Goal: Transaction & Acquisition: Obtain resource

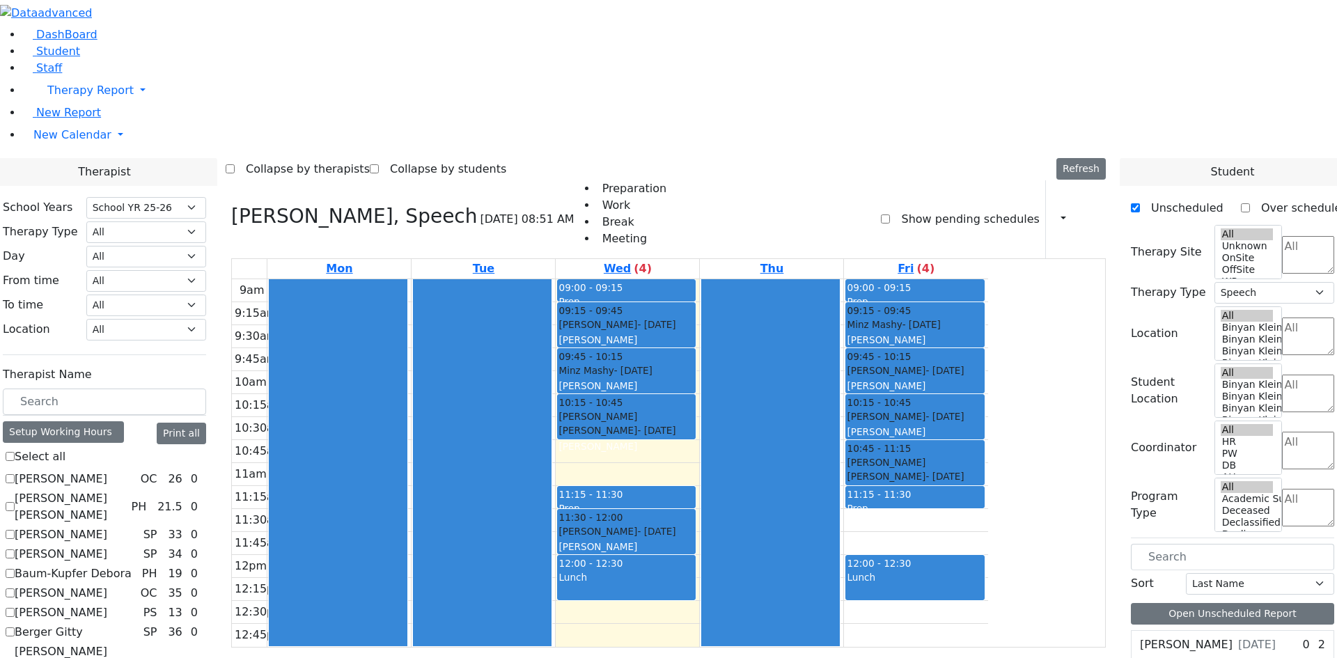
select select "212"
select select "3"
click at [988, 321] on div "9am 9:15am 9:30am 9:45am 10am 10:15am 10:30am 10:45am 11am 11:15am 11:30am 11:4…" at bounding box center [610, 463] width 756 height 368
click at [988, 345] on div "9am 9:15am 9:30am 9:45am 10am 10:15am 10:30am 10:45am 11am 11:15am 11:30am 11:4…" at bounding box center [610, 463] width 756 height 368
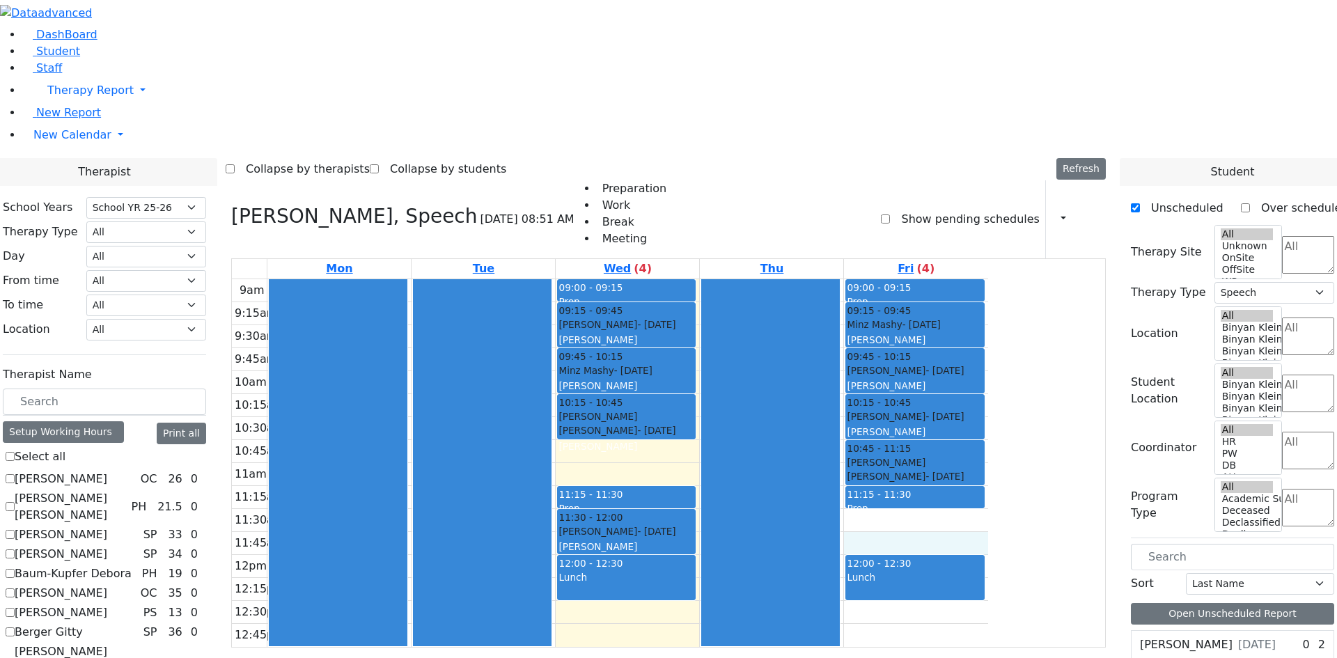
click at [982, 570] on div "Lunch" at bounding box center [915, 584] width 136 height 29
checkbox input "true"
select select
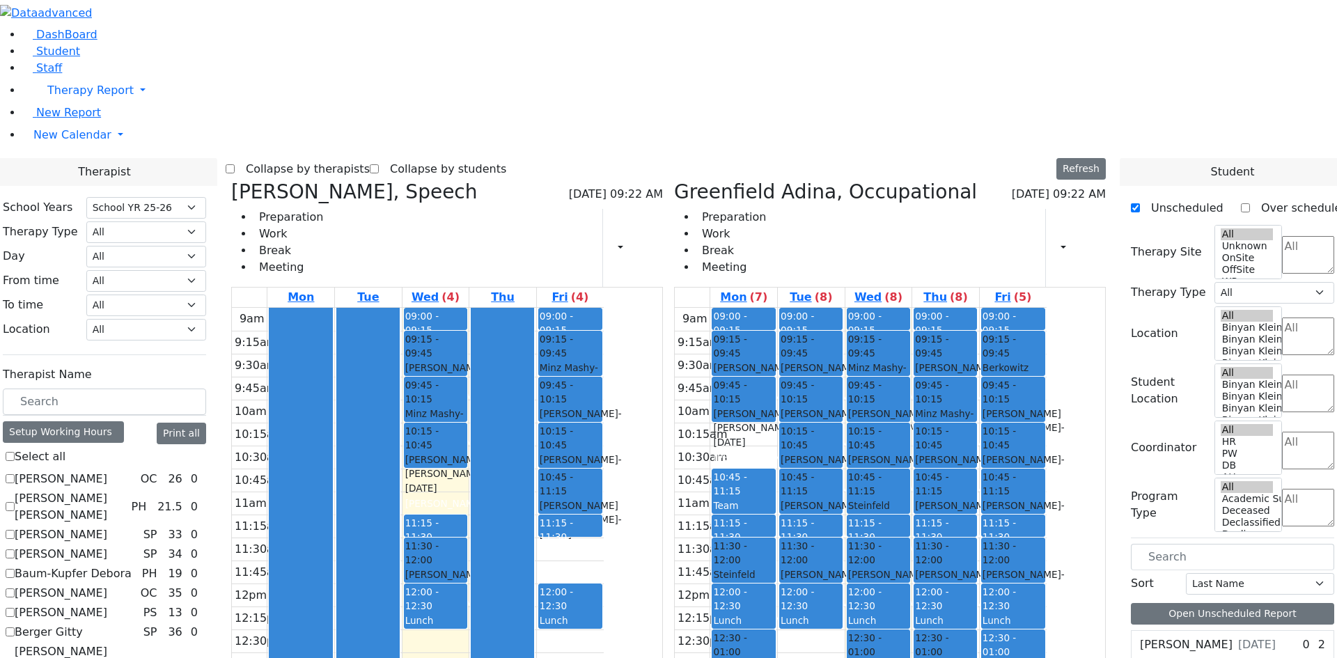
click at [1044, 567] on div "Zieg Nesanel - 09/26/2019" at bounding box center [1012, 581] width 61 height 29
click at [1044, 613] on div "Lunch" at bounding box center [1012, 620] width 61 height 15
click at [515, 523] on div "Mon Tue Wed (4) Thu Fri (4) 9am 9:15am 9:30am 9:45am 10am 10:15am 10:30am 10:45…" at bounding box center [447, 576] width 432 height 578
click at [1044, 613] on div "Lunch" at bounding box center [1012, 620] width 61 height 15
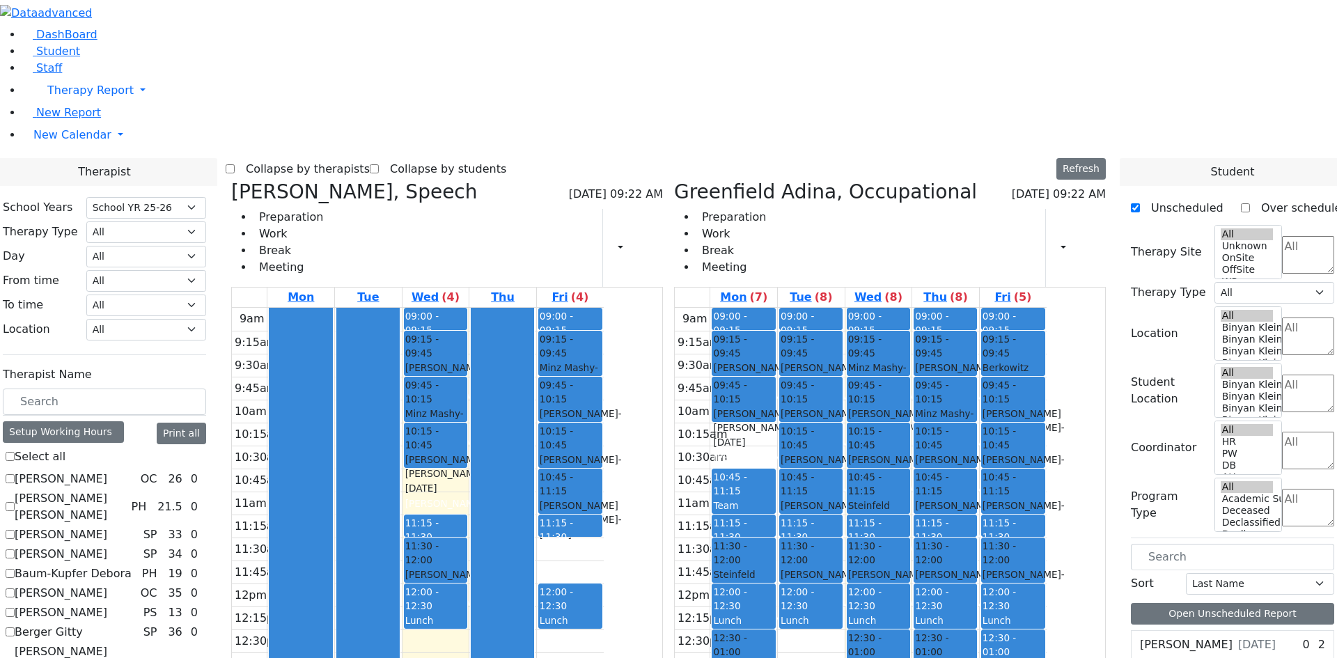
click at [1044, 597] on div "[PERSON_NAME]" at bounding box center [1012, 604] width 61 height 14
checkbox input "true"
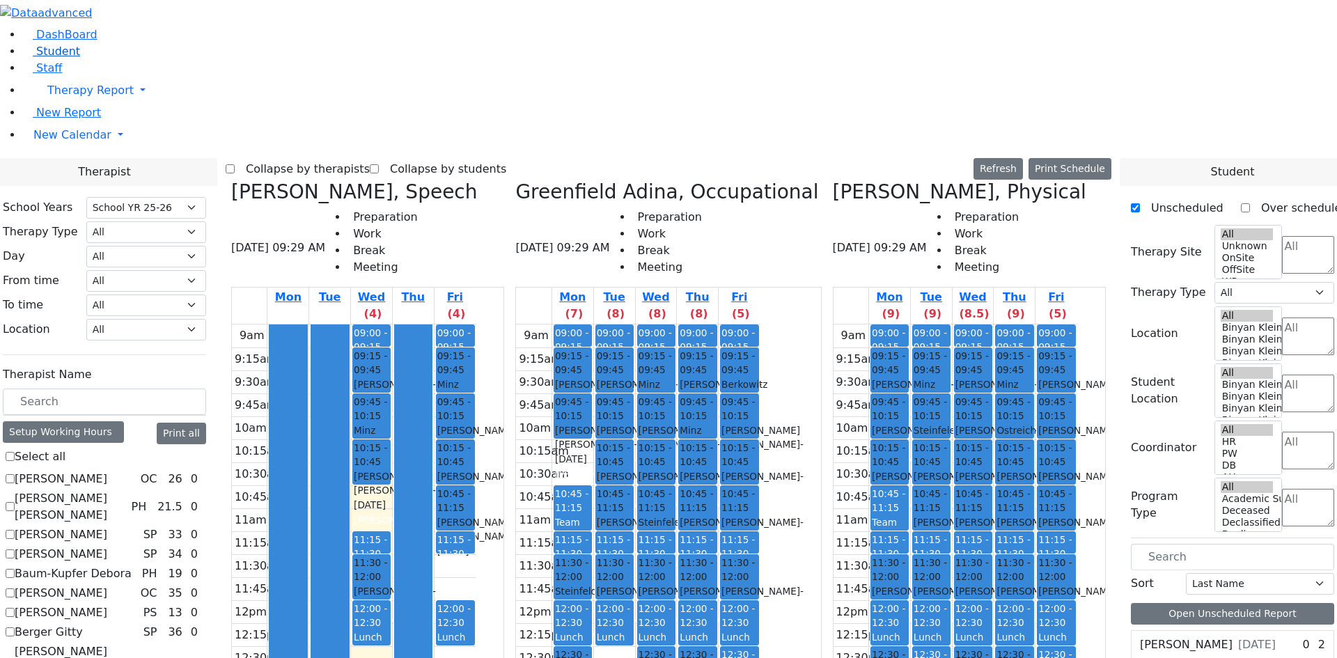
click at [43, 58] on span "Student" at bounding box center [58, 51] width 44 height 13
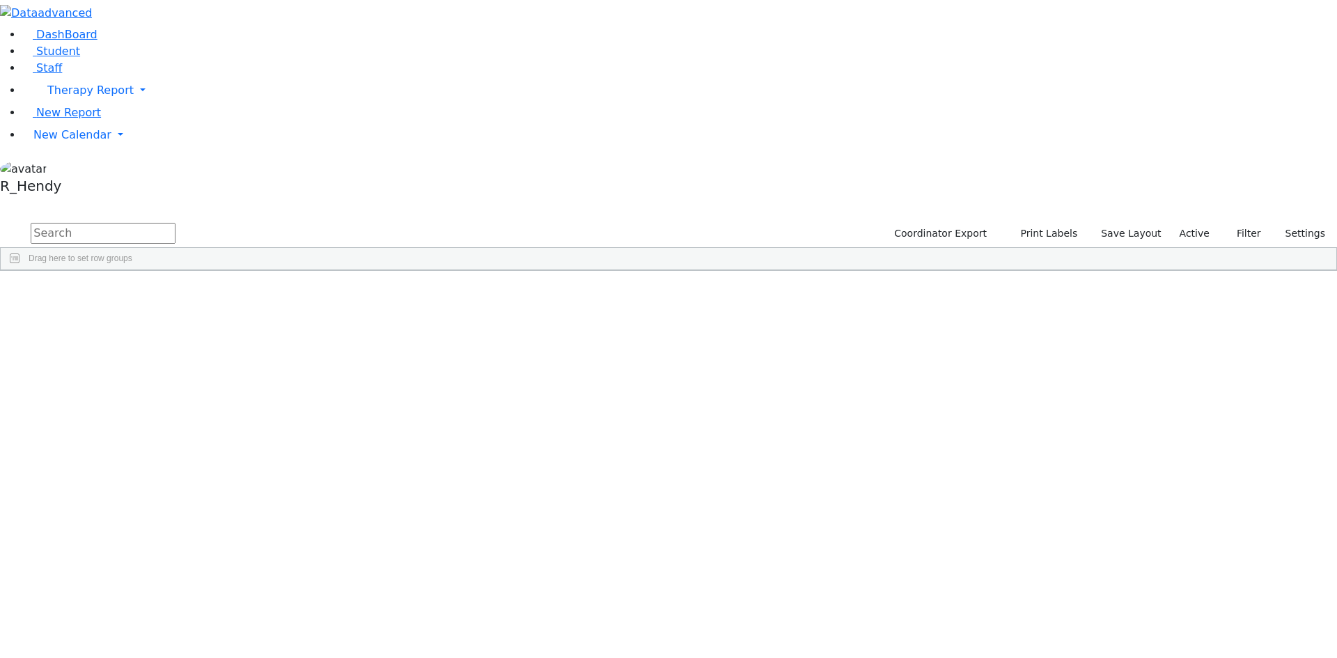
click at [175, 223] on input "text" at bounding box center [103, 233] width 145 height 21
type input "mashy"
click at [265, 293] on div "Mashy" at bounding box center [222, 302] width 88 height 19
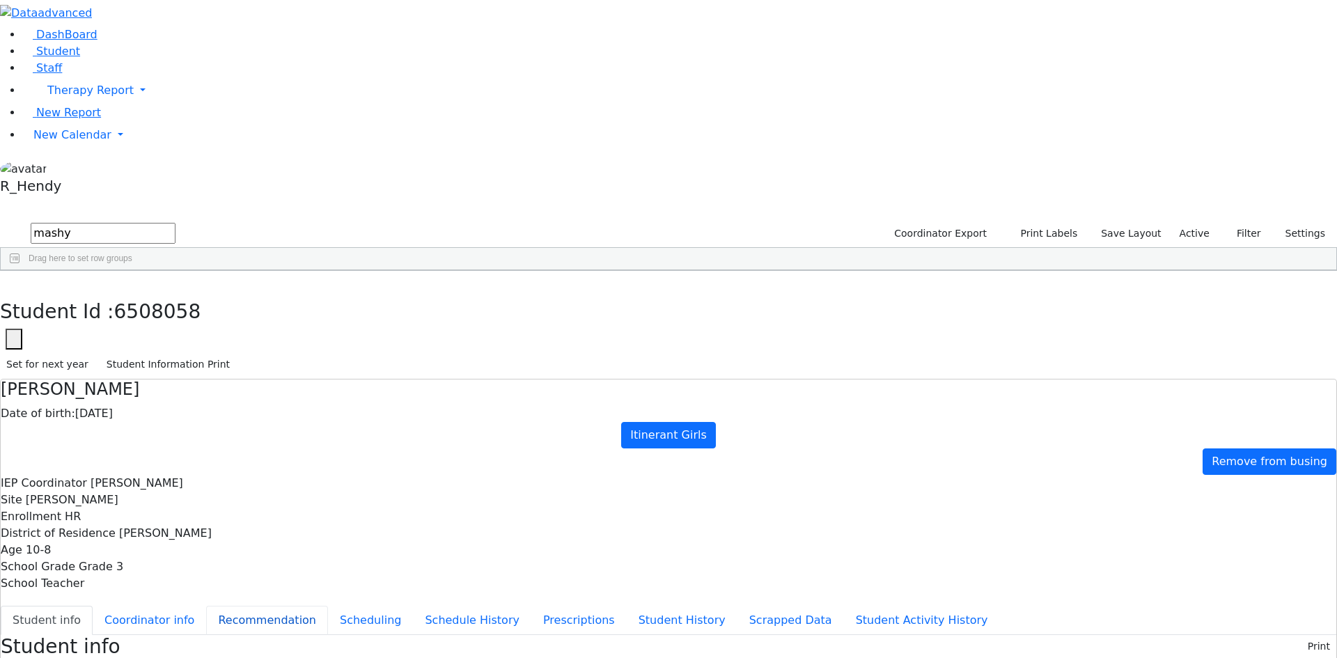
click at [328, 606] on button "Recommendation" at bounding box center [267, 620] width 122 height 29
checkbox input "true"
click at [328, 606] on button "Scheduling" at bounding box center [370, 620] width 85 height 29
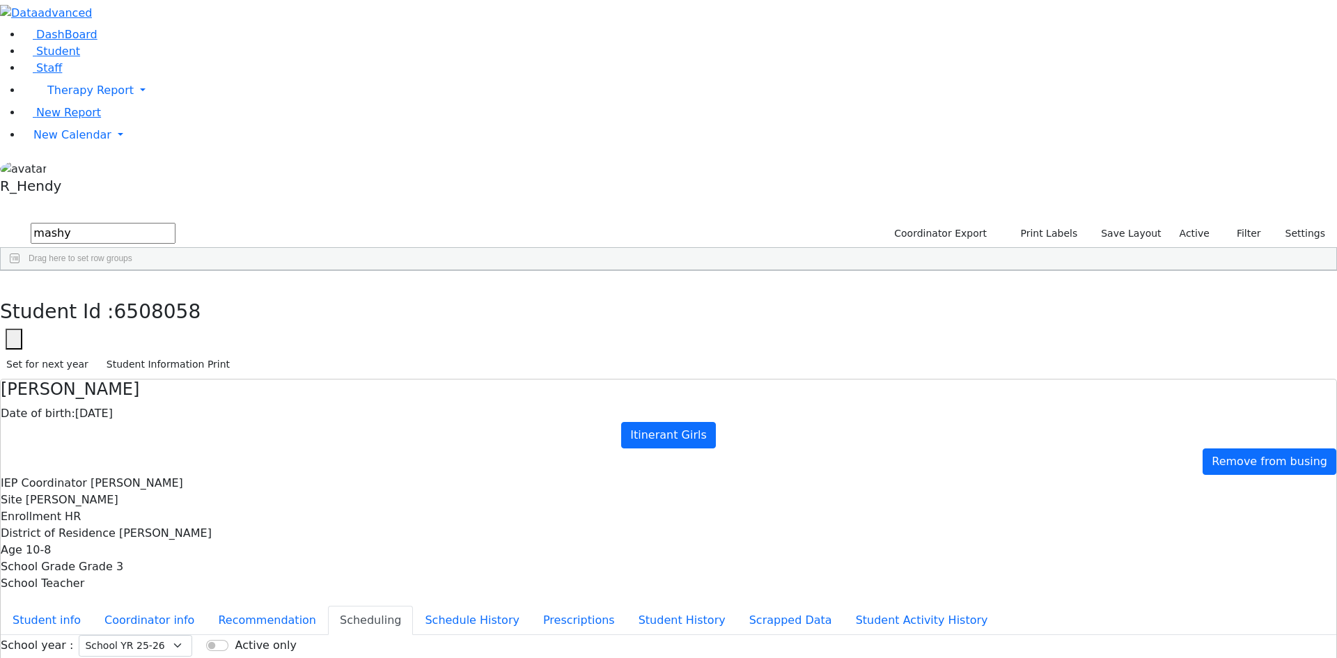
click at [20, 271] on button "button" at bounding box center [10, 285] width 20 height 29
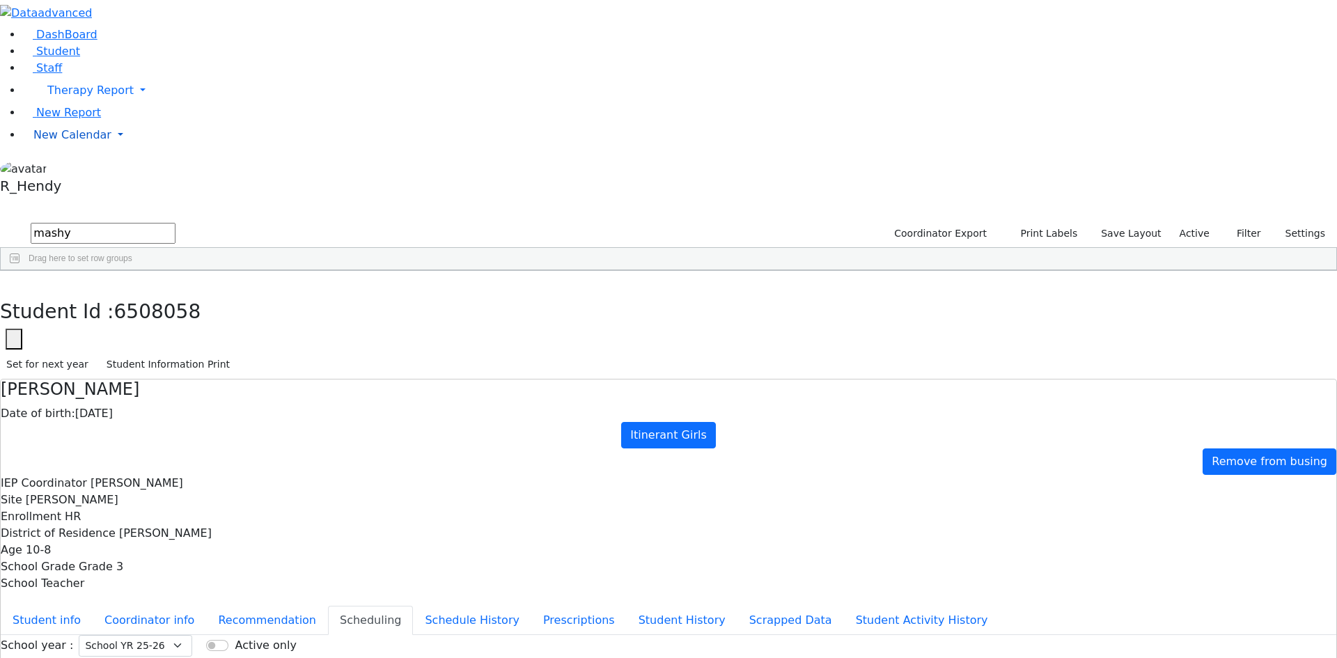
click at [38, 141] on span "New Calendar" at bounding box center [72, 134] width 78 height 13
click at [53, 169] on span "Calendar" at bounding box center [55, 162] width 50 height 13
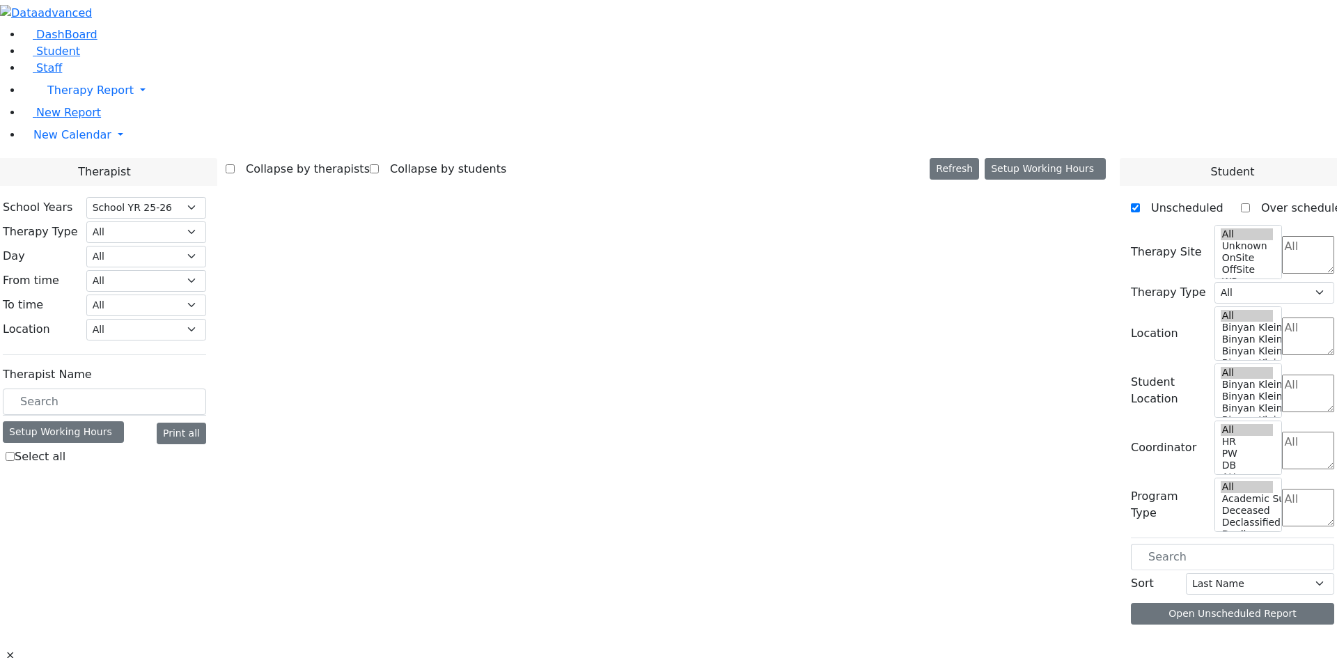
select select "212"
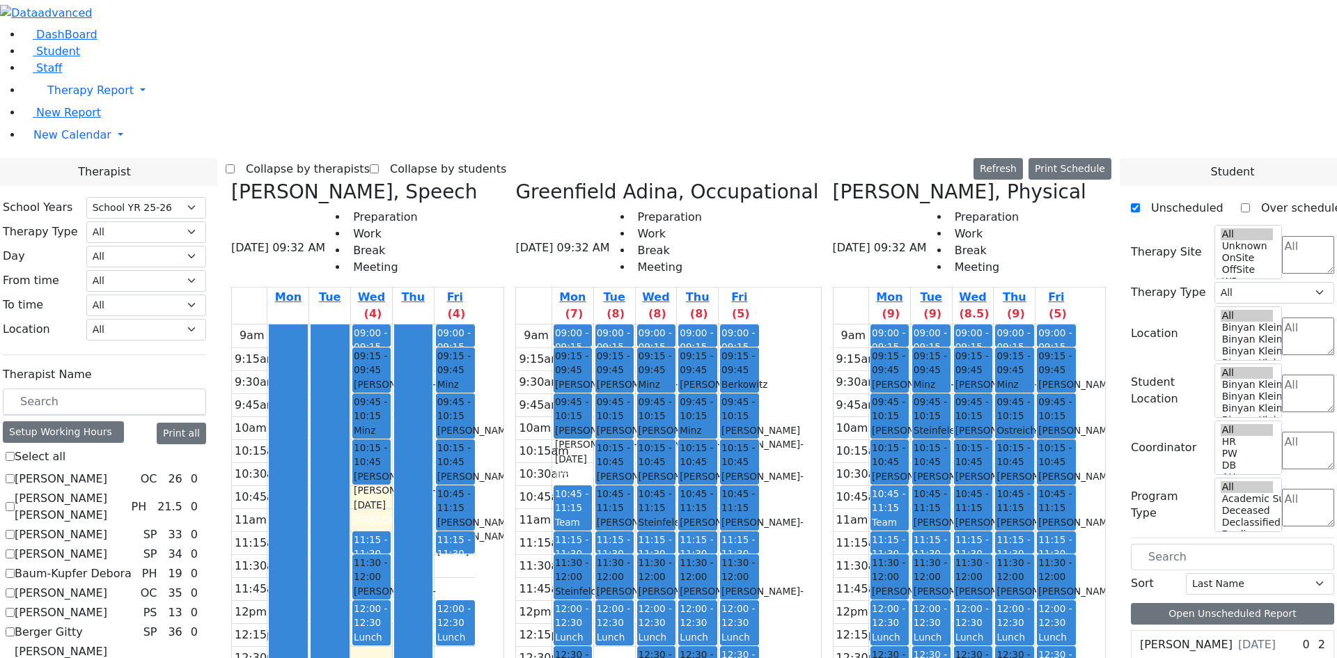
click at [1074, 515] on div "Sofer Bruchy - 09/11/2022" at bounding box center [1056, 529] width 36 height 29
click at [32, 58] on link "Student" at bounding box center [51, 51] width 58 height 13
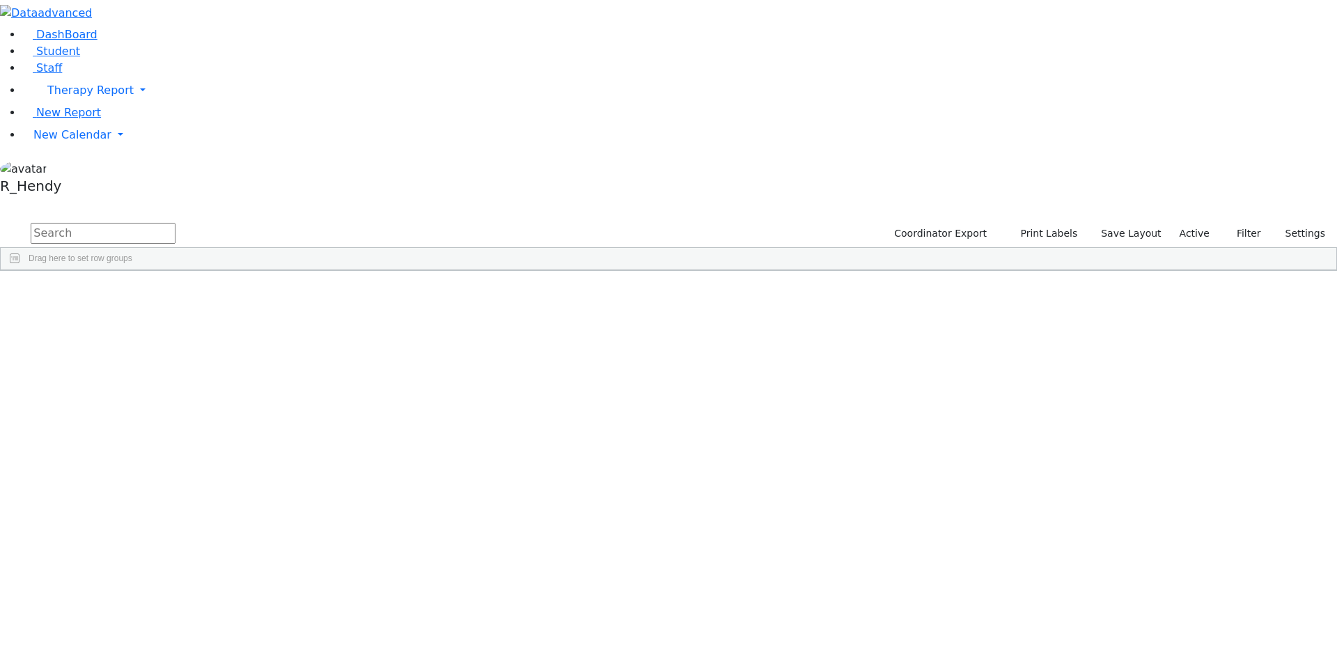
click at [175, 223] on input "text" at bounding box center [103, 233] width 145 height 21
click at [441, 352] on div "Unknown" at bounding box center [397, 361] width 88 height 19
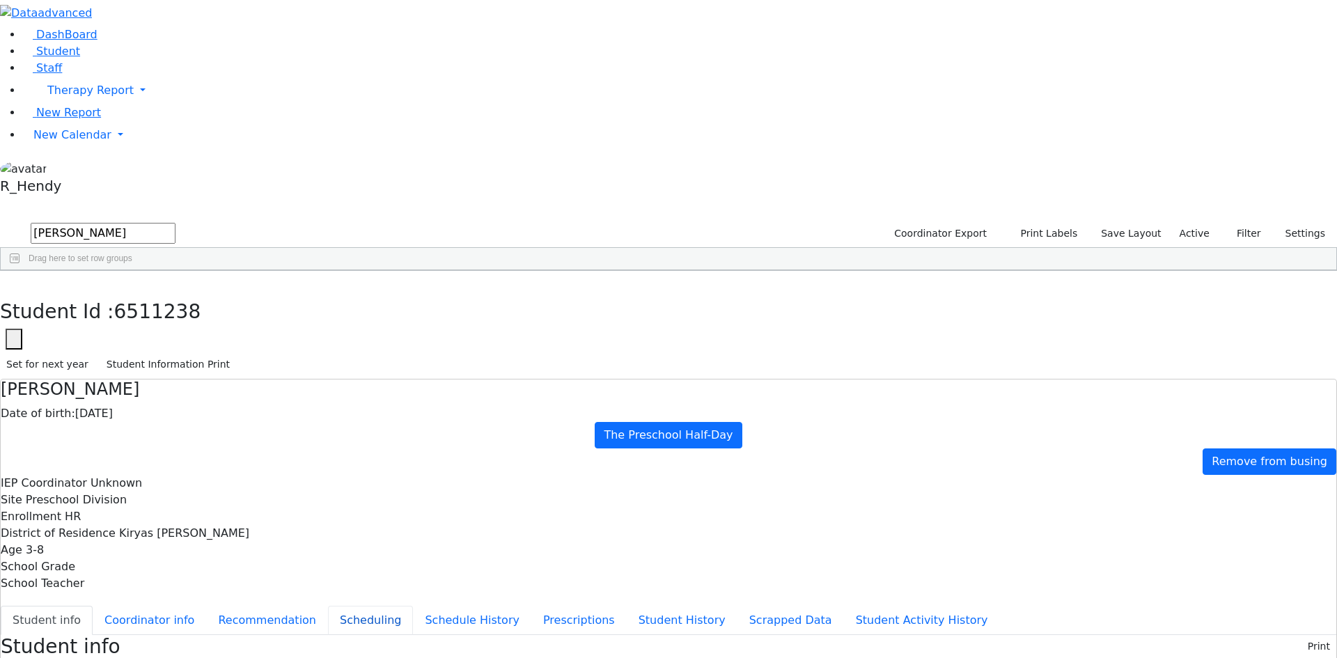
click at [328, 606] on button "Scheduling" at bounding box center [370, 620] width 85 height 29
click at [14, 281] on icon "button" at bounding box center [10, 285] width 8 height 8
drag, startPoint x: 233, startPoint y: 62, endPoint x: 95, endPoint y: 45, distance: 139.0
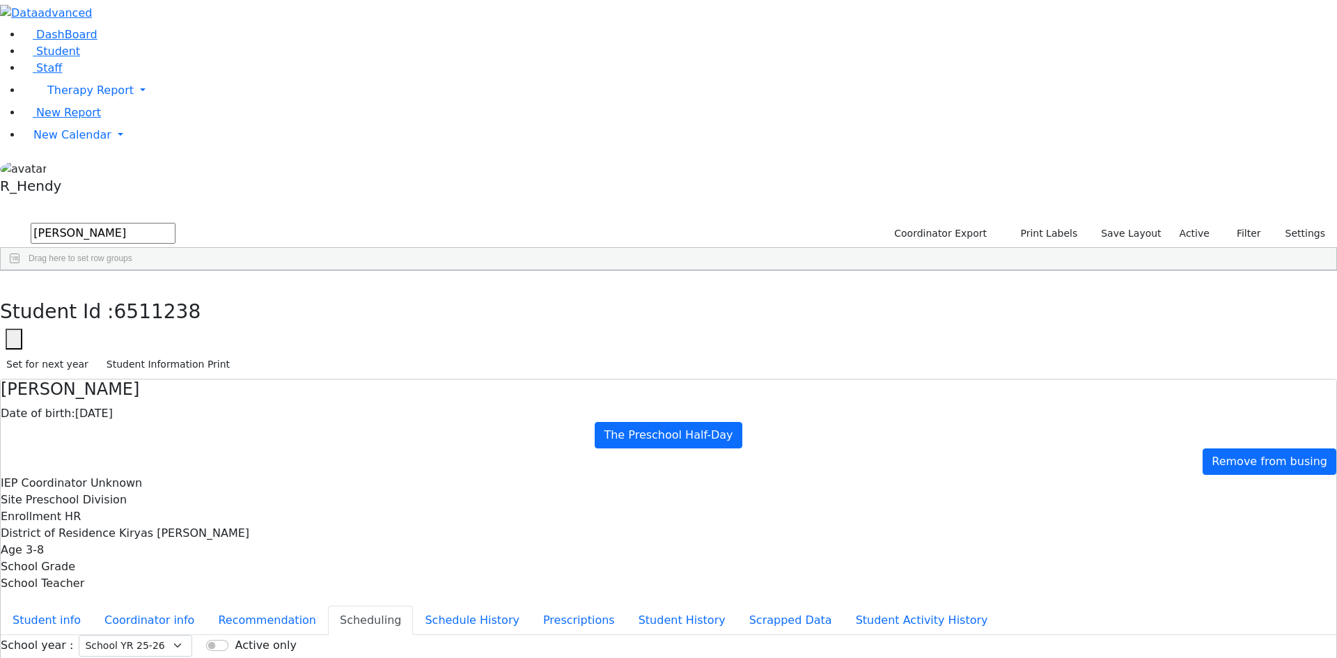
click at [95, 45] on div "DashBoard Student Staff Therapy Report Student Old Calendar Report" at bounding box center [668, 401] width 1337 height 803
type input "chany"
click at [174, 371] on div "Grosz" at bounding box center [130, 380] width 88 height 19
click at [321, 606] on button "Recommendation" at bounding box center [267, 620] width 122 height 29
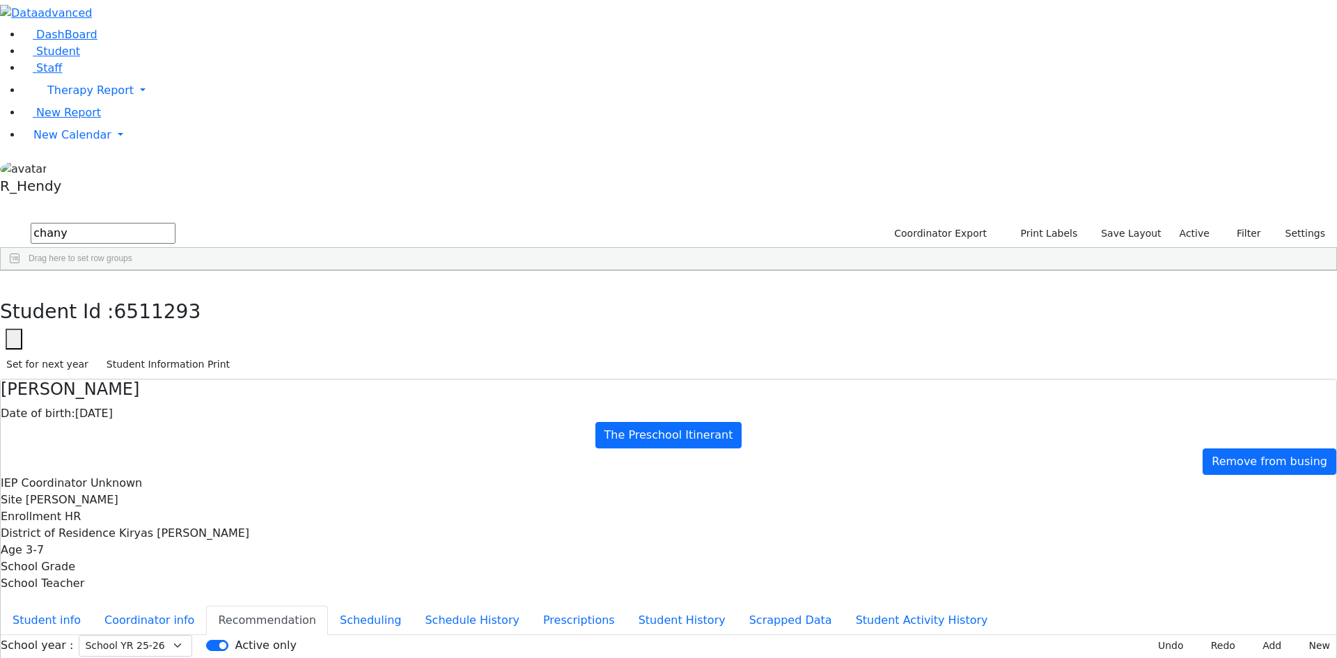
checkbox input "true"
click at [20, 271] on button "button" at bounding box center [10, 285] width 20 height 29
drag, startPoint x: 227, startPoint y: 63, endPoint x: 138, endPoint y: 58, distance: 89.3
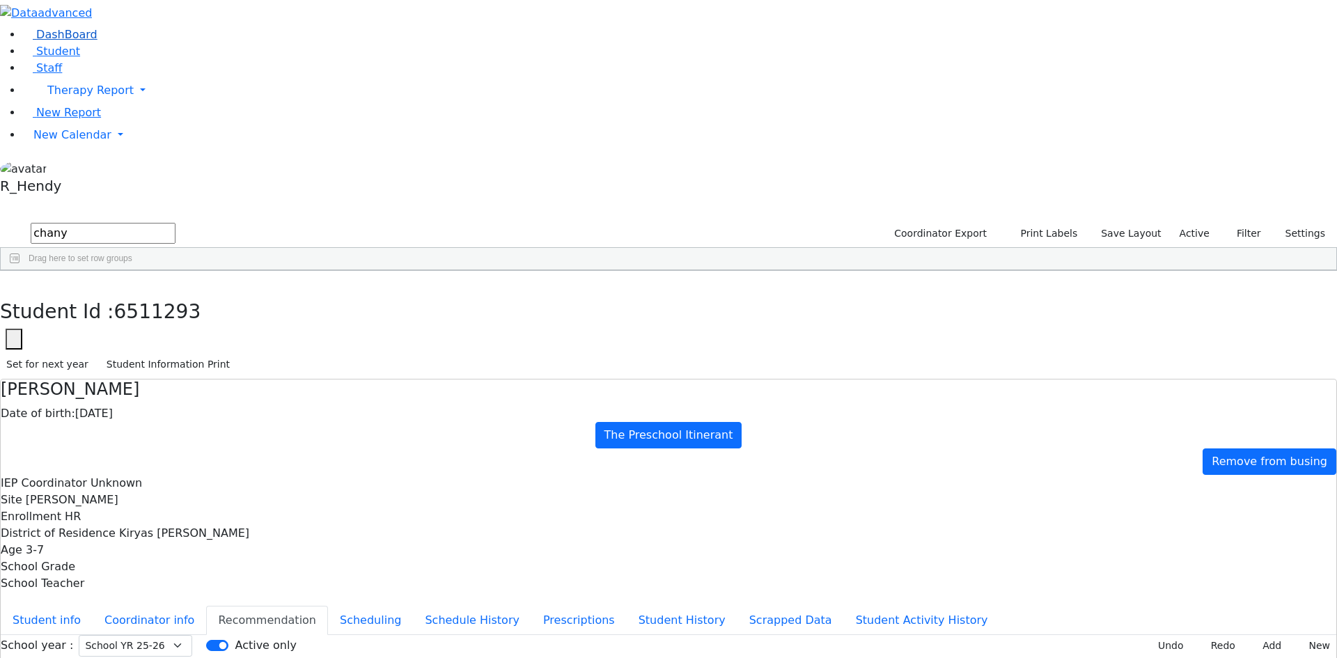
click at [138, 58] on div "DashBoard Student Staff Therapy Report Student Old Calendar Report" at bounding box center [668, 401] width 1337 height 803
click at [351, 391] on div "02/09/2019" at bounding box center [307, 400] width 88 height 19
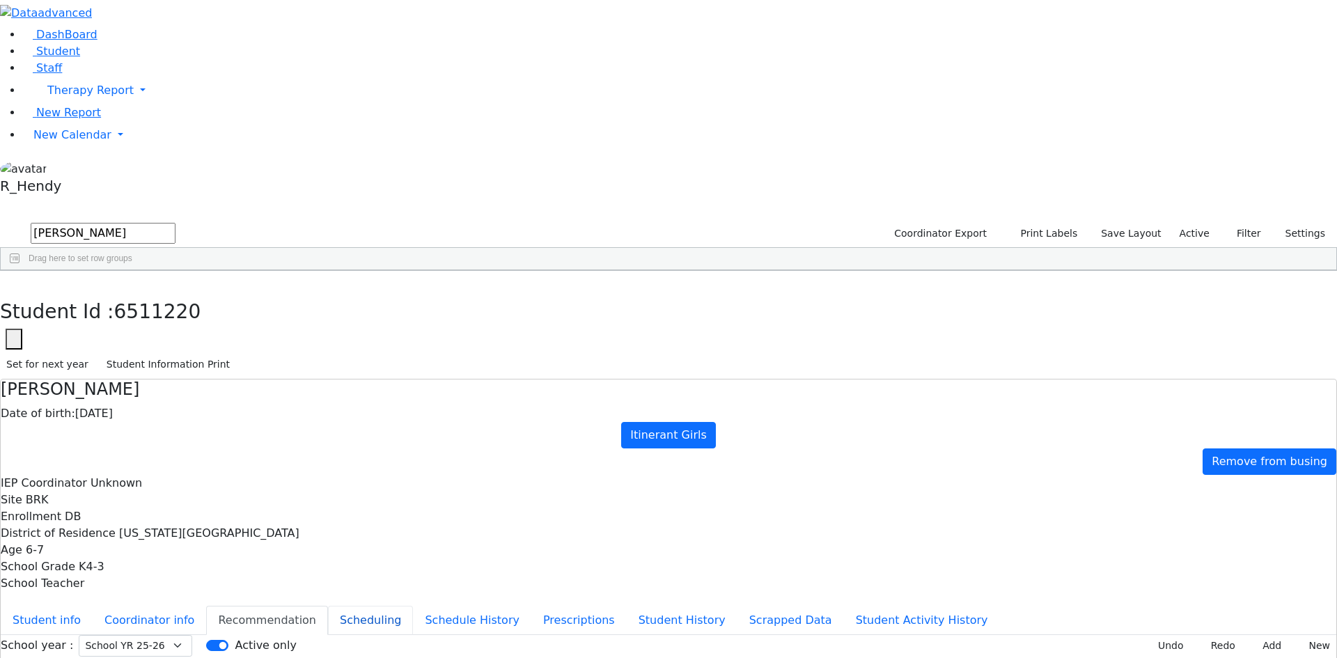
click at [328, 606] on button "Scheduling" at bounding box center [370, 620] width 85 height 29
click at [20, 271] on button "button" at bounding box center [10, 285] width 20 height 29
click at [0, 22] on div "DashBoard Student Staff Therapy Report Student Old Calendar Report" at bounding box center [668, 401] width 1337 height 803
type input "perr"
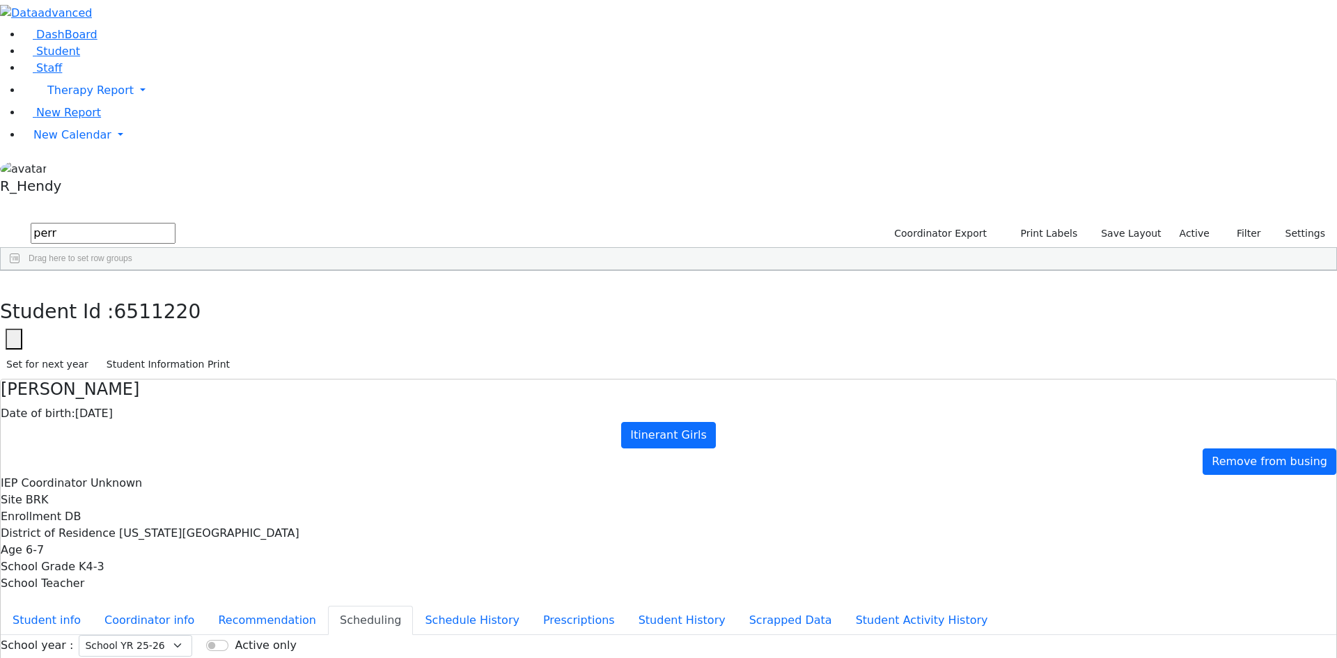
click at [351, 332] on div "08/20/2019" at bounding box center [307, 341] width 88 height 19
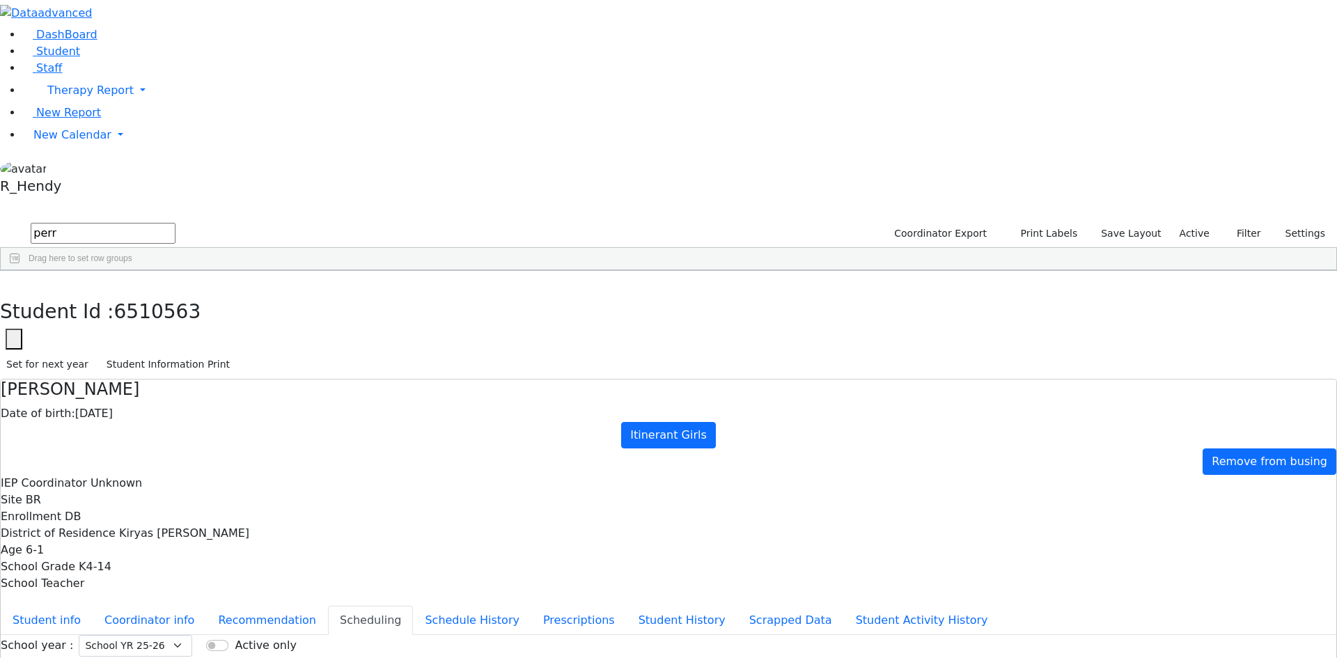
click at [20, 271] on button "button" at bounding box center [10, 285] width 20 height 29
click at [329, 293] on div "85712 Karpfen Perry 05/23/2020 Bender, Sarah DB Itinerant Girls Kiryas Joel UFS…" at bounding box center [661, 322] width 1321 height 58
click at [263, 332] on div "Perry" at bounding box center [218, 341] width 88 height 19
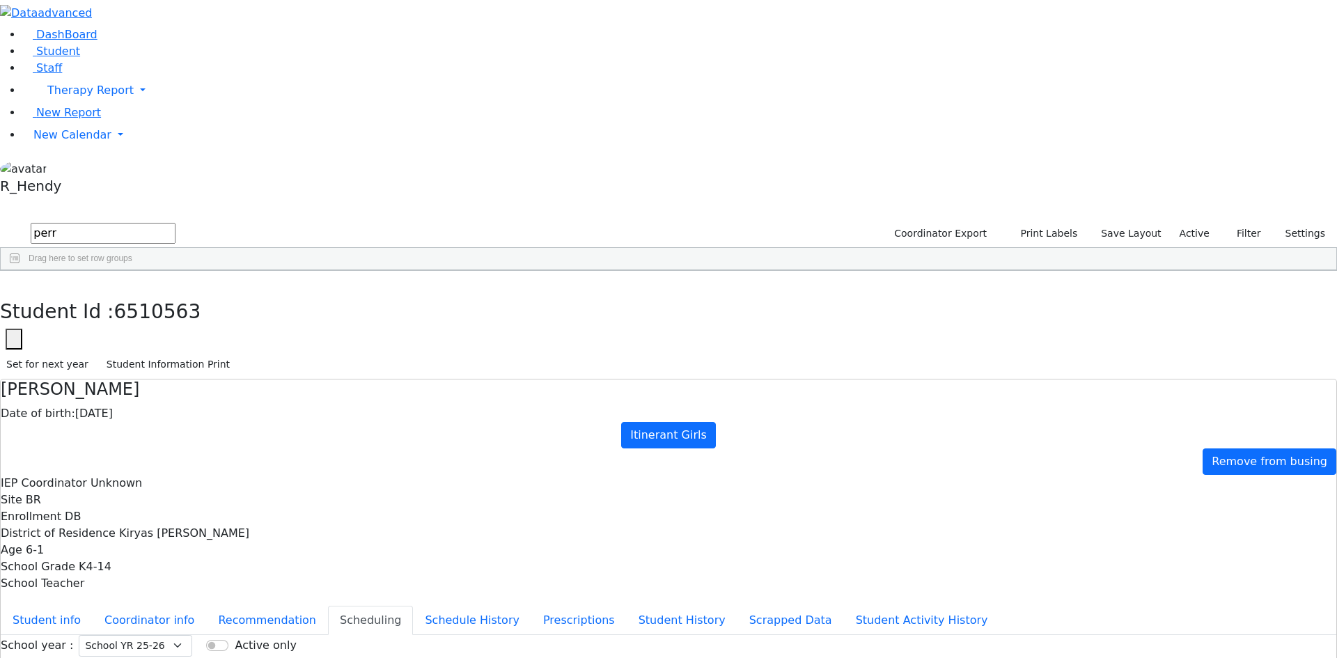
click at [357, 315] on div "85712 Karpfen Perry 05/23/2020 Bender, Sarah DB Itinerant Girls Kiryas Joel UFS…" at bounding box center [661, 322] width 1321 height 58
drag, startPoint x: 963, startPoint y: 374, endPoint x: 978, endPoint y: 373, distance: 15.4
click at [962, 352] on div "85712 Karpfen Perry 05/23/2020 Bender, Sarah DB Itinerant Girls Kiryas Joel UFS…" at bounding box center [661, 322] width 1321 height 58
click at [84, 141] on span "New Calendar" at bounding box center [72, 134] width 78 height 13
click at [61, 169] on span "Calendar" at bounding box center [55, 162] width 50 height 13
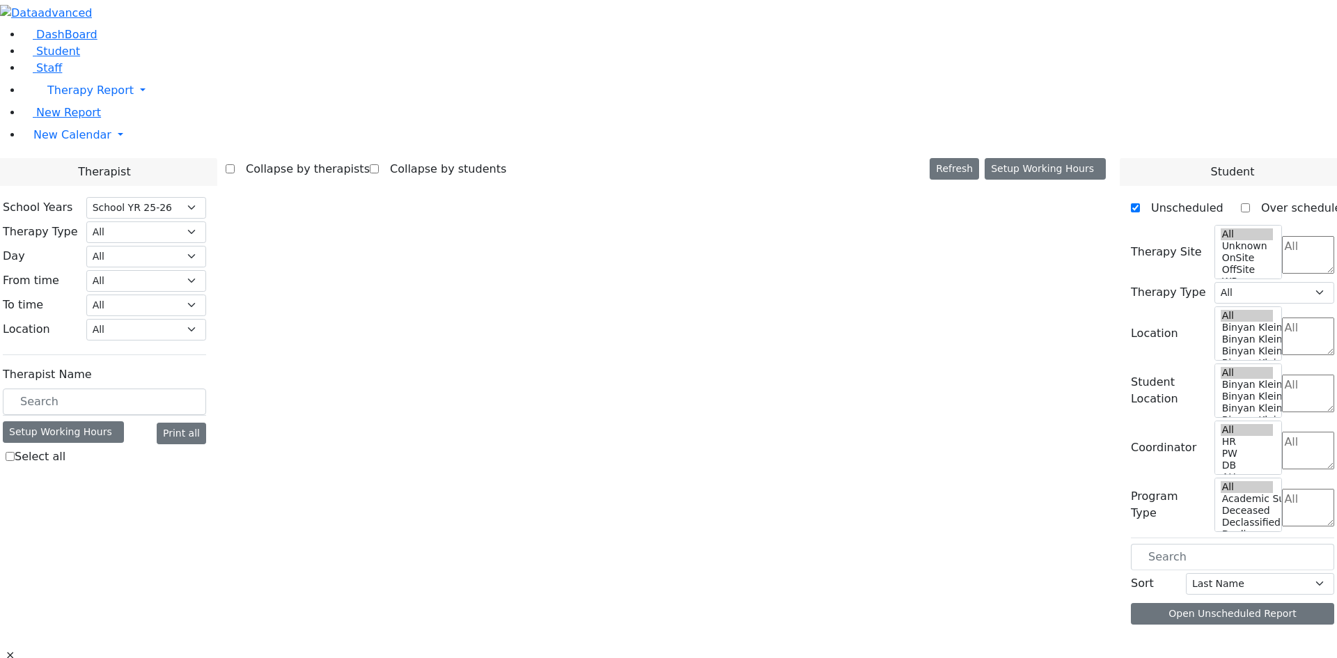
select select "212"
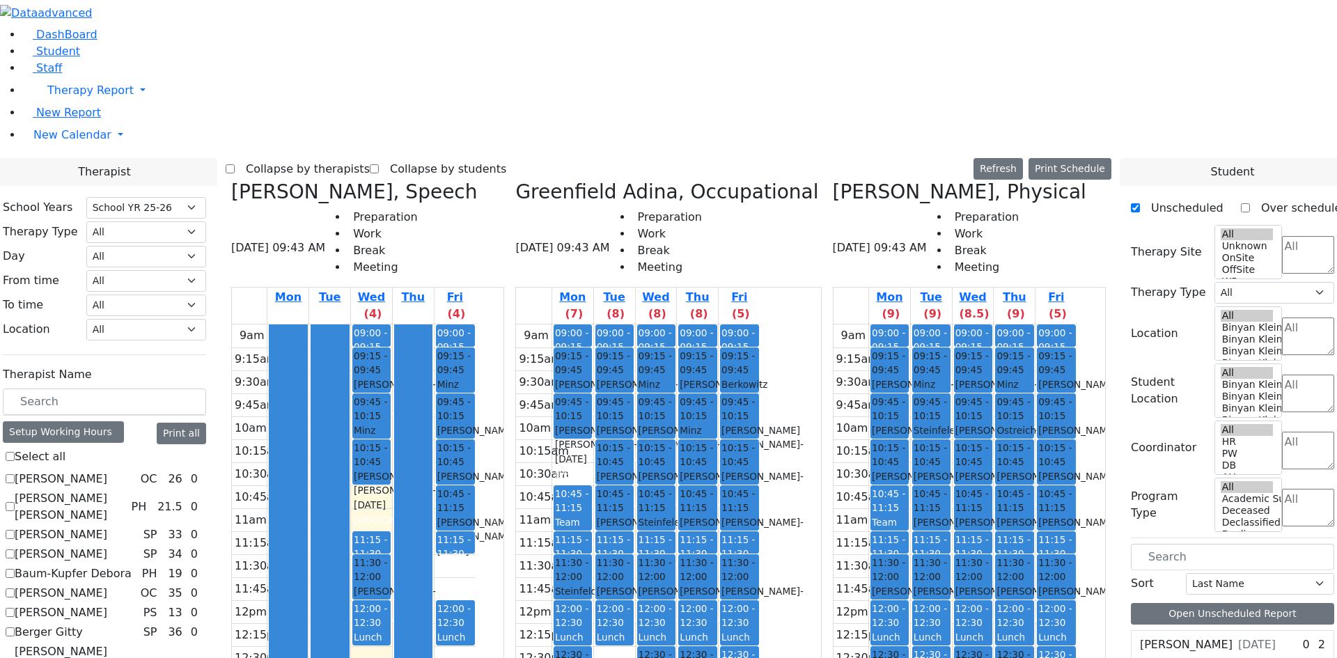
click at [107, 604] on label "[PERSON_NAME]" at bounding box center [61, 612] width 93 height 17
click at [15, 608] on input "[PERSON_NAME]" at bounding box center [10, 612] width 9 height 9
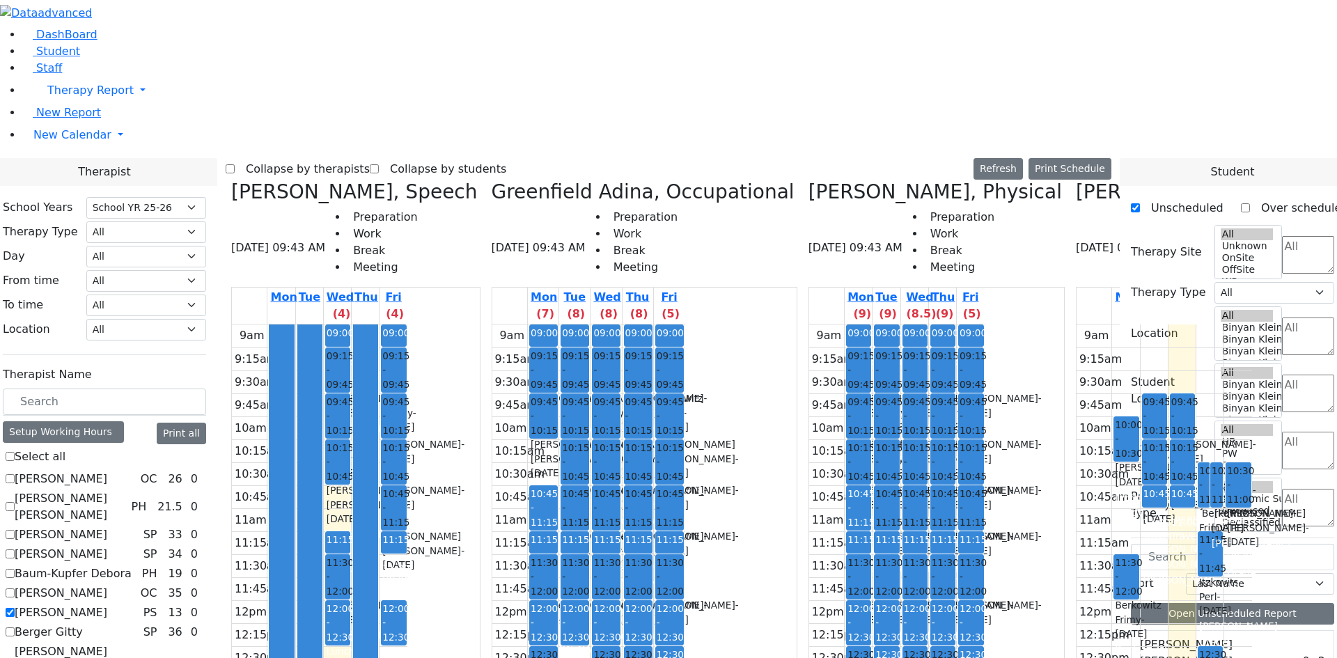
click at [107, 604] on label "[PERSON_NAME]" at bounding box center [61, 612] width 93 height 17
click at [15, 608] on input "[PERSON_NAME]" at bounding box center [10, 612] width 9 height 9
checkbox input "false"
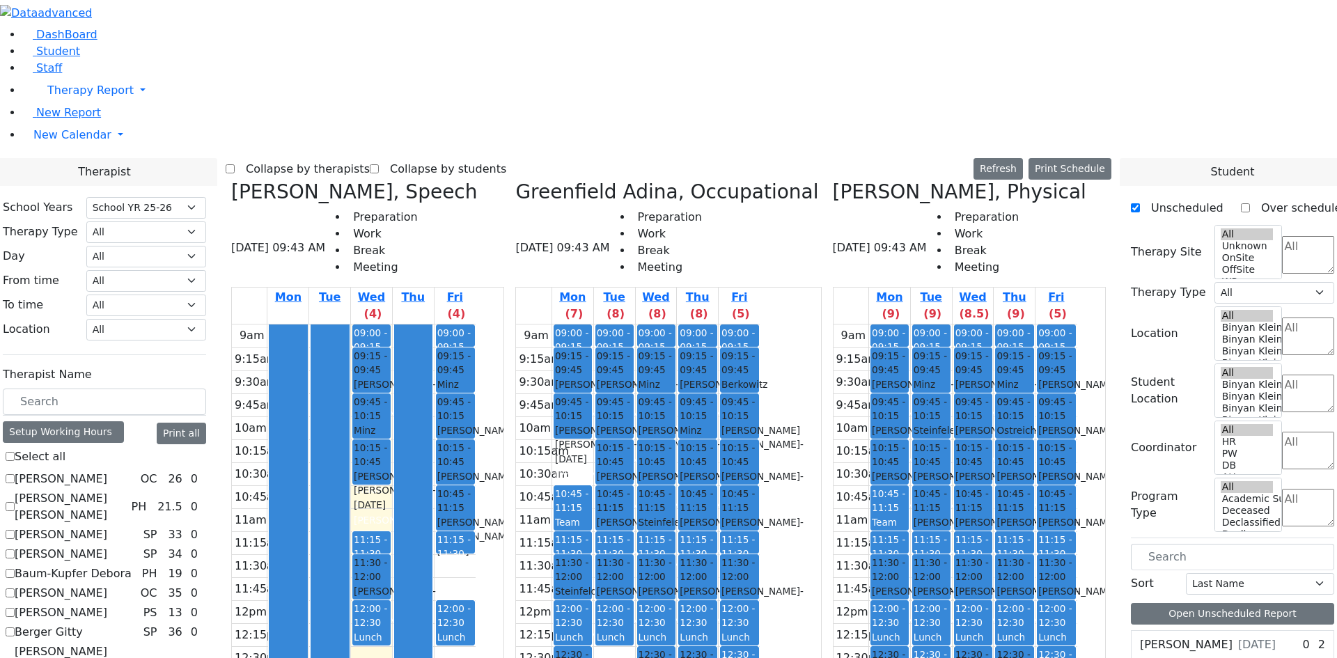
click at [1023, 573] on div "9am 9:15am 9:30am 9:45am 10am 10:15am 10:30am 10:45am 11am 11:15am 11:30am 11:4…" at bounding box center [955, 599] width 244 height 551
drag, startPoint x: 766, startPoint y: 501, endPoint x: 765, endPoint y: 528, distance: 27.2
click at [760, 528] on div "9am 9:15am 9:30am 9:45am 10am 10:15am 10:30am 10:45am 11am 11:15am 11:30am 11:4…" at bounding box center [638, 599] width 244 height 551
drag, startPoint x: 799, startPoint y: 474, endPoint x: 798, endPoint y: 466, distance: 8.4
click at [760, 461] on div "9am 9:15am 9:30am 9:45am 10am 10:15am 10:30am 10:45am 11am 11:15am 11:30am 11:4…" at bounding box center [638, 599] width 244 height 551
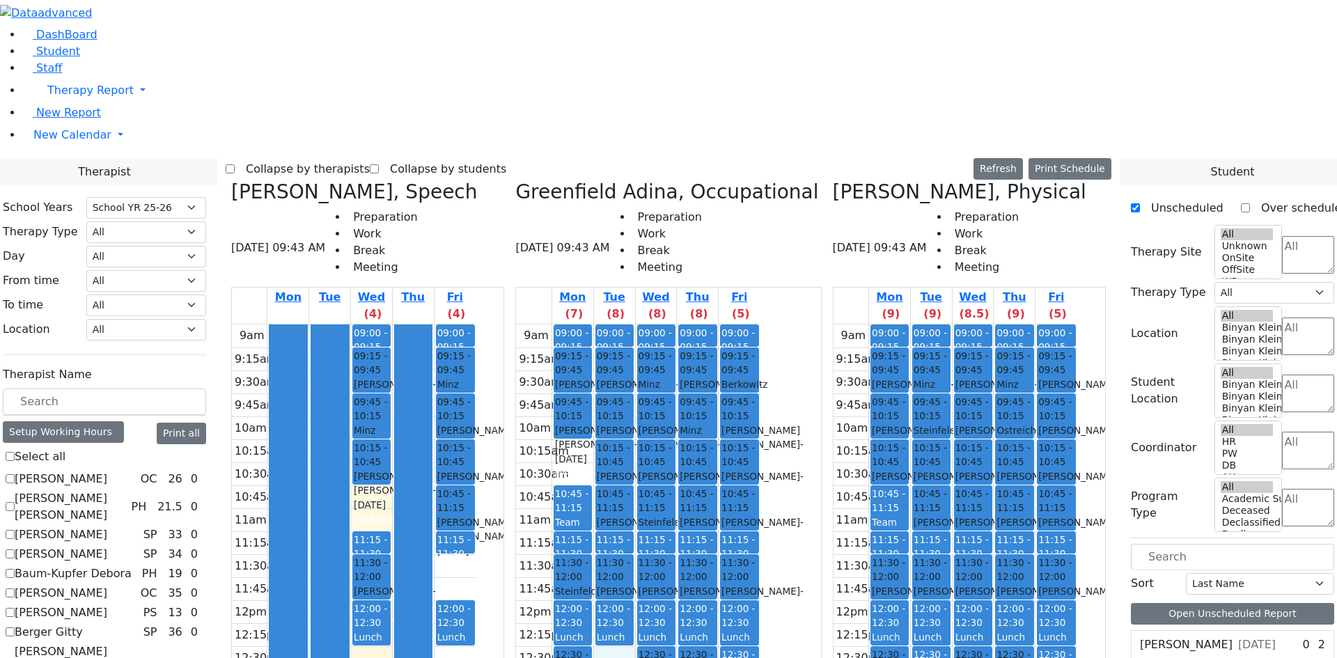
click at [728, 409] on div "9am 9:15am 9:30am 9:45am 10am 10:15am 10:30am 10:45am 11am 11:15am 11:30am 11:4…" at bounding box center [638, 599] width 244 height 551
click at [504, 556] on div "Mon Tue Wed (4) Thu Fri (4) 9am 9:15am 9:30am 9:45am 10am 10:15am 10:30am 10:45…" at bounding box center [367, 584] width 273 height 595
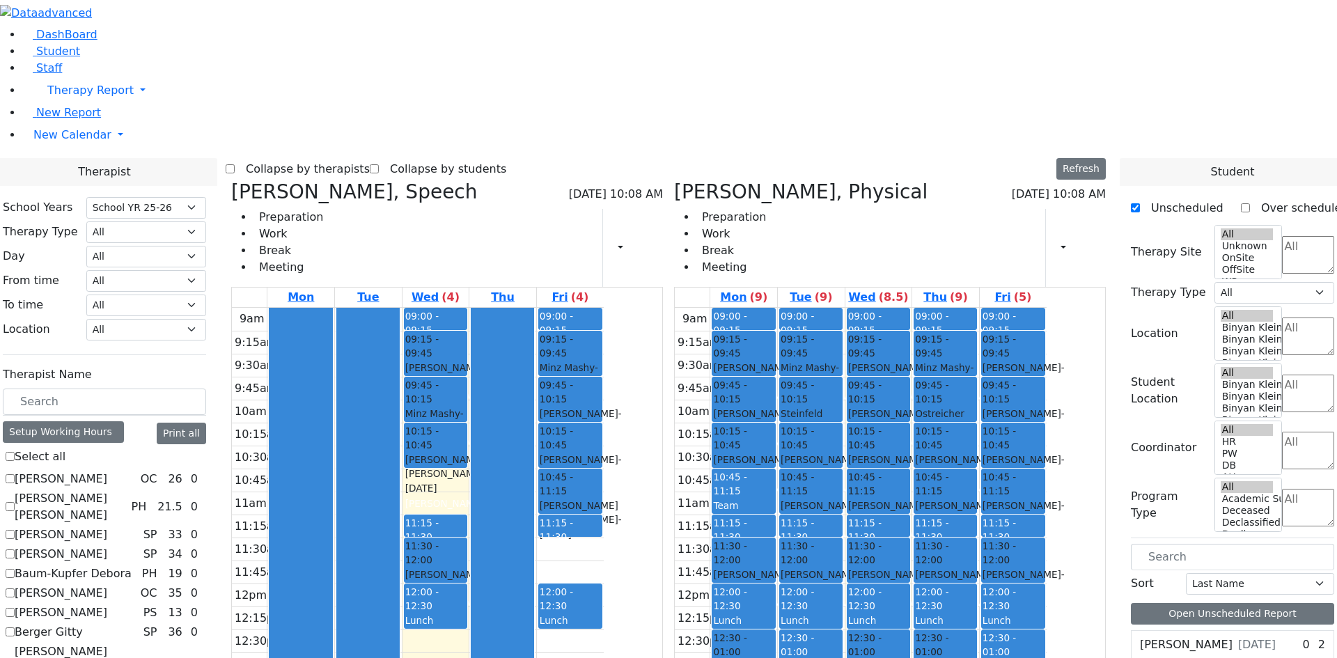
checkbox input "true"
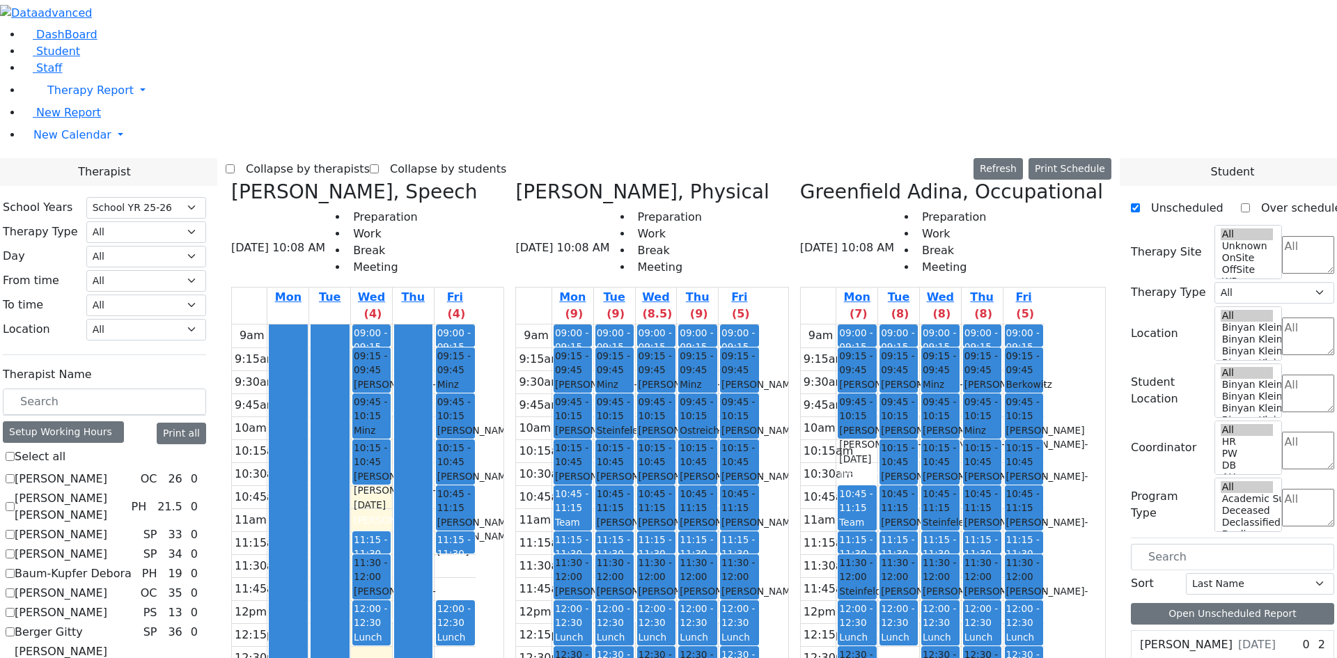
scroll to position [1280, 0]
click at [674, 377] on div "Sofer Bruchy - 09/11/2022" at bounding box center [656, 391] width 36 height 29
click at [674, 423] on div "Teitelbaum Frady - 01/10/2022" at bounding box center [656, 437] width 36 height 29
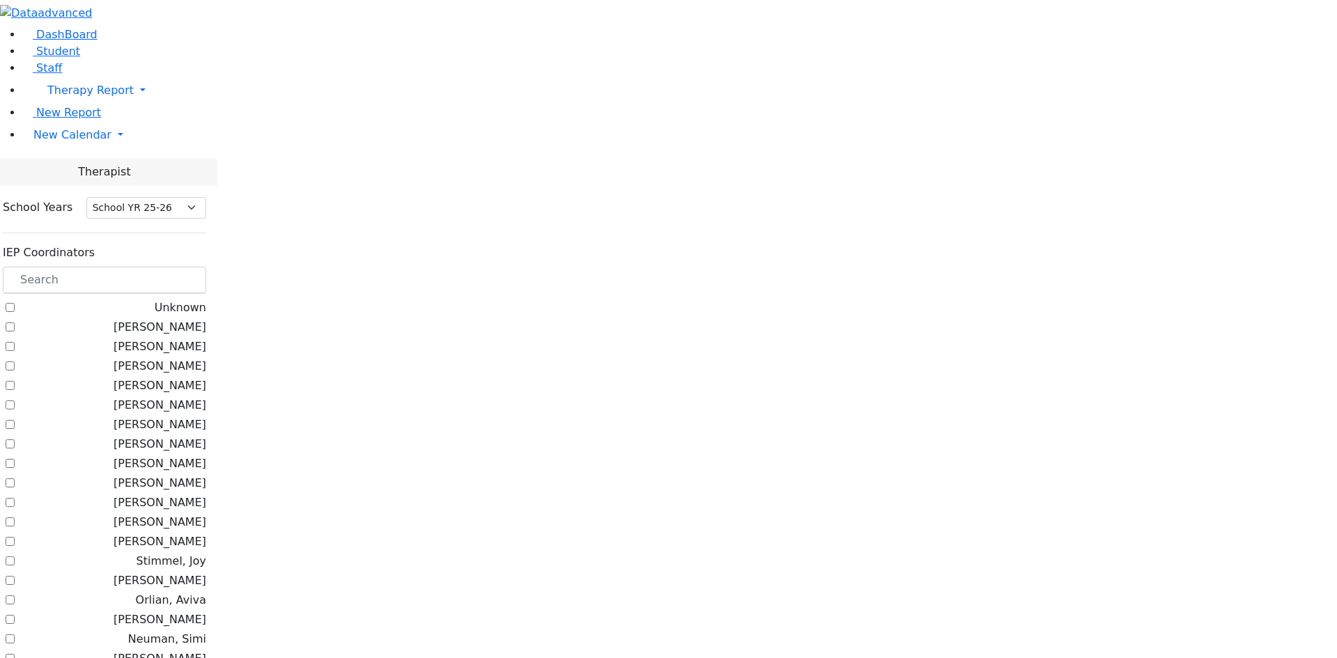
select select "212"
click at [185, 267] on input "text" at bounding box center [104, 280] width 203 height 26
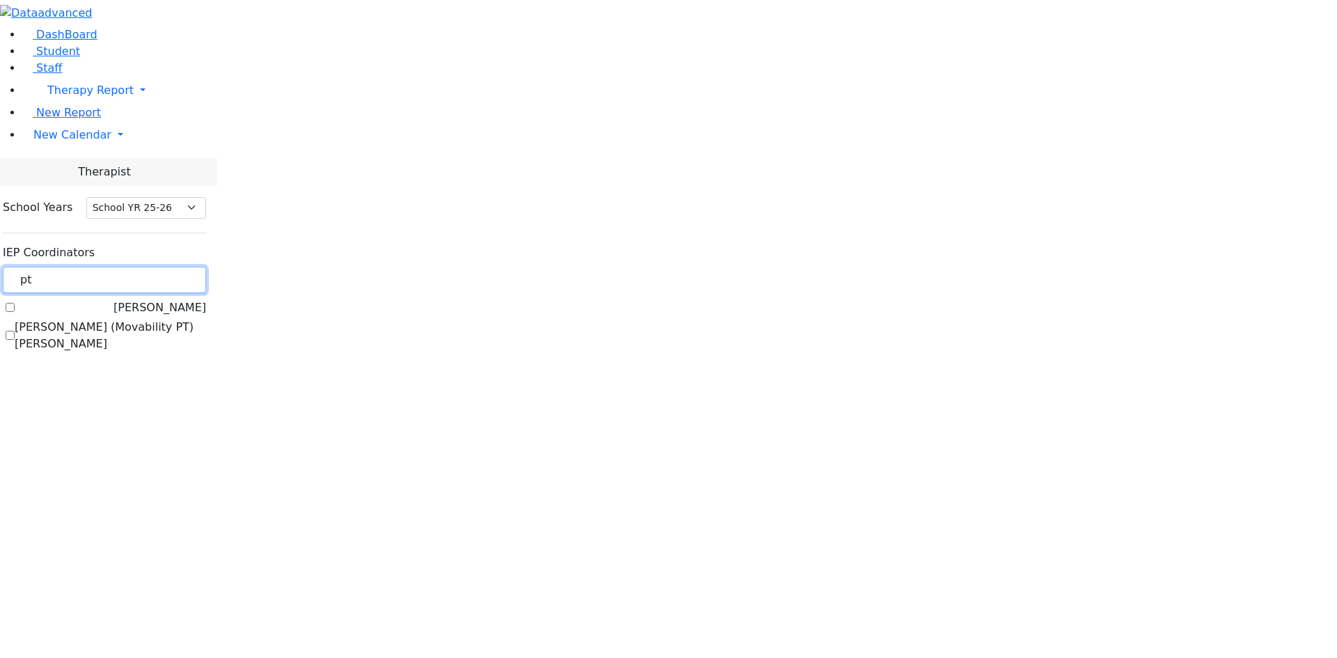
type input "pt"
click at [172, 299] on label "[PERSON_NAME]" at bounding box center [159, 307] width 93 height 17
click at [15, 303] on input "[PERSON_NAME]" at bounding box center [10, 307] width 9 height 9
checkbox input "true"
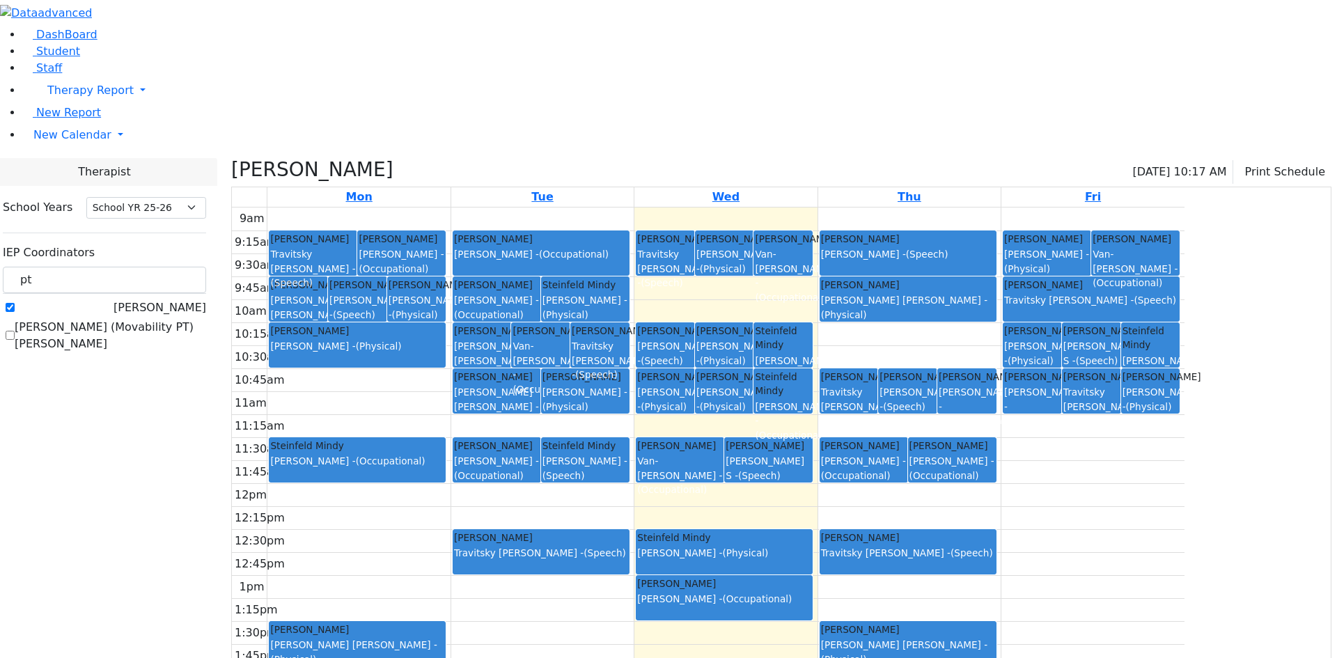
click at [628, 531] on div "[PERSON_NAME] [PERSON_NAME] [PERSON_NAME] - (Speech)" at bounding box center [541, 546] width 174 height 30
drag, startPoint x: 198, startPoint y: 125, endPoint x: 141, endPoint y: 116, distance: 57.8
click at [141, 116] on div "DashBoard Student Staff Therapy Report Student Old Calendar Report" at bounding box center [668, 380] width 1337 height 760
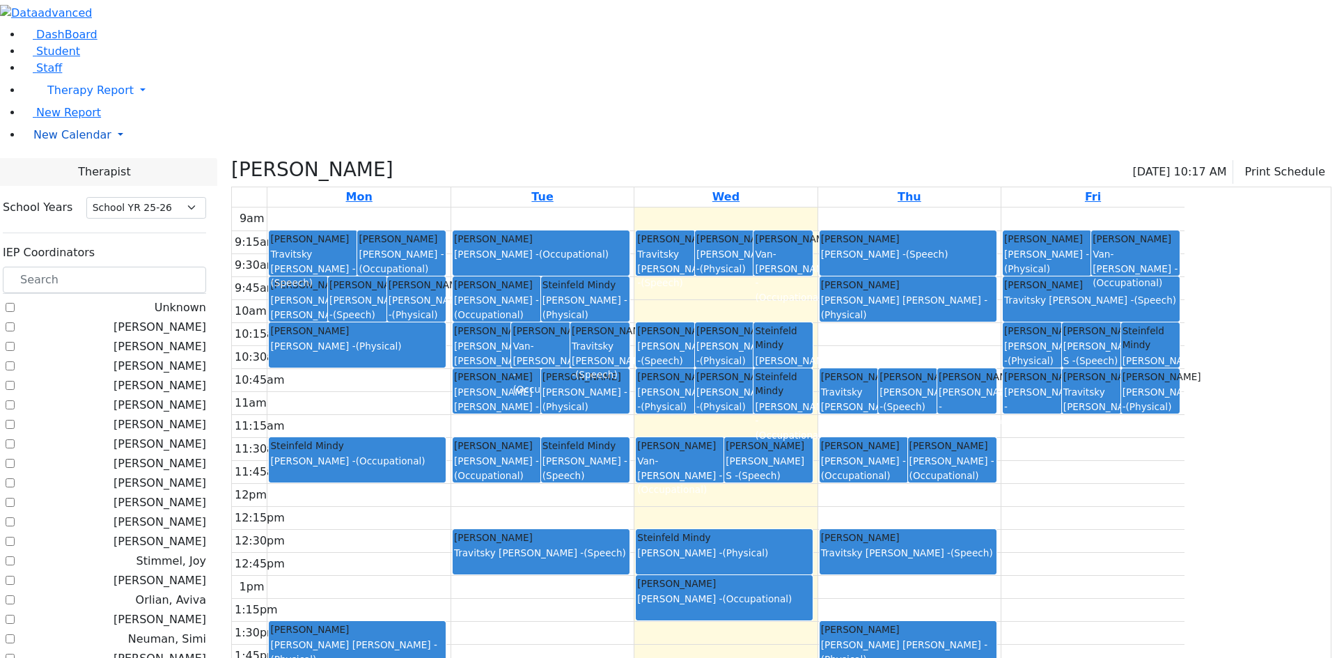
click at [54, 141] on span "New Calendar" at bounding box center [72, 134] width 78 height 13
click at [66, 169] on span "Calendar" at bounding box center [55, 162] width 50 height 13
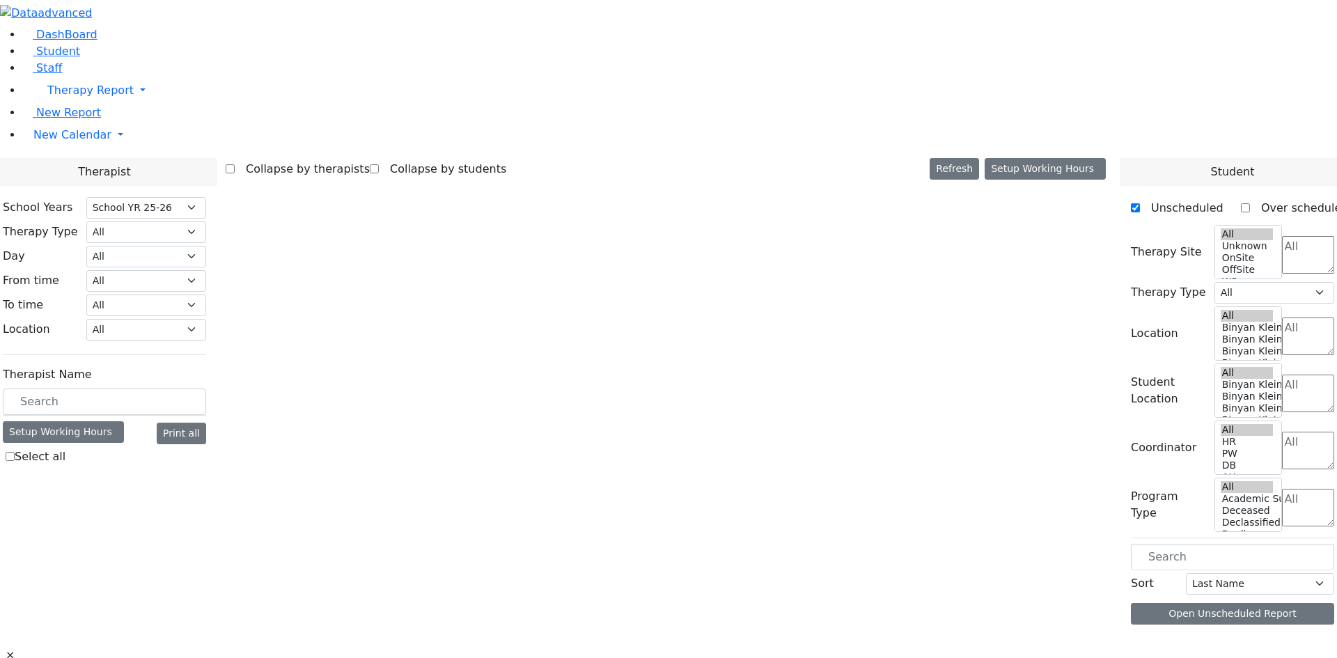
select select "212"
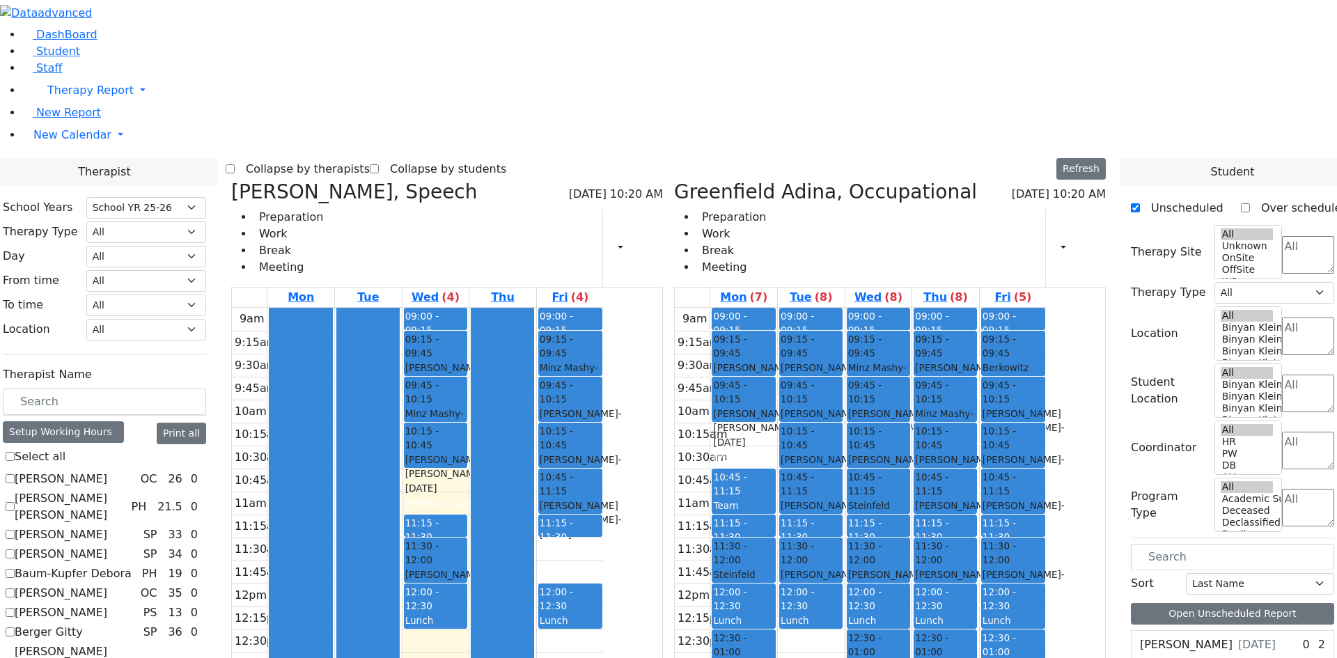
scroll to position [139, 0]
drag, startPoint x: 171, startPoint y: 544, endPoint x: 171, endPoint y: 537, distance: 7.7
checkbox input "false"
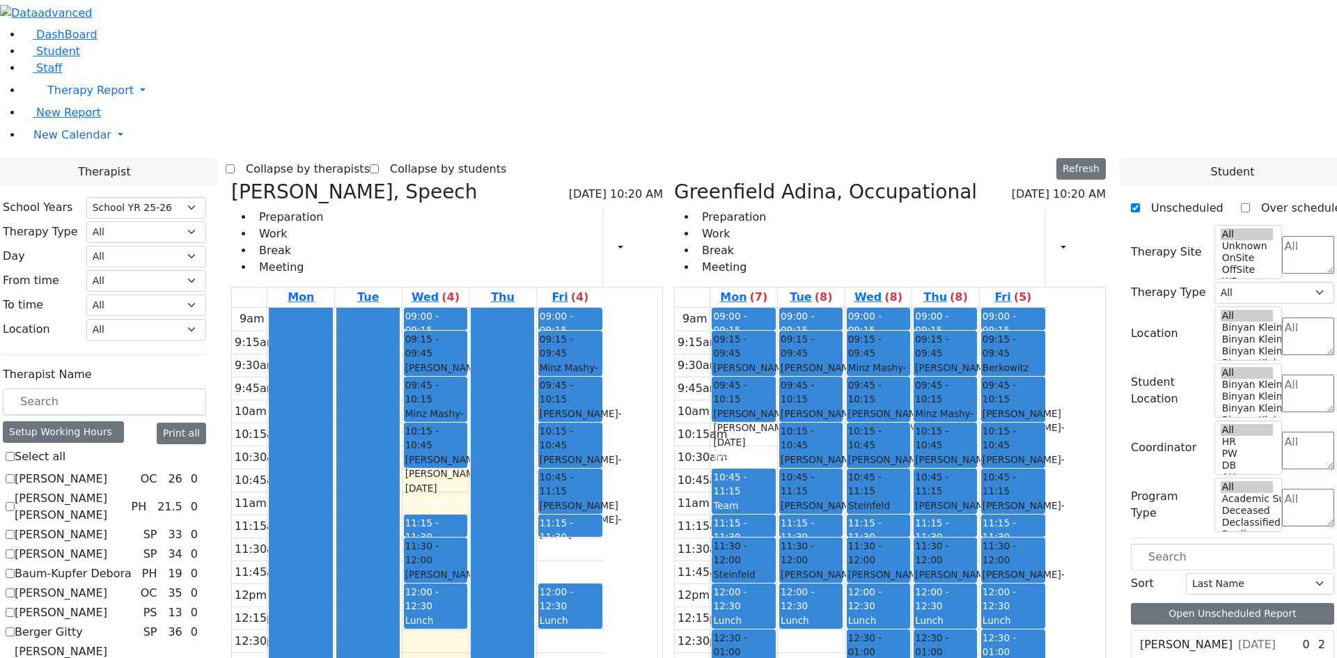
select select "1"
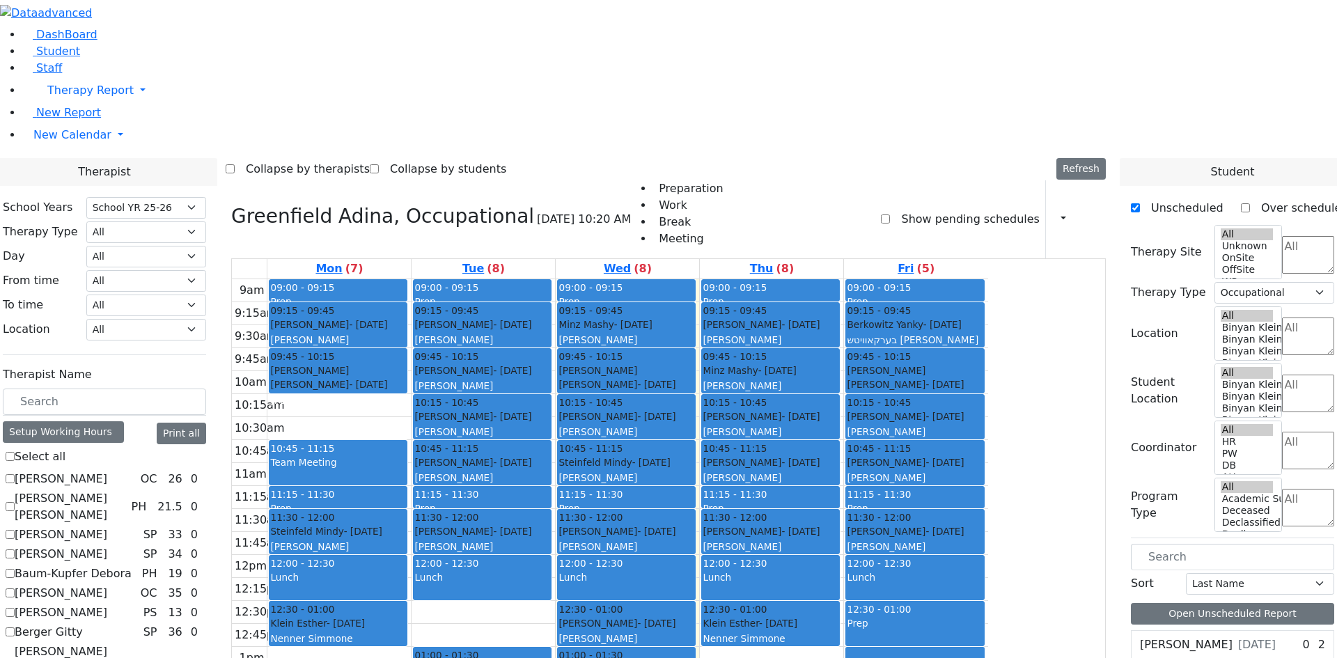
checkbox input "false"
select select
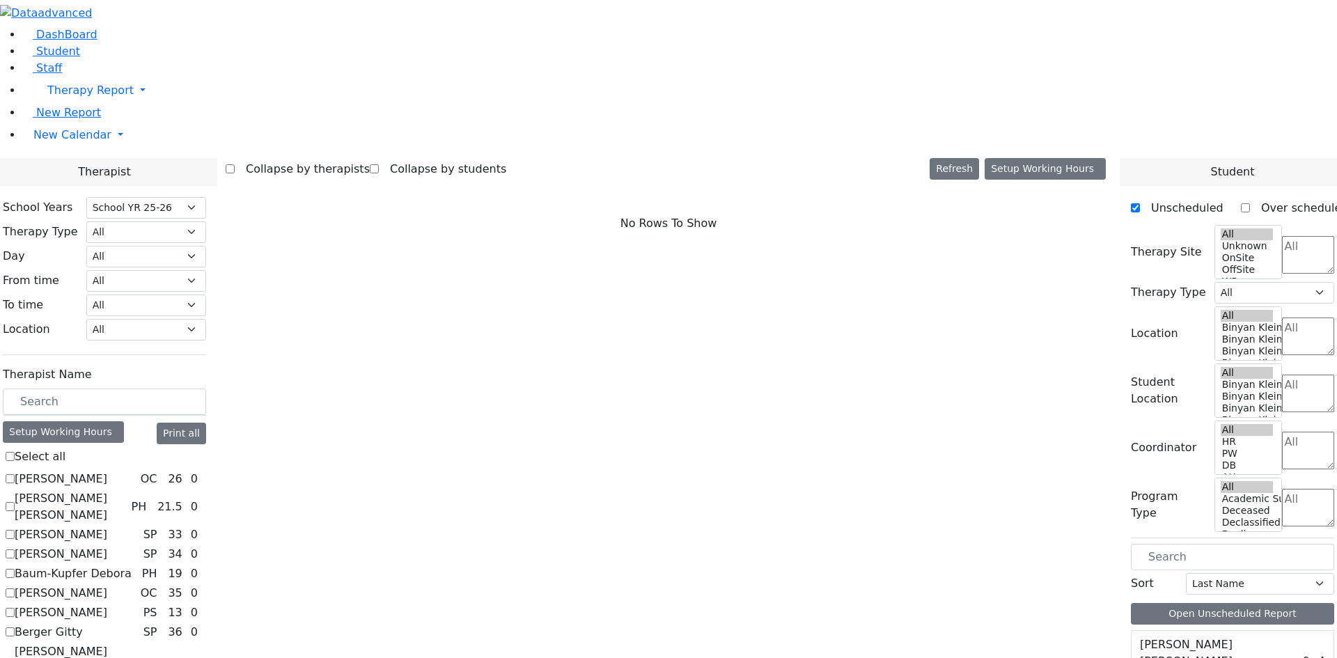
scroll to position [0, 0]
click at [107, 604] on label "[PERSON_NAME]" at bounding box center [61, 612] width 93 height 17
click at [15, 608] on input "[PERSON_NAME]" at bounding box center [10, 612] width 9 height 9
checkbox input "true"
select select "6"
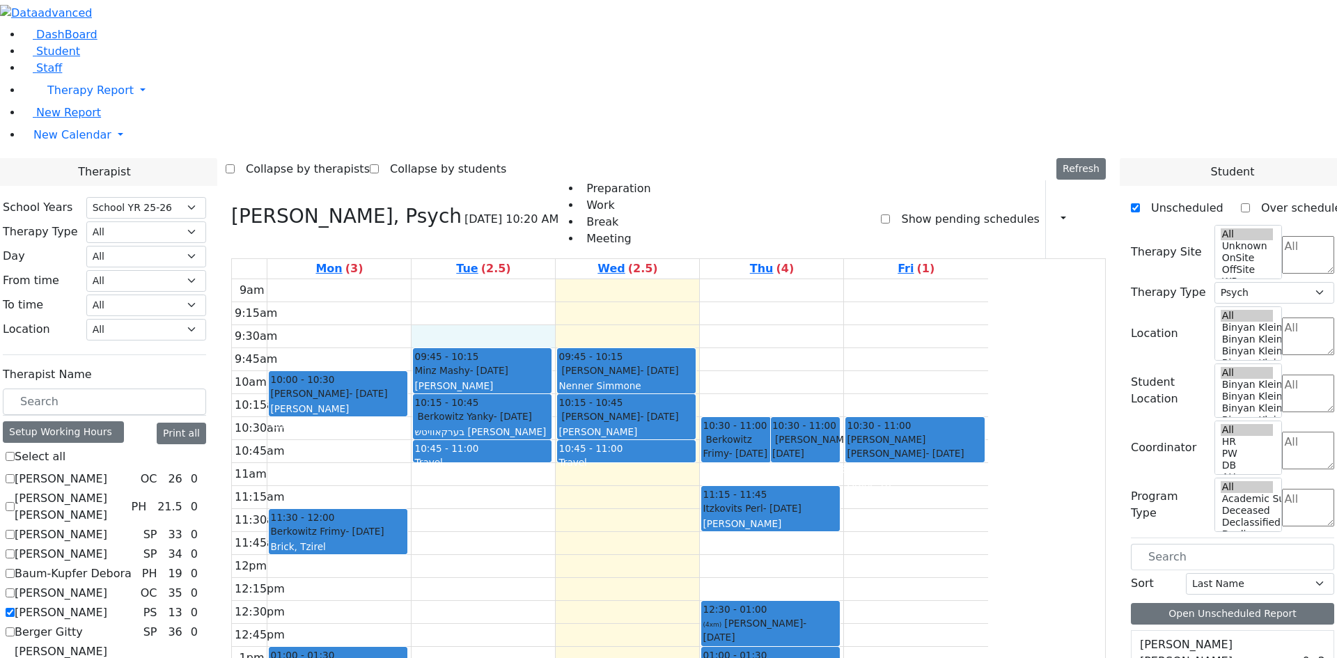
click at [582, 279] on div "9am 9:15am 9:30am 9:45am 10am 10:15am 10:30am 10:45am 11am 11:15am 11:30am 11:4…" at bounding box center [610, 554] width 756 height 551
click at [550, 409] on div "Berkowitz Yanky - 12/04/2021" at bounding box center [482, 416] width 136 height 14
click at [694, 409] on div "Teitelbaum Frady - 01/10/2022" at bounding box center [626, 416] width 136 height 14
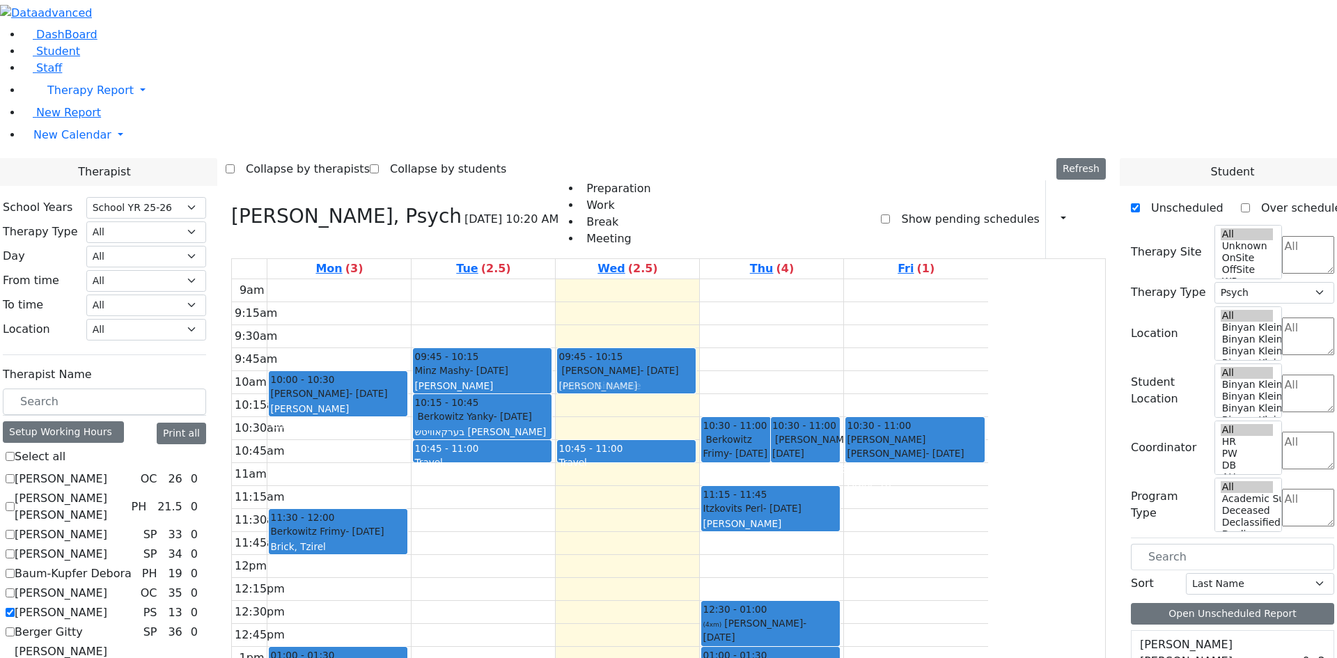
drag, startPoint x: 759, startPoint y: 221, endPoint x: 760, endPoint y: 177, distance: 43.9
click at [699, 279] on div "09:45 - 10:15 Wertheimer Miriam - 09/06/2020 Nenner Simmone 10:15 - 10:45 Teite…" at bounding box center [627, 554] width 143 height 551
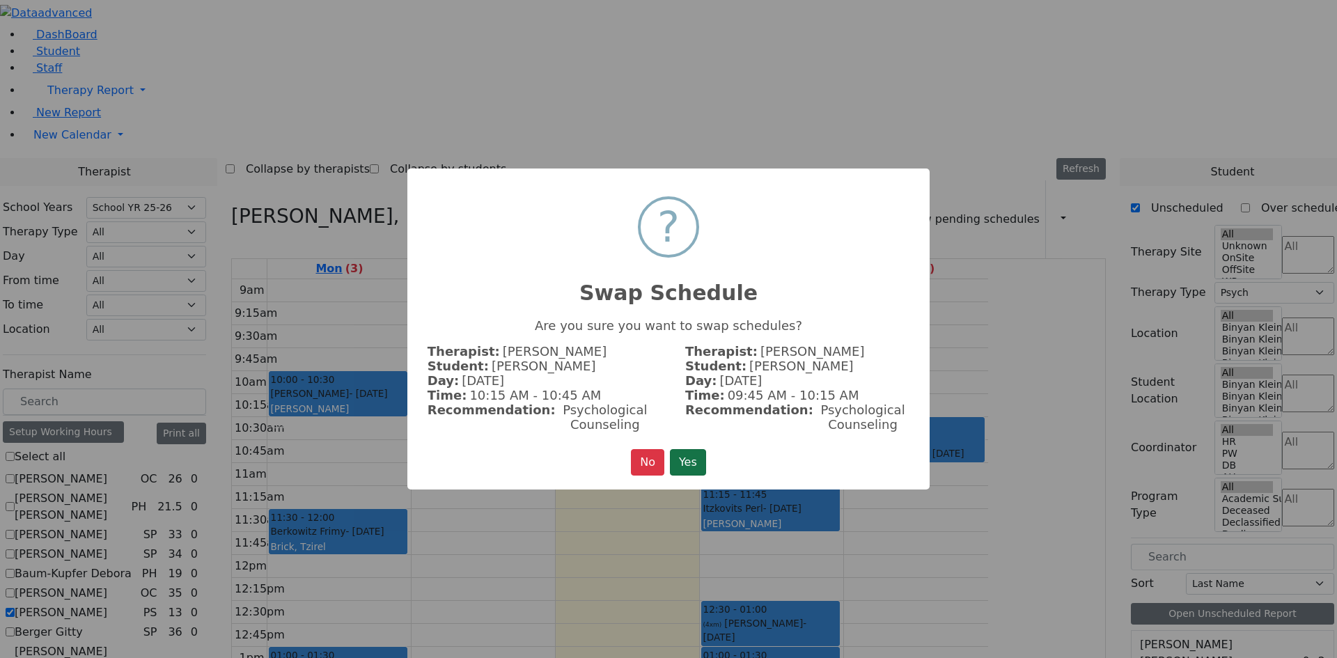
click at [705, 457] on button "Yes" at bounding box center [688, 462] width 36 height 26
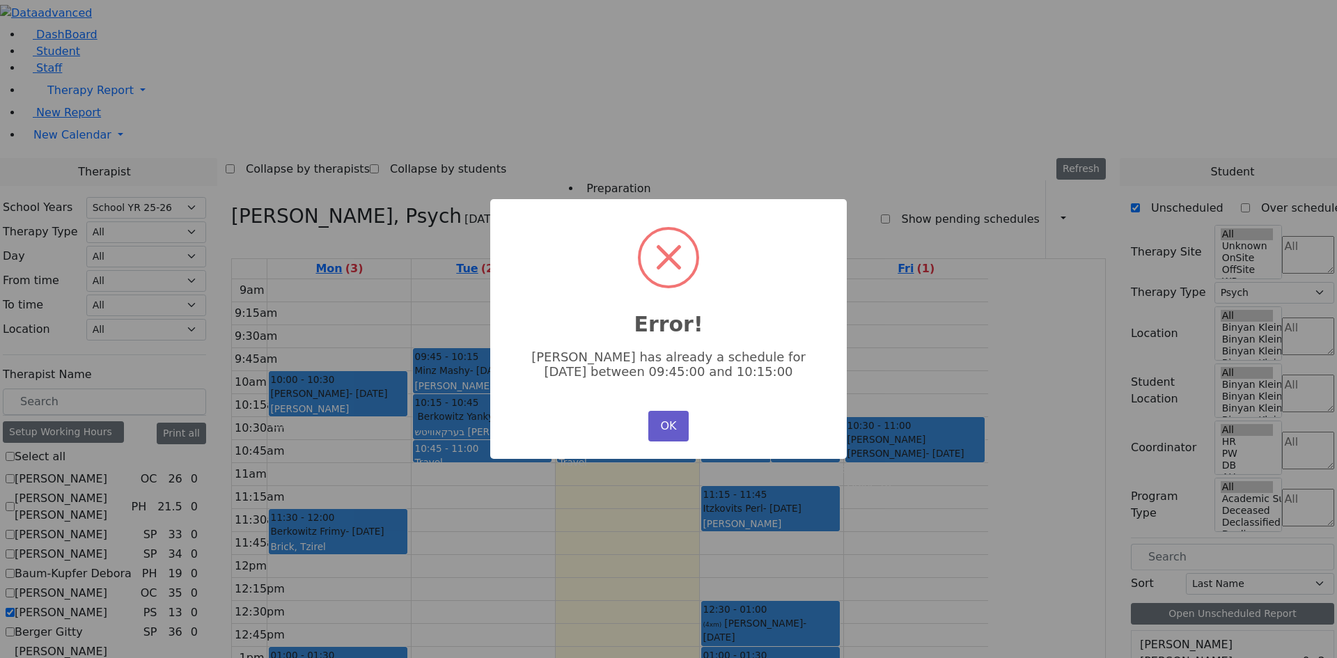
click at [657, 419] on button "OK" at bounding box center [668, 426] width 40 height 31
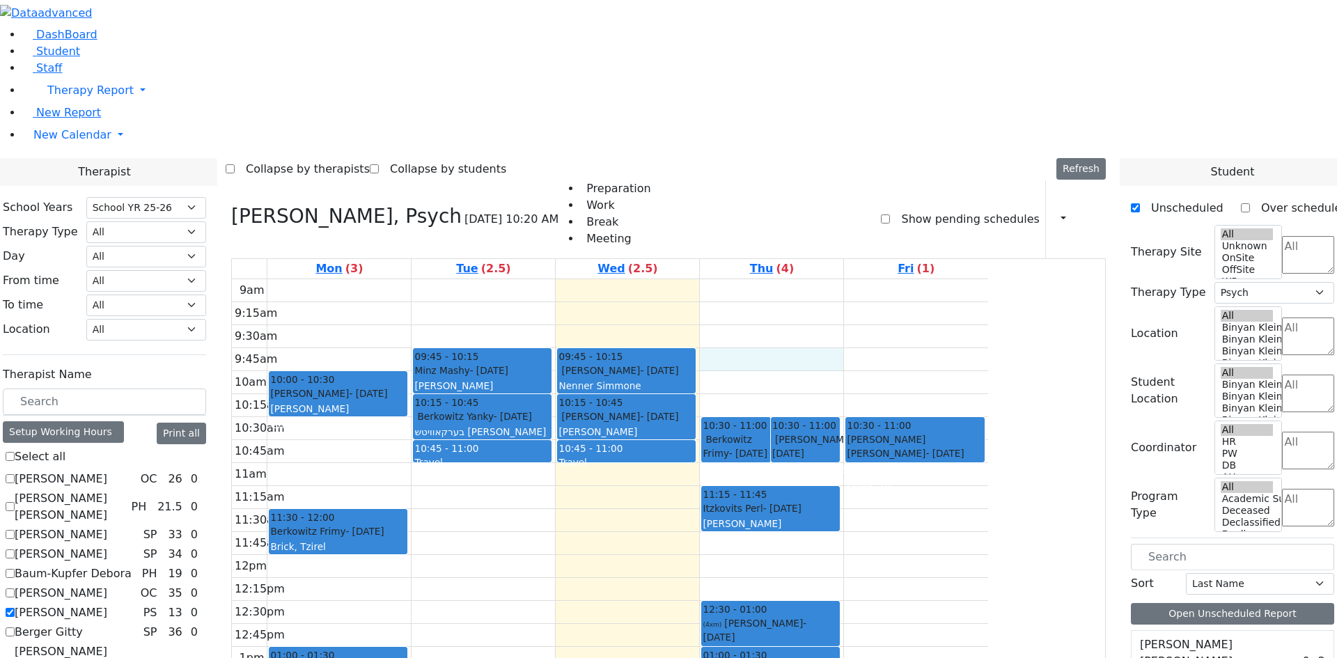
click at [886, 279] on div "9am 9:15am 9:30am 9:45am 10am 10:15am 10:30am 10:45am 11am 11:15am 11:30am 11:4…" at bounding box center [610, 554] width 756 height 551
click at [882, 279] on div "9am 9:15am 9:30am 9:45am 10am 10:15am 10:30am 10:45am 11am 11:15am 11:30am 11:4…" at bounding box center [610, 554] width 756 height 551
click at [550, 409] on div "Berkowitz Yanky - 12/04/2021" at bounding box center [482, 416] width 136 height 14
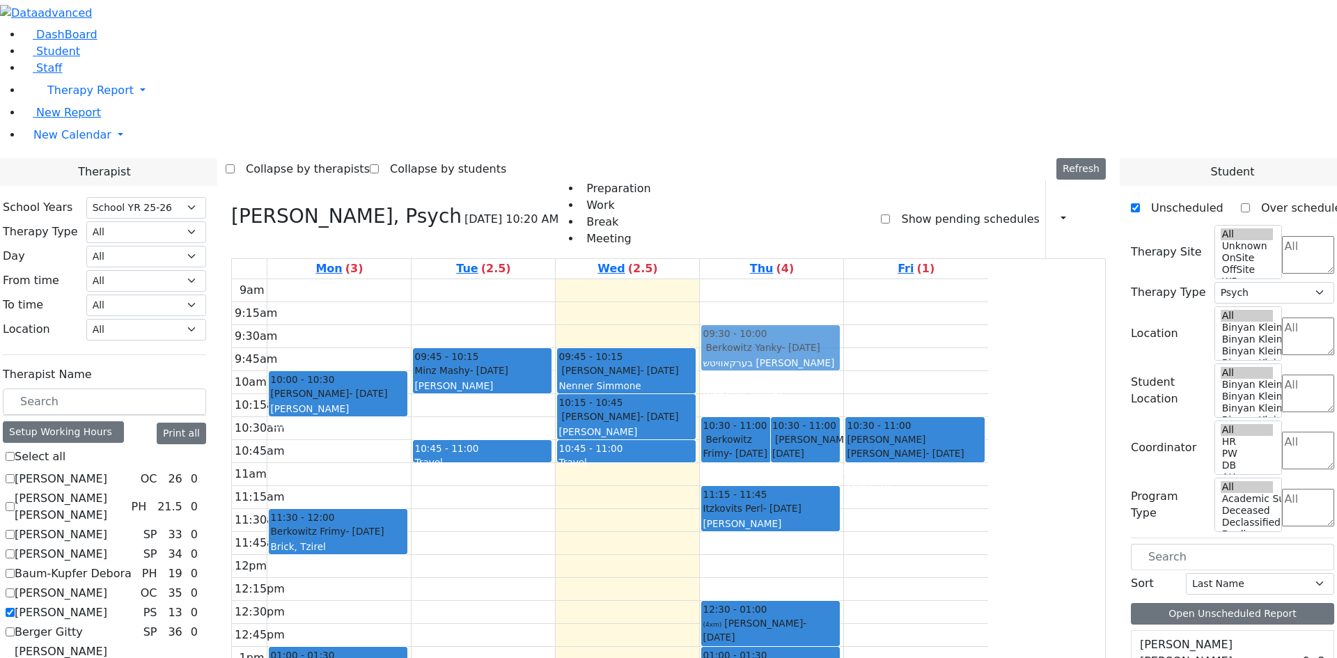
drag, startPoint x: 602, startPoint y: 218, endPoint x: 844, endPoint y: 159, distance: 248.8
click at [862, 279] on tr "10:00 - 10:30 Frankel Blimy - 04/29/2009 Weber, Leah Grade 8 11:30 - 12:00 Berk…" at bounding box center [610, 554] width 756 height 551
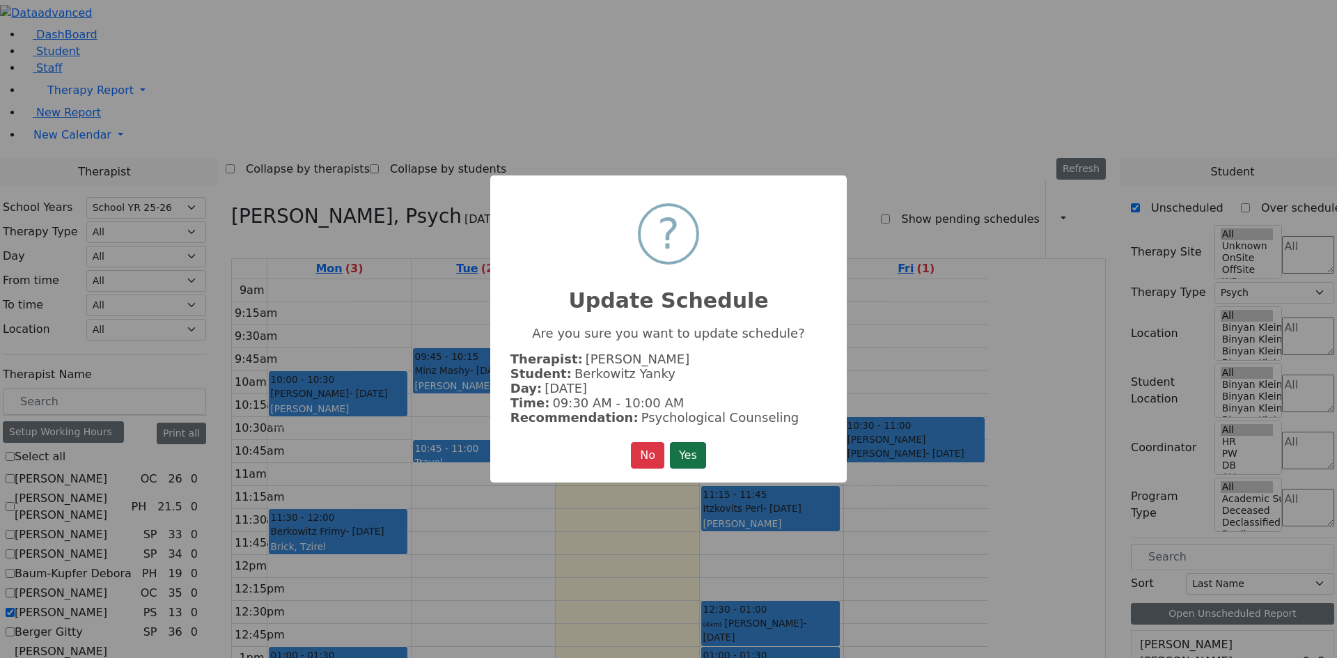
click at [696, 444] on button "Yes" at bounding box center [688, 455] width 36 height 26
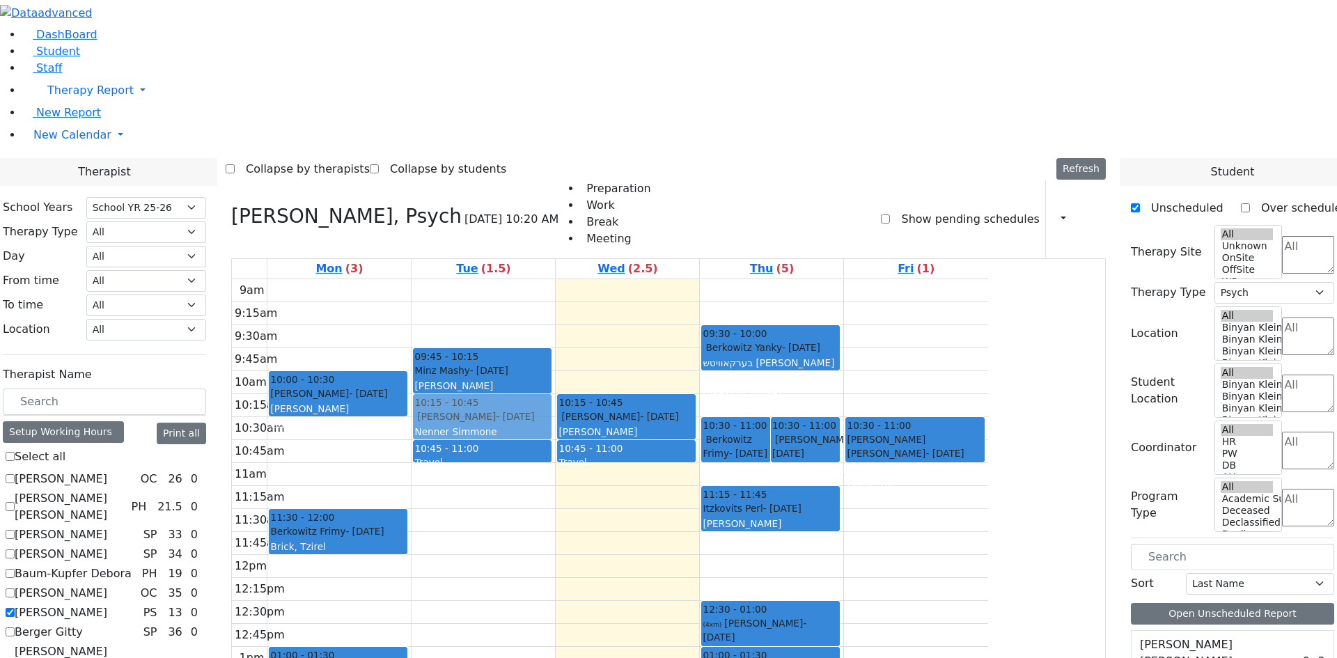
drag, startPoint x: 725, startPoint y: 179, endPoint x: 609, endPoint y: 220, distance: 122.7
click at [609, 279] on tr "10:00 - 10:30 Frankel Blimy - 04/29/2009 Weber, Leah Grade 8 11:30 - 12:00 Berk…" at bounding box center [610, 554] width 756 height 551
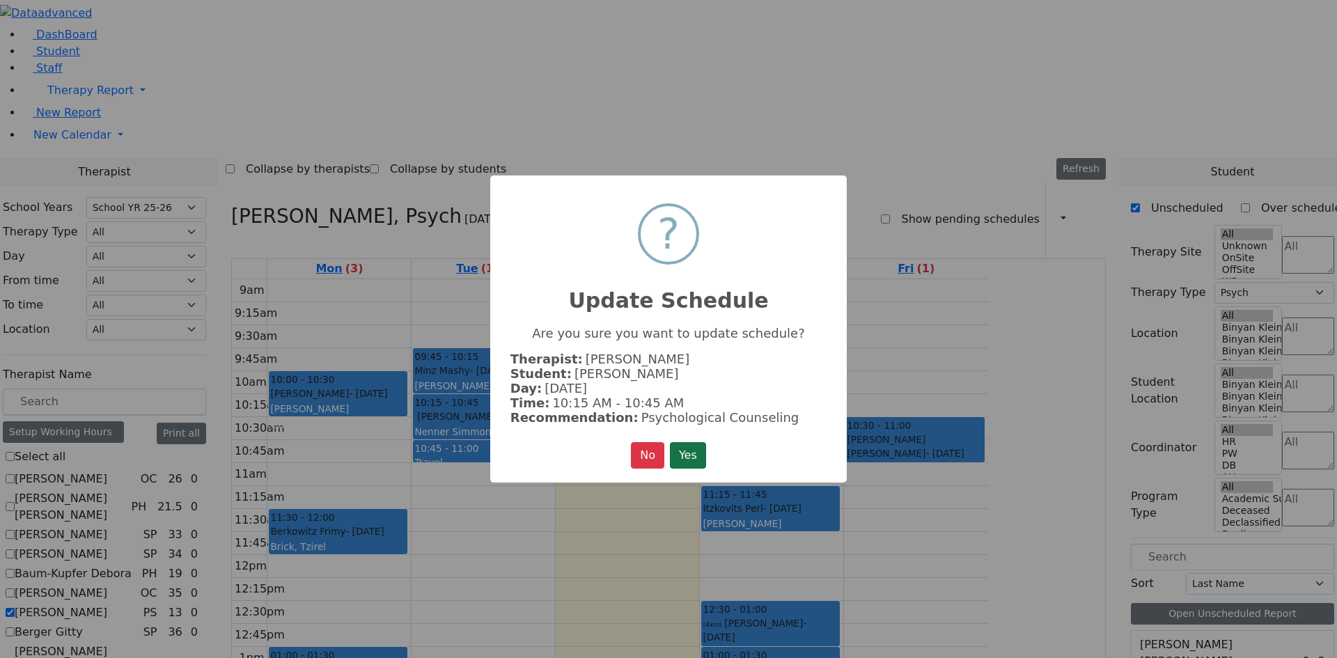
click at [690, 448] on button "Yes" at bounding box center [688, 455] width 36 height 26
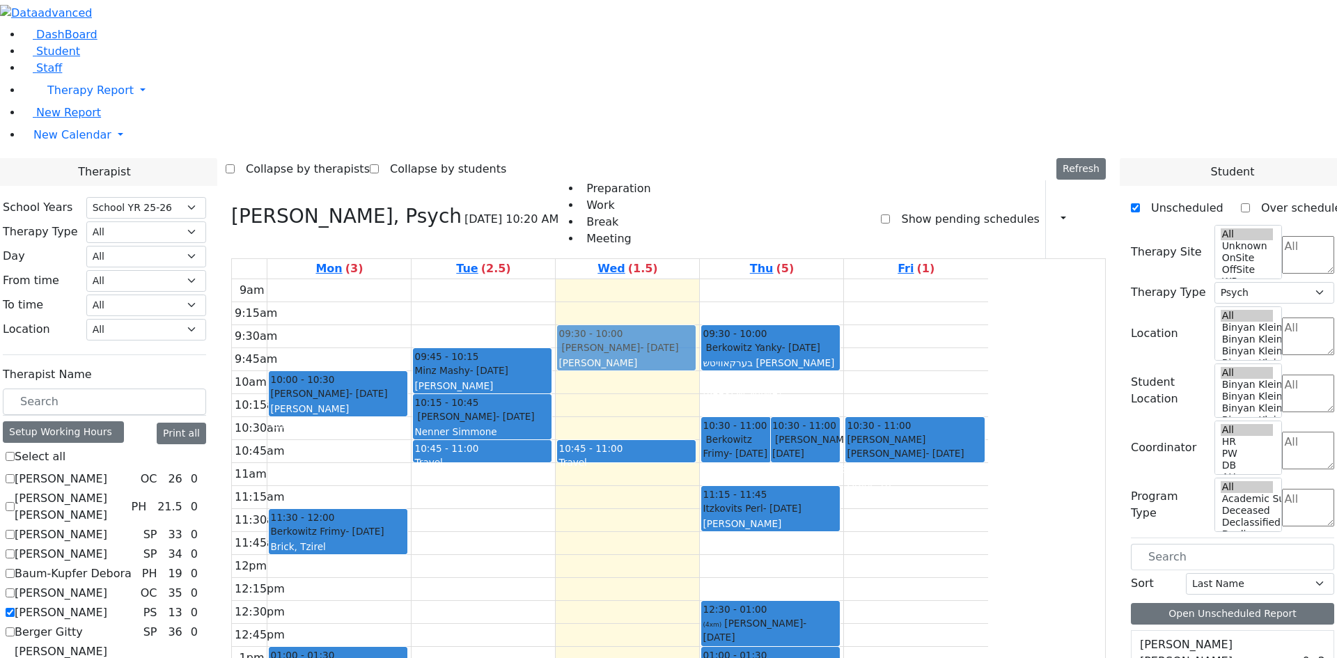
drag, startPoint x: 774, startPoint y: 224, endPoint x: 783, endPoint y: 165, distance: 59.3
click at [699, 279] on div "10:15 - 10:45 Teitelbaum Frady - 01/10/2022 Grossbaum, Chaya 10:45 - 11:00 Trav…" at bounding box center [627, 554] width 143 height 551
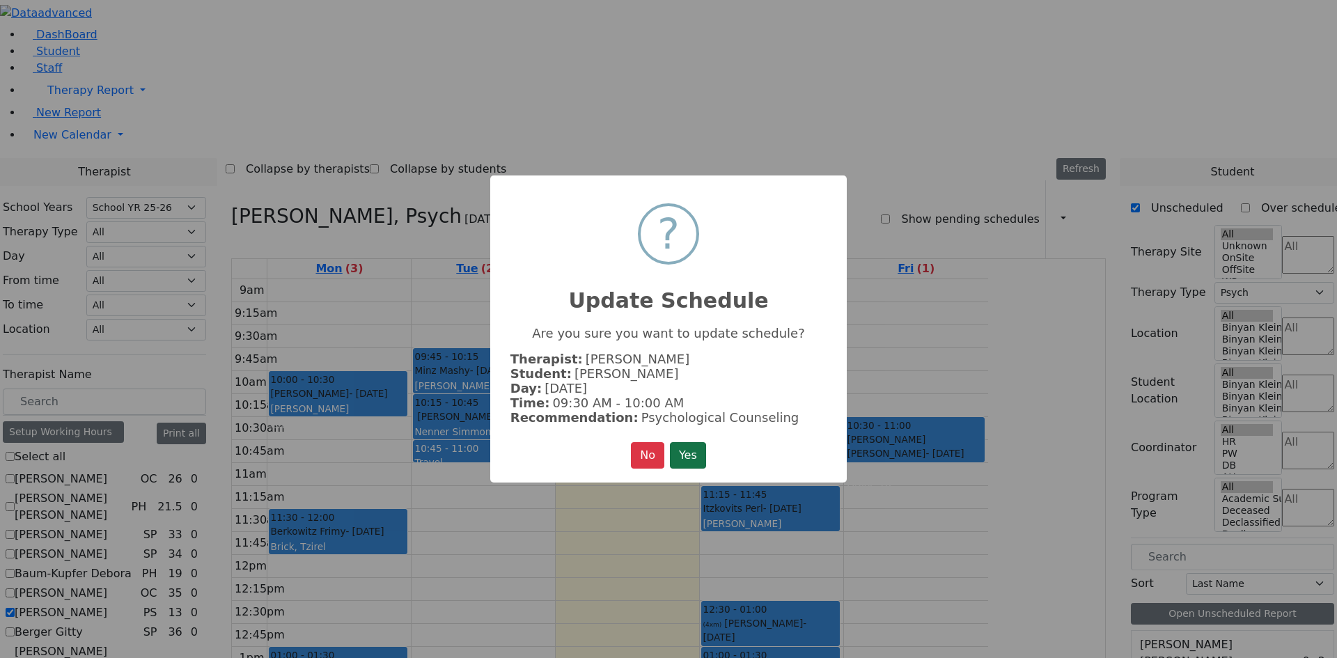
click at [674, 453] on button "Yes" at bounding box center [688, 455] width 36 height 26
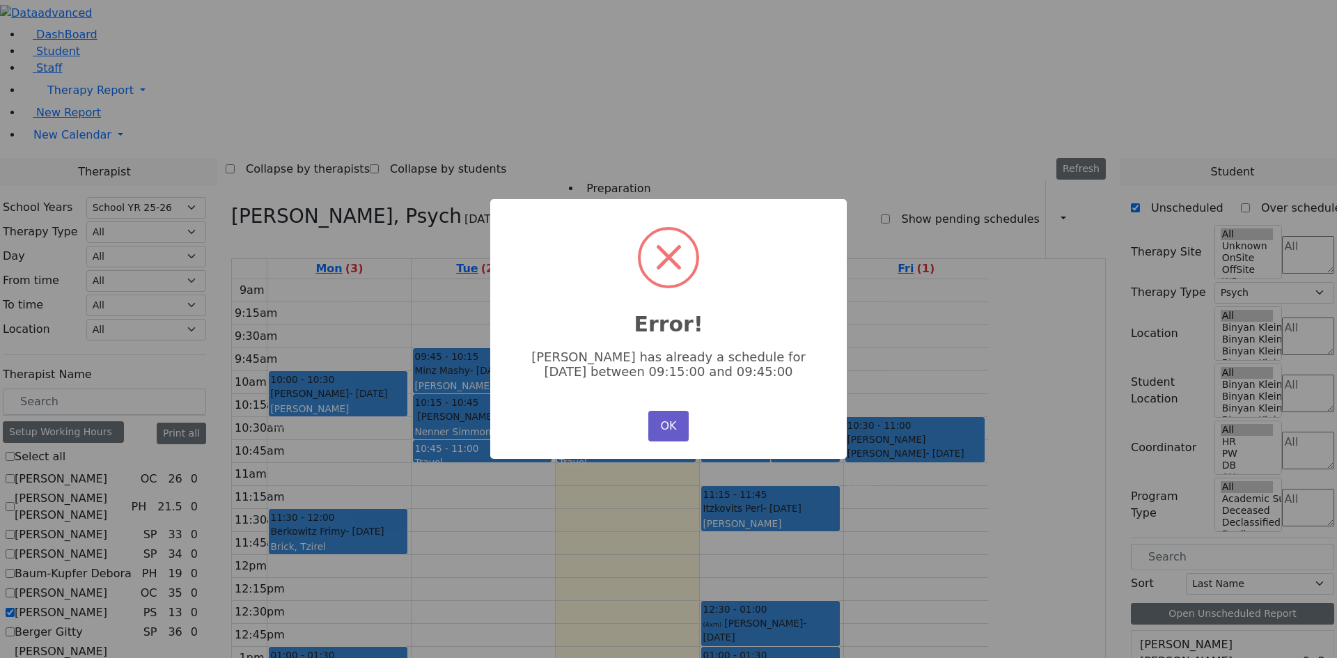
click at [671, 421] on button "OK" at bounding box center [668, 426] width 40 height 31
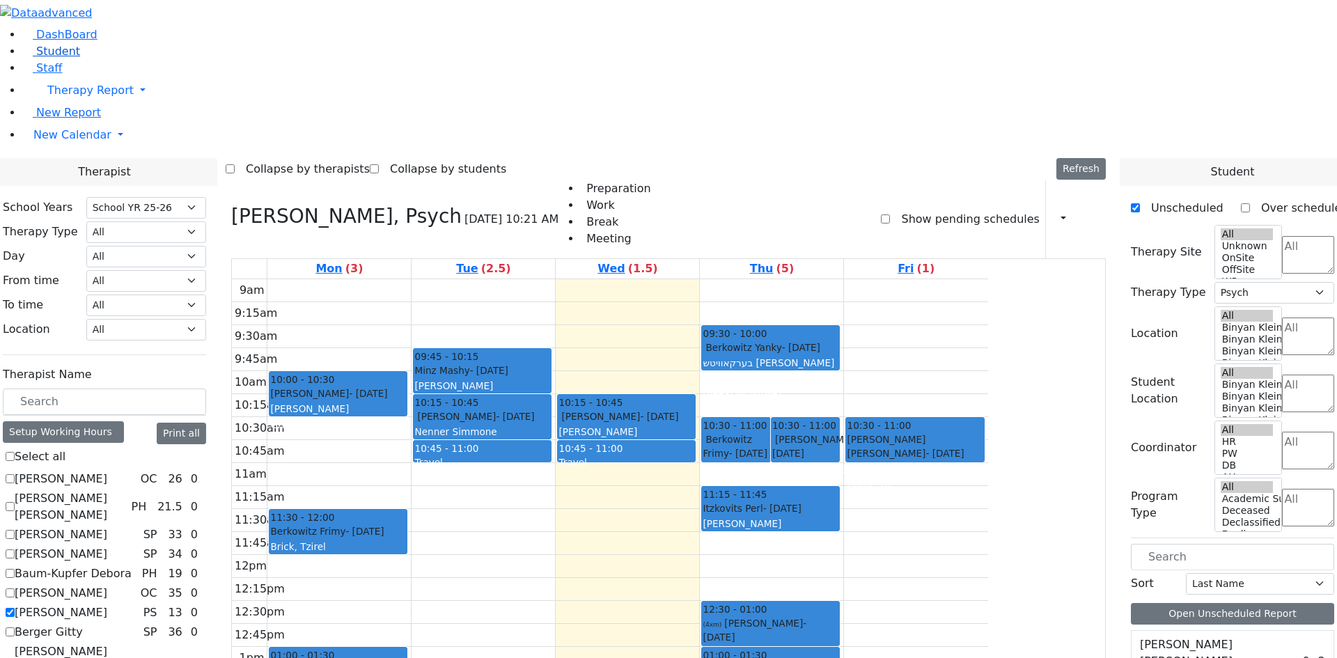
click at [61, 58] on span "Student" at bounding box center [58, 51] width 44 height 13
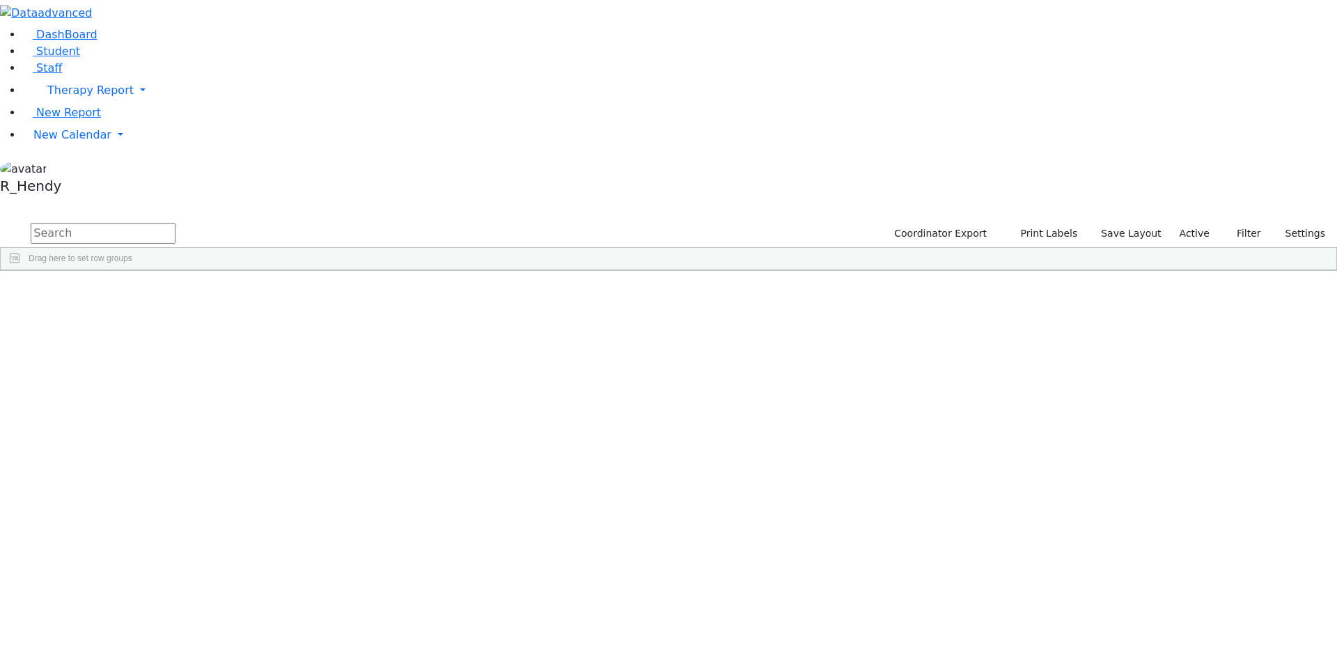
click at [175, 223] on input "text" at bounding box center [103, 233] width 145 height 21
type input "[PERSON_NAME]"
click at [265, 332] on div "Frady" at bounding box center [222, 341] width 88 height 19
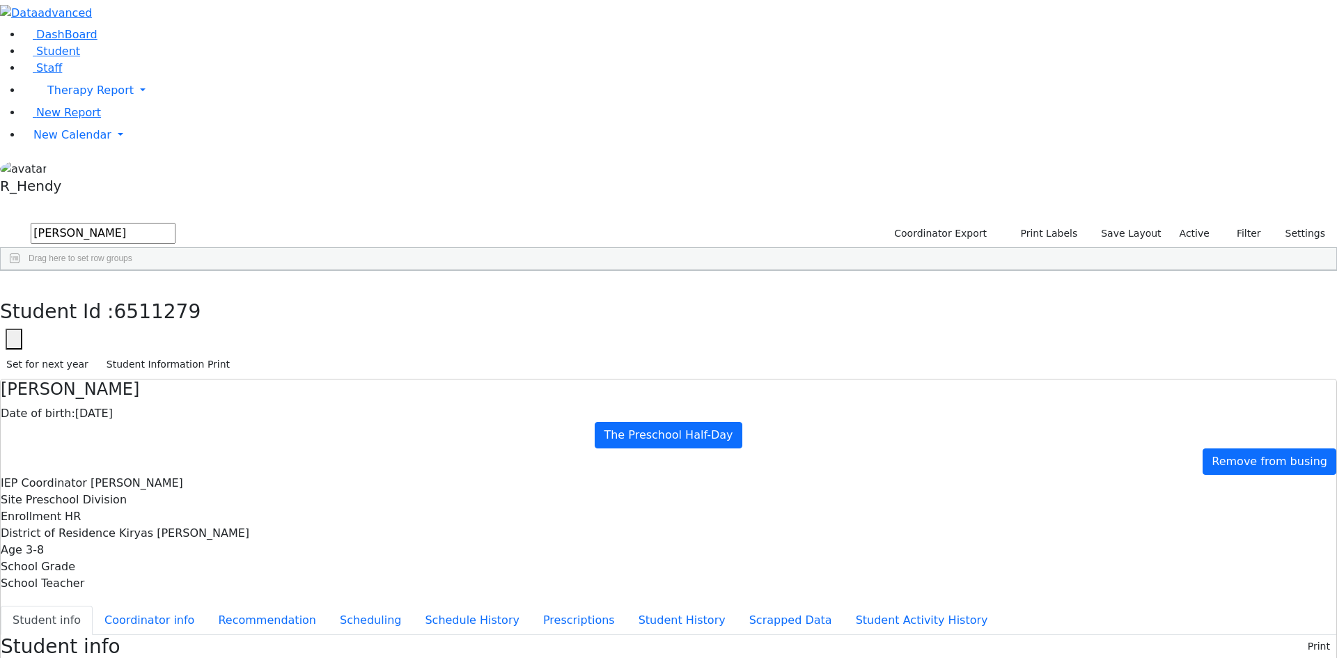
click at [368, 172] on div "DashBoard Student Staff Therapy Report Student Old Calendar Report" at bounding box center [668, 630] width 1337 height 1261
click at [350, 606] on button "Scheduling" at bounding box center [370, 620] width 85 height 29
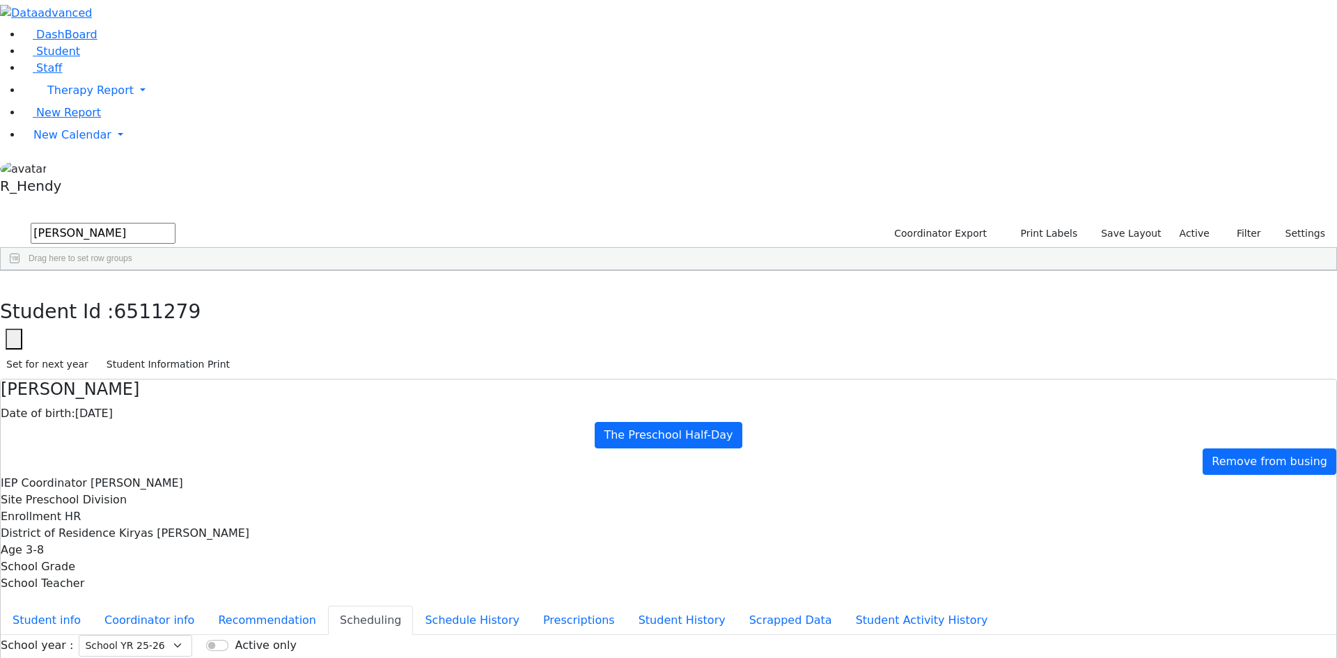
click at [14, 281] on icon "button" at bounding box center [10, 285] width 8 height 8
click at [90, 149] on link "New Calendar" at bounding box center [679, 135] width 1315 height 28
click at [66, 169] on span "Calendar" at bounding box center [55, 162] width 50 height 13
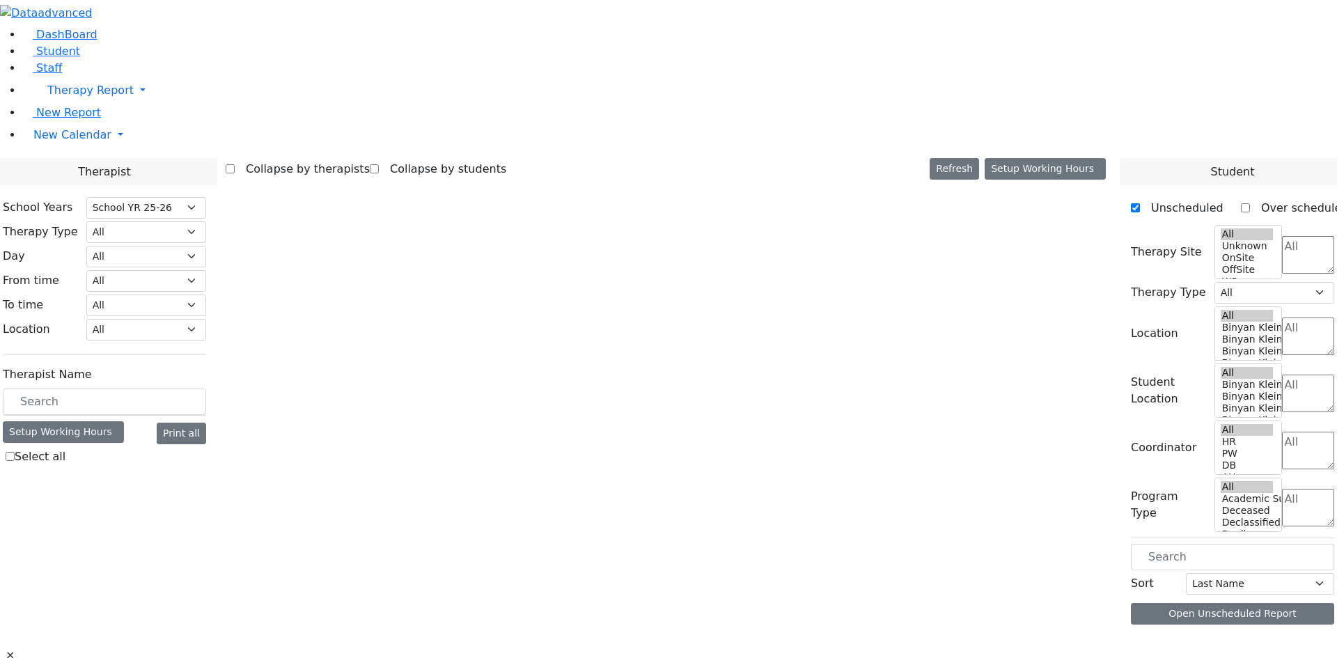
select select "212"
select select "6"
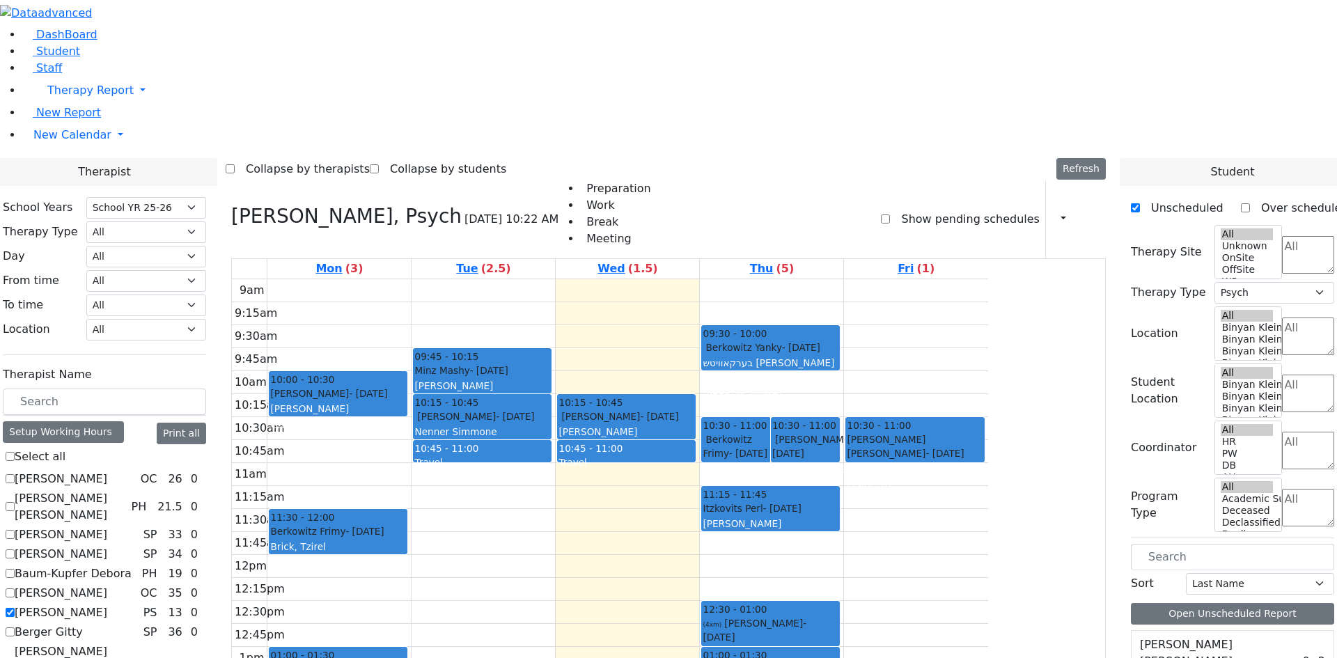
scroll to position [1280, 0]
checkbox input "true"
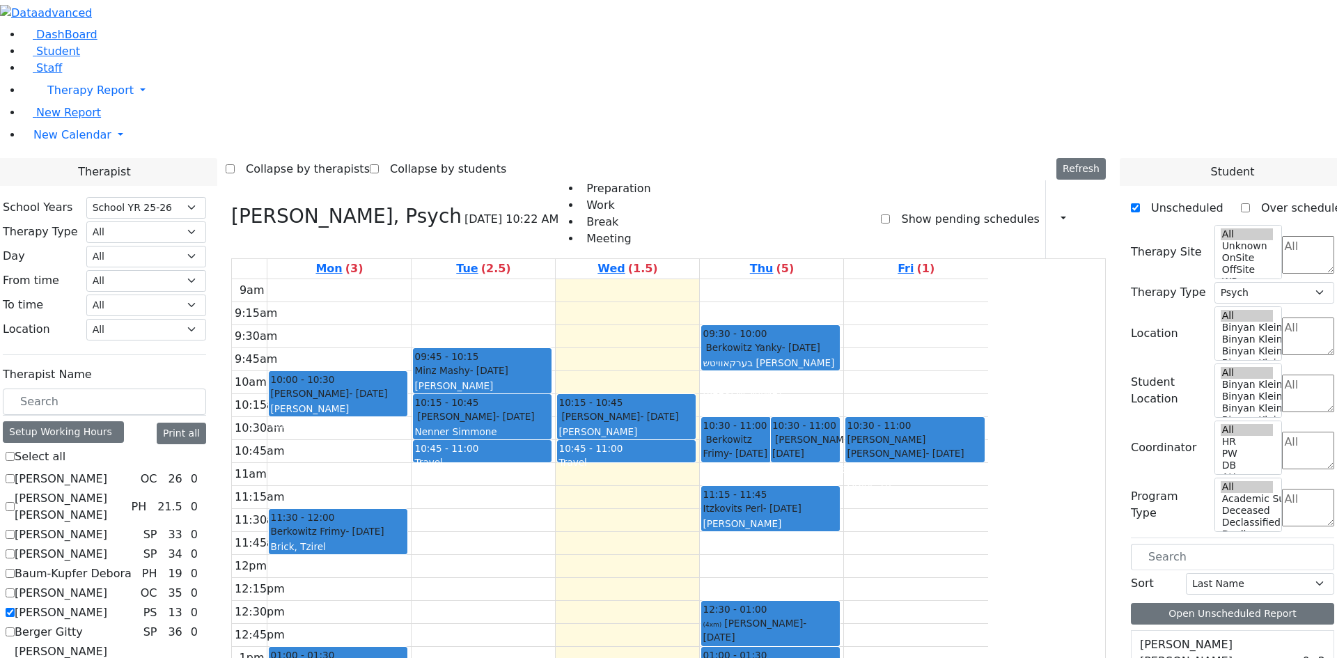
select select
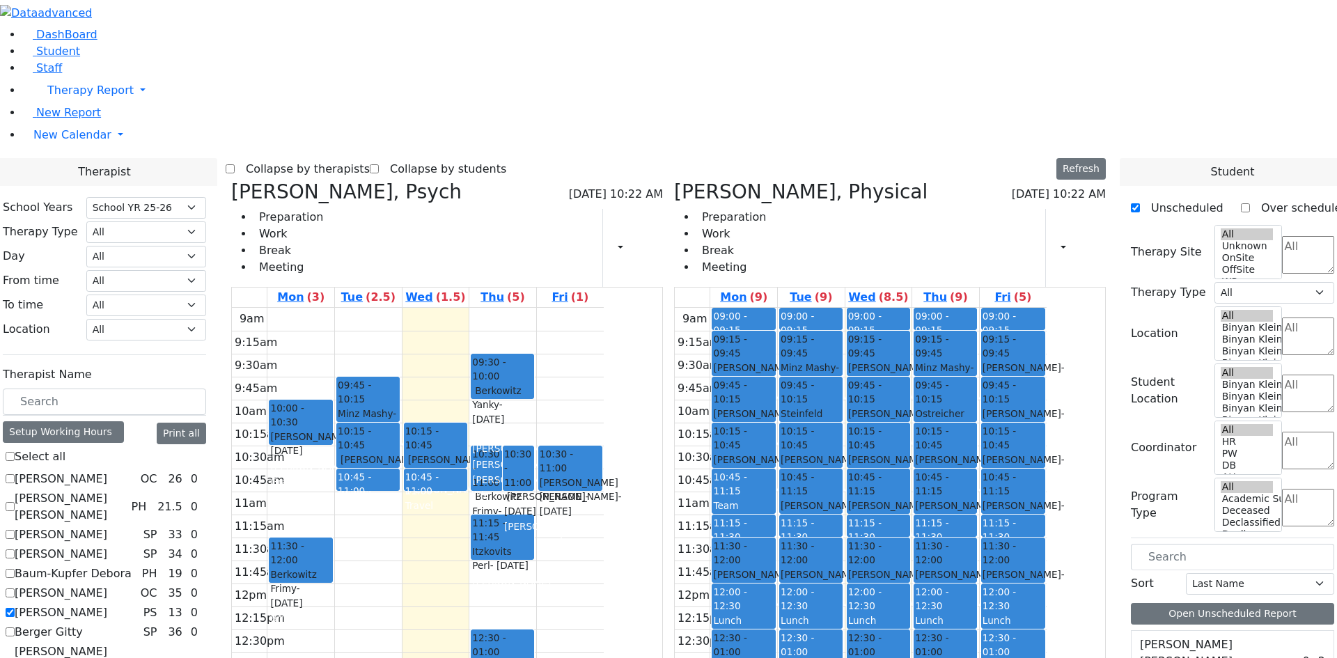
scroll to position [0, 0]
click at [83, 624] on label "Berger Gitty" at bounding box center [49, 632] width 68 height 17
click at [15, 627] on input "Berger Gitty" at bounding box center [10, 631] width 9 height 9
checkbox input "true"
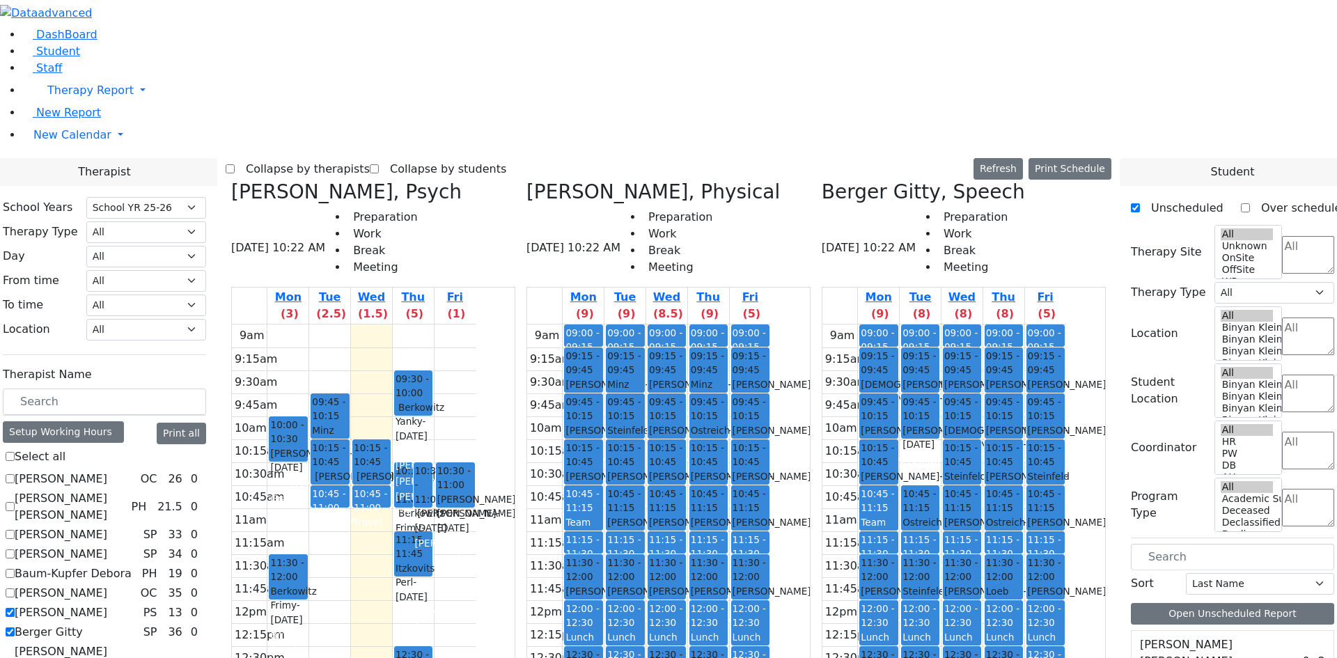
click at [487, 158] on label "Collapse by students" at bounding box center [442, 169] width 127 height 22
click at [379, 164] on input "Collapse by students" at bounding box center [374, 168] width 9 height 9
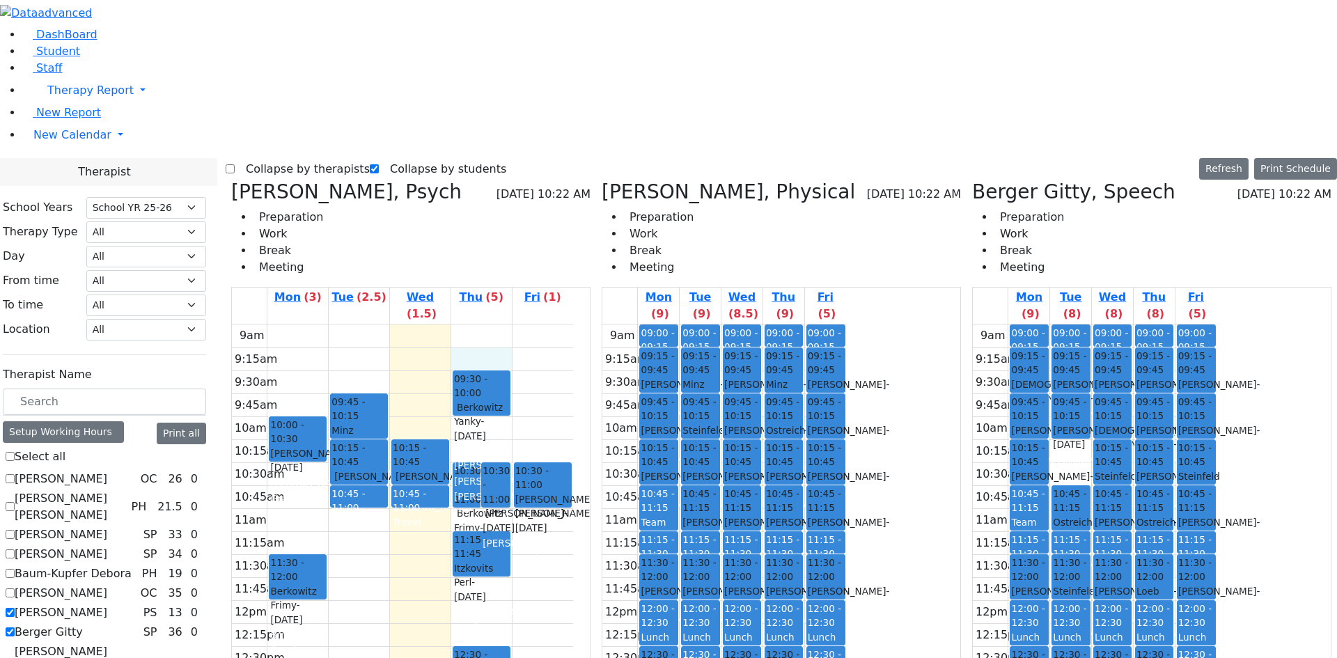
click at [460, 347] on td at bounding box center [420, 358] width 306 height 23
click at [461, 324] on div "9am 9:15am 9:30am 9:45am 10am 10:15am 10:30am 10:45am 11am 11:15am 11:30am 11:4…" at bounding box center [402, 599] width 341 height 551
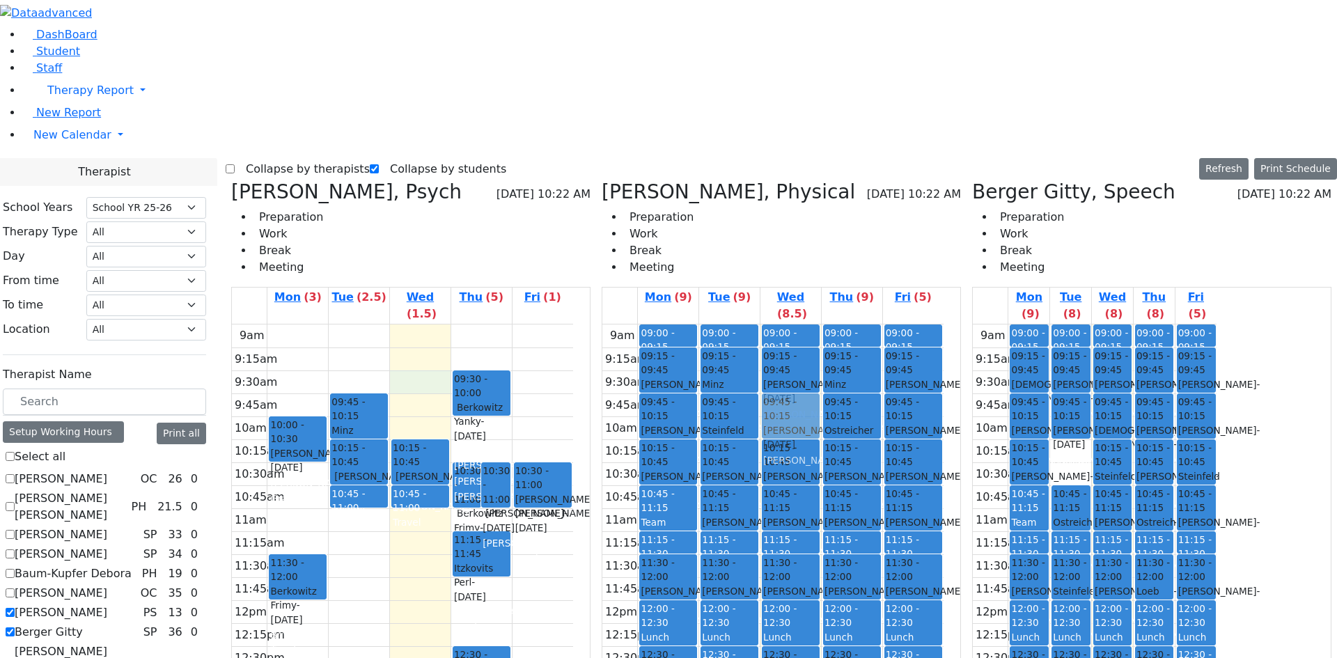
drag, startPoint x: 810, startPoint y: 161, endPoint x: 875, endPoint y: 162, distance: 65.5
click at [875, 324] on tr "09:00 - 09:15 Prep 09:15 - 09:45 Teitelbaum Frady - 01/10/2022 Grossbaum, Chaya…" at bounding box center [772, 599] width 341 height 551
drag, startPoint x: 797, startPoint y: 166, endPoint x: 859, endPoint y: 173, distance: 62.3
click at [859, 324] on tr "09:00 - 09:15 Prep 09:15 - 09:45 Teitelbaum Frady - 01/10/2022 Grossbaum, Chaya…" at bounding box center [772, 599] width 341 height 551
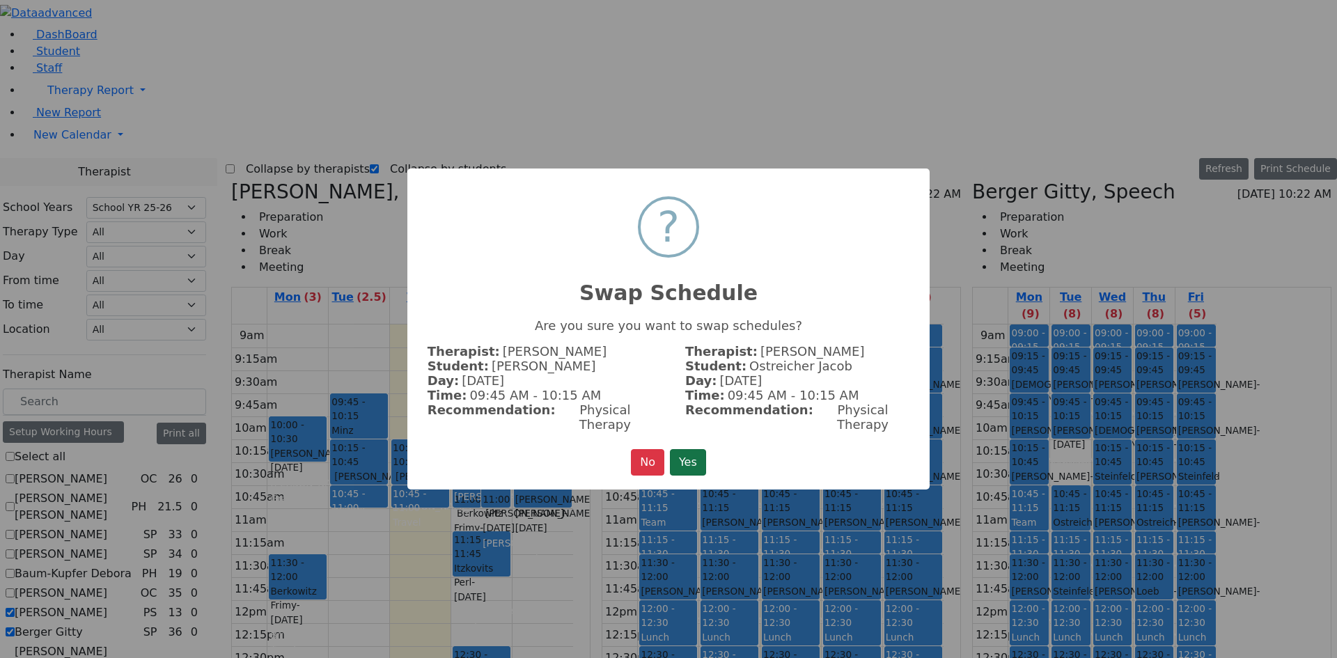
click at [690, 457] on button "Yes" at bounding box center [688, 462] width 36 height 26
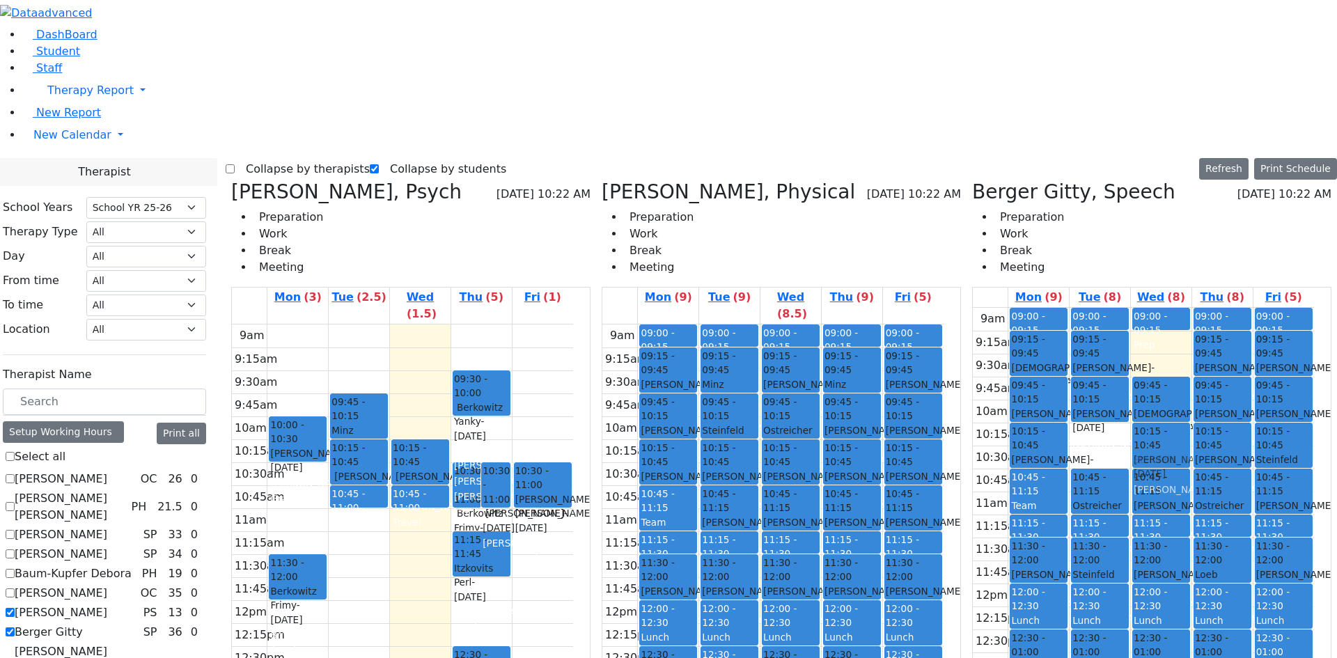
drag, startPoint x: 1168, startPoint y: 116, endPoint x: 1158, endPoint y: 216, distance: 100.8
click at [1158, 308] on div "09:00 - 09:15 Prep 09:15 - 09:45 Teitelbaum Frady - 01/10/2022 Grossbaum, Chaya…" at bounding box center [1161, 583] width 61 height 551
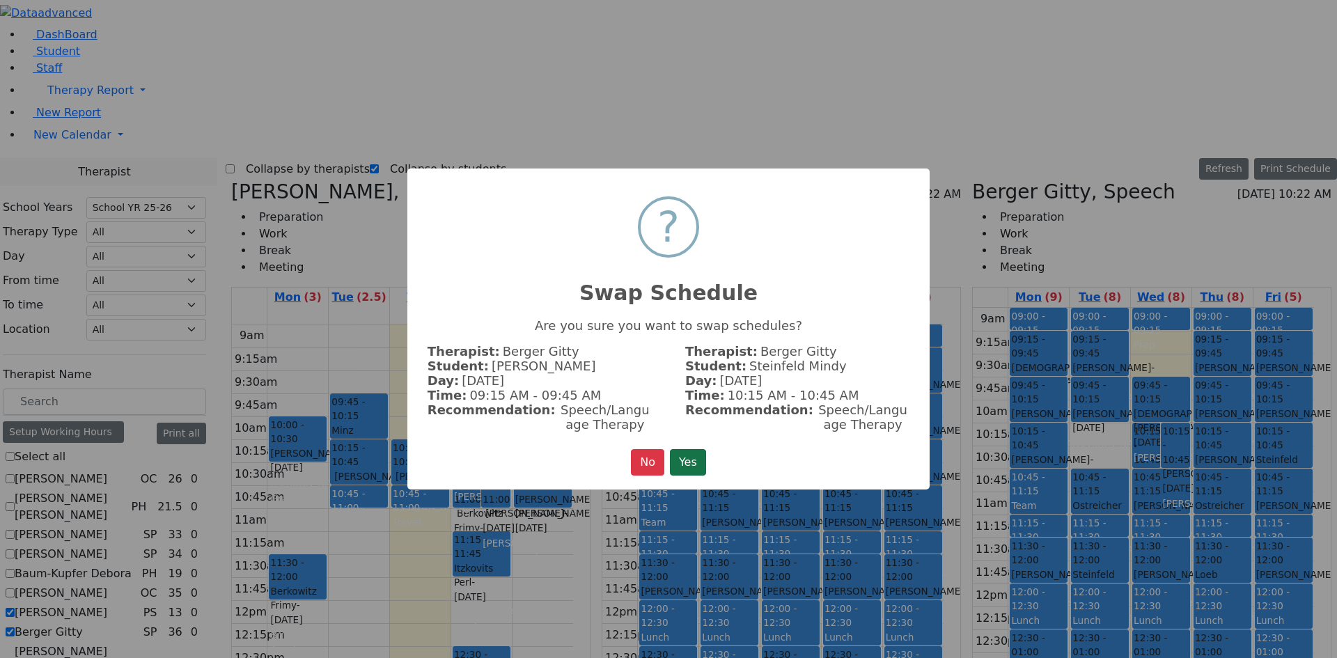
click at [683, 463] on button "Yes" at bounding box center [688, 462] width 36 height 26
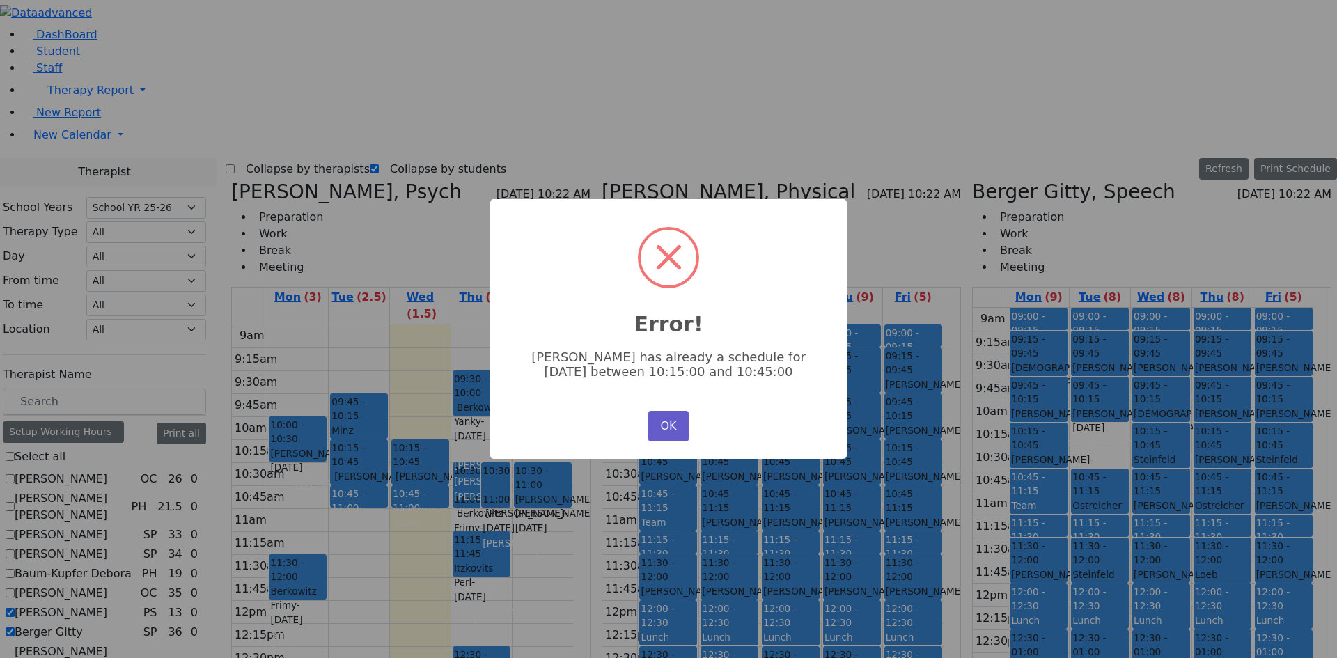
click at [661, 421] on button "OK" at bounding box center [668, 426] width 40 height 31
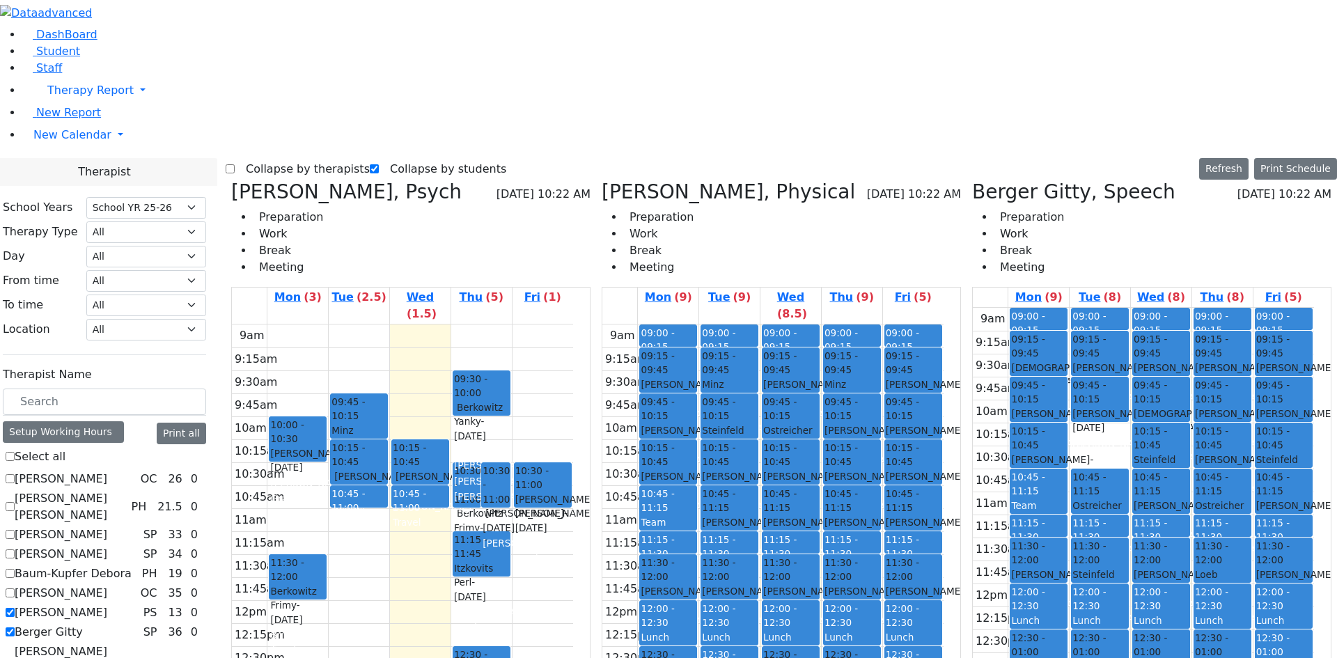
click at [1164, 361] on div "Teitelbaum Frady - 01/10/2022" at bounding box center [1161, 375] width 55 height 29
click at [1103, 407] on div "Teitelbaum Frady - 01/10/2022" at bounding box center [1099, 421] width 55 height 29
drag, startPoint x: 1162, startPoint y: 113, endPoint x: 1068, endPoint y: 115, distance: 94.0
click at [1060, 308] on tr "09:00 - 09:15 Prep 09:15 - 09:45 Englander Zisi - 11/03/2021 Grossbaum, Chaya n…" at bounding box center [1143, 583] width 341 height 551
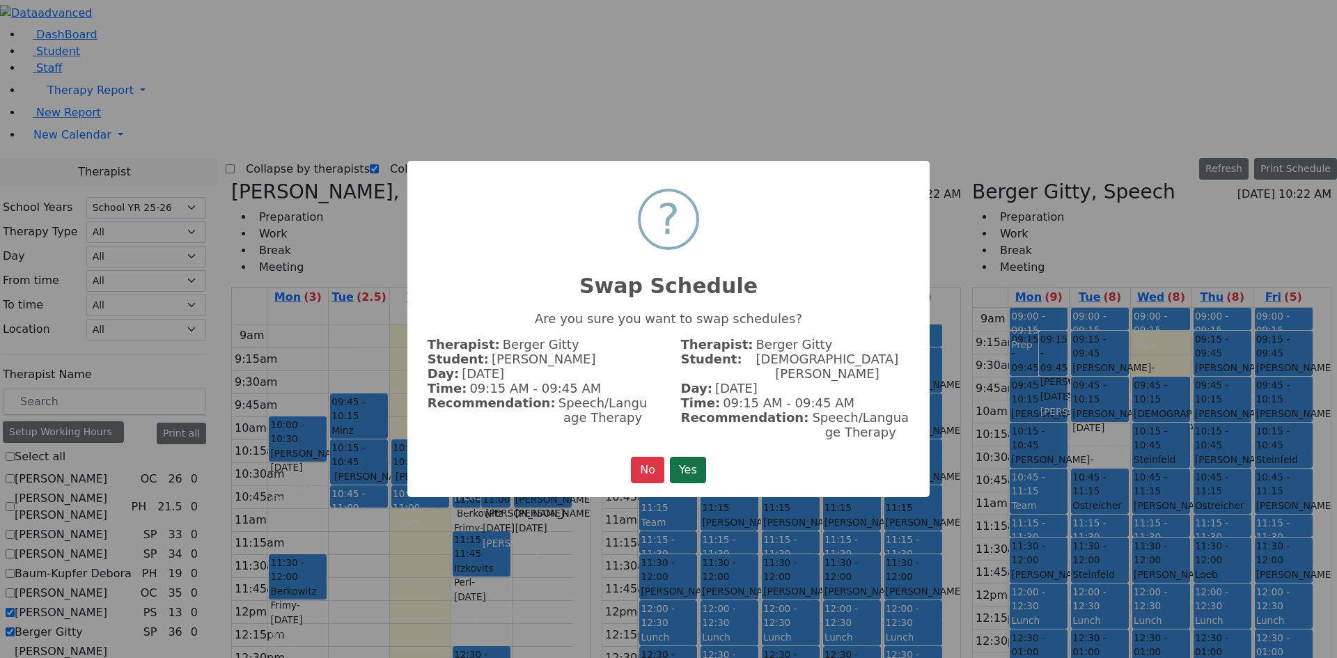
click at [673, 457] on button "Yes" at bounding box center [688, 470] width 36 height 26
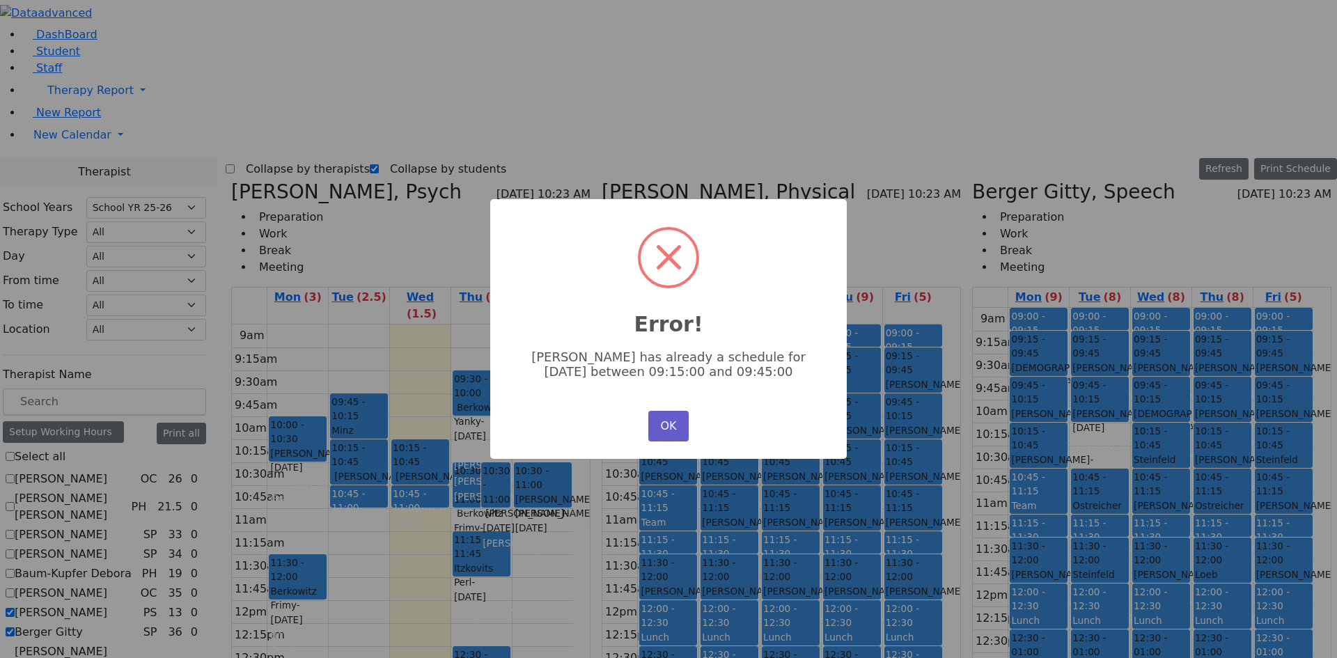
click at [672, 423] on button "OK" at bounding box center [668, 426] width 40 height 31
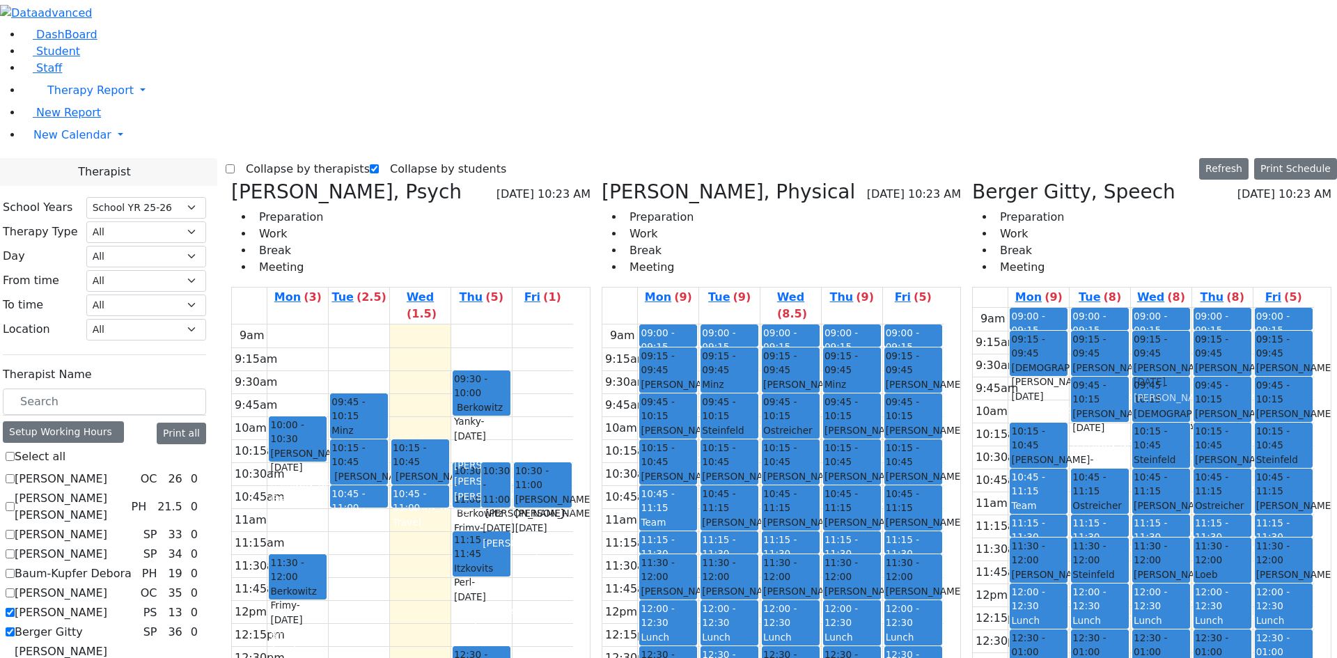
drag, startPoint x: 1033, startPoint y: 174, endPoint x: 1161, endPoint y: 128, distance: 135.5
click at [1161, 308] on tr "09:00 - 09:15 Prep 09:15 - 09:45 Englander Zisi - 11/03/2021 Grossbaum, Chaya n…" at bounding box center [1143, 583] width 341 height 551
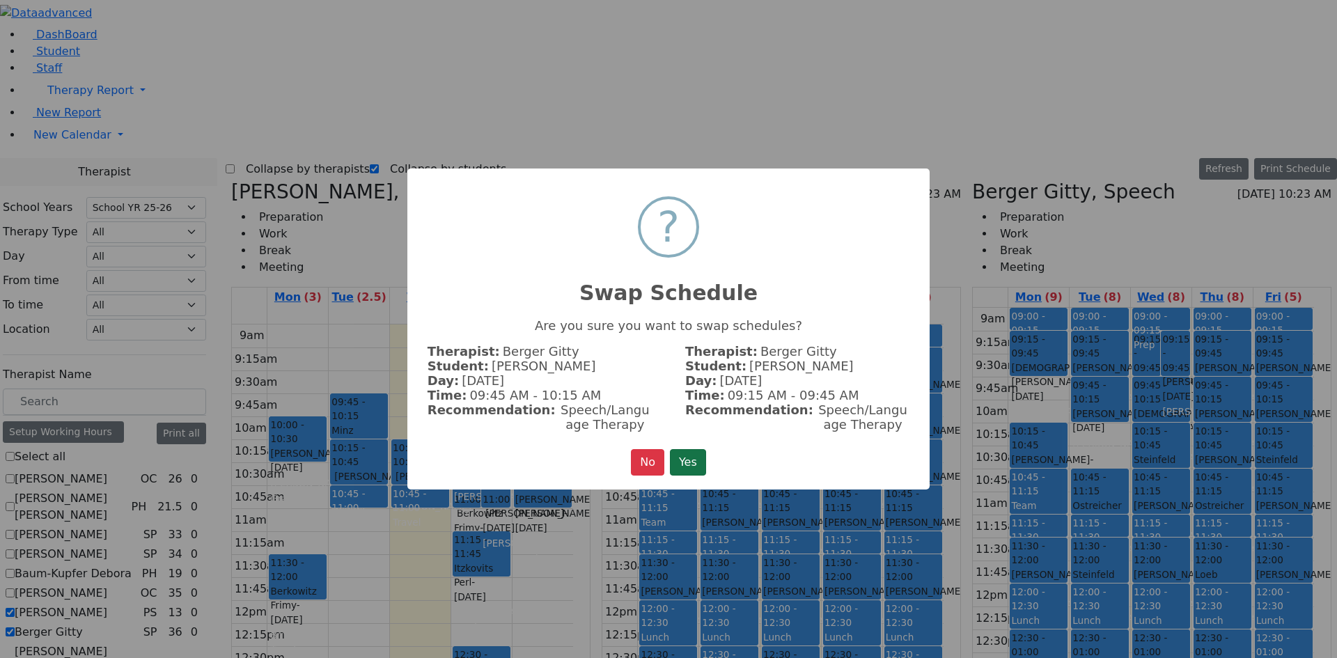
click at [686, 454] on button "Yes" at bounding box center [688, 462] width 36 height 26
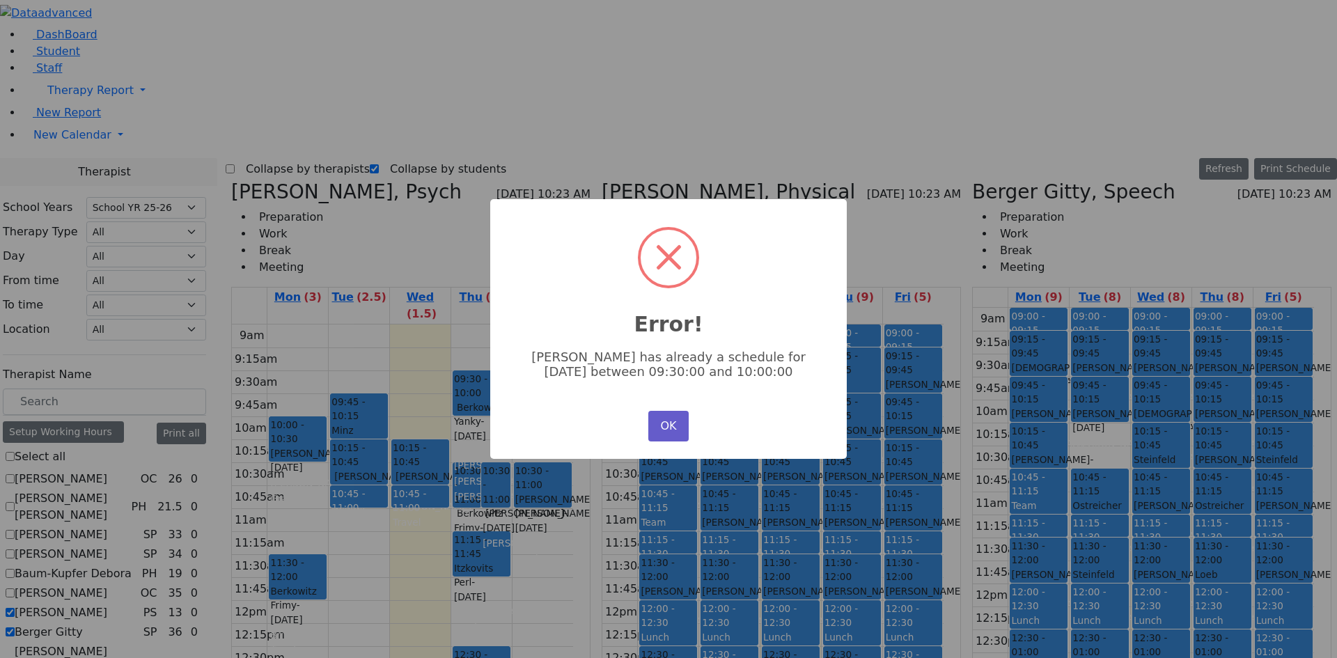
click at [684, 425] on button "OK" at bounding box center [668, 426] width 40 height 31
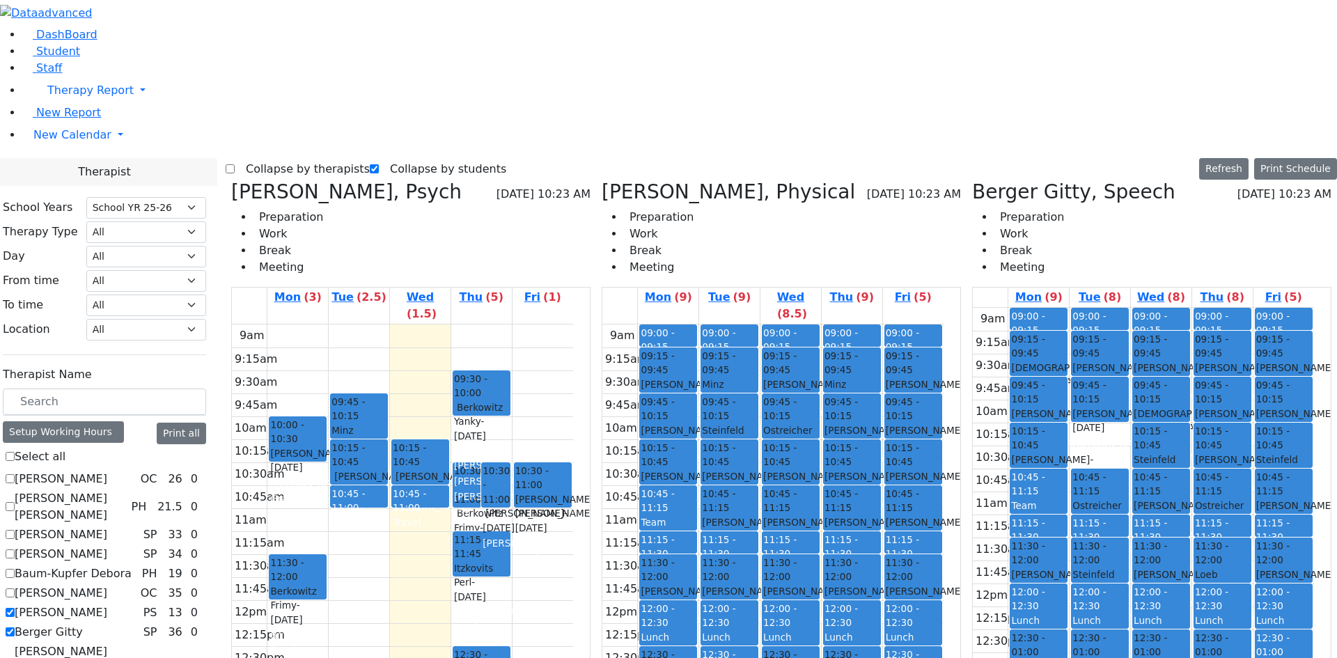
click at [1157, 362] on span "- 01/10/2022" at bounding box center [1175, 374] width 82 height 25
click at [1161, 422] on span "- 11/03/2021" at bounding box center [1175, 434] width 82 height 25
drag, startPoint x: 433, startPoint y: 214, endPoint x: 446, endPoint y: 170, distance: 46.5
click at [446, 324] on div "10:15 - 10:45 Teitelbaum Frady - 01/10/2022 Grossbaum, Chaya 10:45 - 11:00 Trav…" at bounding box center [420, 599] width 61 height 551
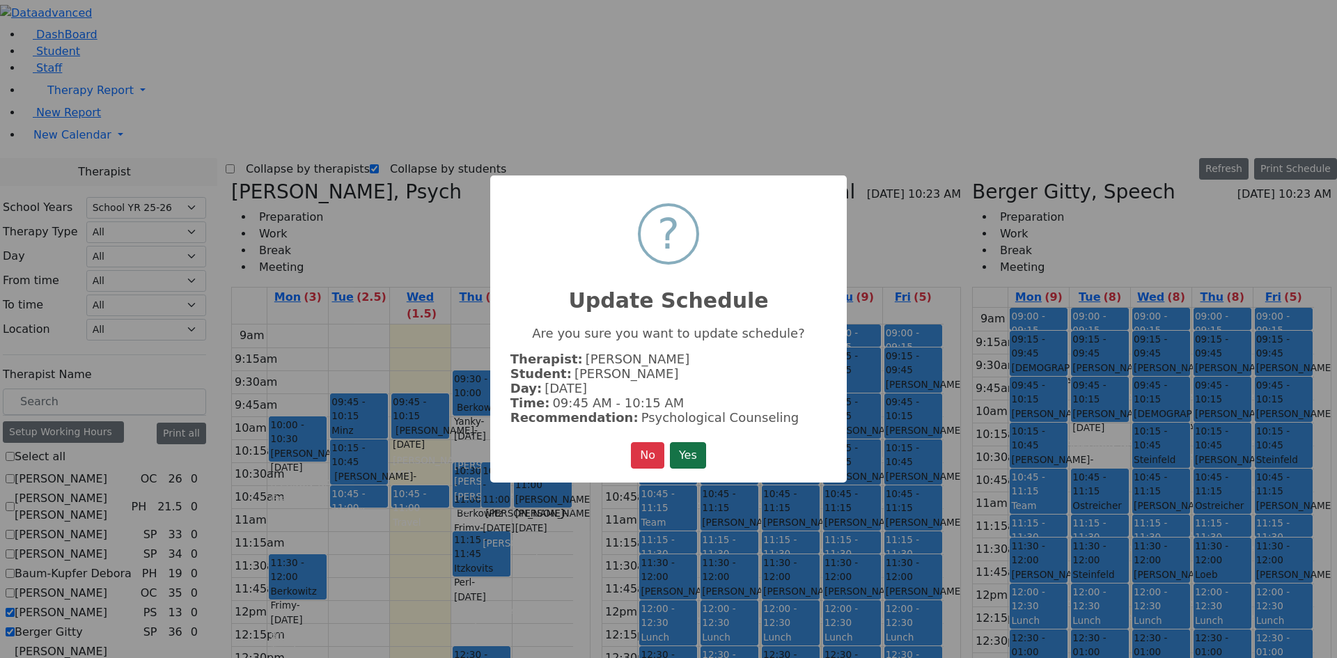
click at [698, 447] on button "Yes" at bounding box center [688, 455] width 36 height 26
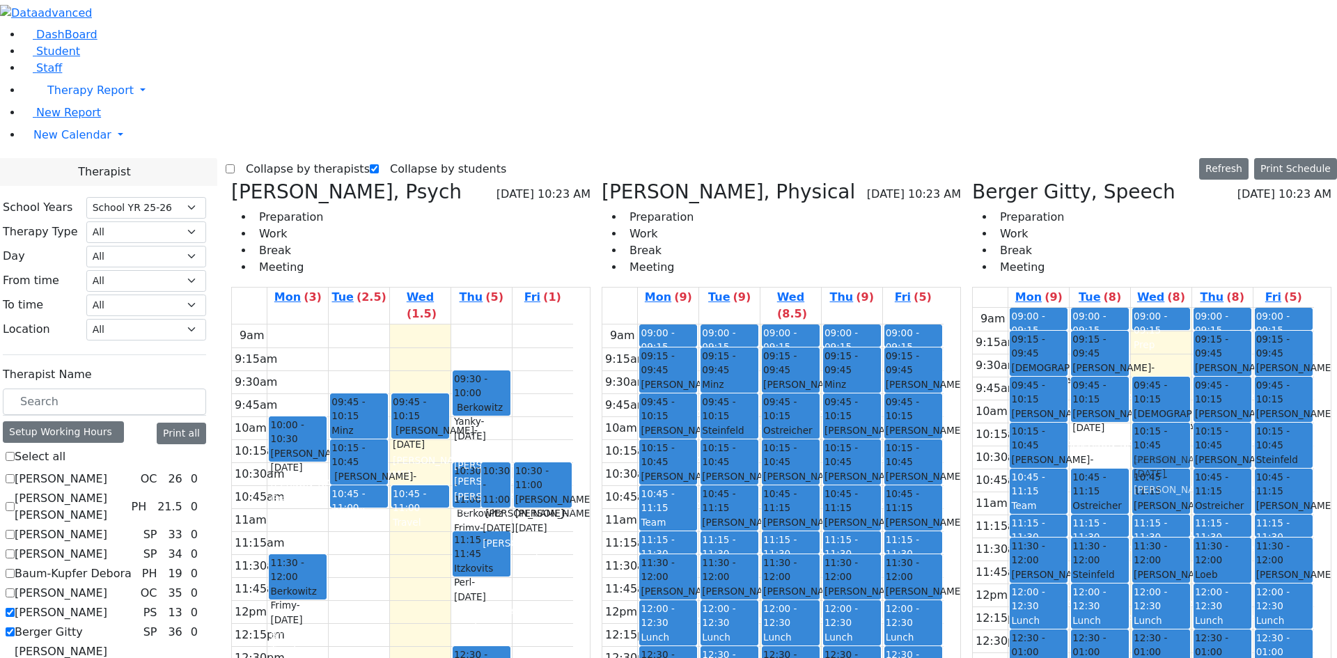
drag, startPoint x: 1168, startPoint y: 127, endPoint x: 1173, endPoint y: 229, distance: 101.8
click at [1173, 308] on div "09:00 - 09:15 Prep 09:15 - 09:45 Teitelbaum Frady - 01/10/2022 Grossbaum, Chaya…" at bounding box center [1161, 583] width 61 height 551
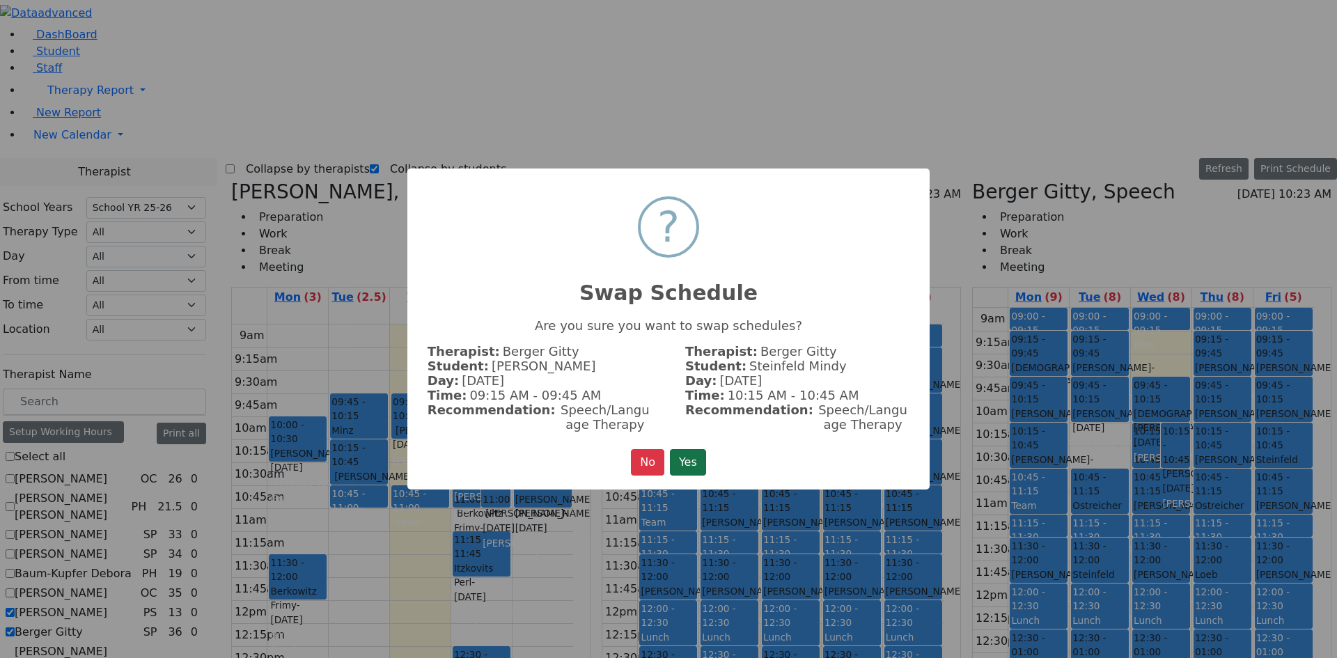
click at [687, 460] on button "Yes" at bounding box center [688, 462] width 36 height 26
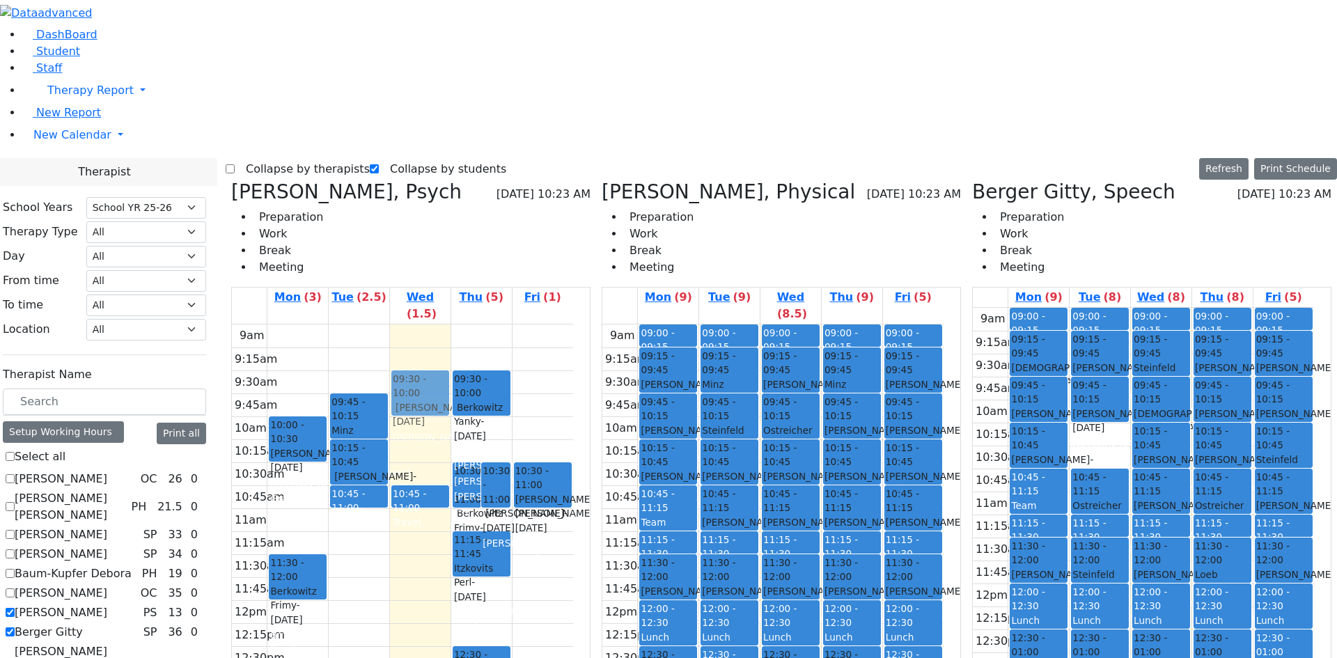
drag, startPoint x: 432, startPoint y: 162, endPoint x: 438, endPoint y: 149, distance: 14.0
click at [438, 324] on div "09:45 - 10:15 Teitelbaum Frady - 01/10/2022 Grossbaum, Chaya 10:45 - 11:00 Trav…" at bounding box center [420, 599] width 61 height 551
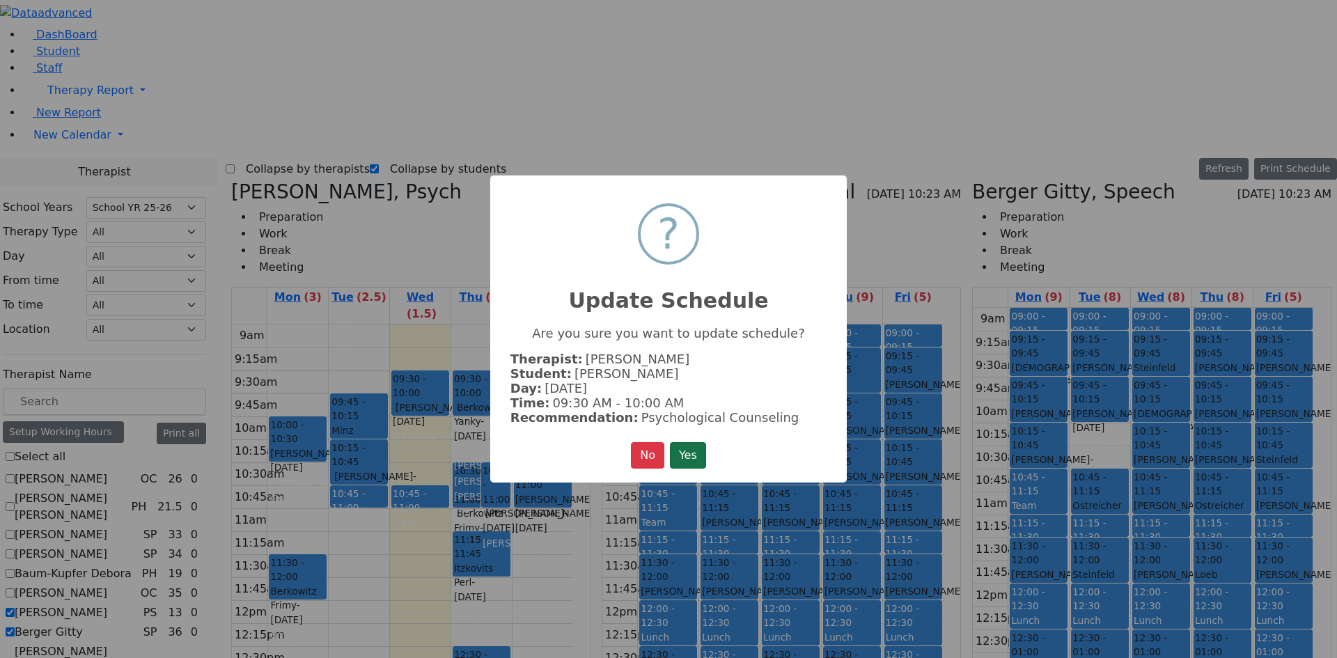
click at [697, 460] on button "Yes" at bounding box center [688, 455] width 36 height 26
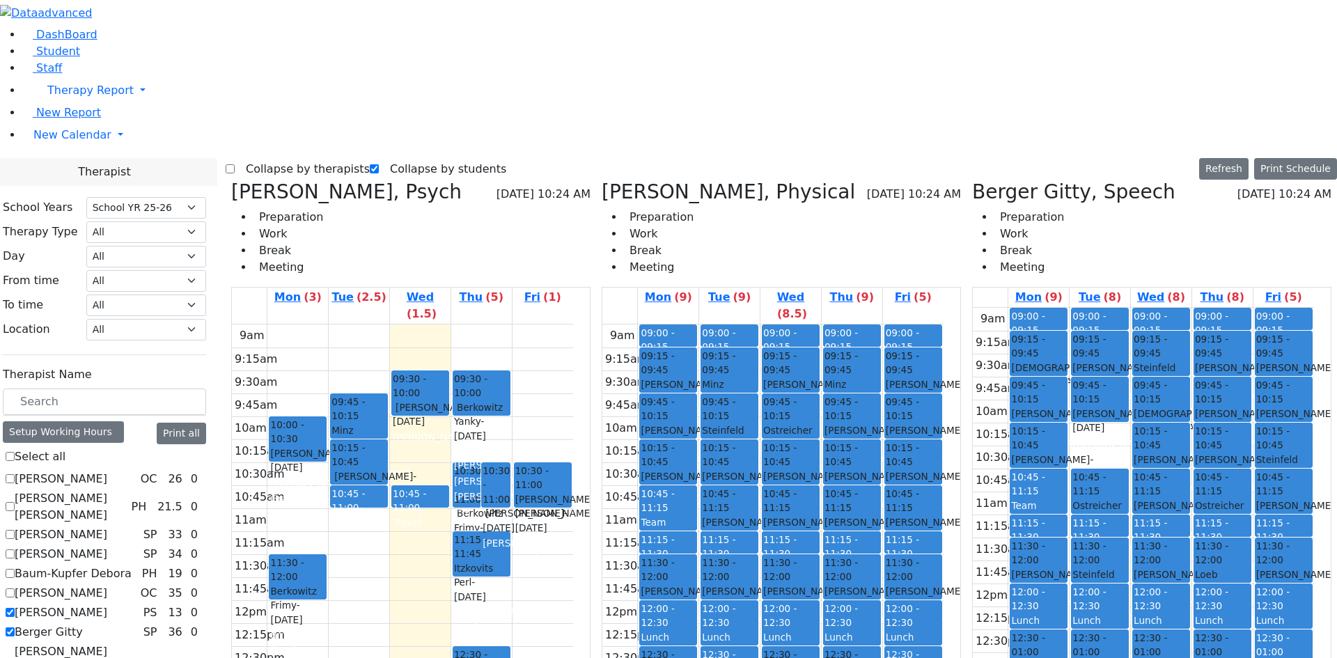
click at [448, 400] on div "Teitelbaum Frady - 01/10/2022" at bounding box center [420, 414] width 55 height 29
click at [1174, 453] on div "Teitelbaum Frady - 01/10/2022" at bounding box center [1161, 467] width 55 height 29
click at [1106, 308] on div "9am 9:15am 9:30am 9:45am 10am 10:15am 10:30am 10:45am 11am 11:15am 11:30am 11:4…" at bounding box center [1143, 583] width 341 height 551
click at [391, 158] on label "Collapse by students" at bounding box center [442, 169] width 127 height 22
click at [379, 164] on input "Collapse by students" at bounding box center [374, 168] width 9 height 9
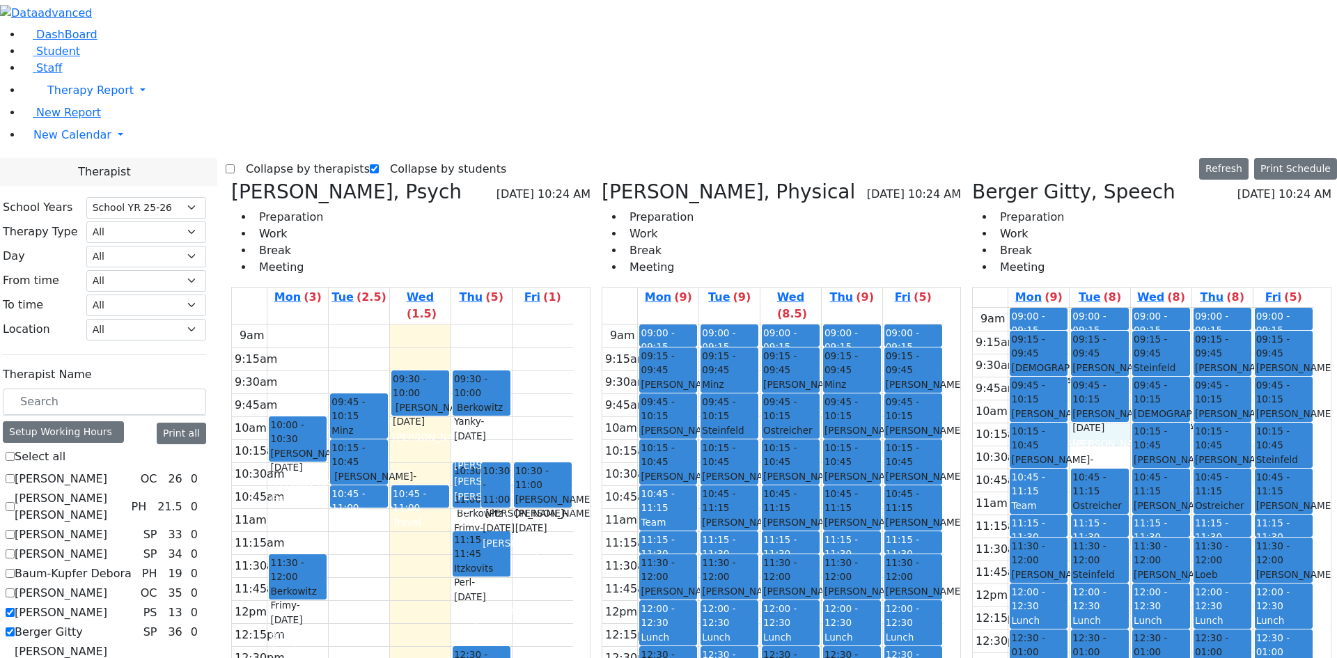
checkbox input "false"
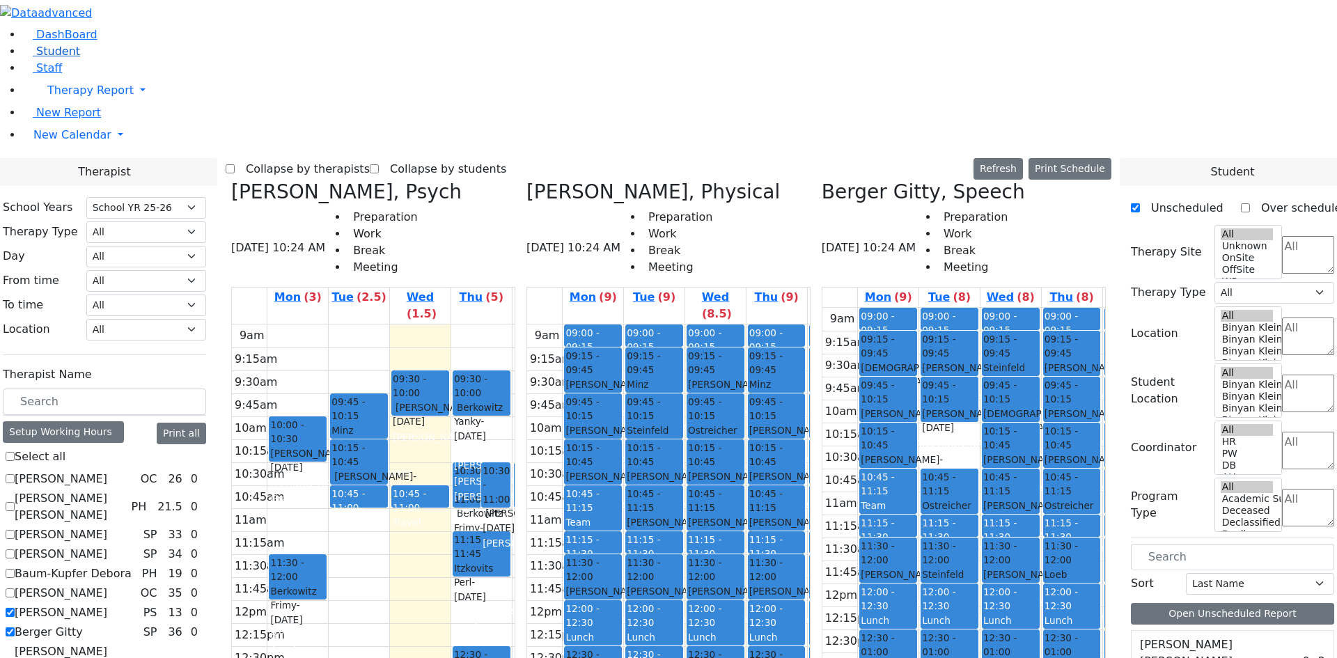
click at [59, 58] on span "Student" at bounding box center [58, 51] width 44 height 13
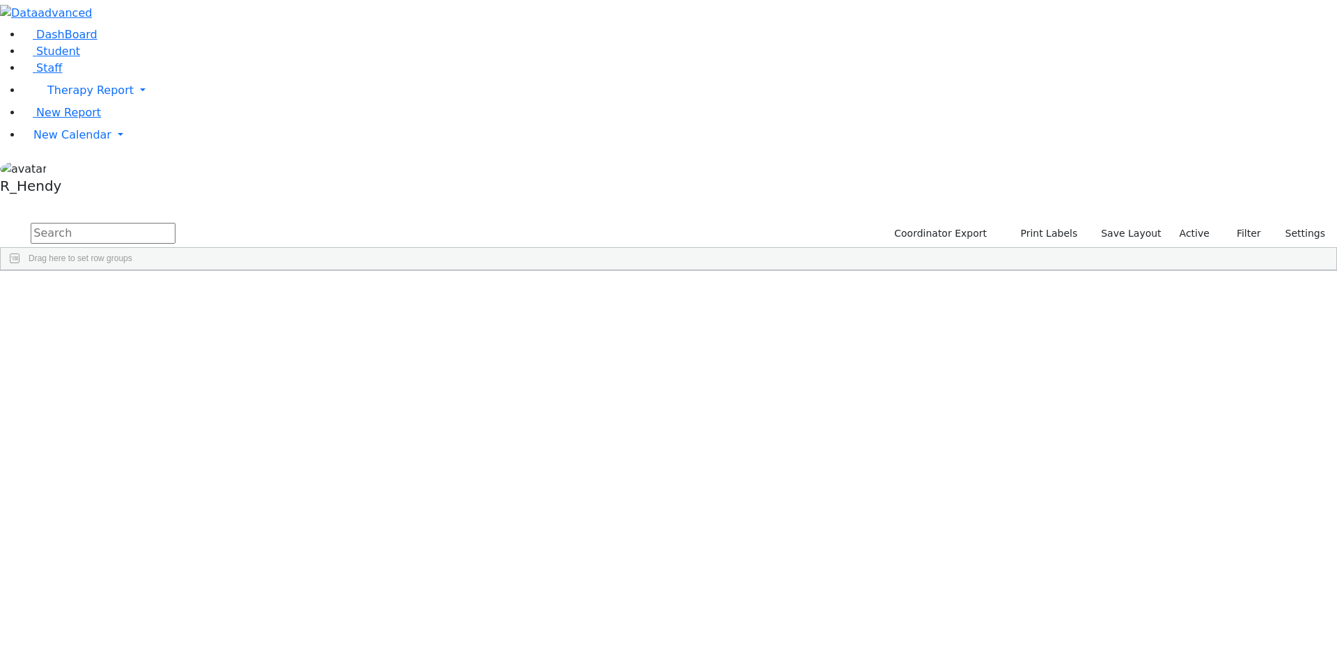
click at [175, 223] on input "text" at bounding box center [103, 233] width 145 height 21
type input "[PERSON_NAME]"
click at [178, 332] on div "[PERSON_NAME]" at bounding box center [134, 341] width 88 height 19
click at [322, 174] on div "DashBoard Student Staff Therapy Report Student Old Calendar Report" at bounding box center [668, 180] width 1337 height 361
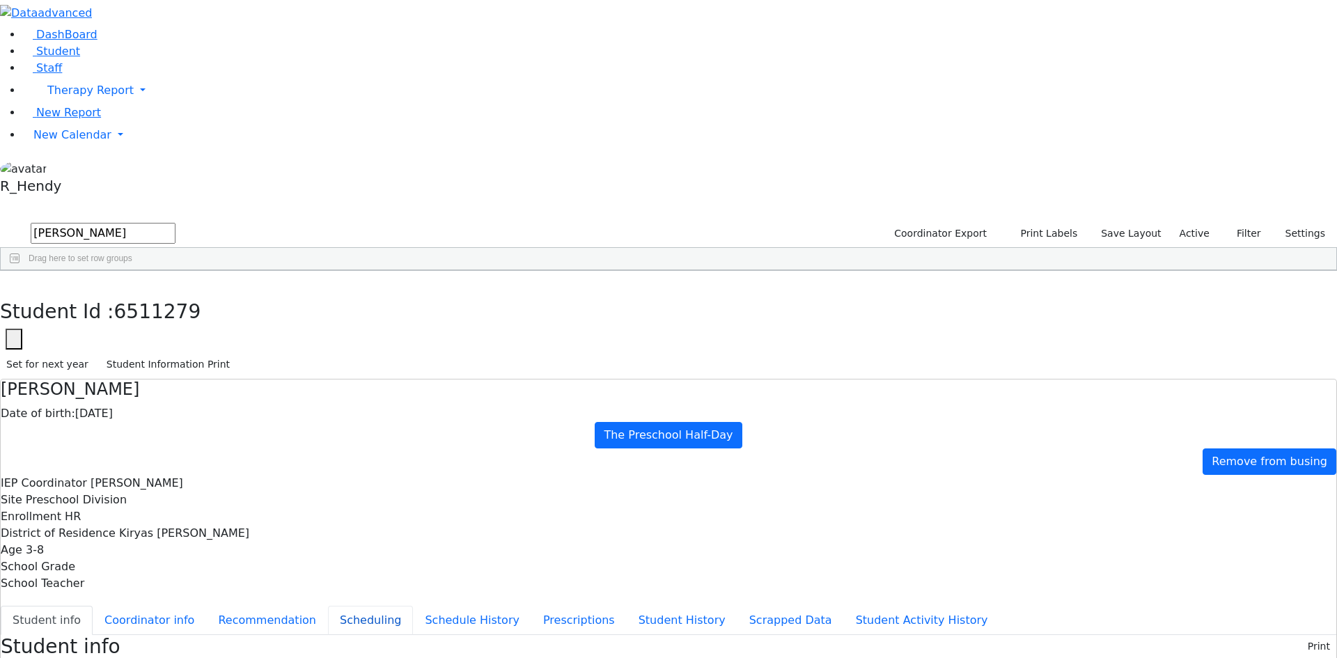
click at [328, 606] on button "Scheduling" at bounding box center [370, 620] width 85 height 29
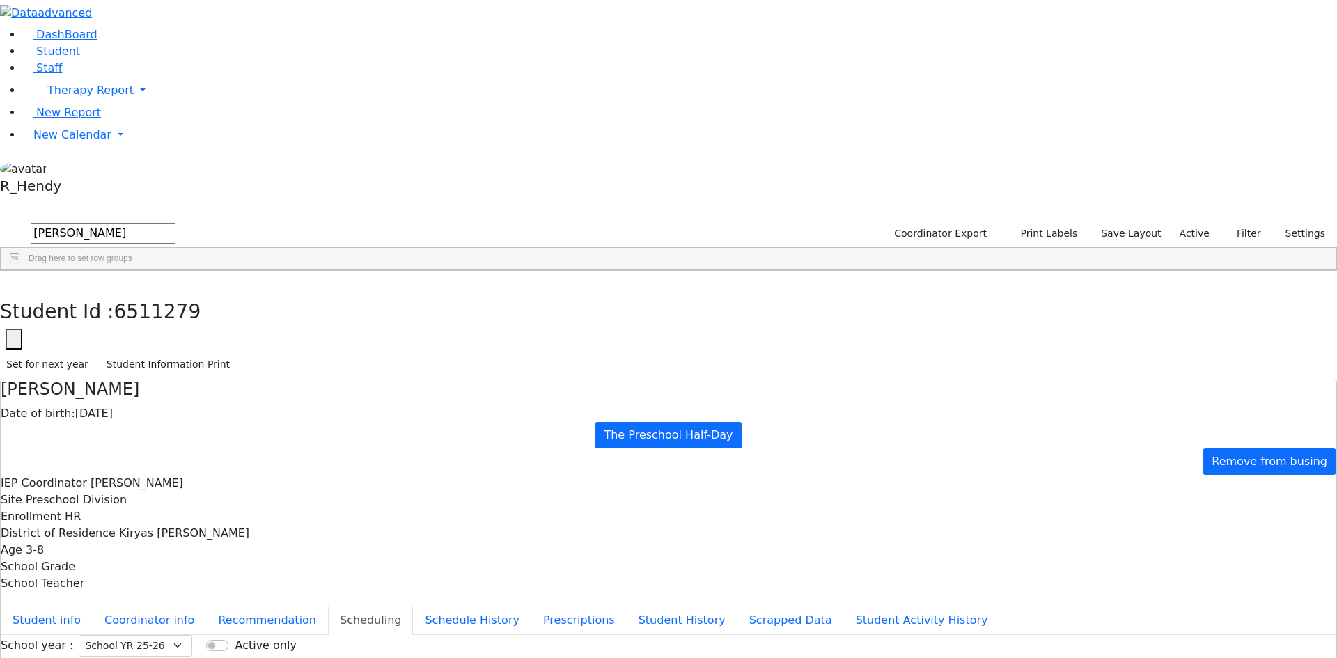
click at [20, 271] on button "button" at bounding box center [10, 285] width 20 height 29
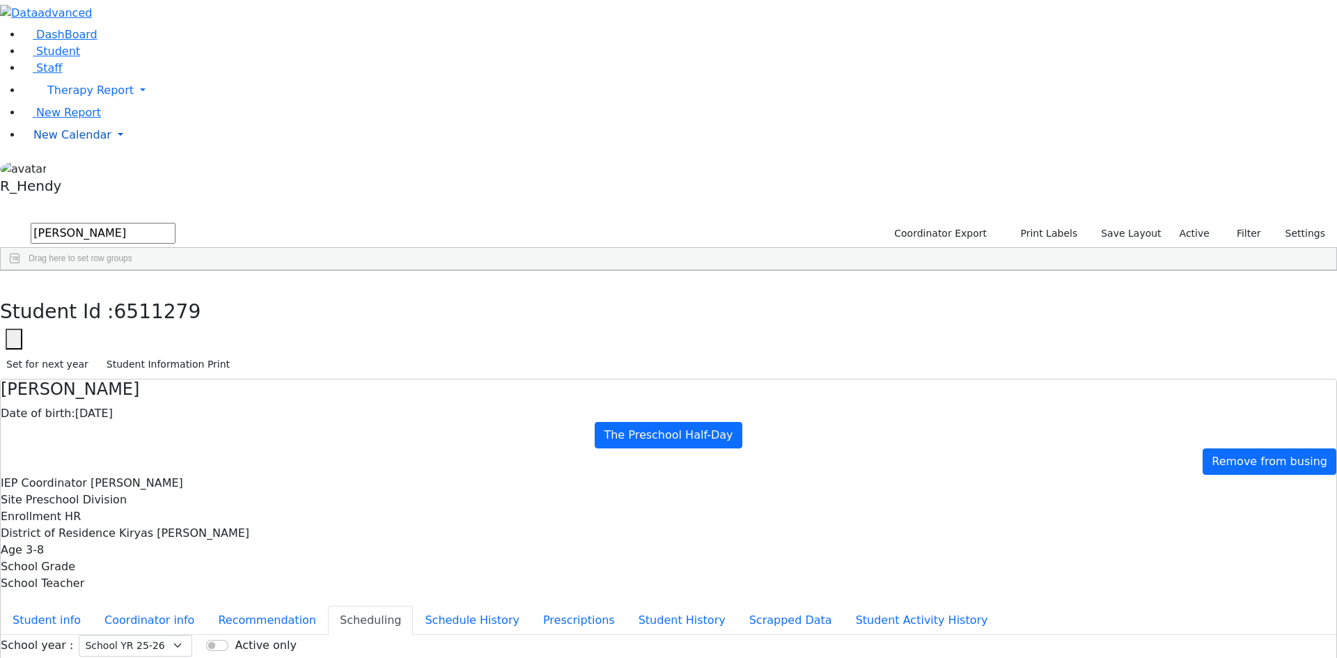
click at [76, 141] on span "New Calendar" at bounding box center [72, 134] width 78 height 13
click at [80, 169] on span "Calendar" at bounding box center [55, 162] width 50 height 13
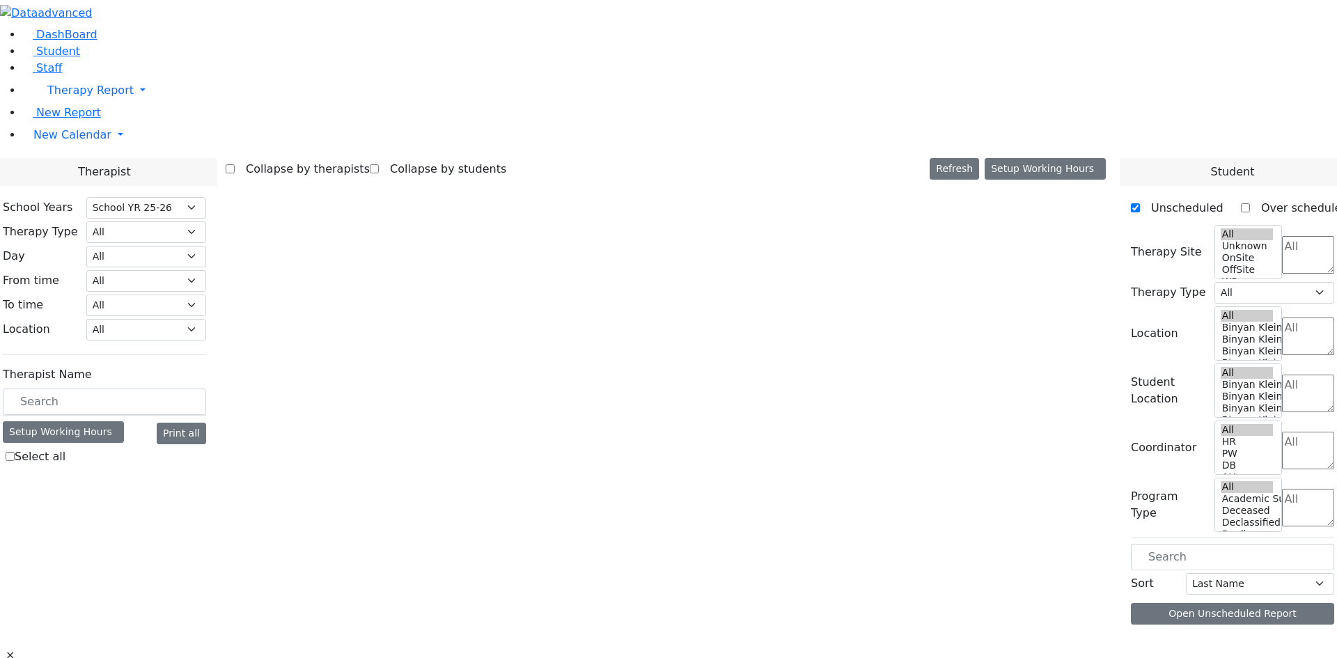
select select "212"
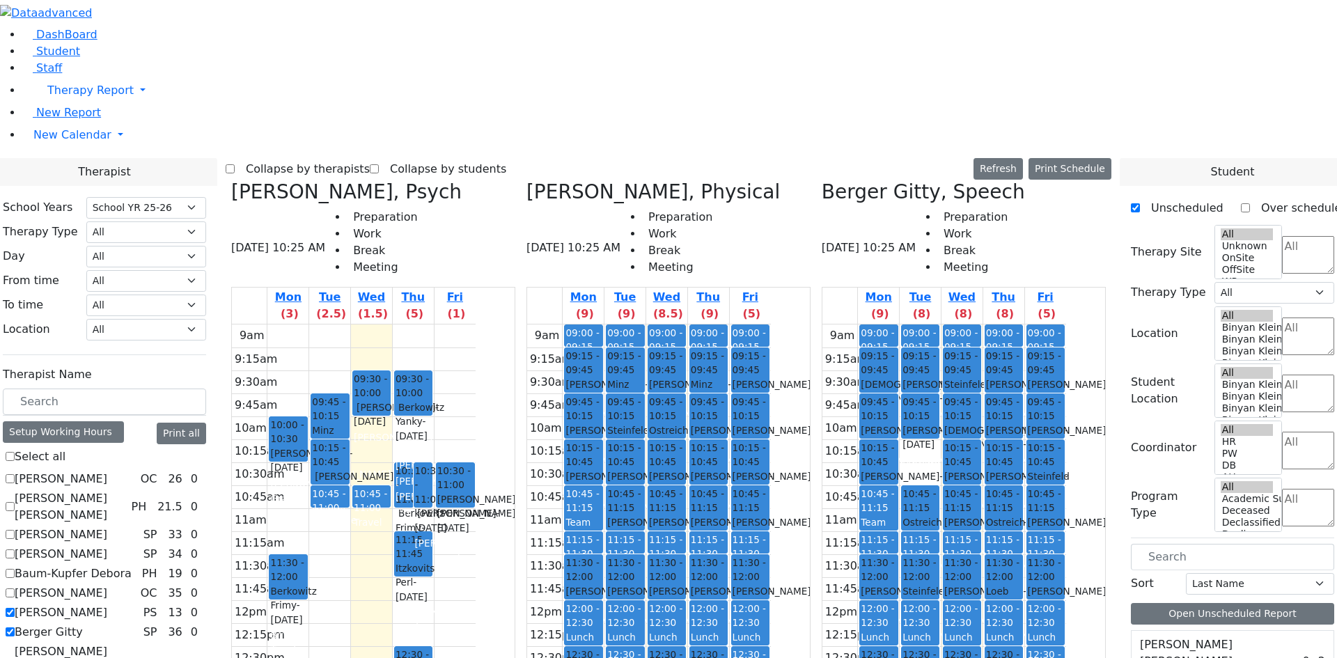
click at [83, 624] on label "Berger Gitty" at bounding box center [49, 632] width 68 height 17
click at [15, 627] on input "Berger Gitty" at bounding box center [10, 631] width 9 height 9
checkbox input "false"
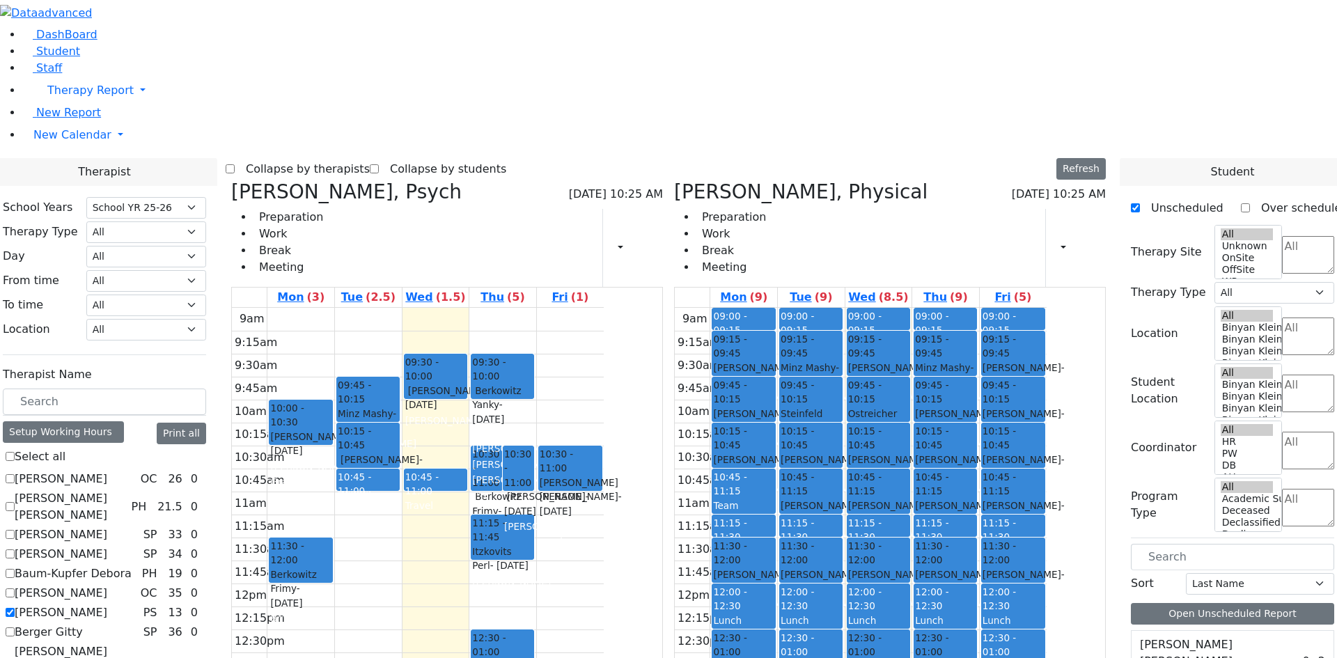
scroll to position [1280, 0]
checkbox input "false"
select select "6"
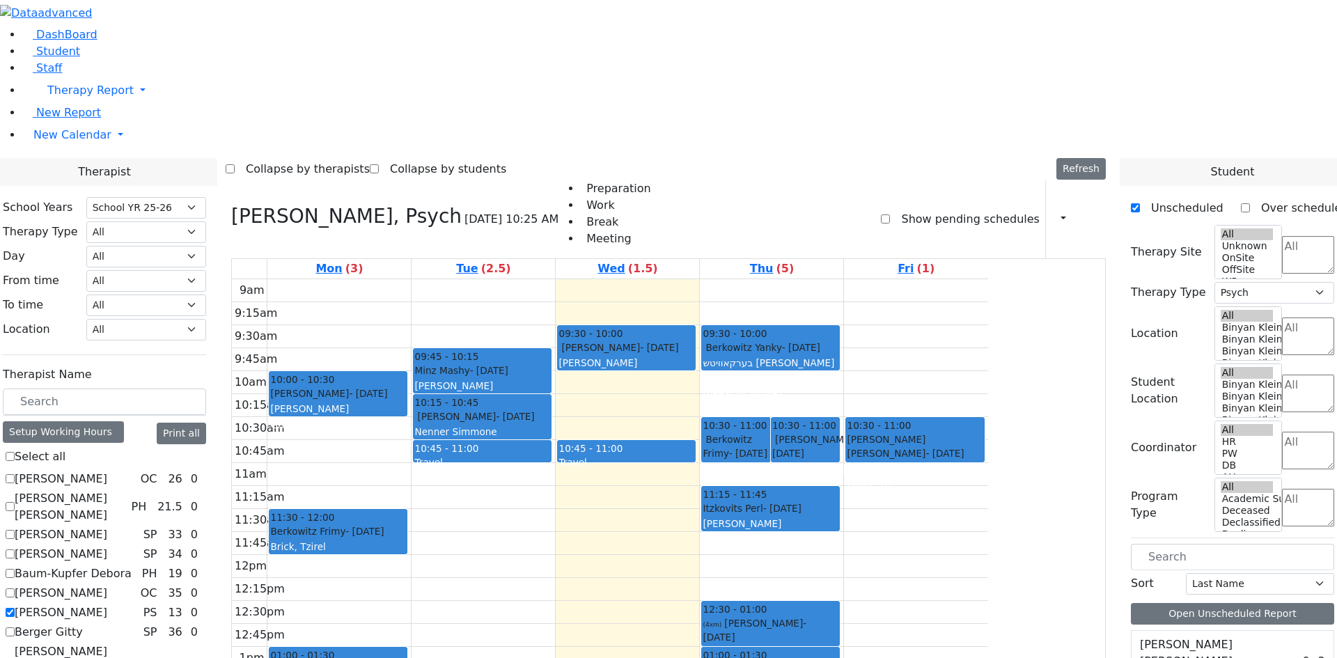
click at [550, 363] on div "[PERSON_NAME] - [DATE] [PERSON_NAME] Grade 3" at bounding box center [482, 385] width 136 height 45
click at [550, 409] on div "[PERSON_NAME] - [DATE]" at bounding box center [482, 416] width 136 height 14
click at [694, 340] on div "[PERSON_NAME] - [DATE]" at bounding box center [626, 347] width 136 height 14
click at [838, 356] on div "בערקאוויטש [PERSON_NAME]" at bounding box center [771, 363] width 136 height 14
click at [1051, 207] on button "button" at bounding box center [1058, 219] width 15 height 24
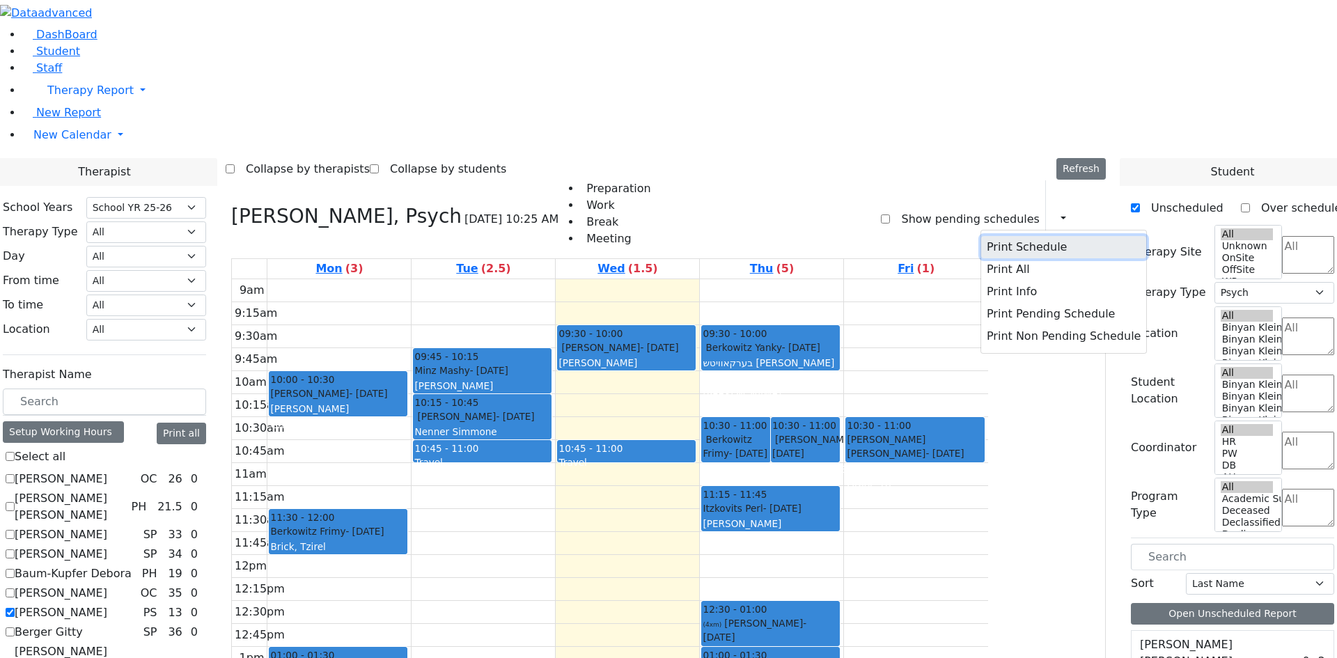
click at [1012, 236] on button "Print Schedule" at bounding box center [1063, 247] width 165 height 22
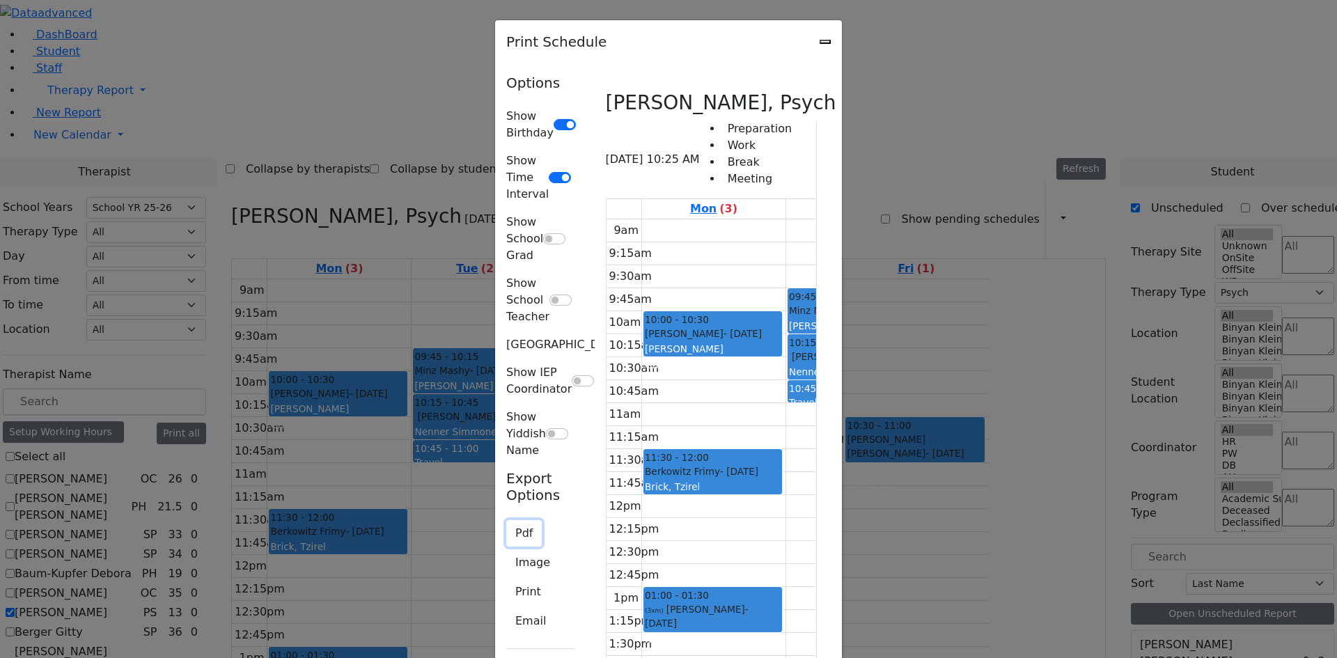
click at [506, 520] on button "Pdf" at bounding box center [524, 533] width 36 height 26
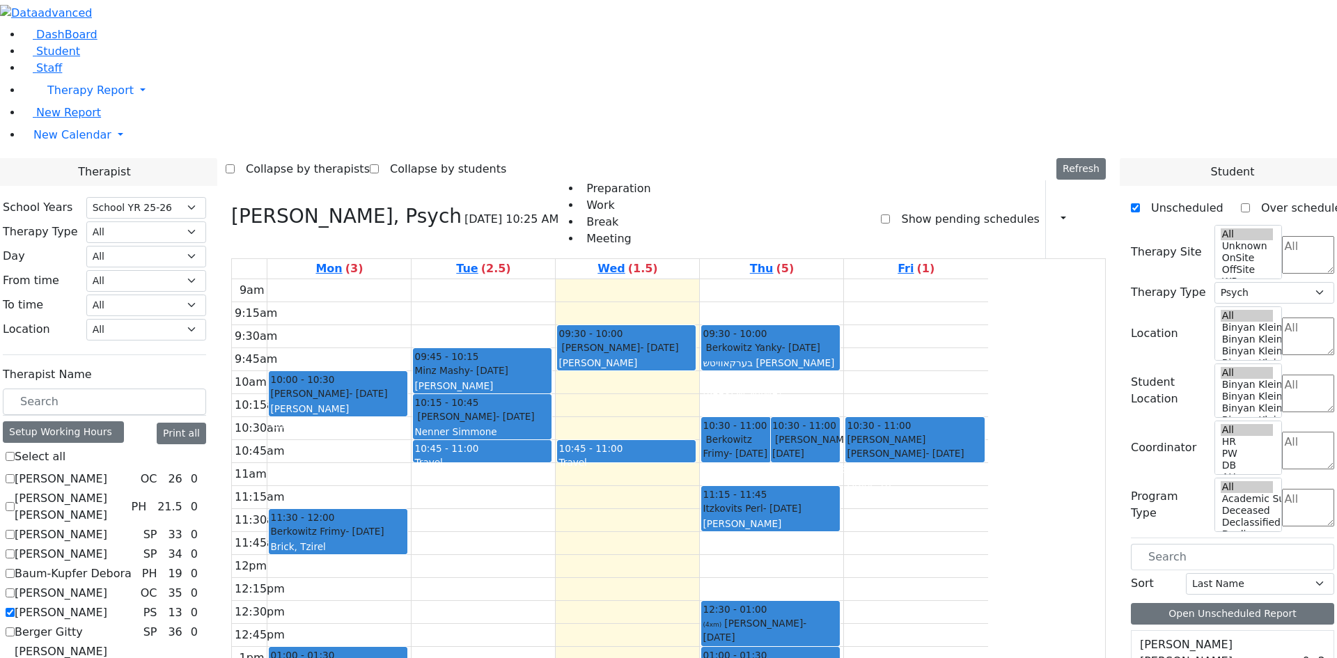
click at [988, 320] on div "9am 9:15am 9:30am 9:45am 10am 10:15am 10:30am 10:45am 11am 11:15am 11:30am 11:4…" at bounding box center [610, 554] width 756 height 551
click at [107, 604] on label "[PERSON_NAME]" at bounding box center [61, 612] width 93 height 17
click at [15, 608] on input "[PERSON_NAME]" at bounding box center [10, 612] width 9 height 9
checkbox input "false"
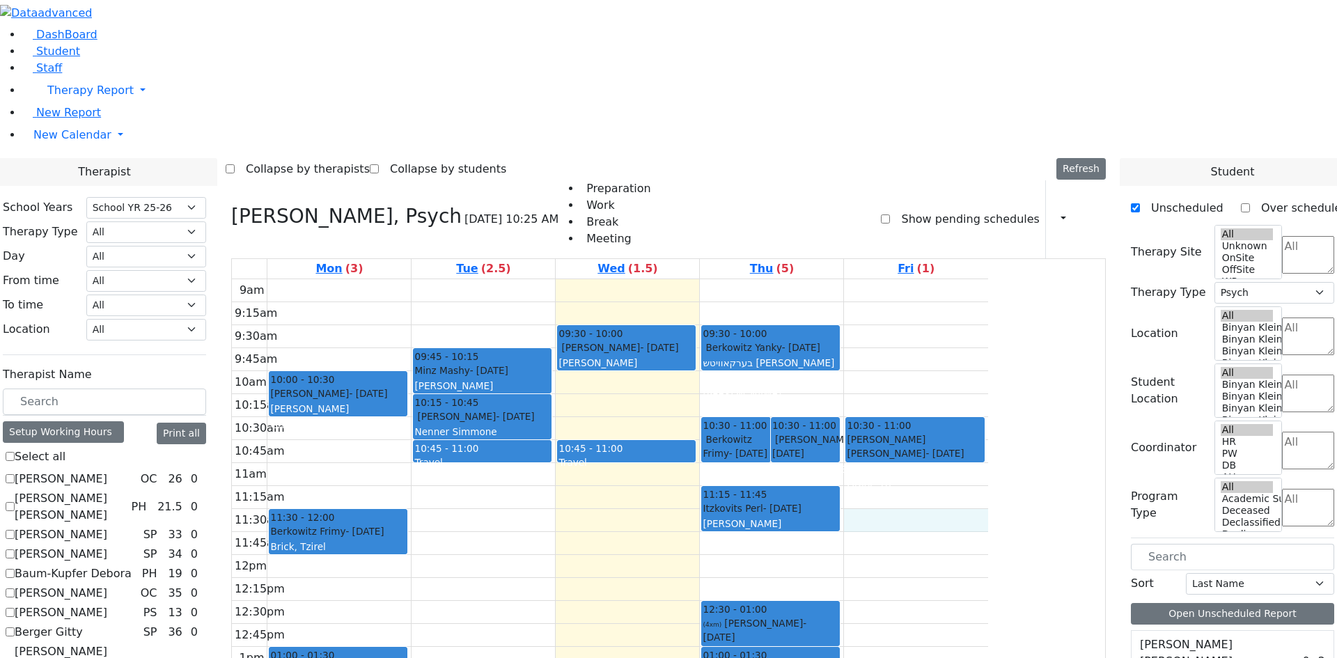
select select
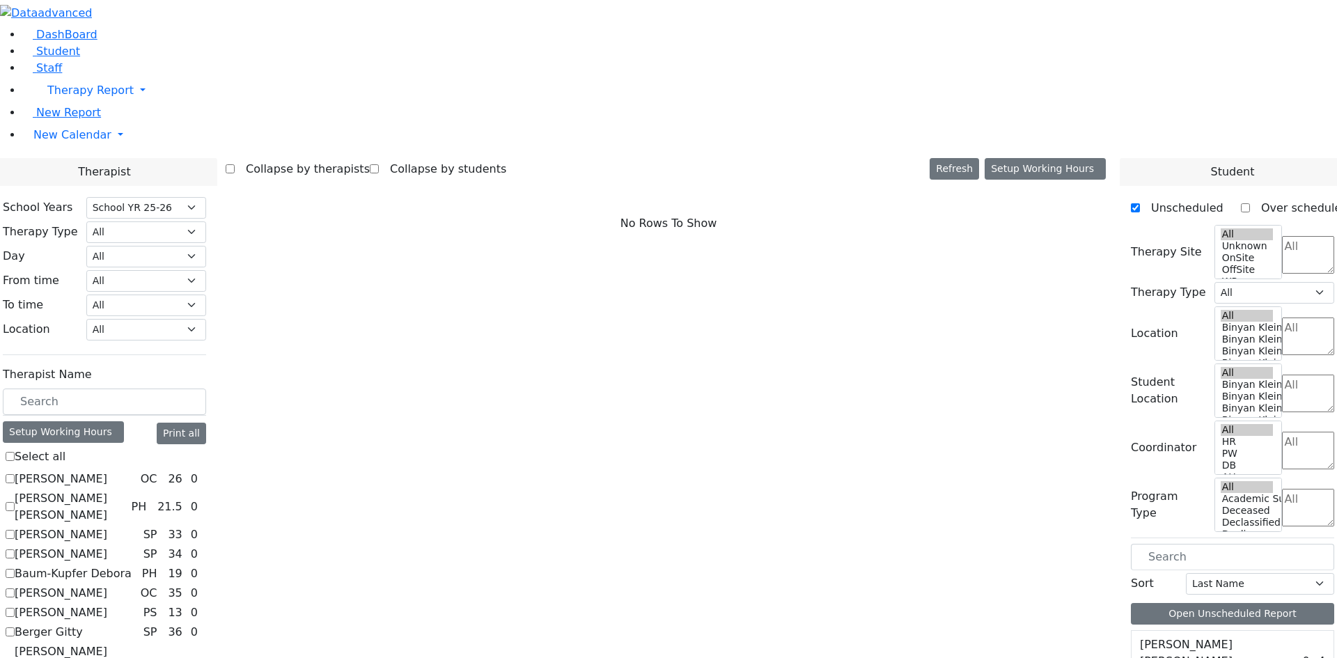
scroll to position [1280, 0]
checkbox input "true"
select select "2"
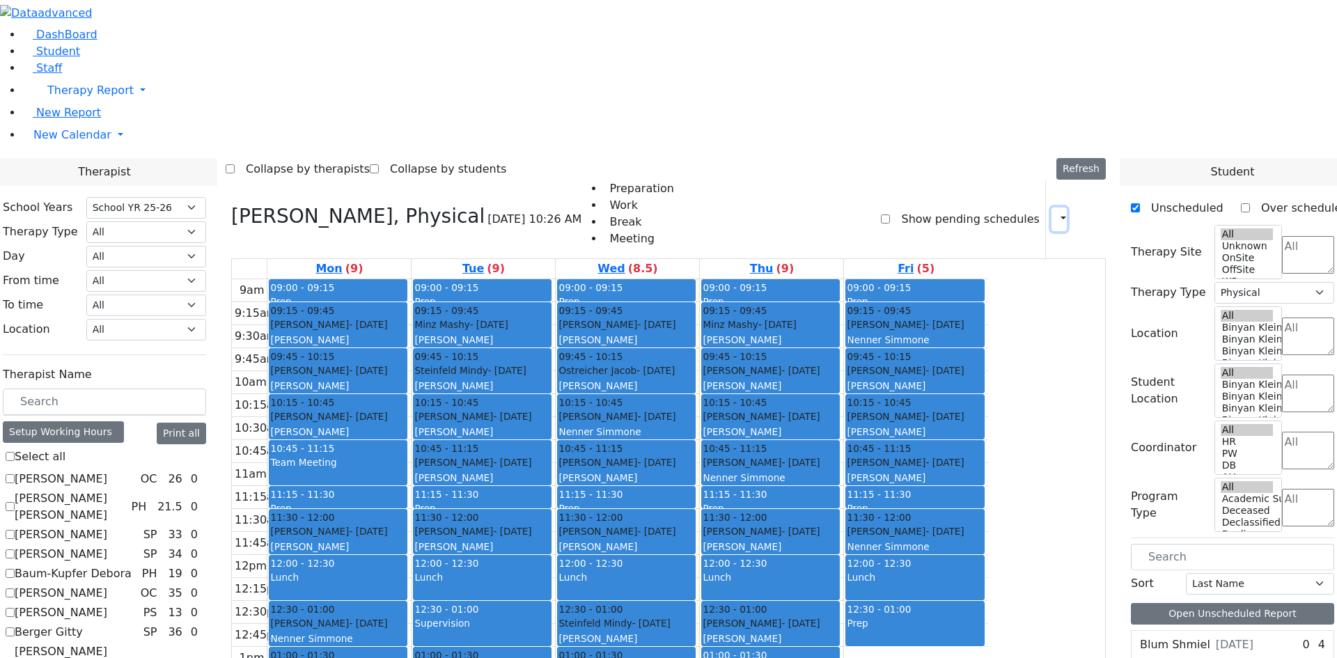
click at [1052, 207] on button "button" at bounding box center [1058, 219] width 15 height 24
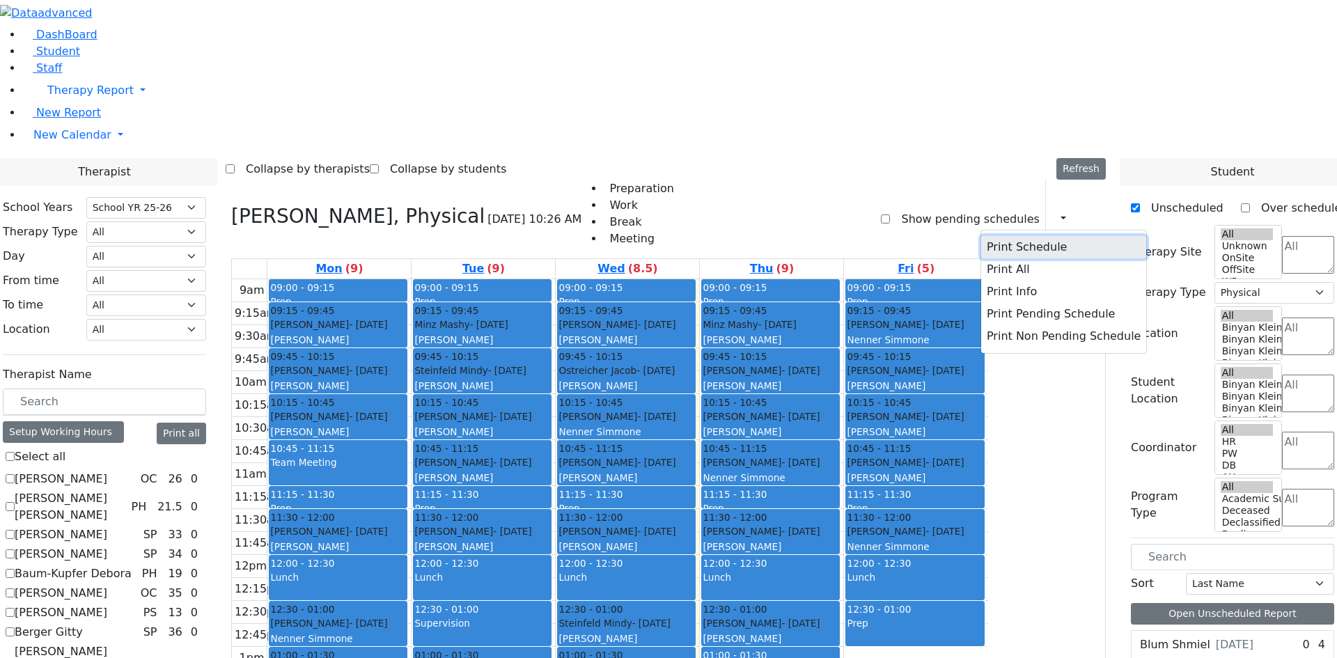
click at [1035, 236] on button "Print Schedule" at bounding box center [1063, 247] width 165 height 22
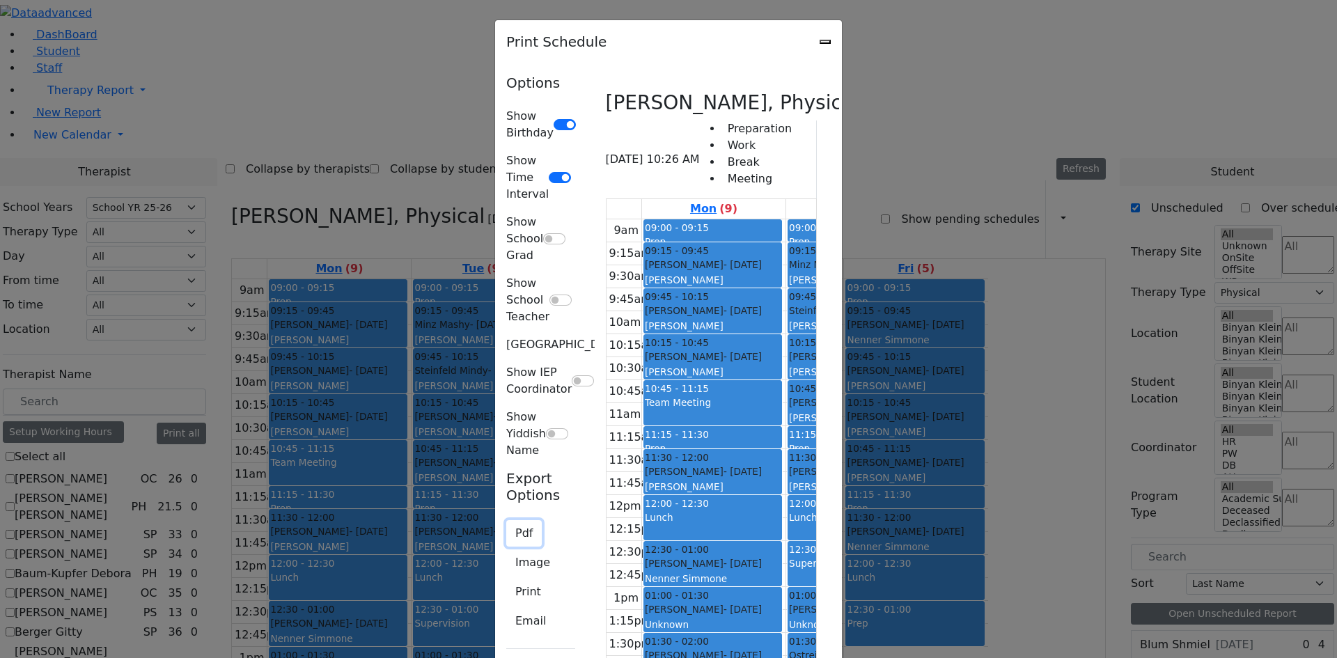
click at [506, 520] on button "Pdf" at bounding box center [524, 533] width 36 height 26
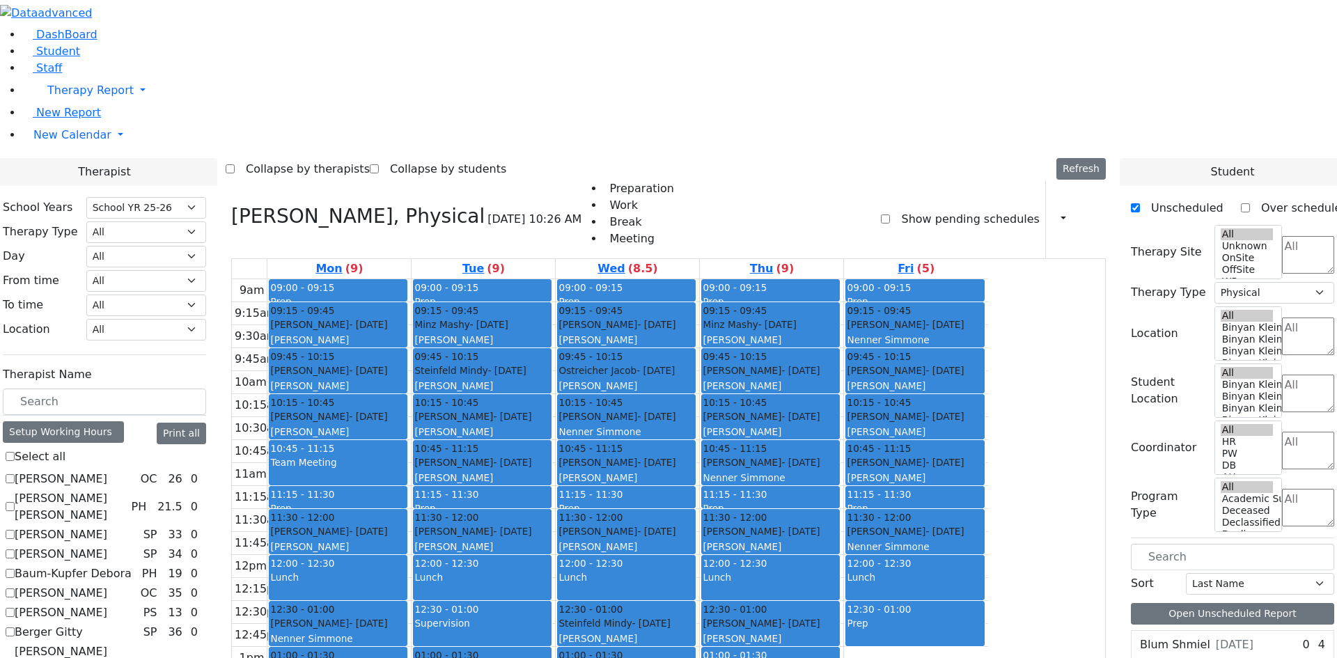
checkbox input "false"
select select
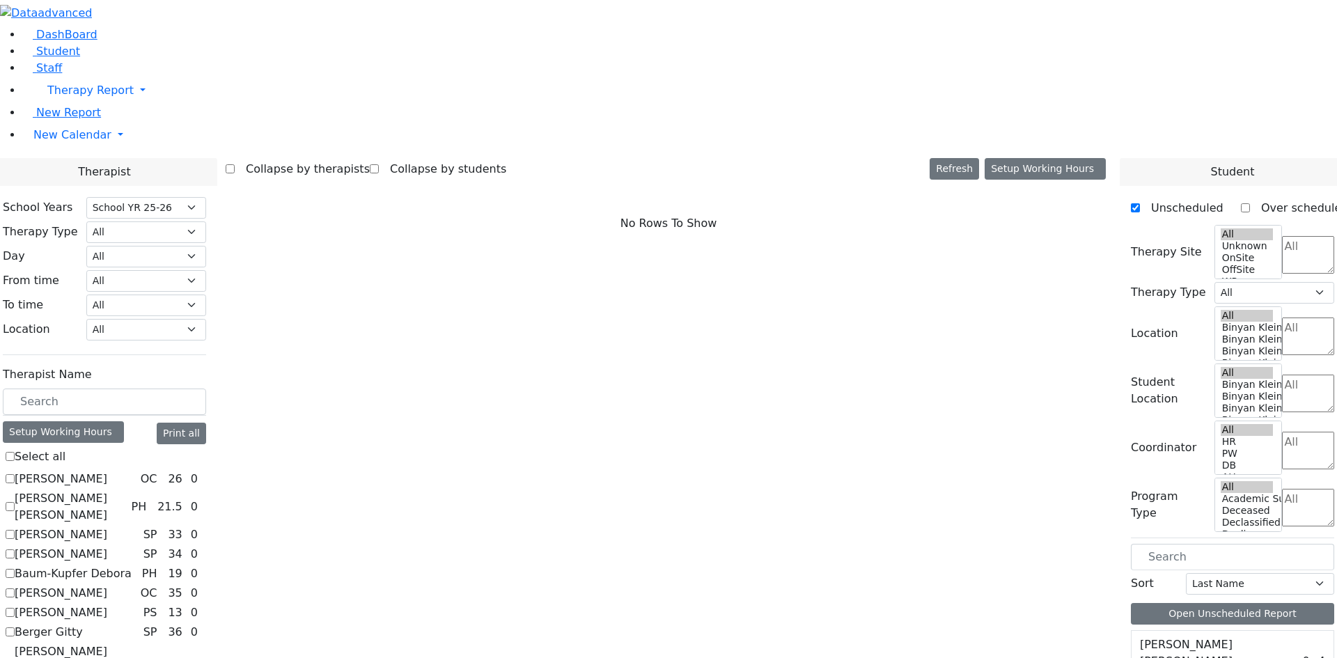
scroll to position [0, 0]
click at [83, 624] on label "Berger Gitty" at bounding box center [49, 632] width 68 height 17
click at [15, 627] on input "Berger Gitty" at bounding box center [10, 631] width 9 height 9
checkbox input "true"
select select "3"
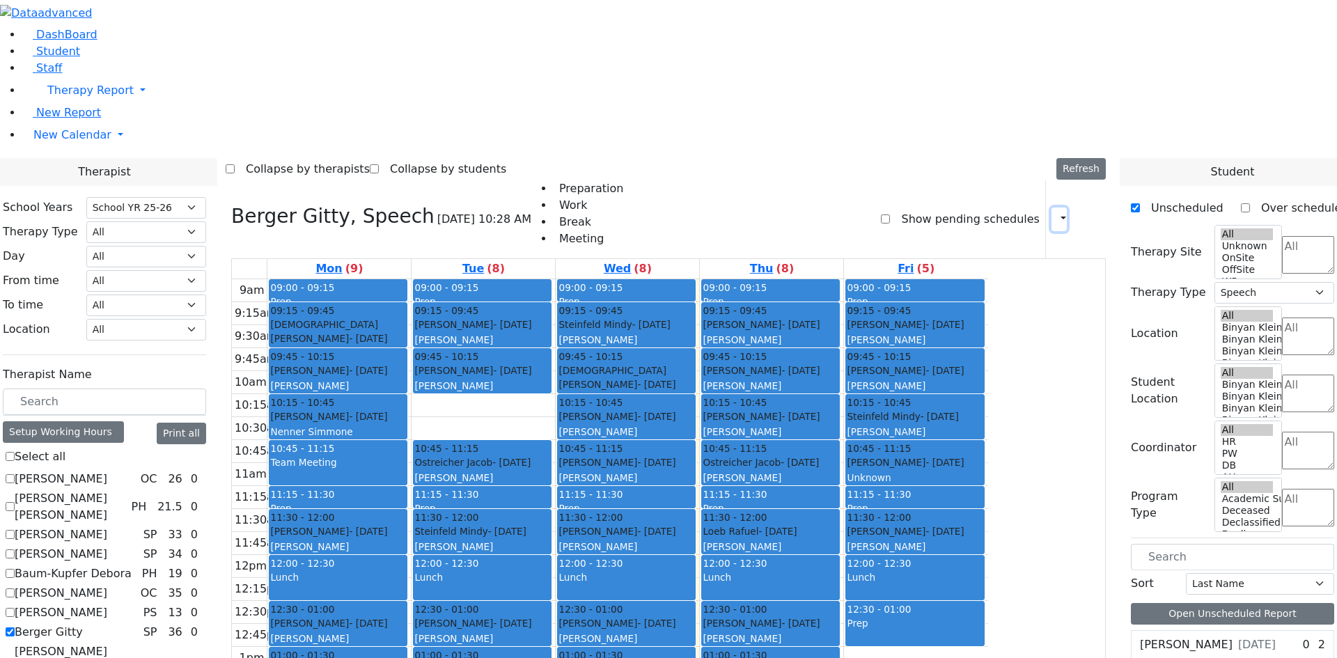
click at [1059, 207] on button "button" at bounding box center [1058, 219] width 15 height 24
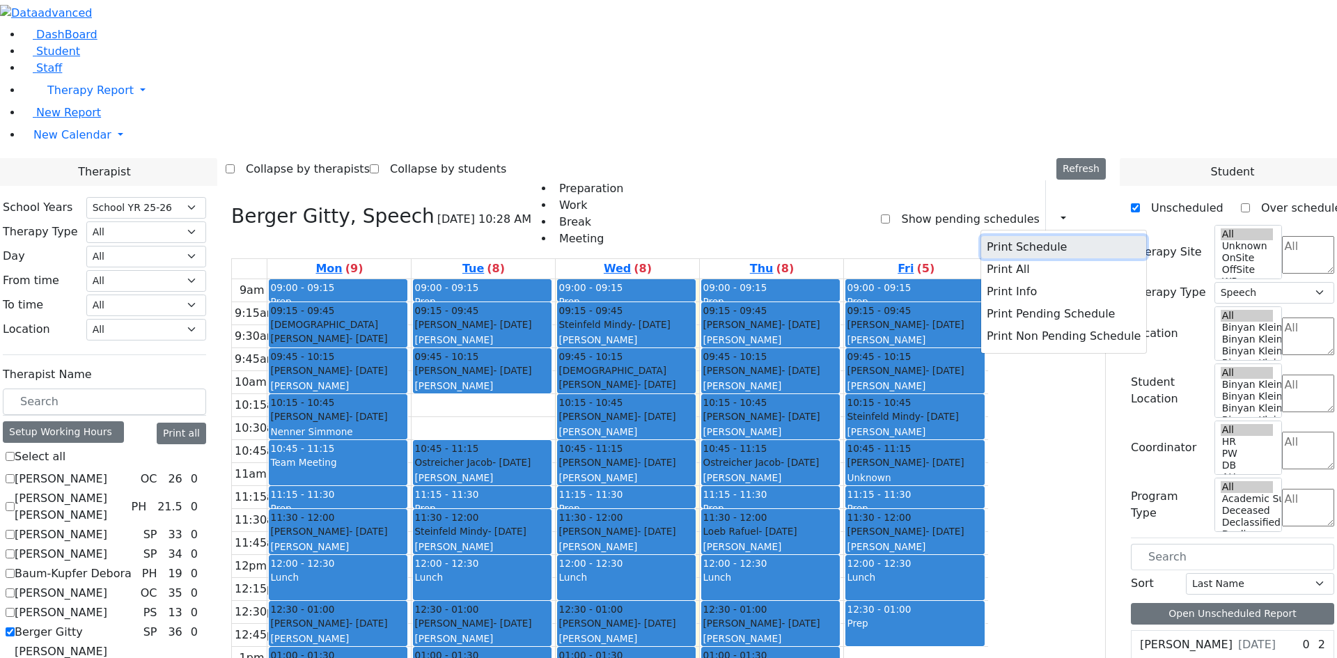
click at [1029, 236] on button "Print Schedule" at bounding box center [1063, 247] width 165 height 22
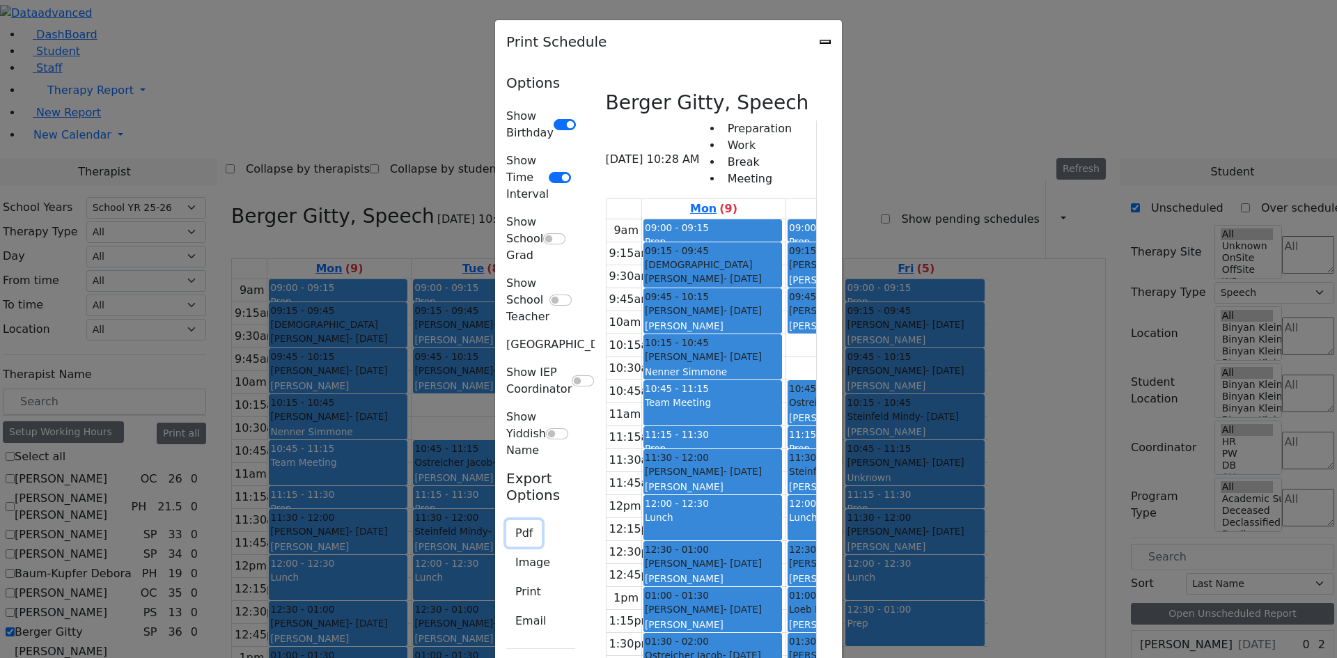
click at [506, 520] on button "Pdf" at bounding box center [524, 533] width 36 height 26
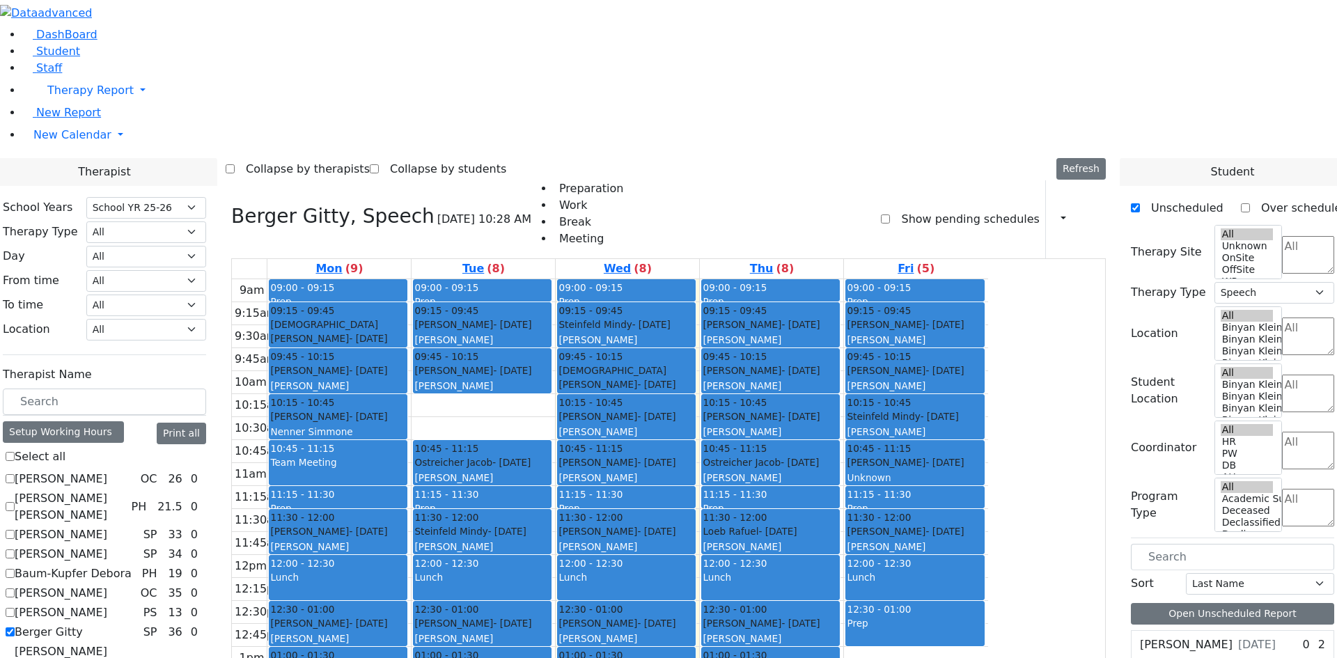
drag, startPoint x: 173, startPoint y: 470, endPoint x: 194, endPoint y: 474, distance: 22.0
click at [83, 624] on label "Berger Gitty" at bounding box center [49, 632] width 68 height 17
click at [15, 627] on input "Berger Gitty" at bounding box center [10, 631] width 9 height 9
checkbox input "false"
select select
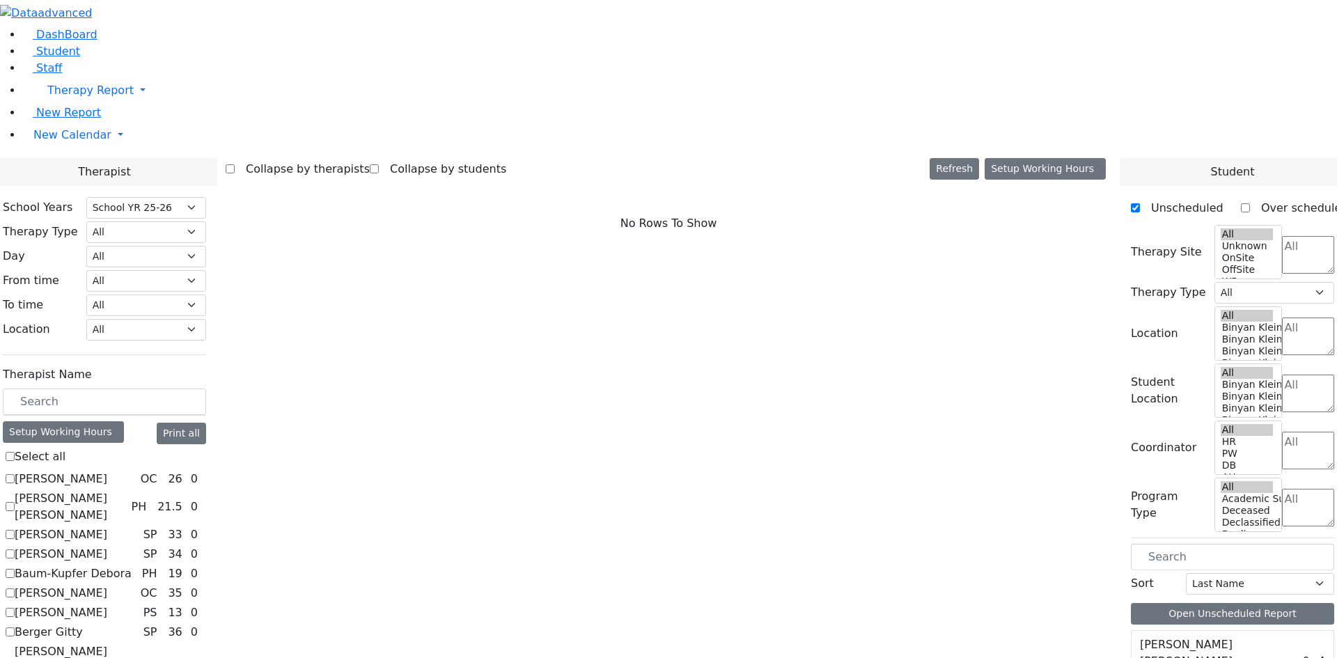
scroll to position [209, 0]
checkbox input "true"
select select "1"
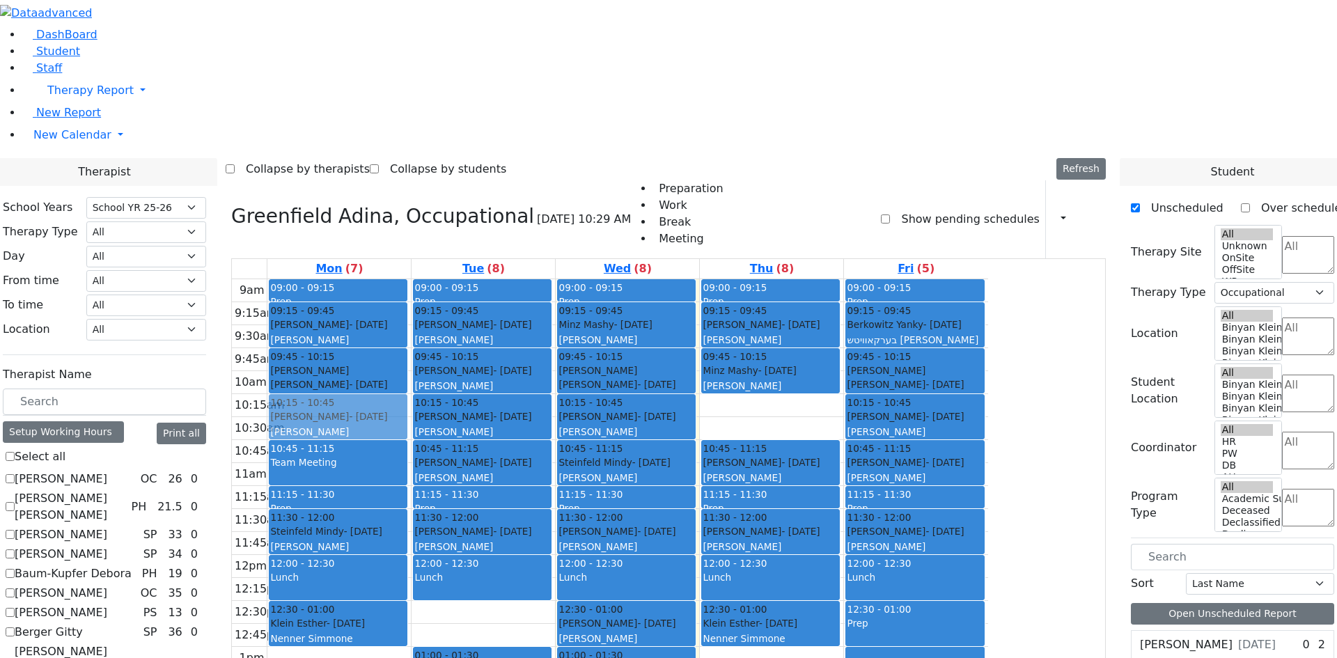
drag, startPoint x: 909, startPoint y: 224, endPoint x: 546, endPoint y: 224, distance: 362.8
click at [482, 279] on tr "09:00 - 09:15 Prep 09:15 - 09:45 [PERSON_NAME] - [DATE] [GEOGRAPHIC_DATA][PERSO…" at bounding box center [610, 554] width 756 height 551
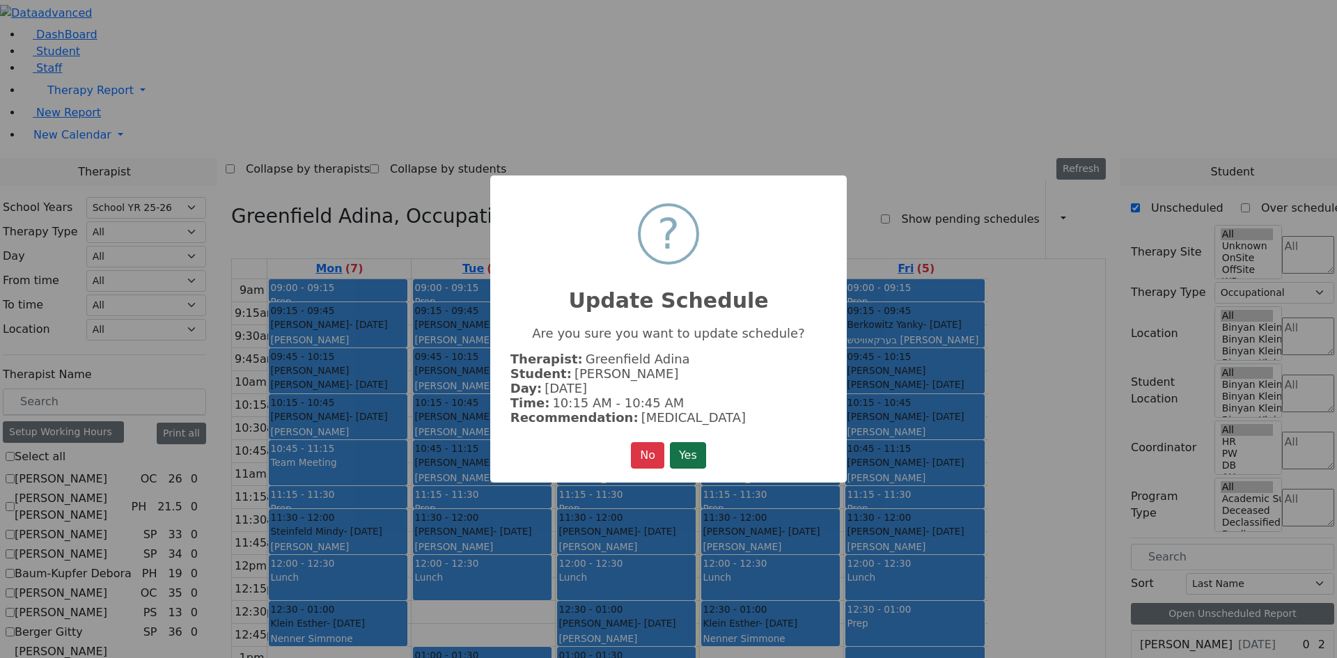
click at [687, 448] on button "Yes" at bounding box center [688, 455] width 36 height 26
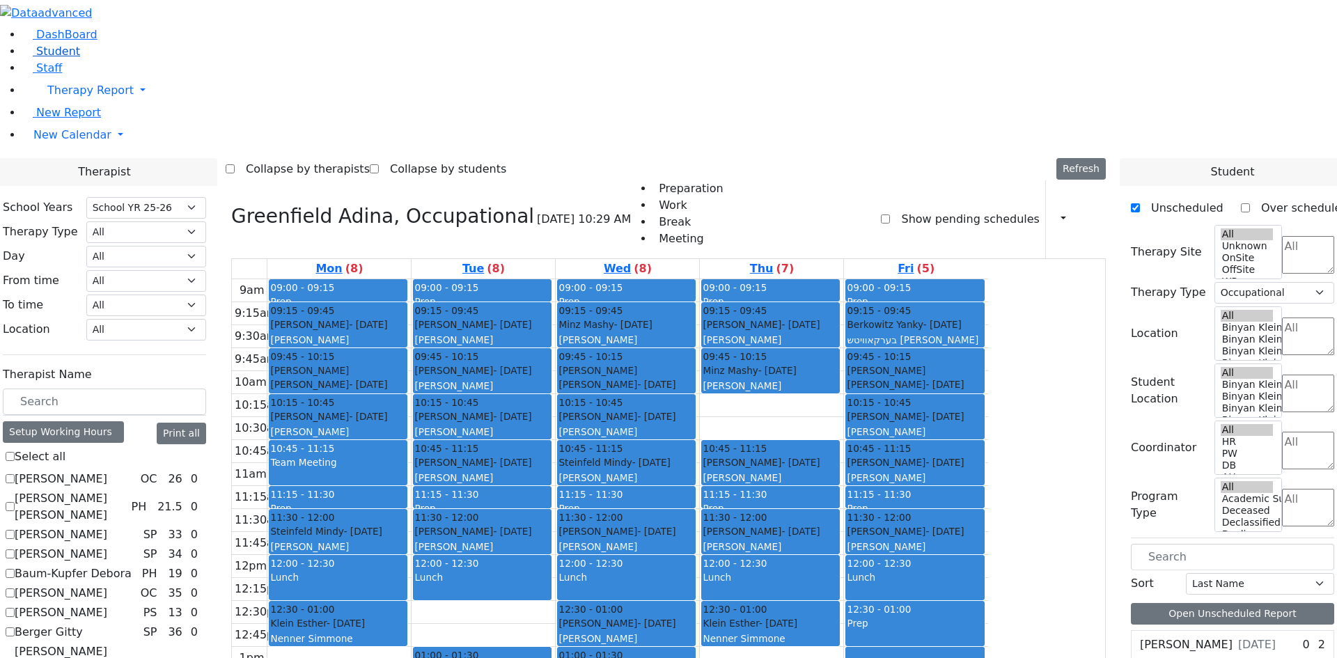
click at [41, 58] on span "Student" at bounding box center [58, 51] width 44 height 13
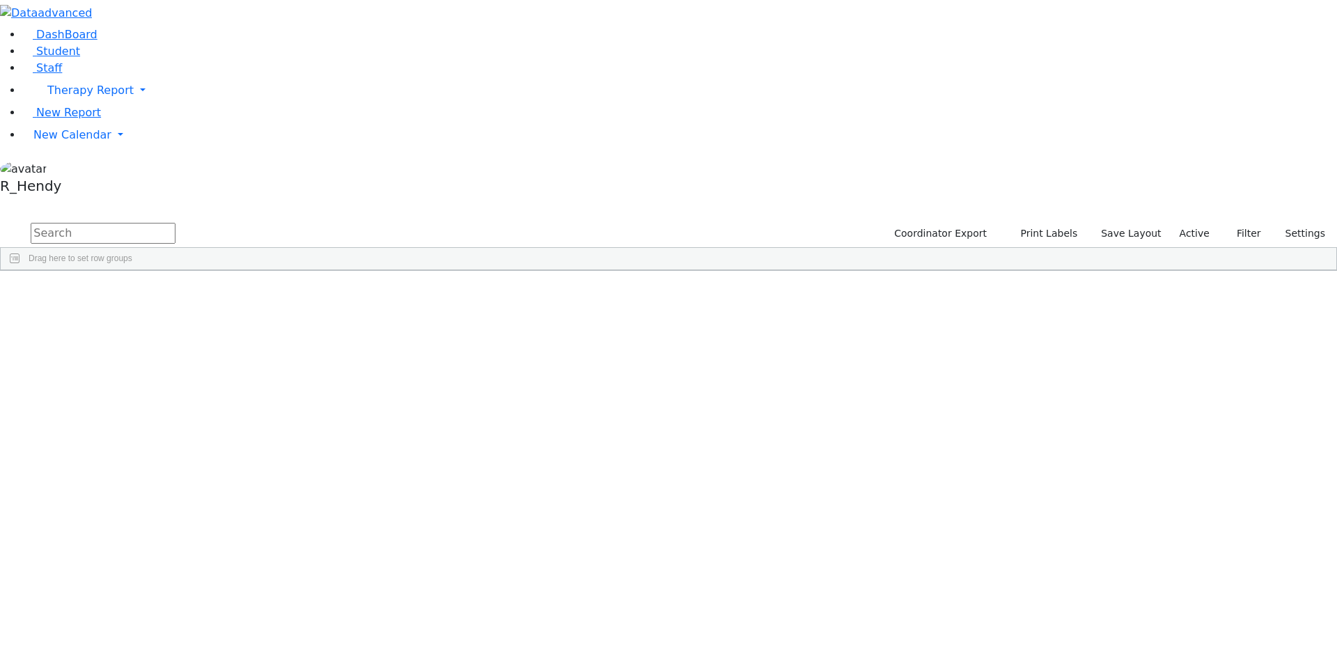
click at [175, 223] on input "text" at bounding box center [103, 233] width 145 height 21
type input "[PERSON_NAME]"
click at [178, 332] on div "[PERSON_NAME]" at bounding box center [134, 341] width 88 height 19
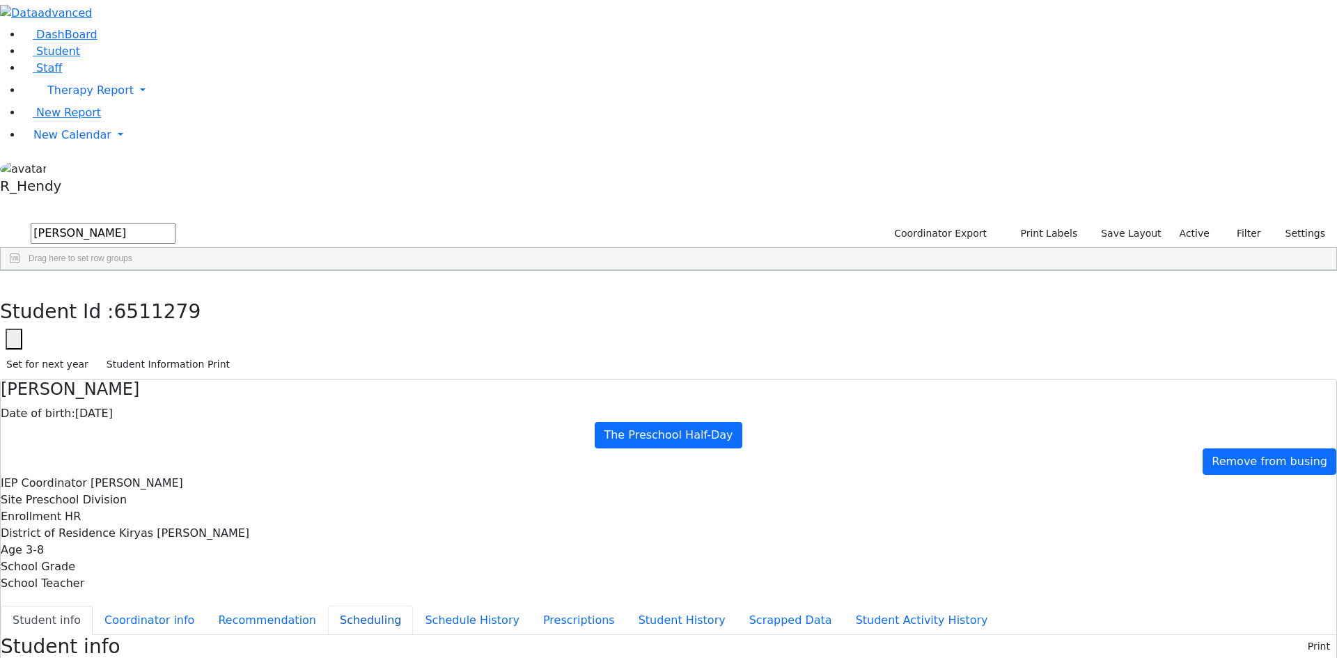
click at [328, 606] on button "Scheduling" at bounding box center [370, 620] width 85 height 29
click at [14, 281] on icon "button" at bounding box center [10, 285] width 8 height 8
click at [57, 149] on link "New Calendar" at bounding box center [679, 135] width 1315 height 28
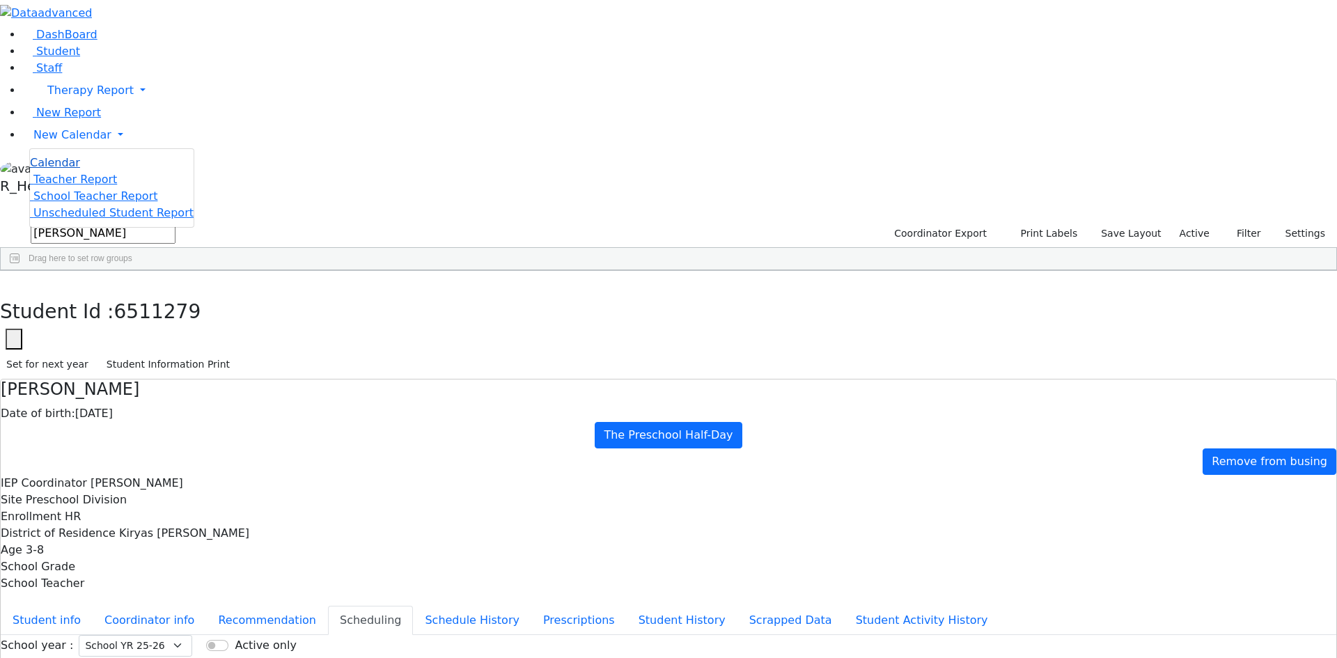
click at [67, 169] on span "Calendar" at bounding box center [55, 162] width 50 height 13
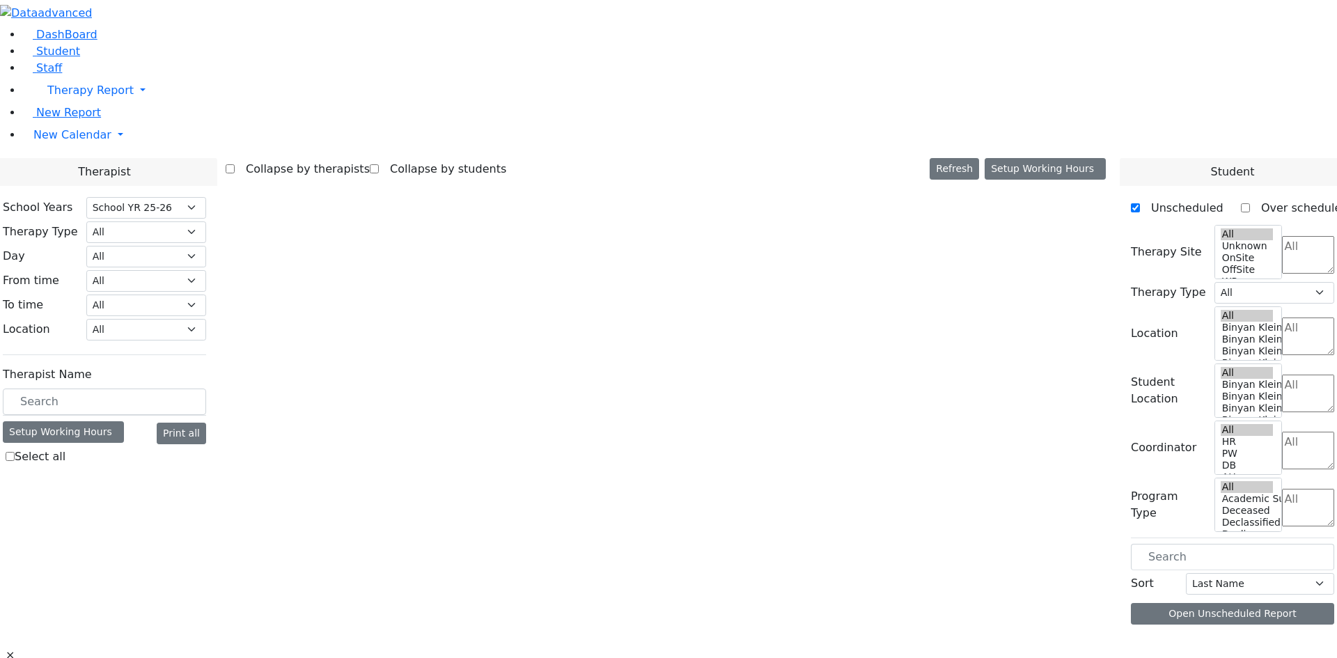
select select "212"
select select "1"
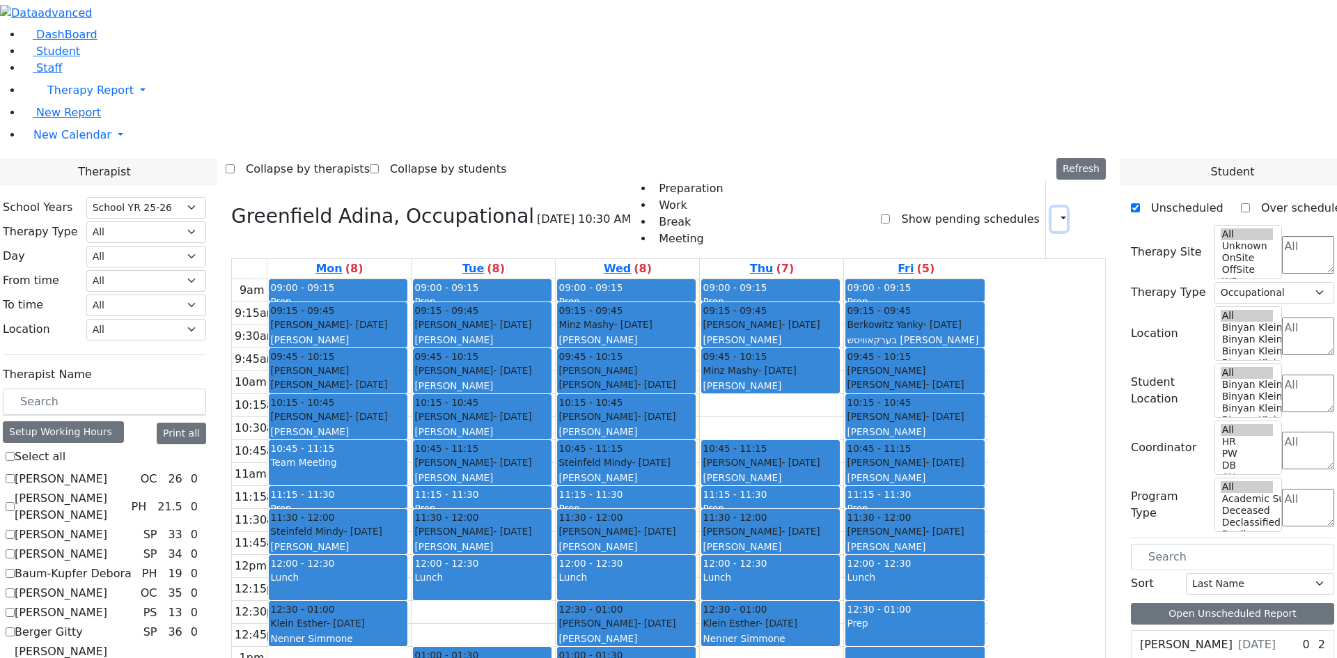
click at [1055, 212] on icon "button" at bounding box center [1055, 218] width 0 height 13
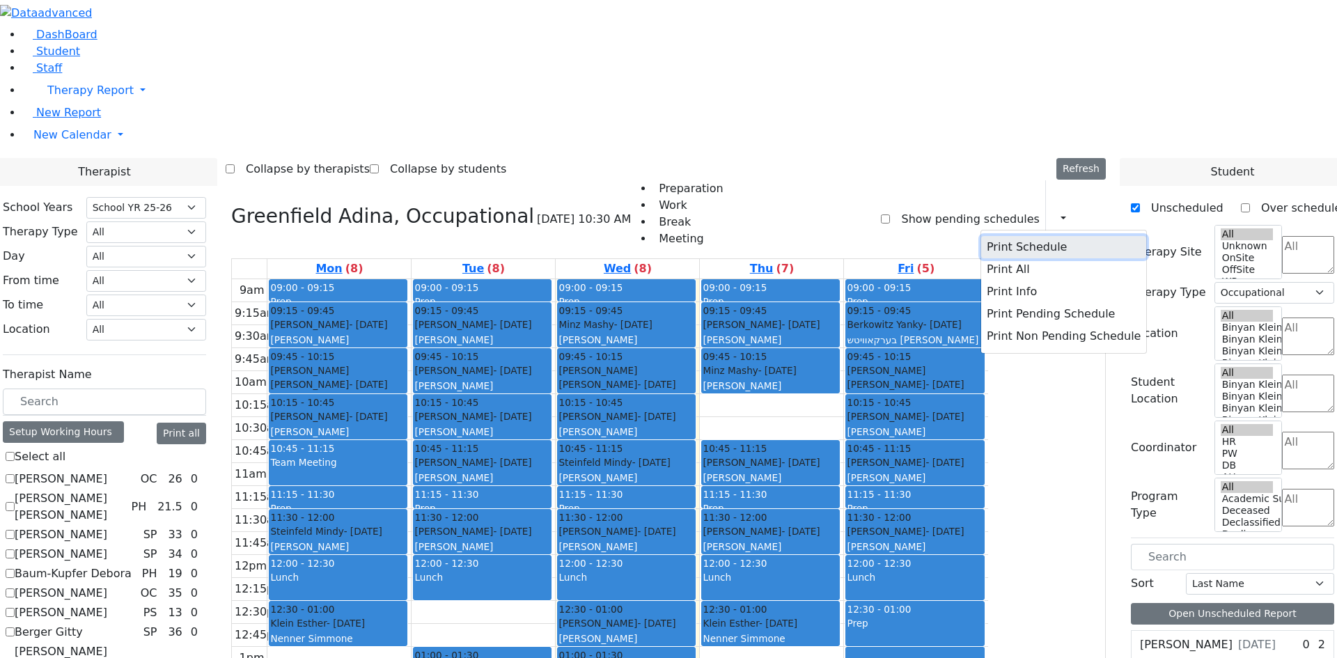
click at [1024, 236] on button "Print Schedule" at bounding box center [1063, 247] width 165 height 22
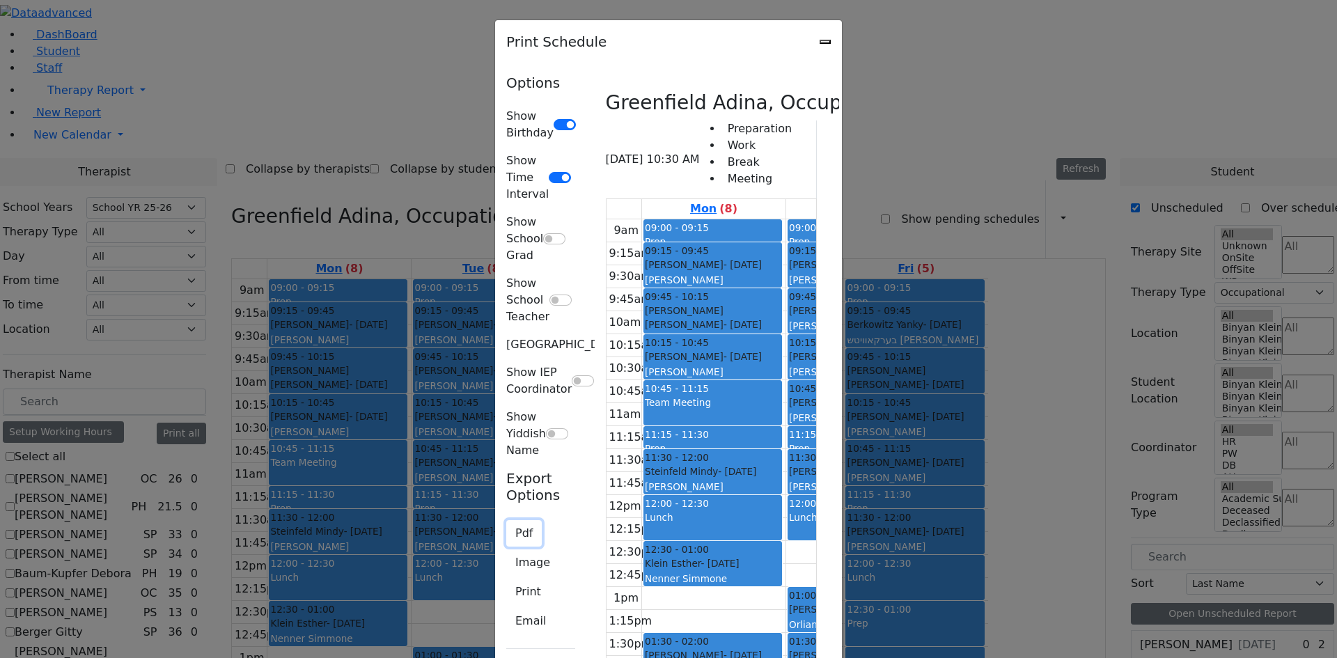
click at [506, 520] on button "Pdf" at bounding box center [524, 533] width 36 height 26
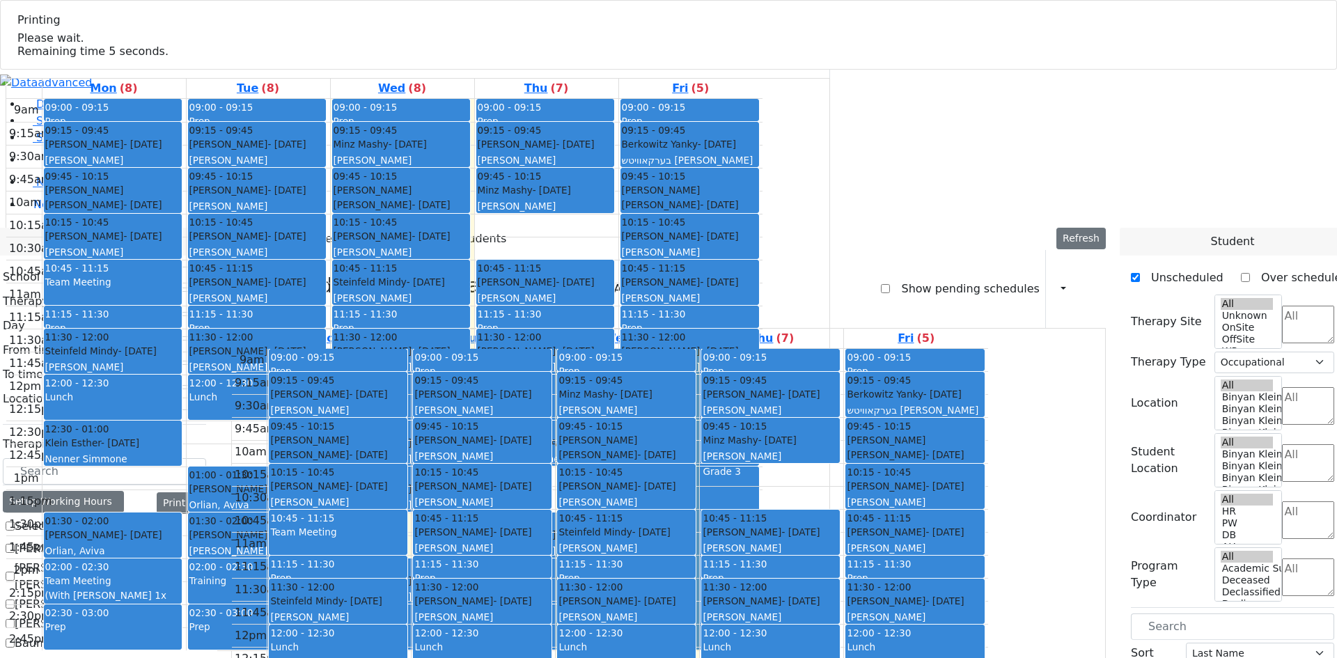
select select "212"
select select "1"
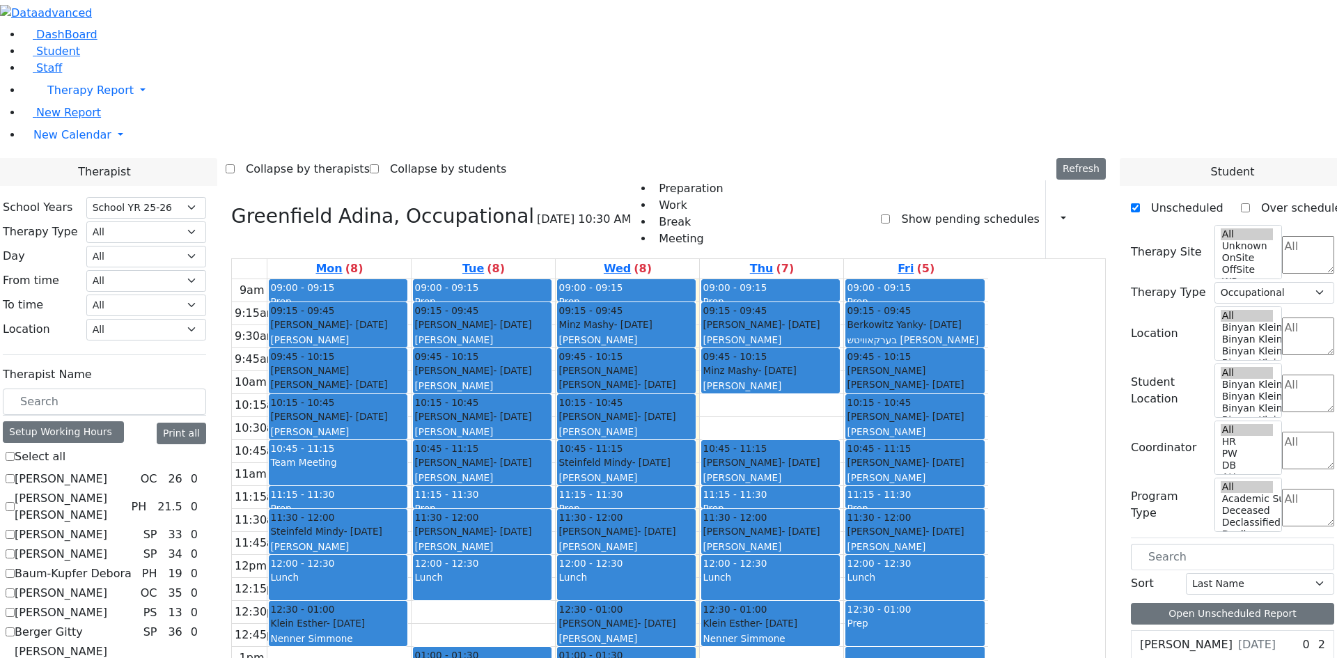
click at [982, 363] on div "Moskowitz Rachel Leah - 09/20/2021" at bounding box center [915, 377] width 136 height 29
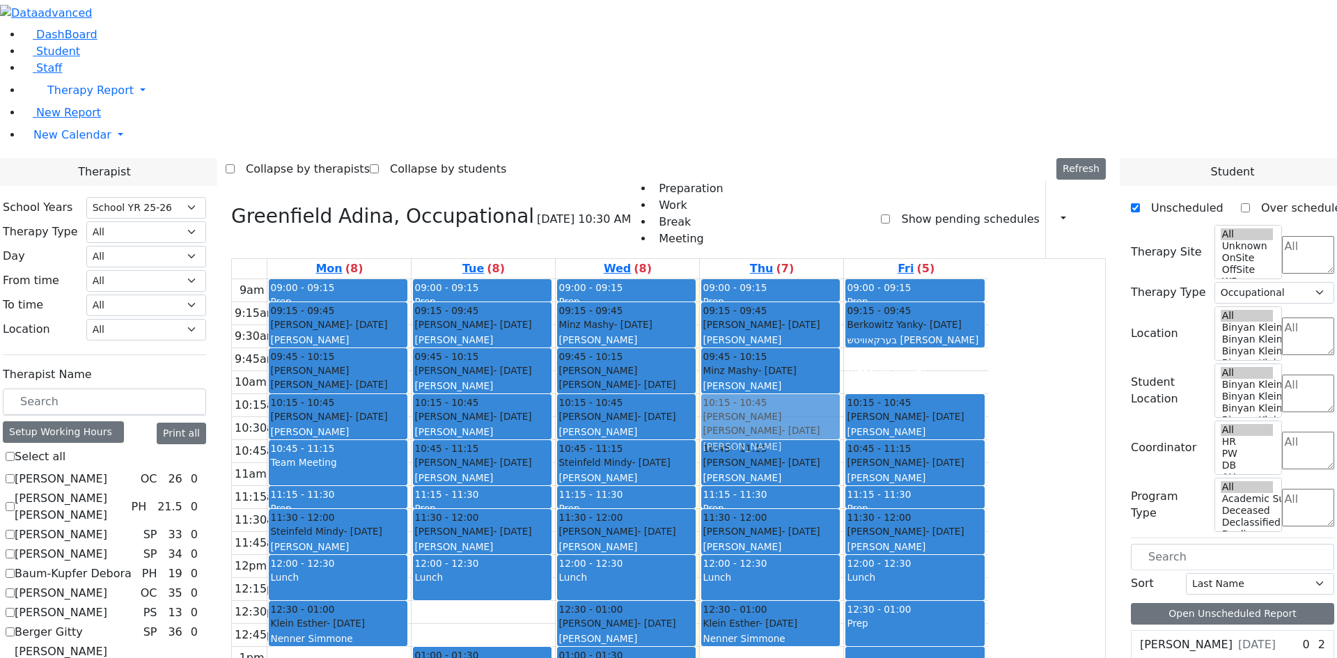
drag, startPoint x: 1012, startPoint y: 174, endPoint x: 889, endPoint y: 222, distance: 132.3
click at [889, 279] on tr "09:00 - 09:15 Prep 09:15 - 09:45 Gottesman Dina - 11/16/2021 Grossbaum, Chaya 0…" at bounding box center [610, 554] width 756 height 551
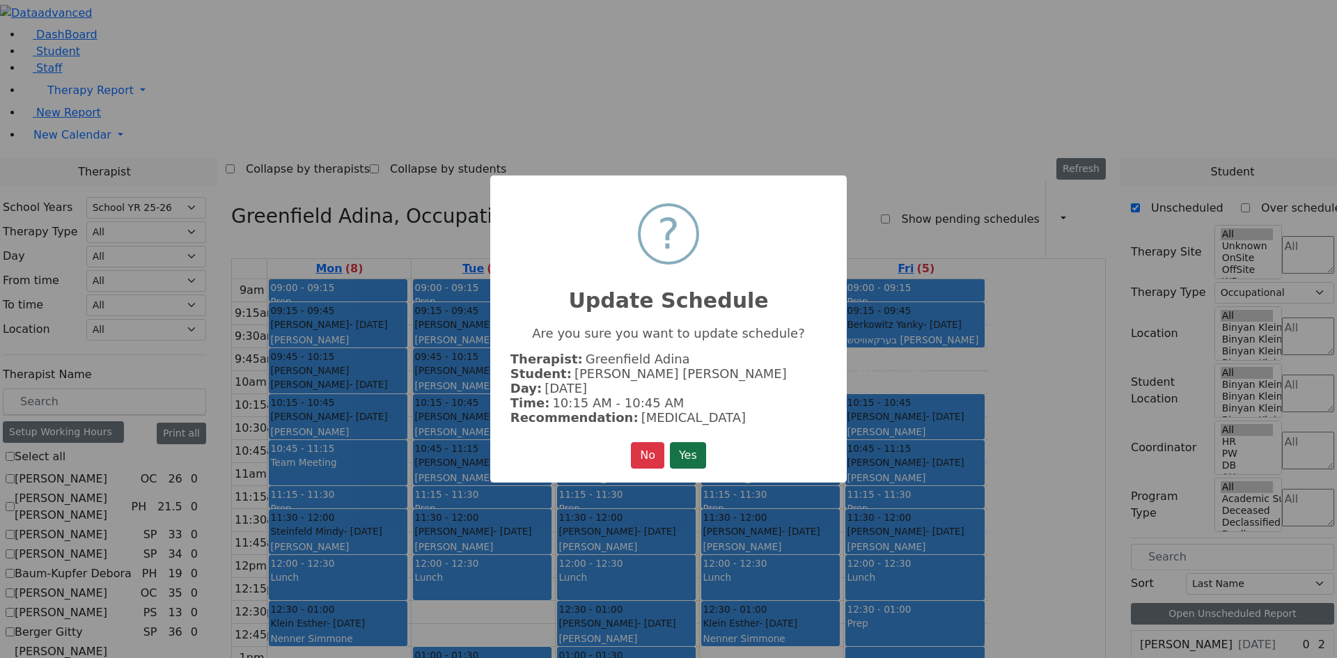
drag, startPoint x: 678, startPoint y: 450, endPoint x: 702, endPoint y: 439, distance: 26.2
click at [679, 449] on button "Yes" at bounding box center [688, 455] width 36 height 26
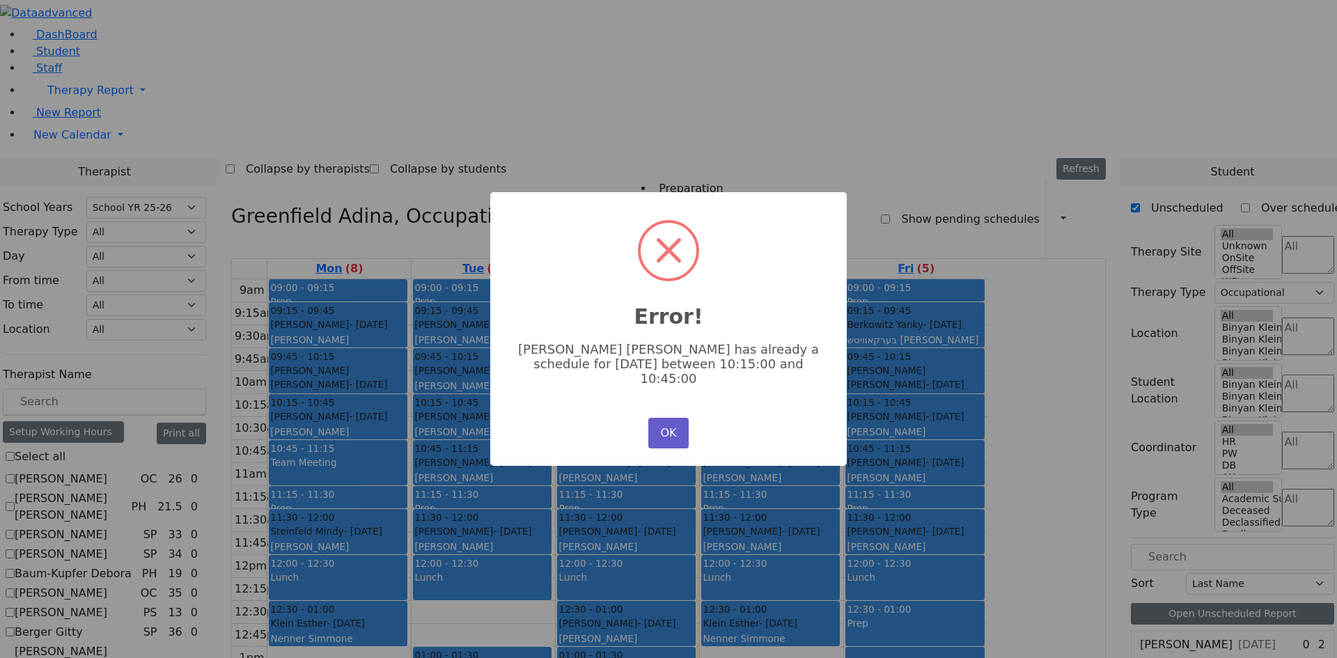
click at [672, 426] on button "OK" at bounding box center [668, 433] width 40 height 31
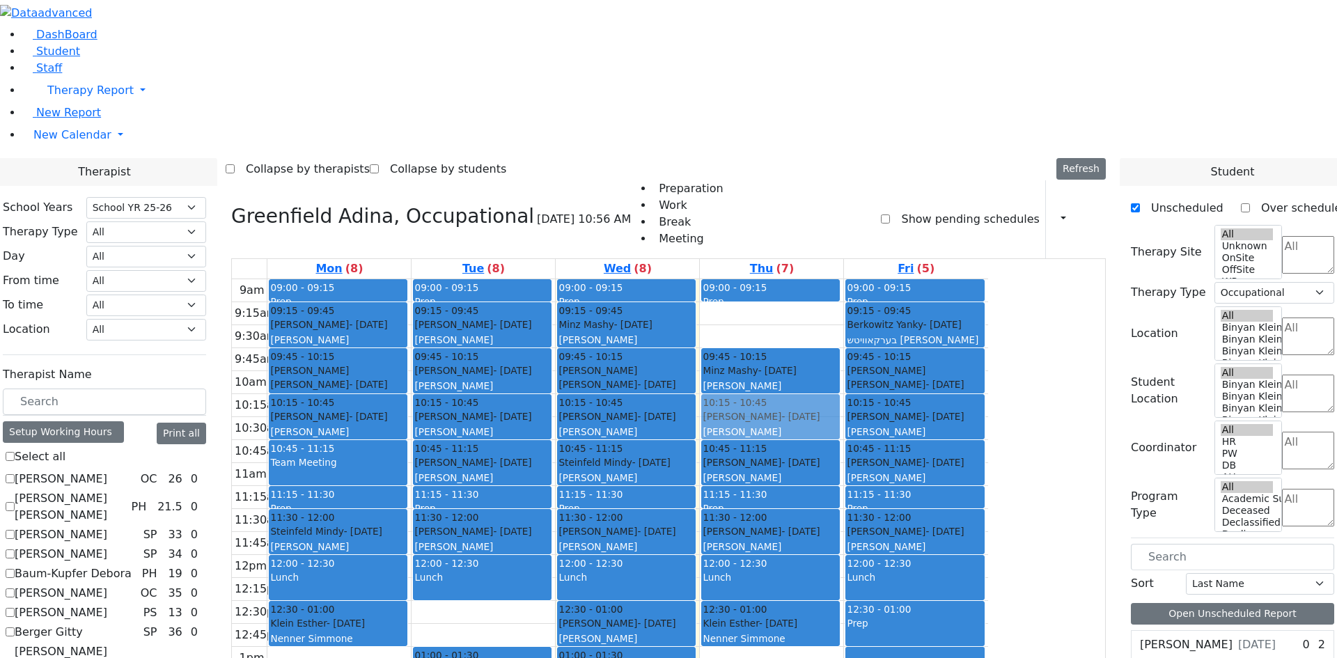
drag, startPoint x: 914, startPoint y: 129, endPoint x: 897, endPoint y: 210, distance: 82.6
click at [843, 279] on div "09:00 - 09:15 Prep 09:15 - 09:45 Gottesman Dina - 11/16/2021 Grossbaum, Chaya 0…" at bounding box center [771, 554] width 143 height 551
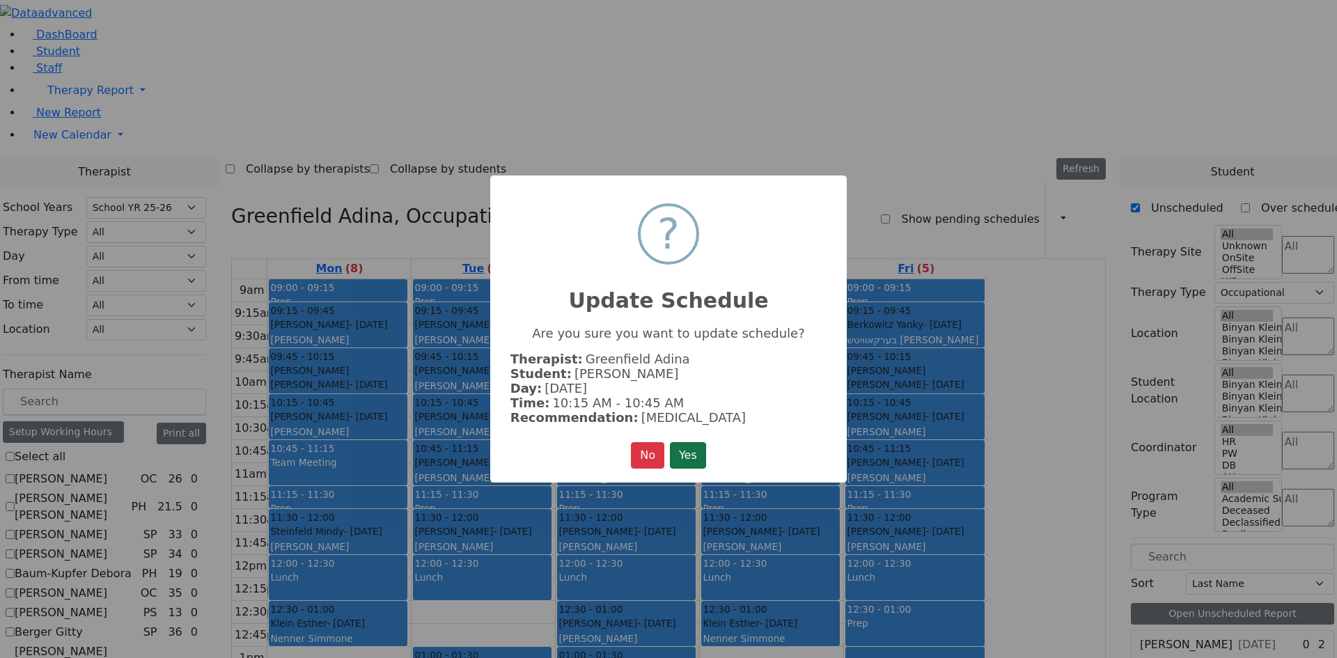
click at [691, 446] on button "Yes" at bounding box center [688, 455] width 36 height 26
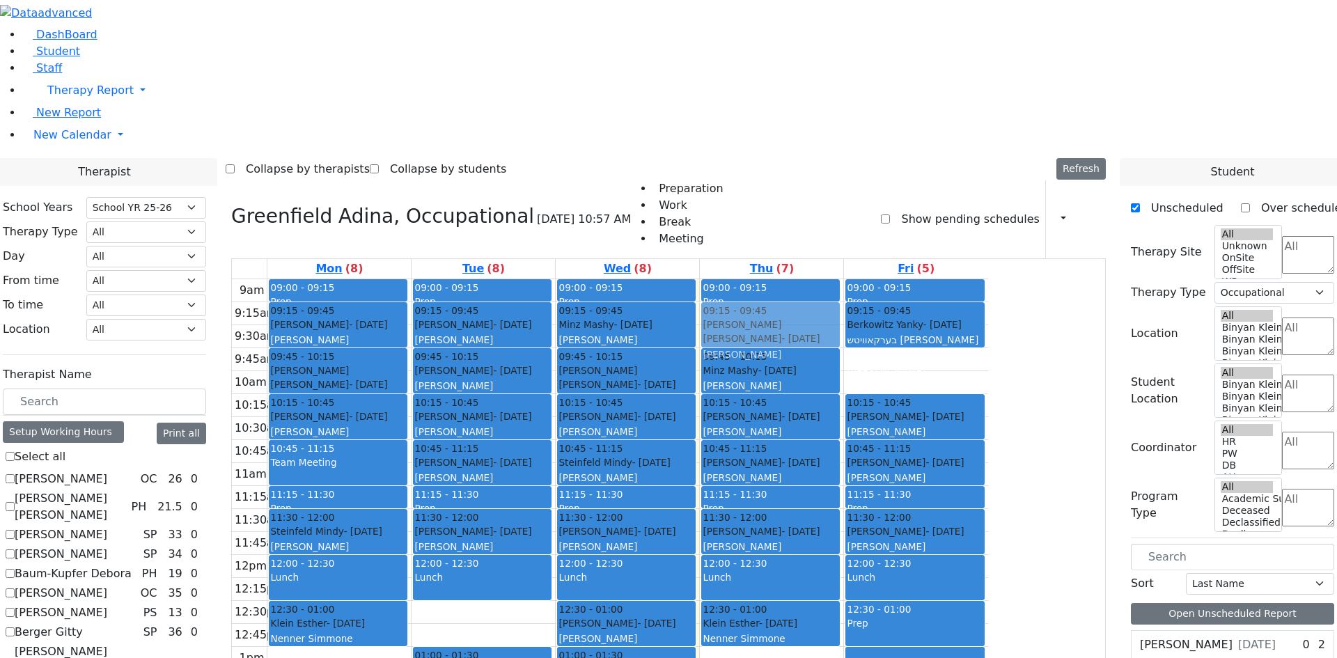
drag, startPoint x: 1040, startPoint y: 165, endPoint x: 919, endPoint y: 130, distance: 126.3
click at [919, 279] on tr "09:00 - 09:15 Prep 09:15 - 09:45 Gottesman Dina - 11/16/2021 Grossbaum, Chaya 0…" at bounding box center [610, 554] width 756 height 551
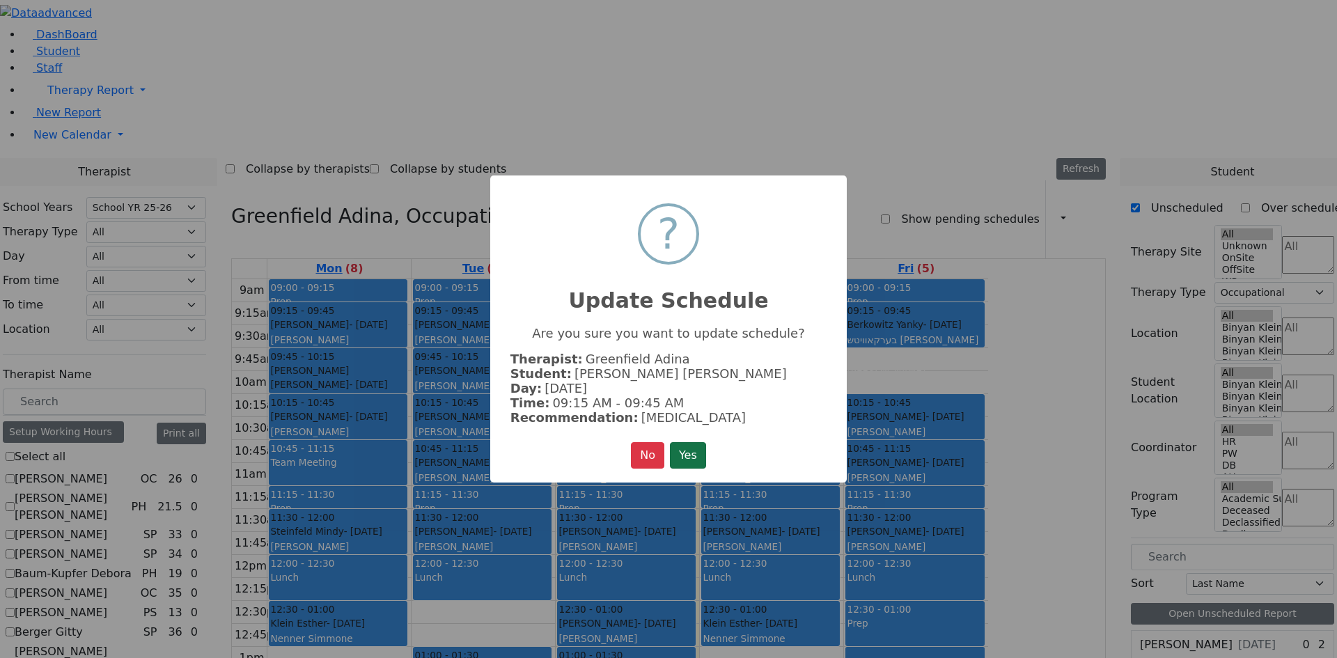
click at [706, 455] on button "Yes" at bounding box center [688, 455] width 36 height 26
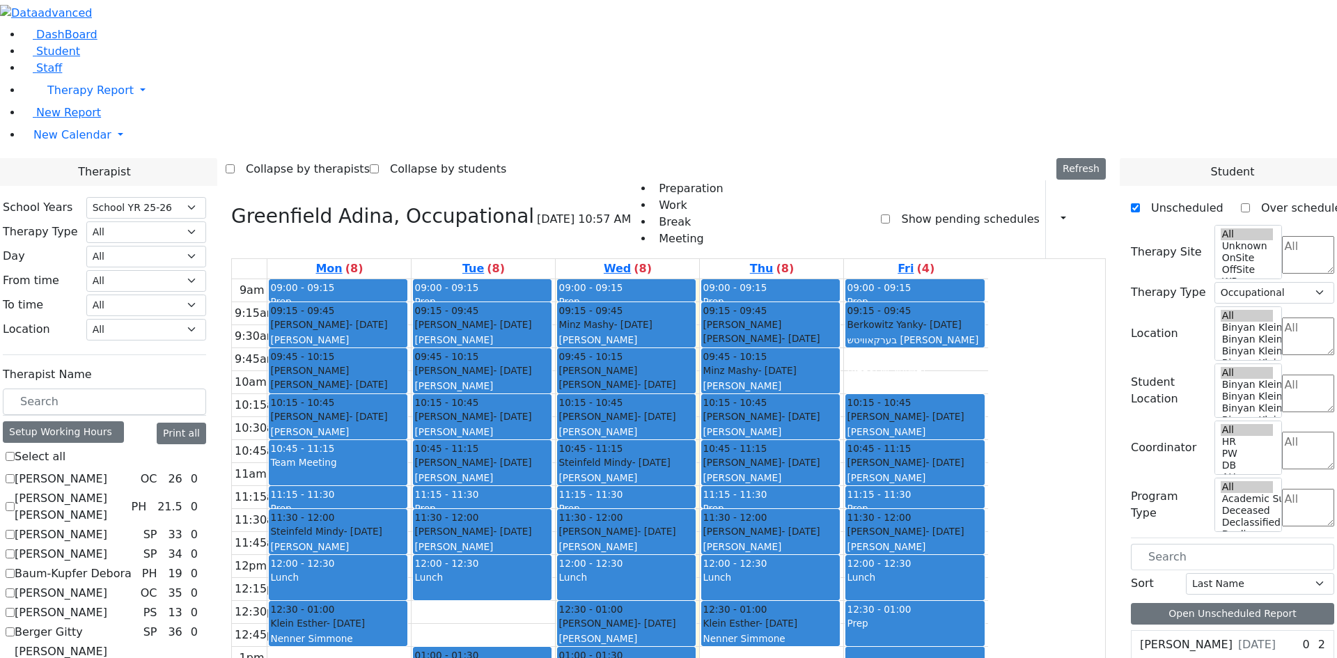
click at [1060, 180] on div "Print Schedule Print All Print Info Print Pending Schedule Print Non Pending Sc…" at bounding box center [1075, 219] width 61 height 78
click at [1055, 212] on icon "button" at bounding box center [1055, 218] width 0 height 13
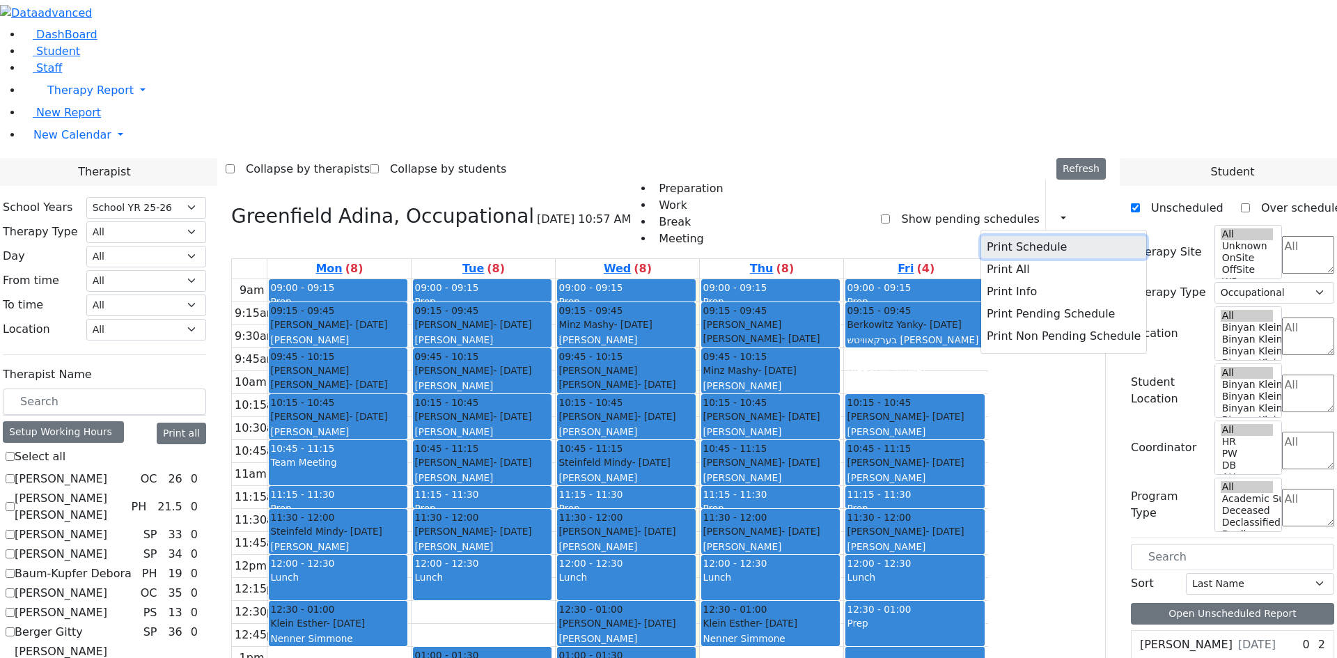
click at [1023, 236] on button "Print Schedule" at bounding box center [1063, 247] width 165 height 22
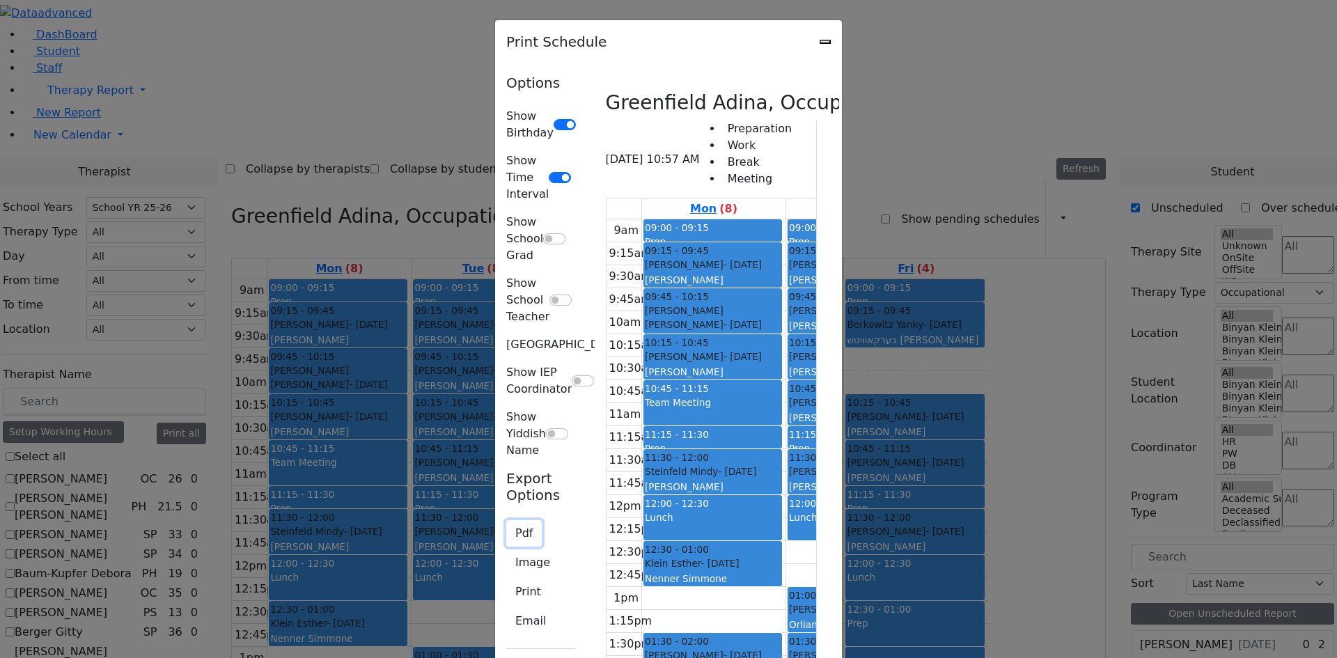
click at [506, 520] on button "Pdf" at bounding box center [524, 533] width 36 height 26
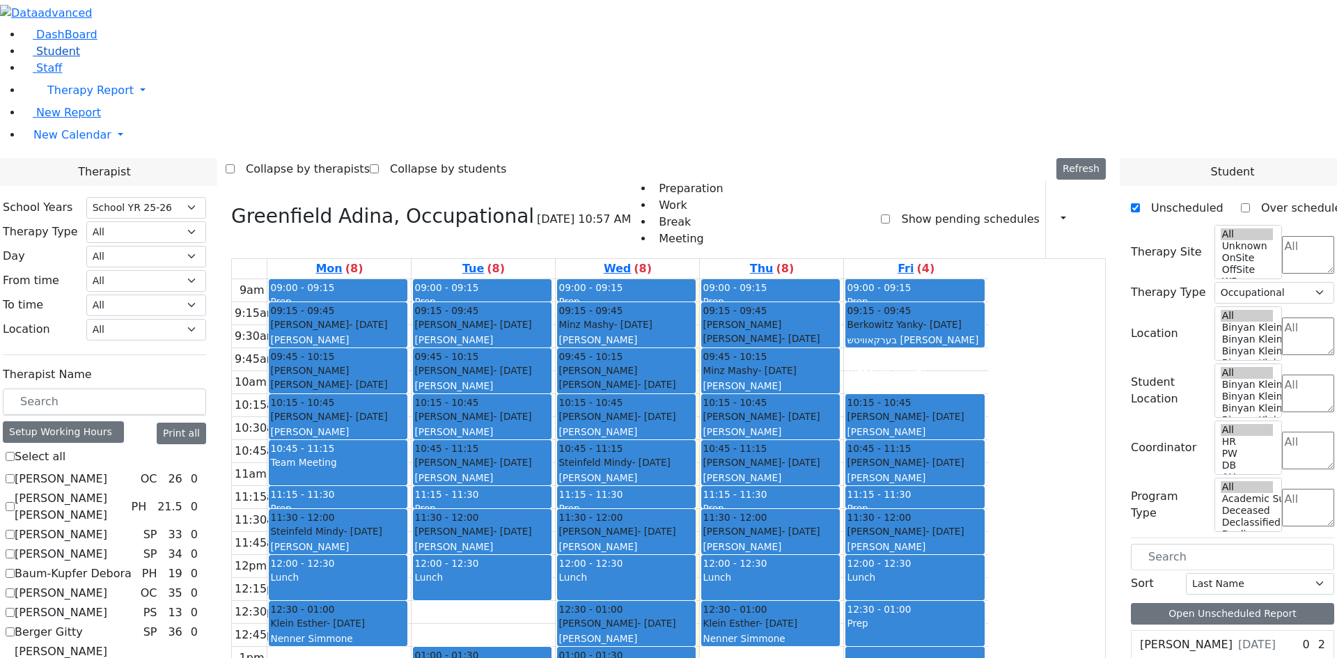
drag, startPoint x: 52, startPoint y: 100, endPoint x: 110, endPoint y: 90, distance: 58.7
click at [52, 58] on span "Student" at bounding box center [58, 51] width 44 height 13
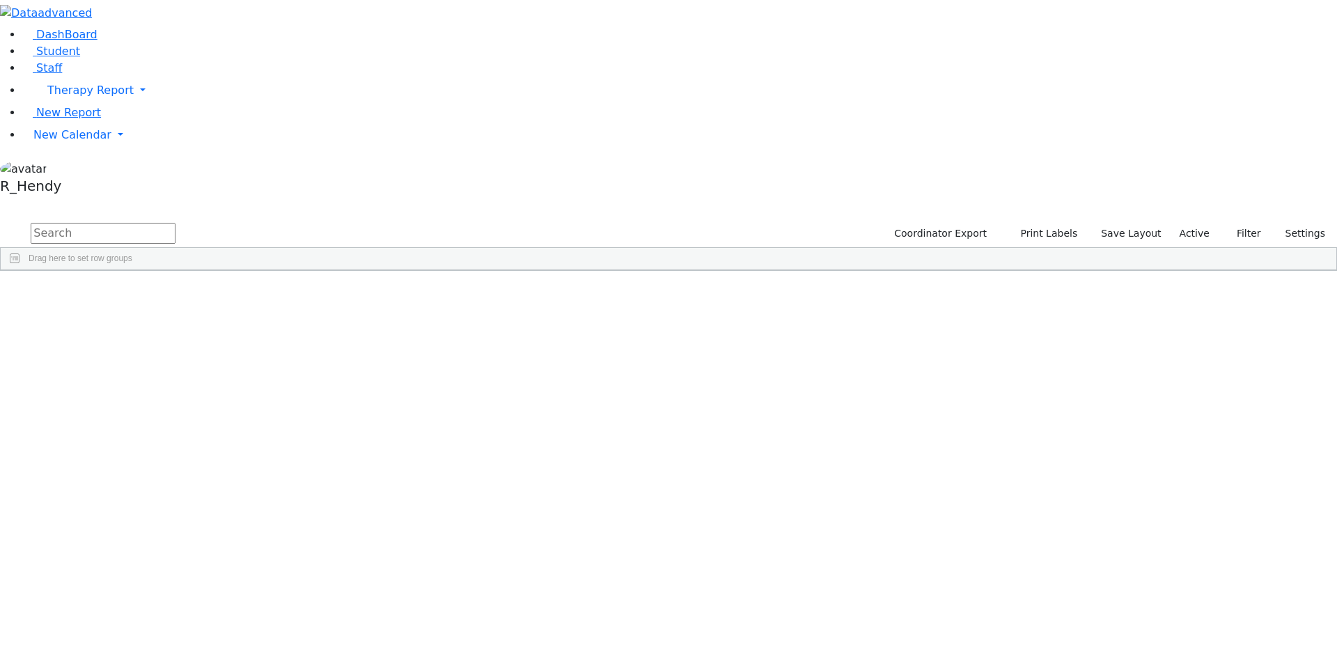
click at [175, 223] on input "text" at bounding box center [103, 233] width 145 height 21
type input "bracha"
click at [178, 469] on div "Perl" at bounding box center [134, 478] width 88 height 19
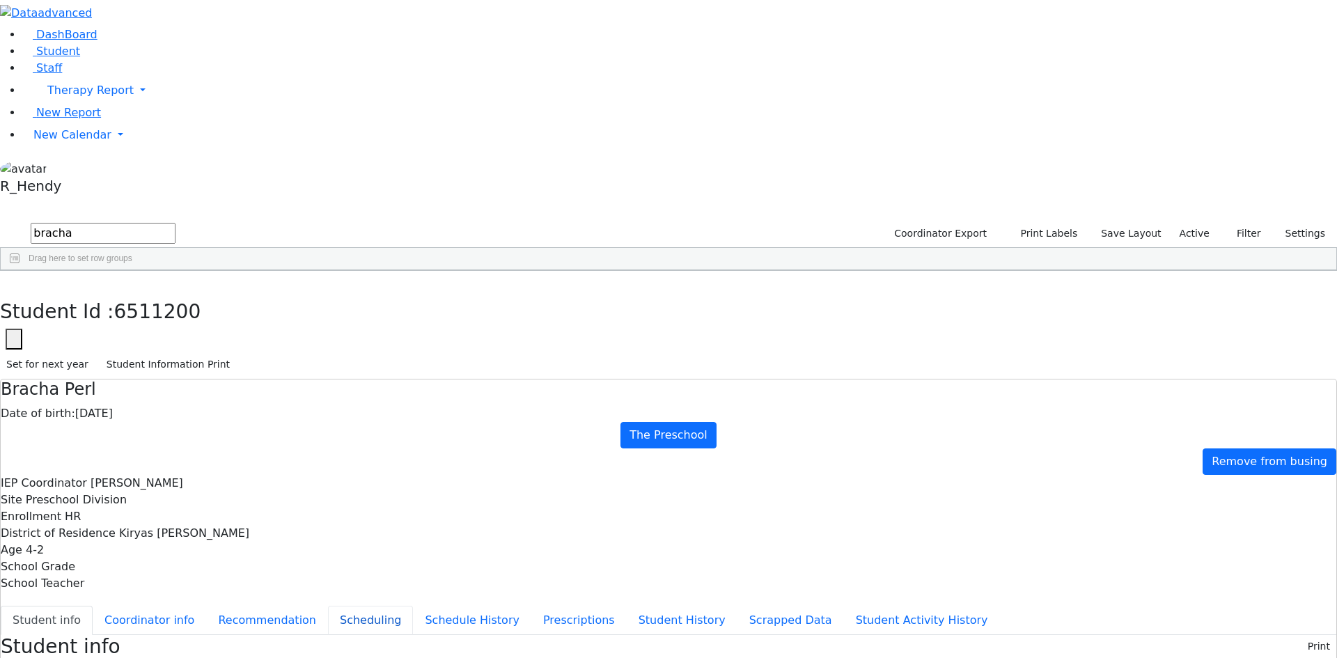
click at [328, 606] on button "Scheduling" at bounding box center [370, 620] width 85 height 29
click at [251, 200] on div "Students 12 A 24 K 24 W 24 A 24 K 24 W 24 A" at bounding box center [668, 210] width 1337 height 21
click at [6, 281] on use "button" at bounding box center [6, 281] width 0 height 0
click at [74, 97] on span "Therapy Report" at bounding box center [90, 90] width 86 height 13
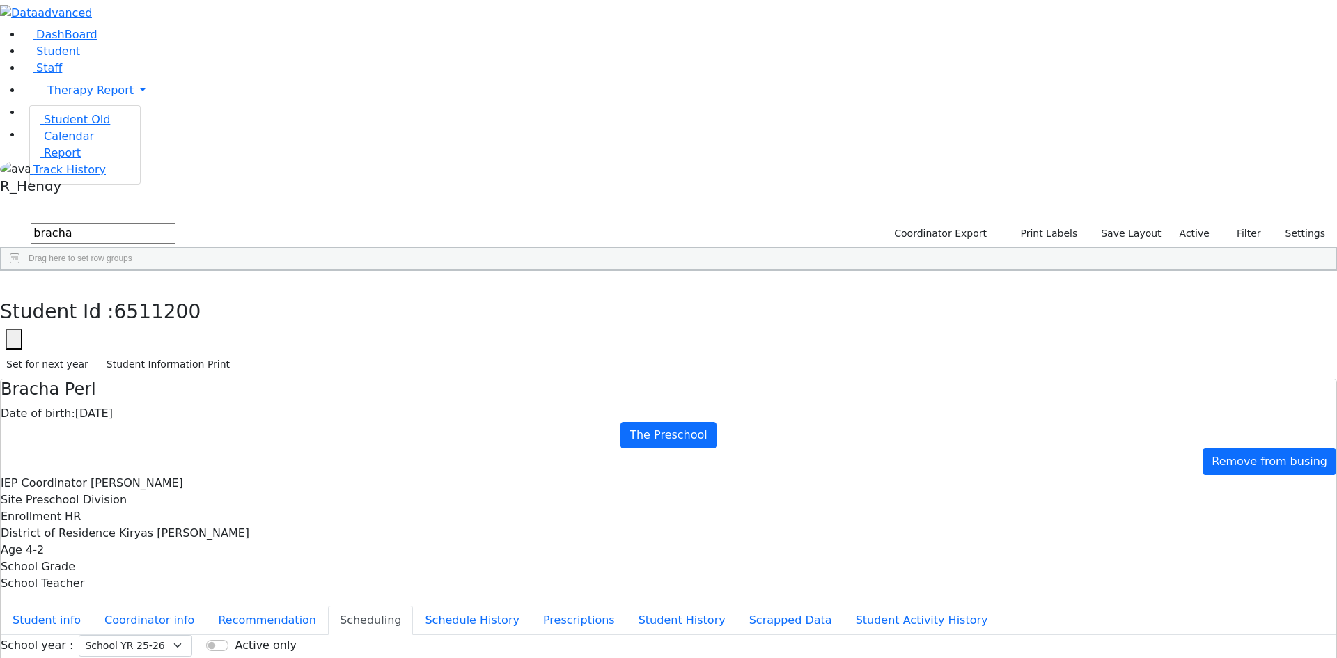
click at [49, 119] on span "New Report" at bounding box center [68, 112] width 65 height 13
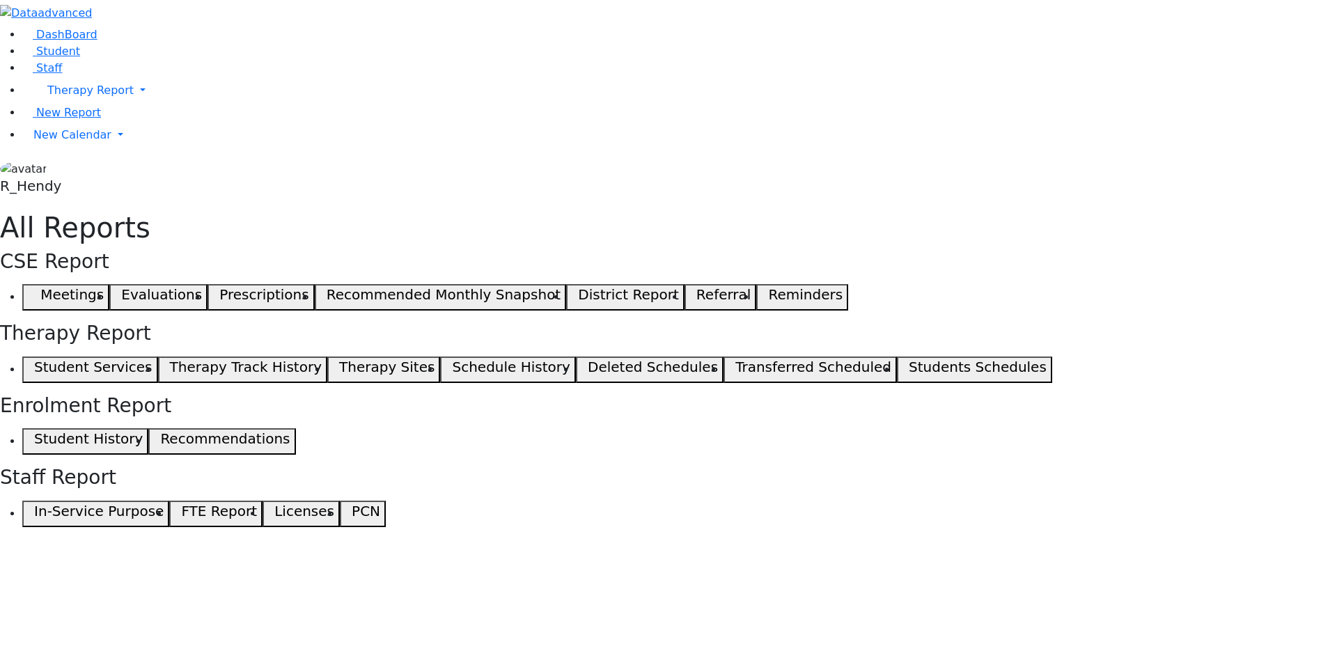
click at [158, 356] on button "Student Services" at bounding box center [90, 369] width 136 height 26
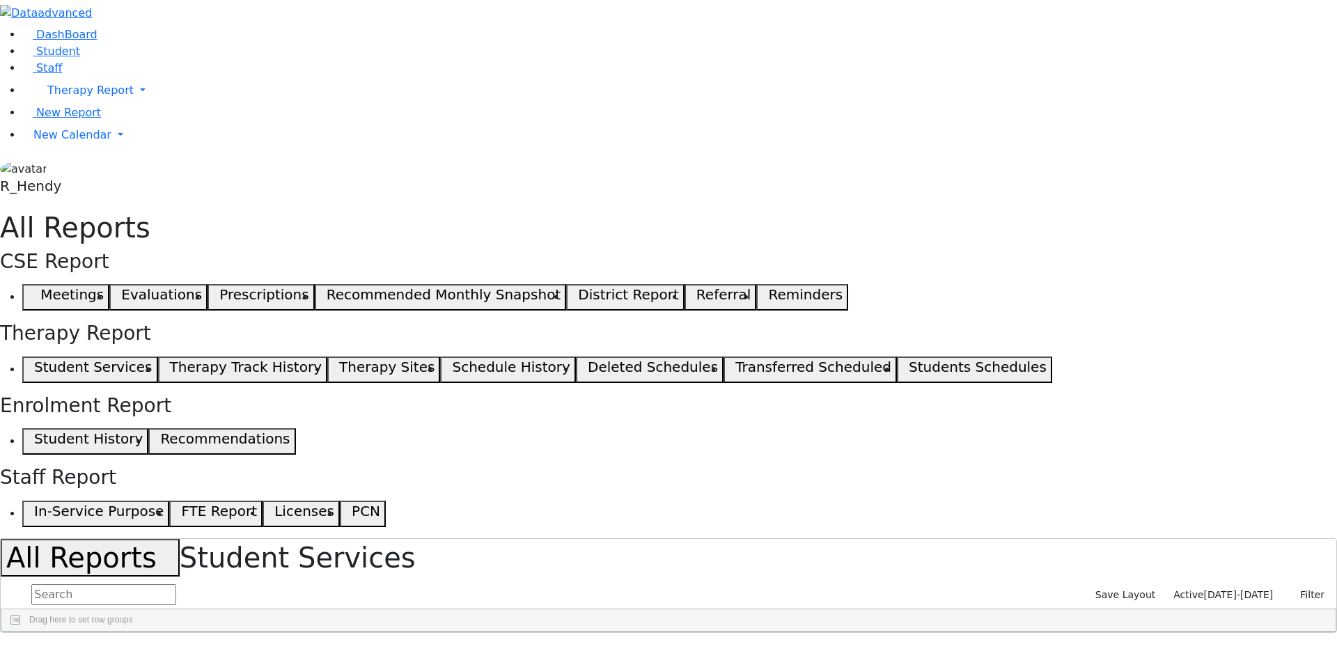
select select "landscape"
type input "12"
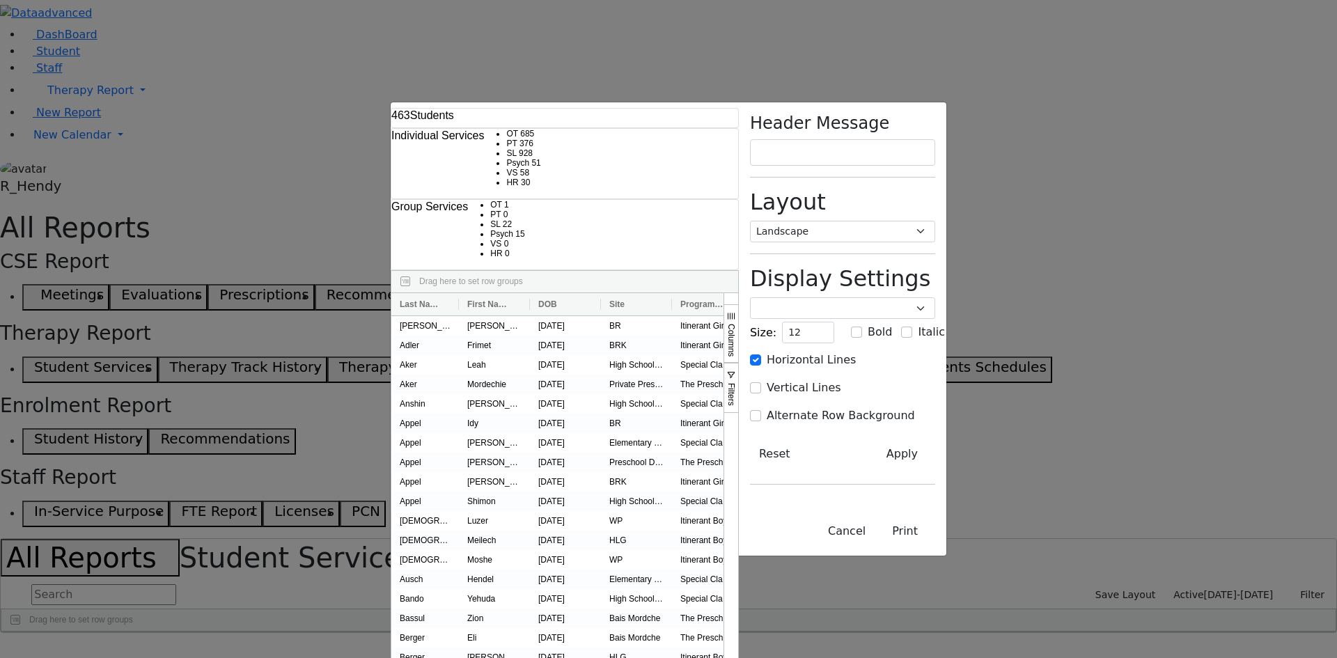
click at [736, 383] on span "Filters" at bounding box center [731, 394] width 10 height 23
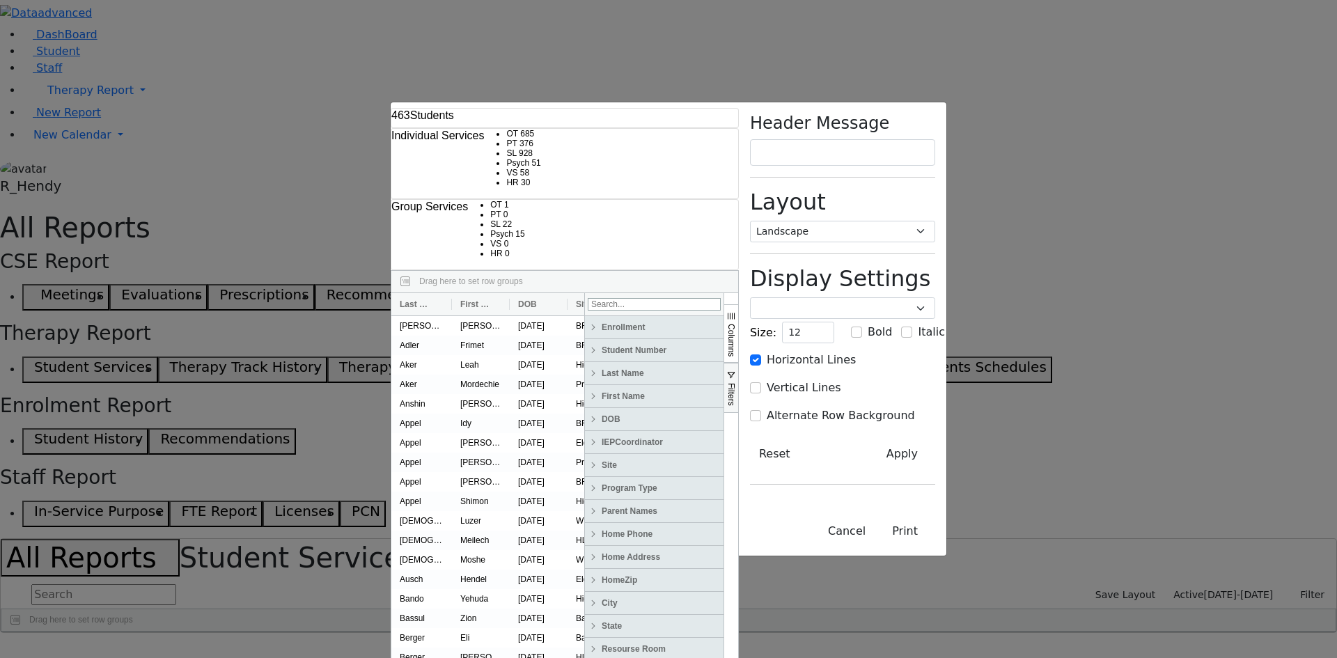
click at [599, 460] on span at bounding box center [593, 465] width 11 height 11
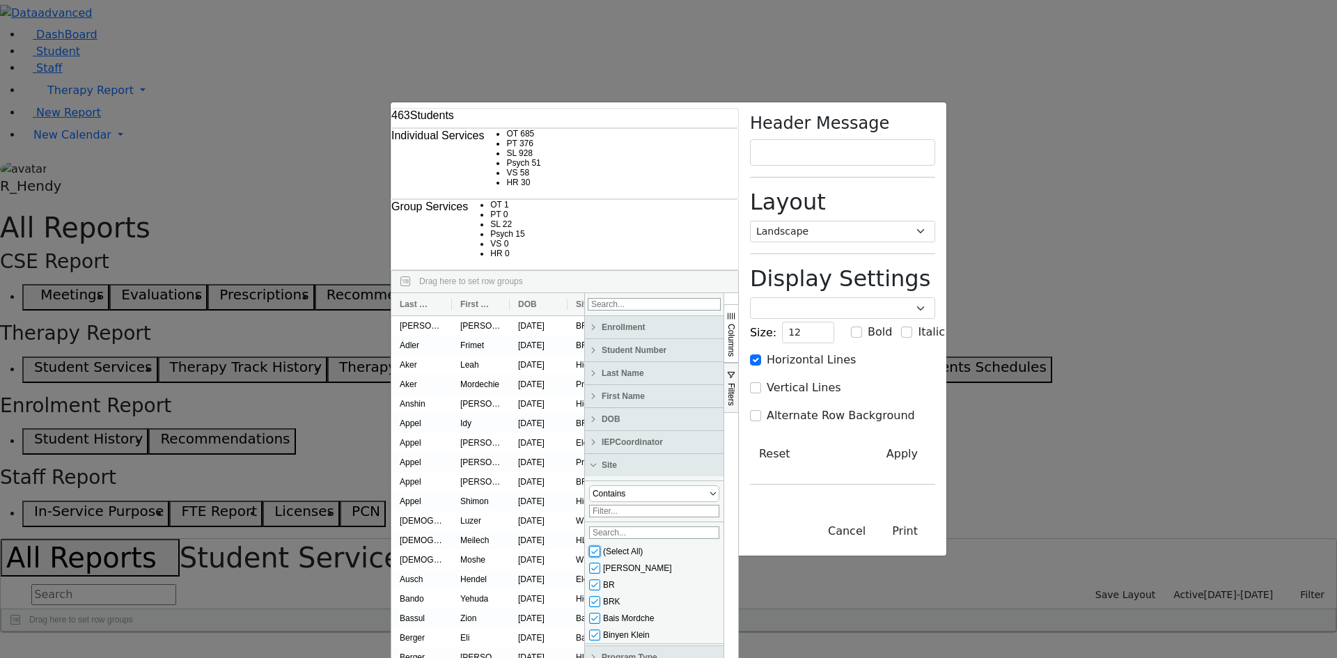
click at [600, 546] on input "checkbox" at bounding box center [594, 551] width 11 height 11
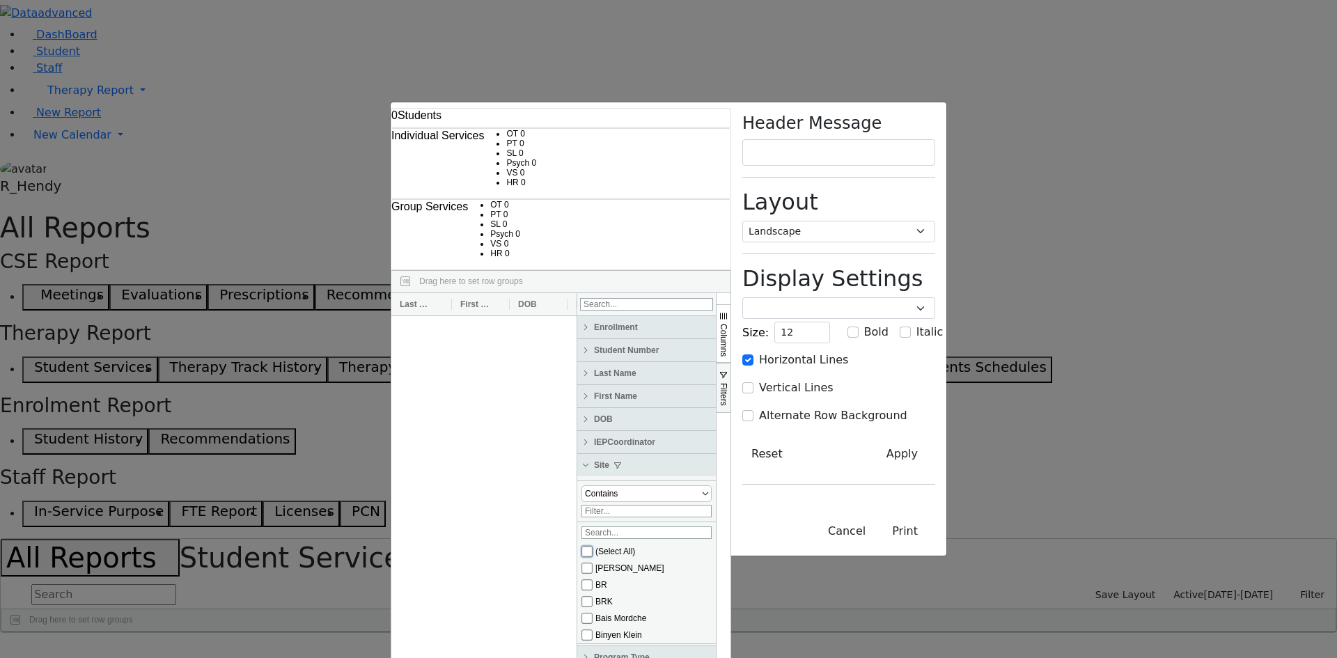
click at [593, 546] on input "checkbox" at bounding box center [586, 551] width 11 height 11
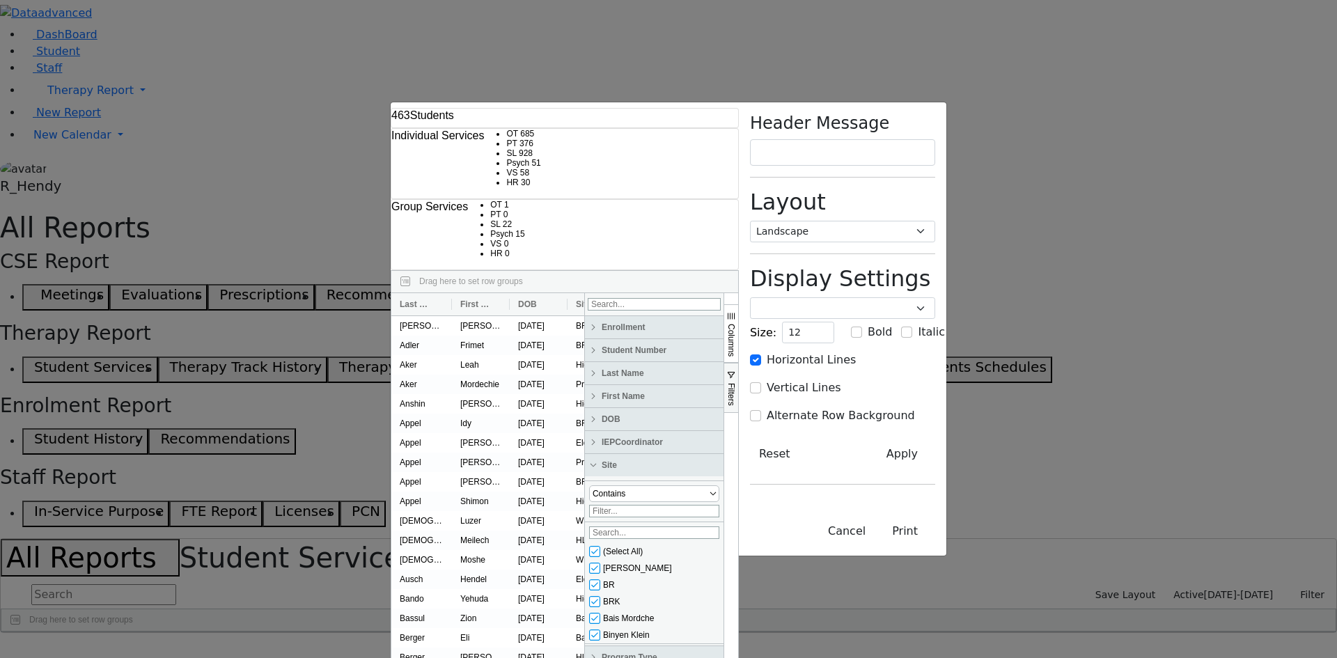
click at [599, 460] on span at bounding box center [593, 465] width 11 height 11
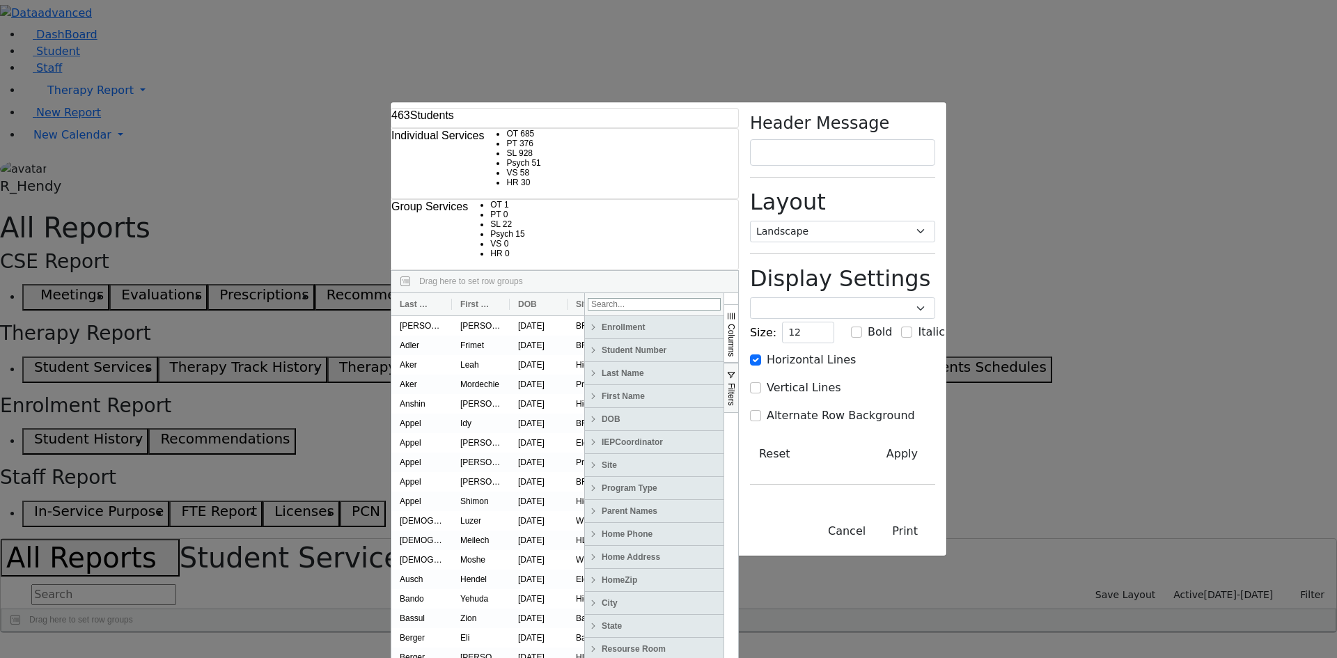
click at [736, 383] on span "Filters" at bounding box center [731, 394] width 10 height 23
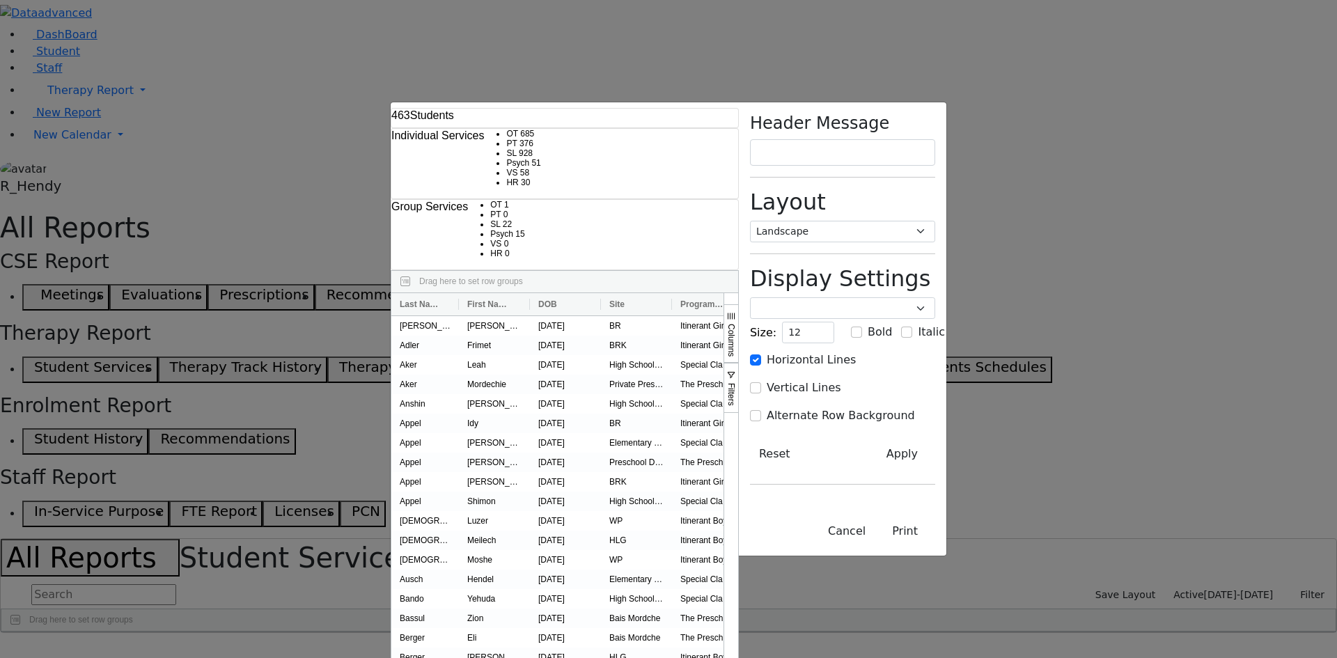
click at [736, 324] on span "Columns" at bounding box center [731, 340] width 10 height 33
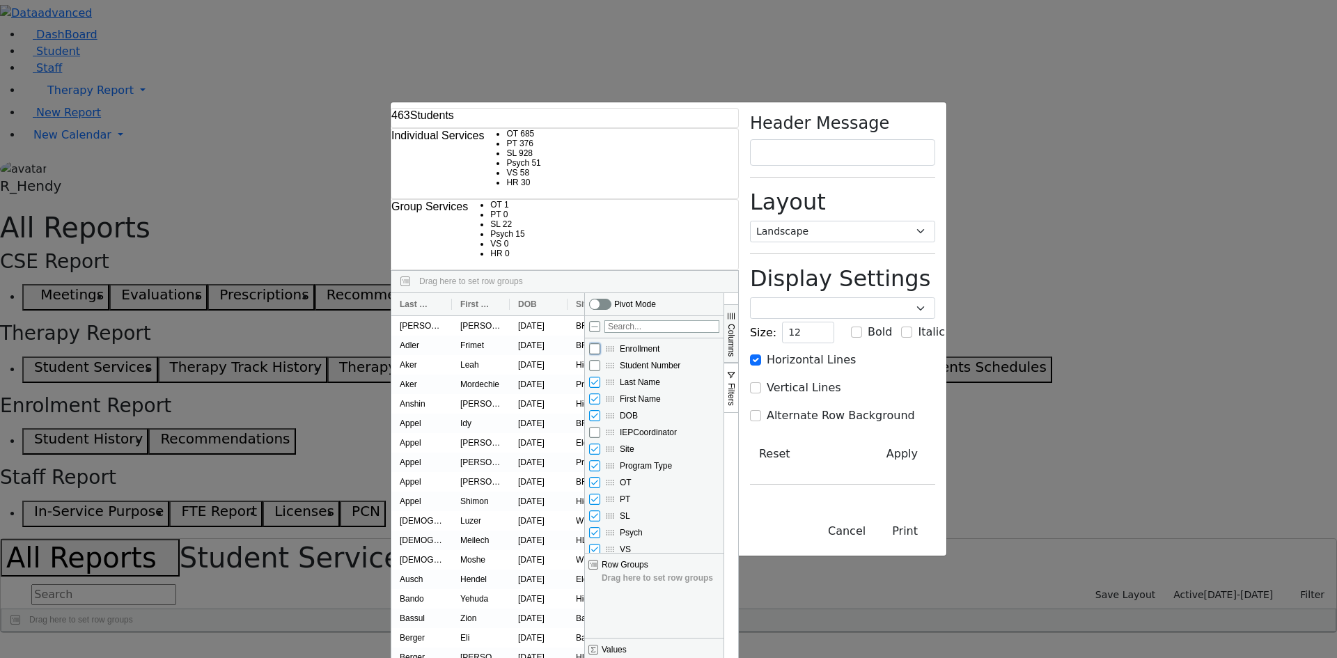
click at [600, 343] on input "Enrollment column toggle visibility (hidden)" at bounding box center [594, 348] width 11 height 11
checkbox input "true"
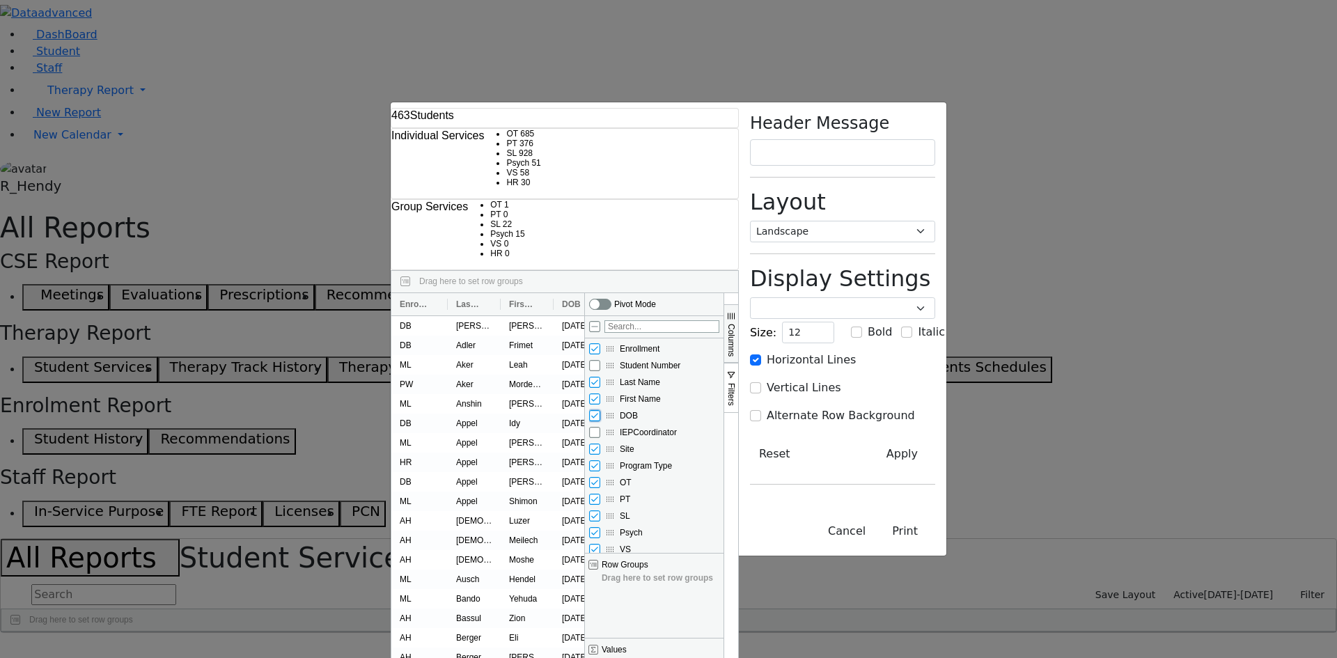
click at [600, 410] on input "DOB column toggle visibility (visible)" at bounding box center [594, 415] width 11 height 11
checkbox input "false"
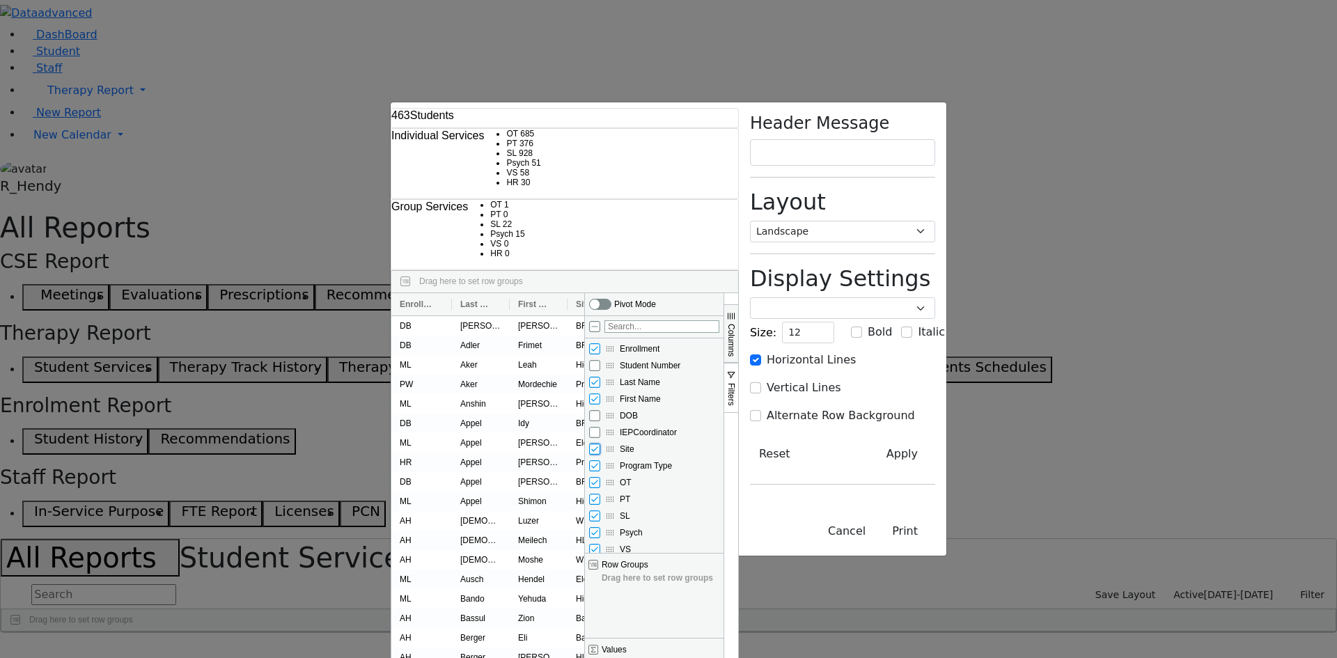
click at [600, 444] on input "Site column toggle visibility (visible)" at bounding box center [594, 449] width 11 height 11
checkbox input "false"
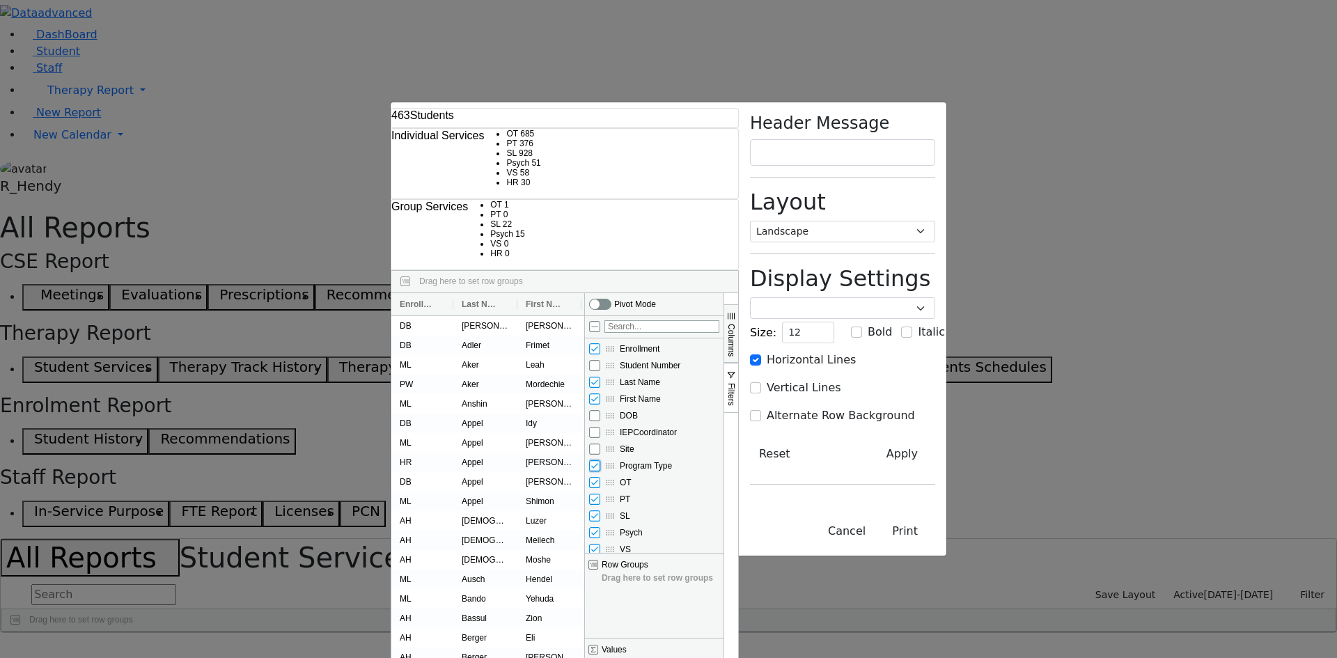
click at [600, 460] on input "Program Type column toggle visibility (visible)" at bounding box center [594, 465] width 11 height 11
checkbox input "false"
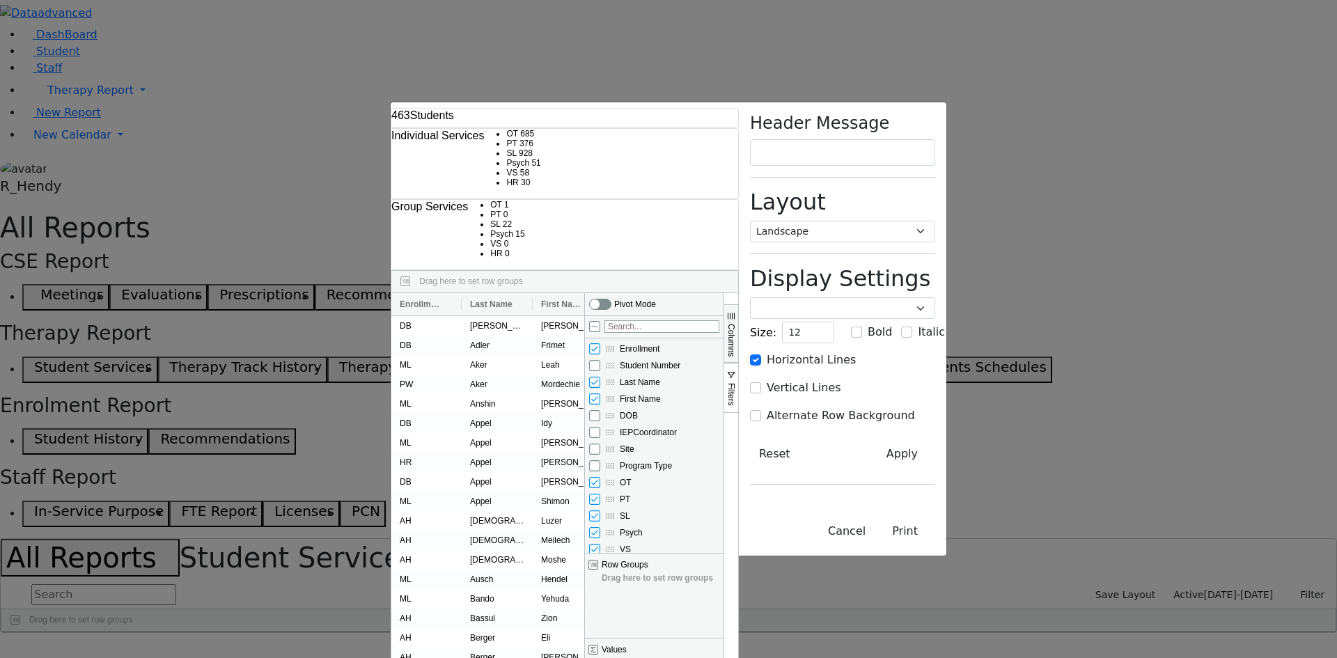
click at [600, 561] on input "HR column toggle visibility (visible)" at bounding box center [594, 566] width 11 height 11
checkbox input "false"
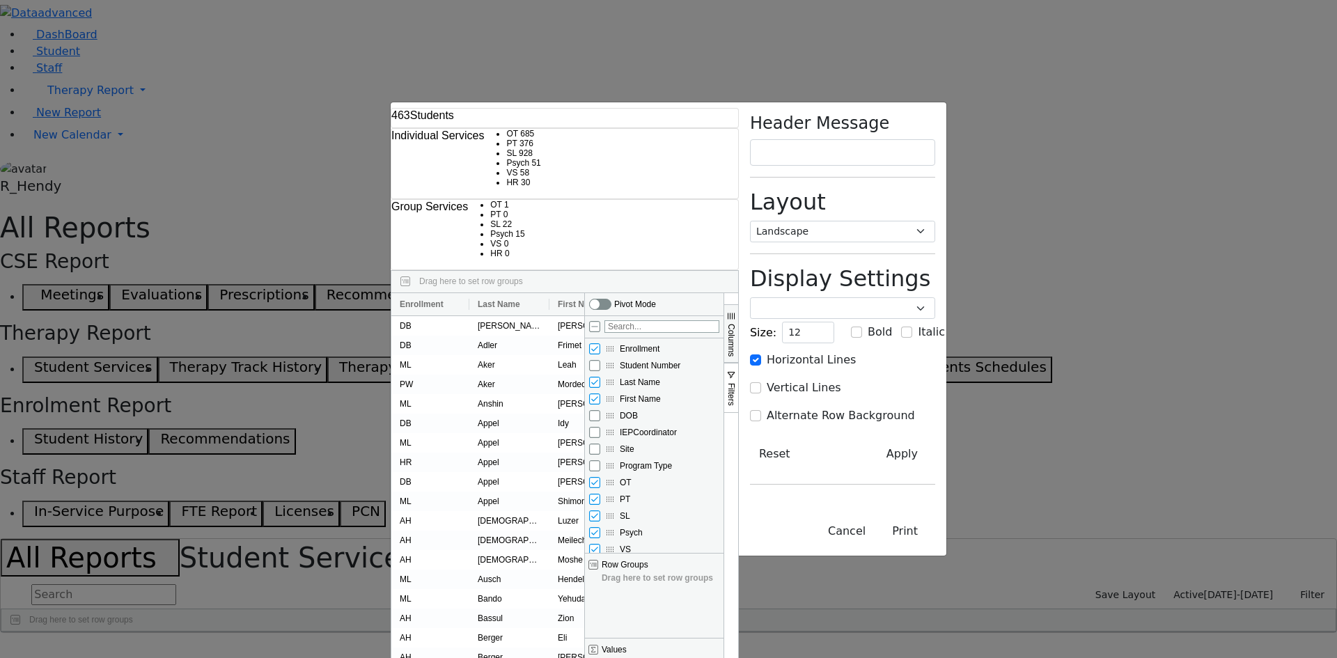
click at [736, 324] on span "Columns" at bounding box center [731, 340] width 10 height 33
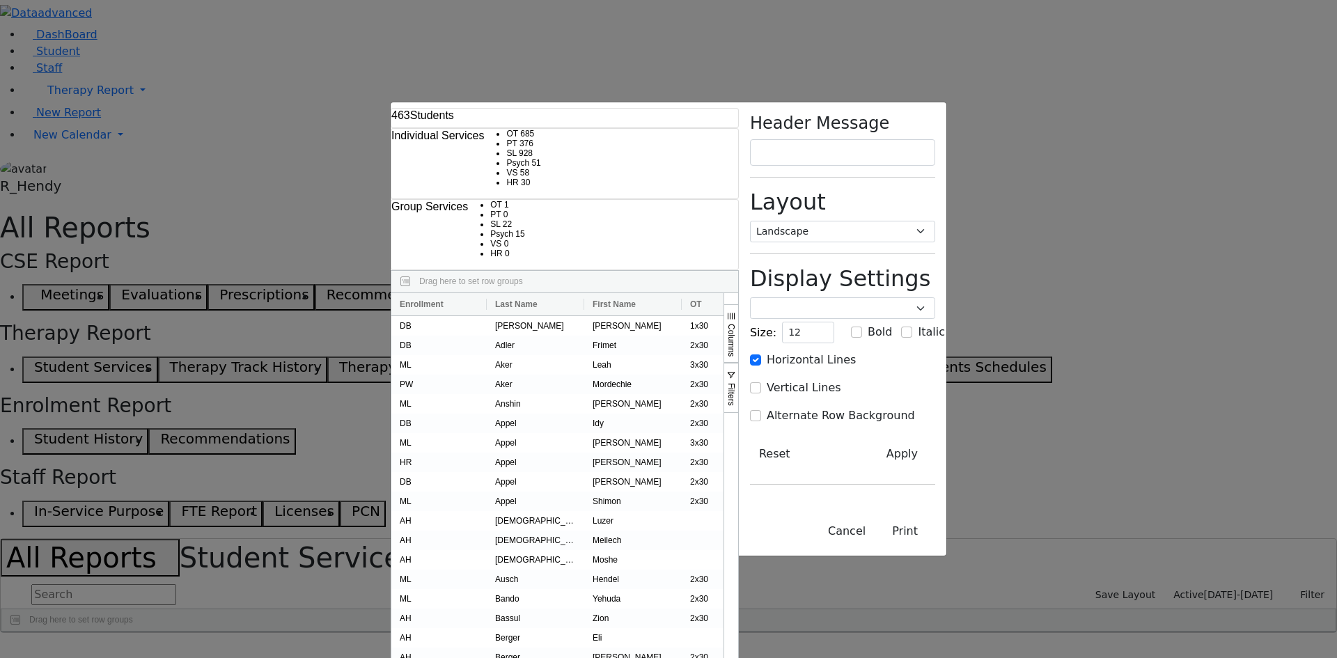
click at [736, 383] on span "Filters" at bounding box center [731, 394] width 10 height 23
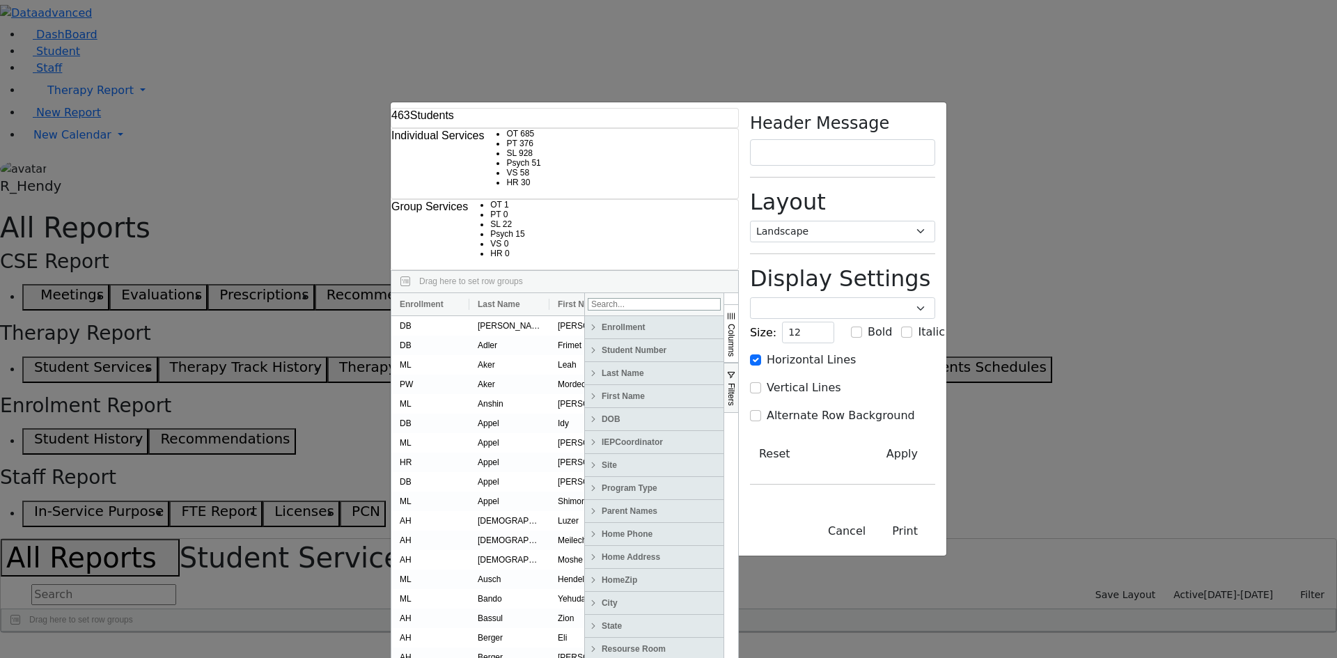
click at [599, 322] on span at bounding box center [593, 327] width 11 height 11
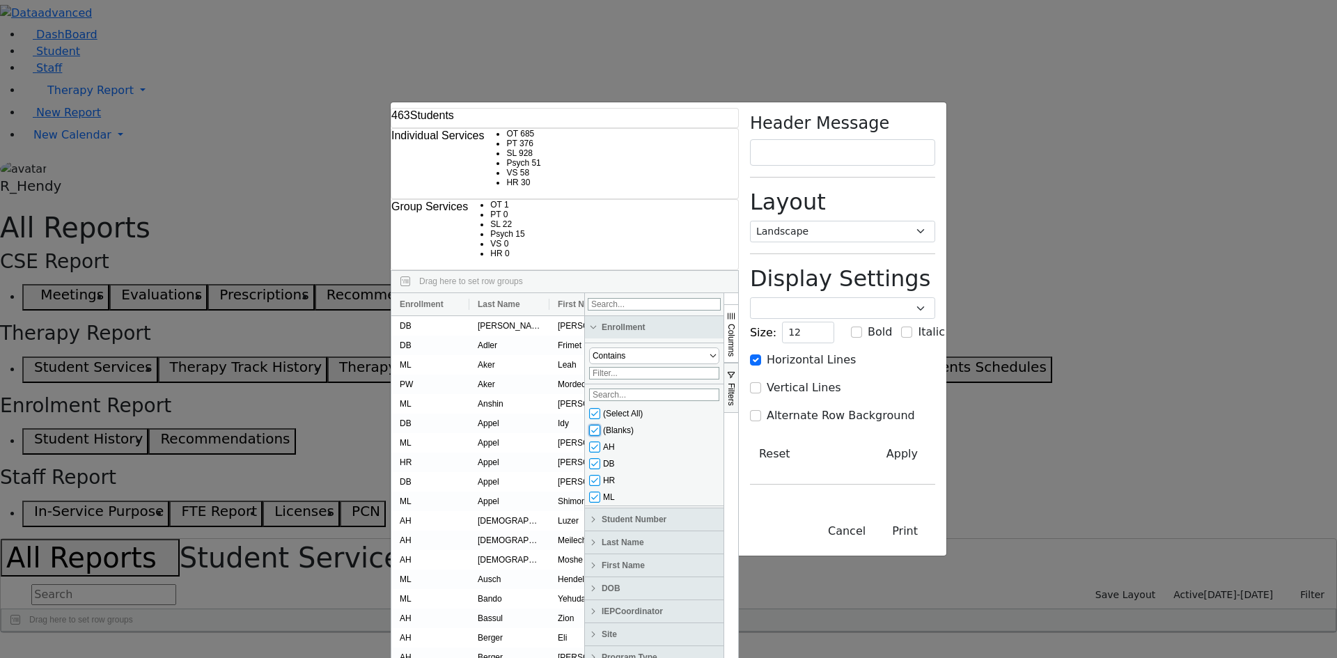
click at [600, 425] on input "checkbox" at bounding box center [594, 430] width 11 height 11
click at [600, 408] on input "checkbox" at bounding box center [594, 413] width 11 height 11
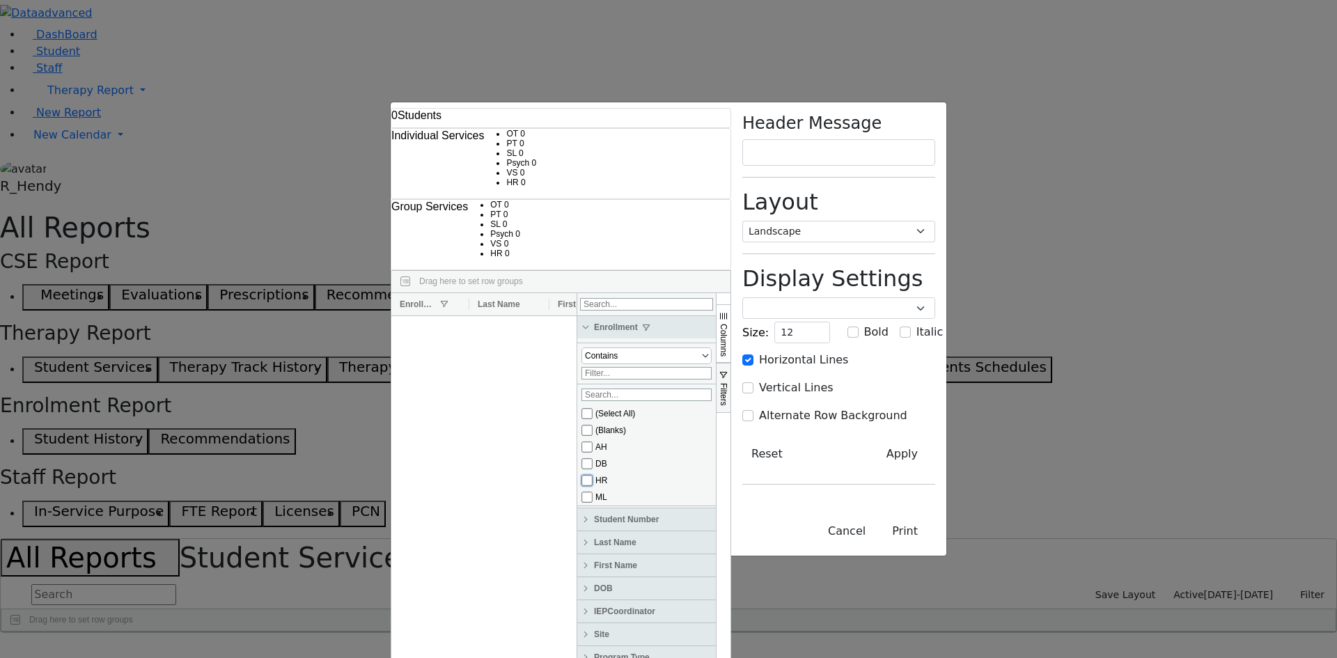
click at [593, 475] on input "checkbox" at bounding box center [586, 480] width 11 height 11
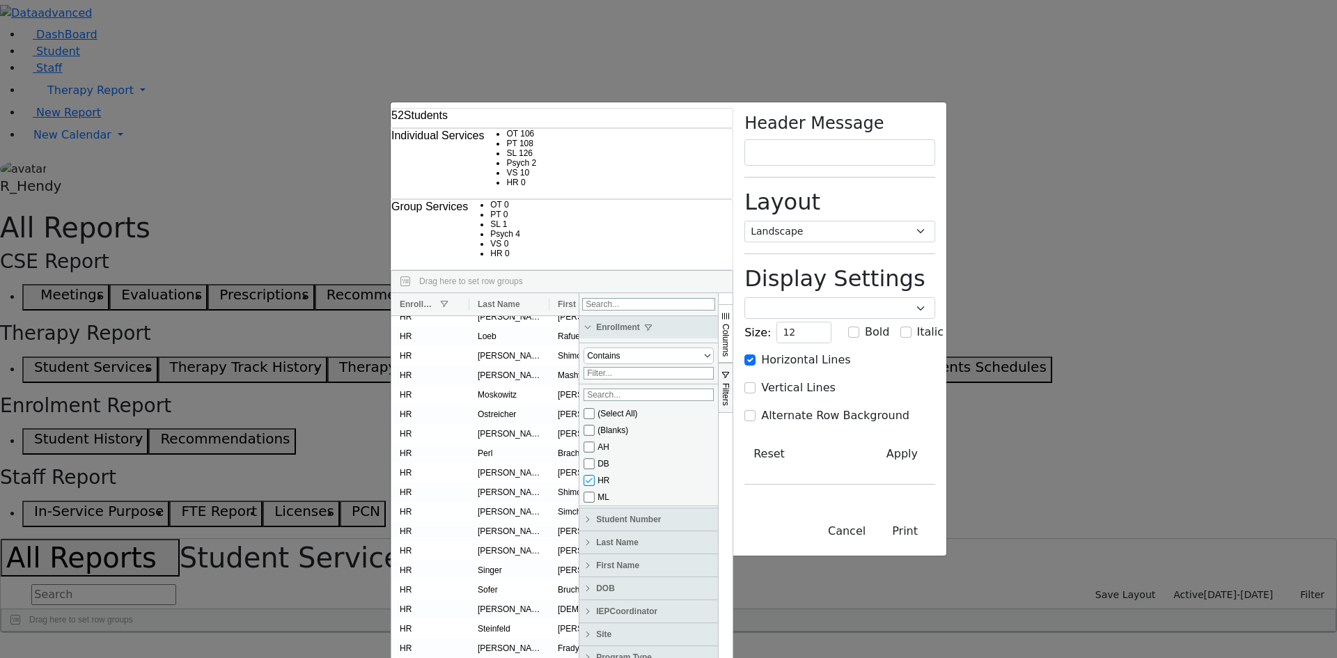
click at [730, 383] on span "Filters" at bounding box center [726, 394] width 10 height 23
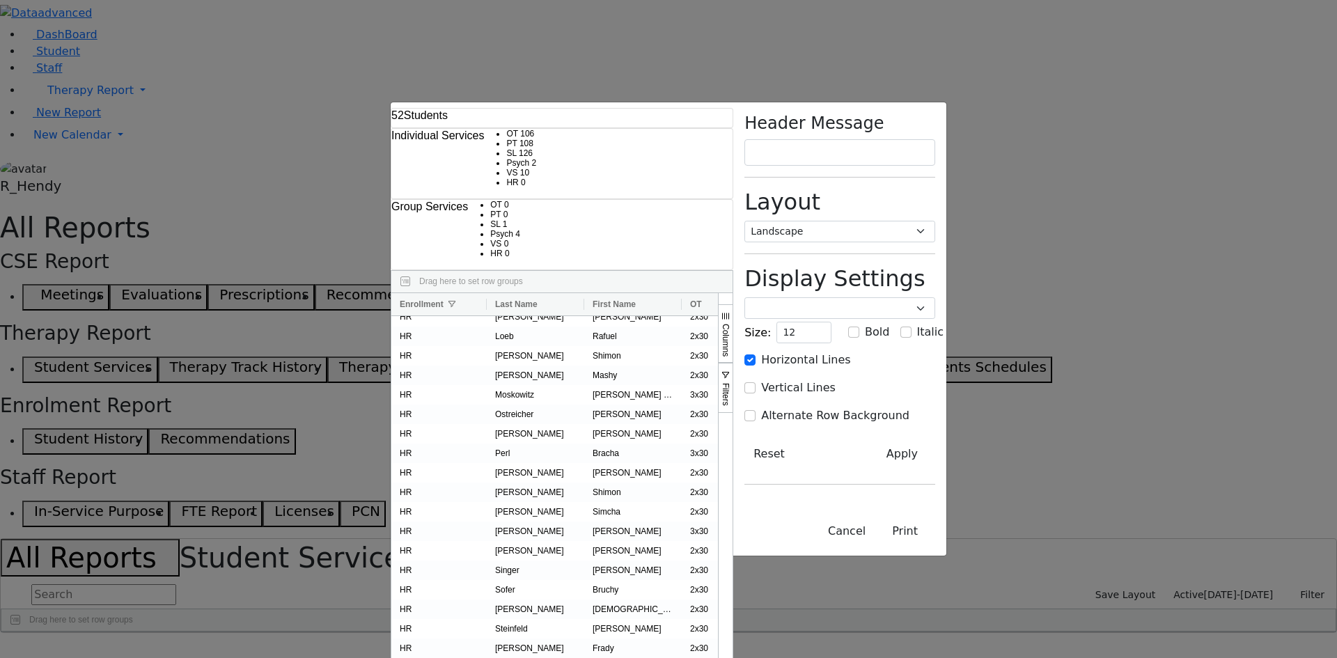
click at [946, 261] on div "Header Message Layout Portrait Landscape Display Settings Poppins Courier New L…" at bounding box center [839, 304] width 213 height 405
click at [755, 410] on input "Alternate Row Background" at bounding box center [749, 415] width 11 height 11
checkbox input "true"
click at [755, 382] on input "Vertical Lines" at bounding box center [749, 387] width 11 height 11
checkbox input "true"
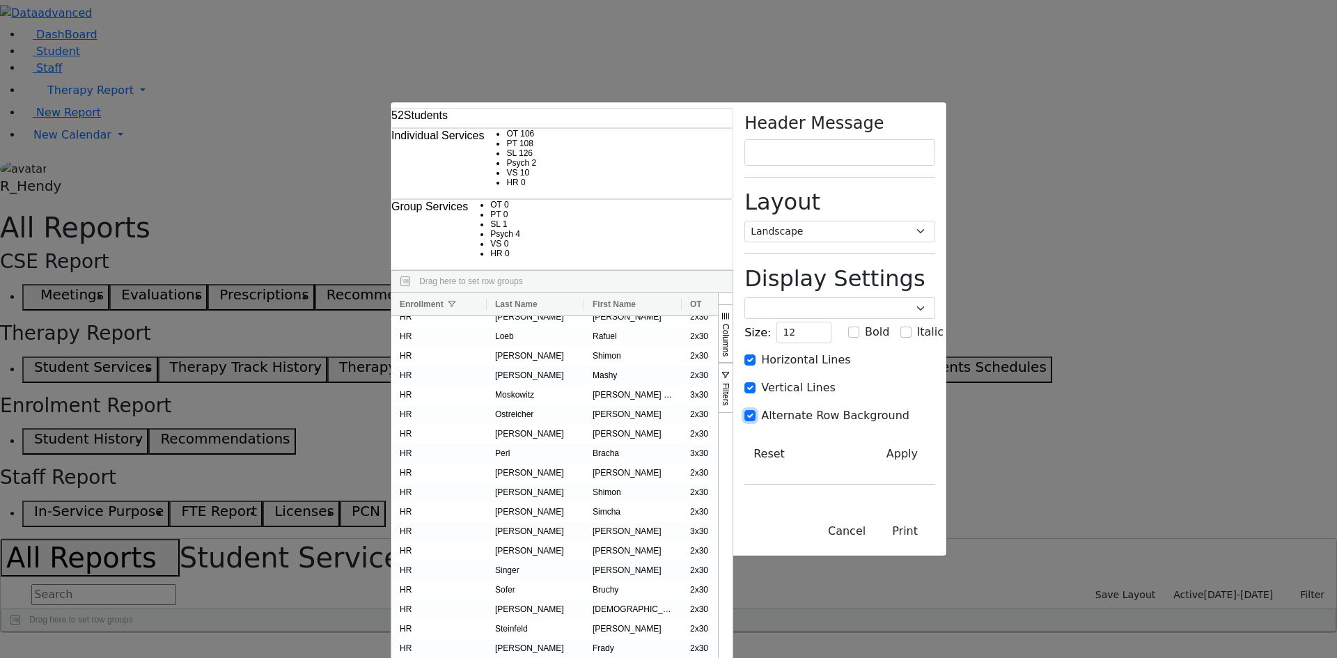
click at [755, 410] on input "Alternate Row Background" at bounding box center [749, 415] width 11 height 11
checkbox input "false"
click at [831, 322] on input "13" at bounding box center [803, 333] width 55 height 22
click at [831, 322] on input "14" at bounding box center [803, 333] width 55 height 22
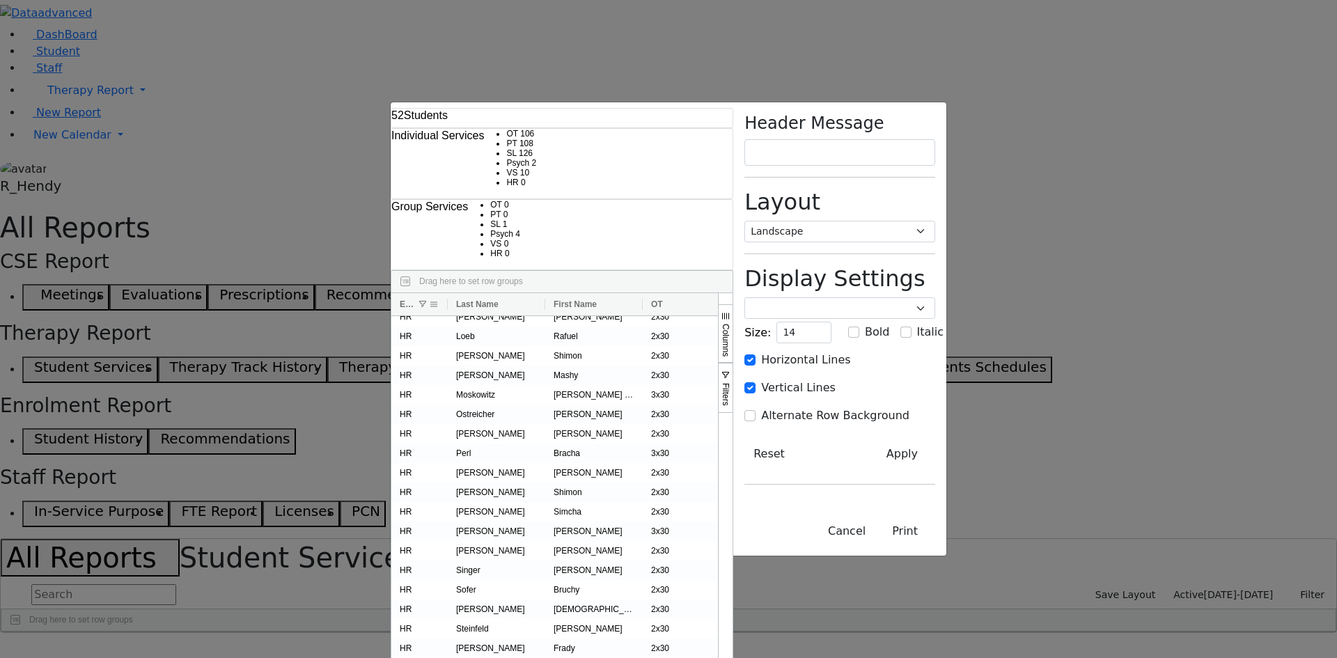
drag, startPoint x: 255, startPoint y: 87, endPoint x: 216, endPoint y: 88, distance: 39.0
click at [445, 293] on div at bounding box center [448, 304] width 6 height 22
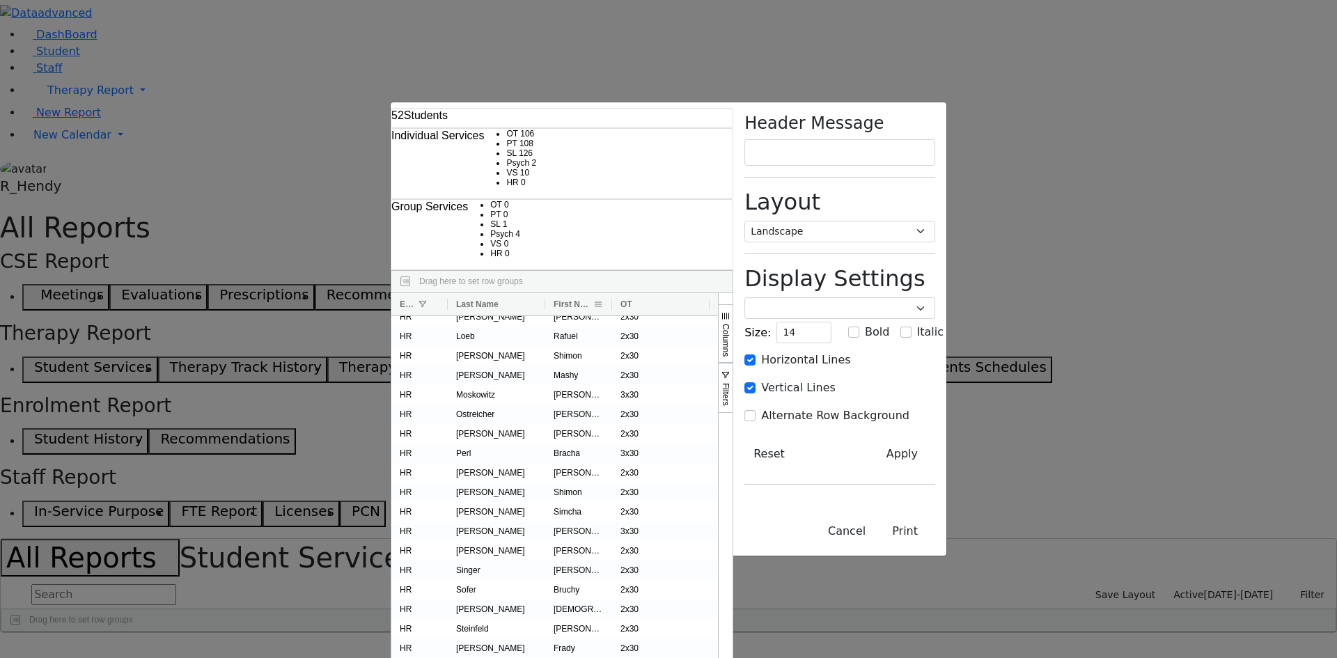
drag, startPoint x: 409, startPoint y: 86, endPoint x: 378, endPoint y: 86, distance: 30.6
click at [609, 293] on div at bounding box center [612, 304] width 6 height 22
drag, startPoint x: 478, startPoint y: 85, endPoint x: 501, endPoint y: 85, distance: 23.7
click at [731, 293] on div at bounding box center [734, 304] width 6 height 22
click at [714, 299] on span at bounding box center [719, 304] width 11 height 11
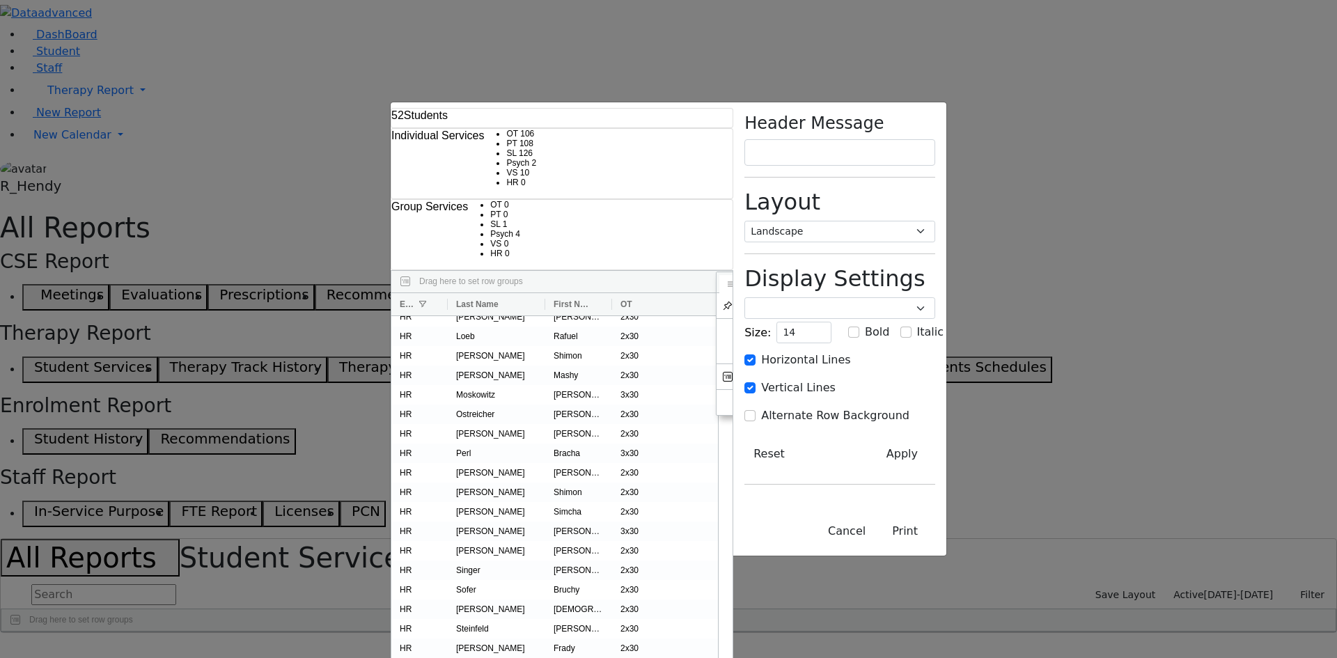
click at [726, 279] on span "general" at bounding box center [731, 284] width 11 height 11
click at [875, 544] on button "Cancel" at bounding box center [847, 531] width 56 height 26
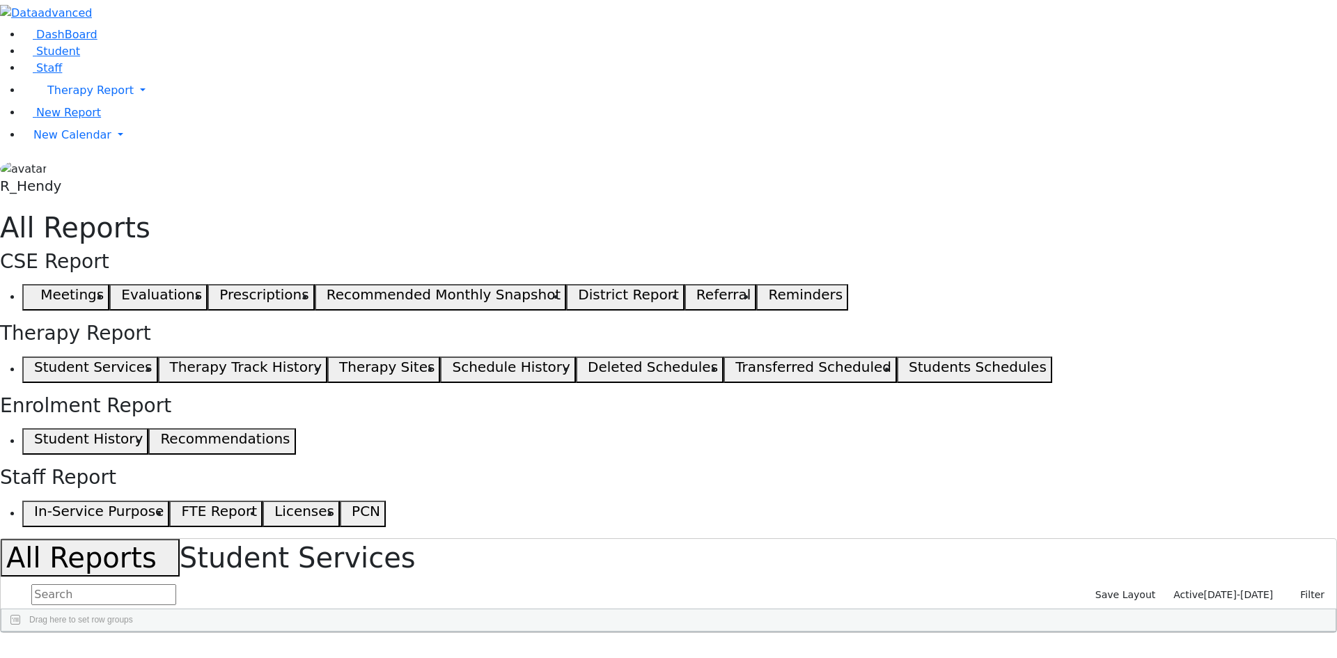
click at [1223, 589] on span "09/02/2025-06/25/2026" at bounding box center [1239, 594] width 70 height 11
type input "12"
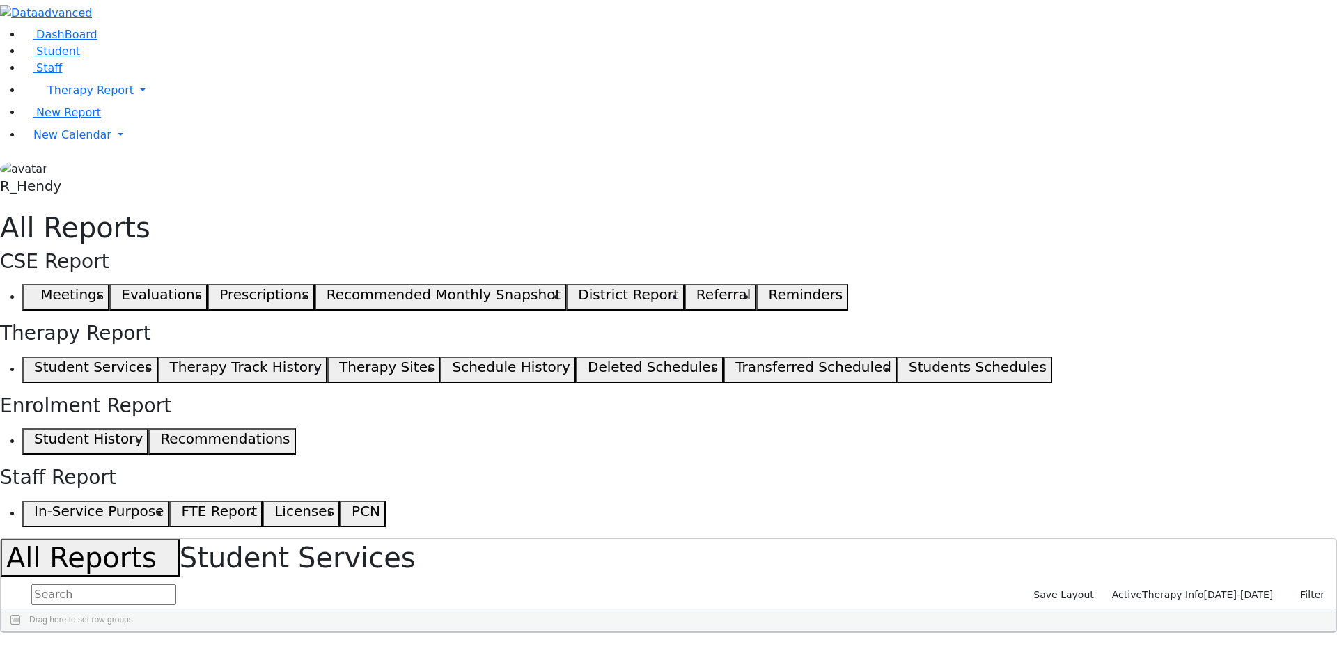
checkbox input "false"
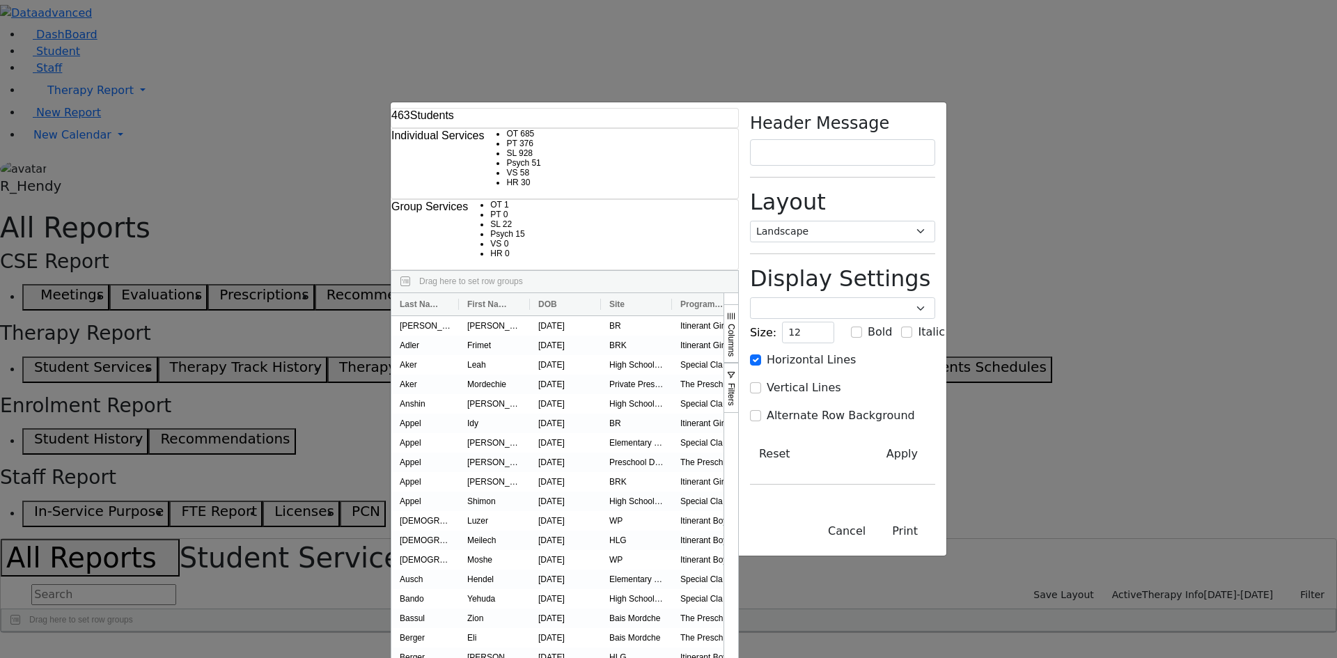
click at [736, 324] on span "Columns" at bounding box center [731, 340] width 10 height 33
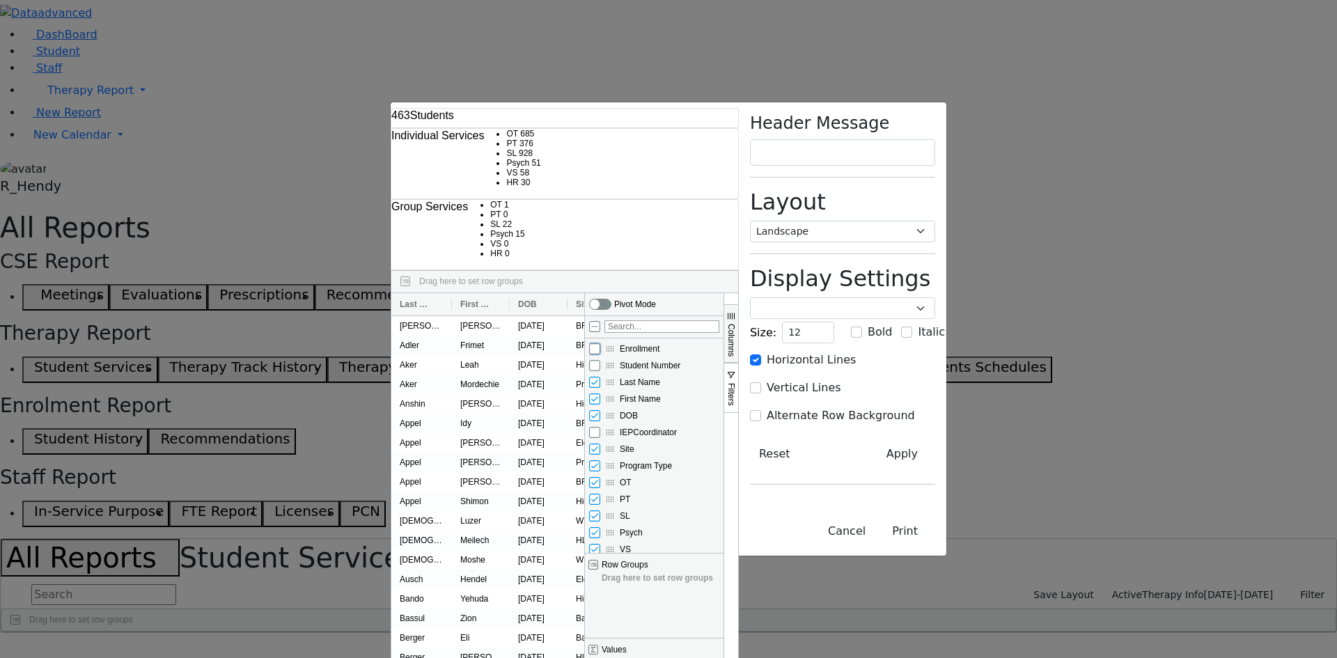
click at [600, 343] on input "Enrollment column toggle visibility (hidden)" at bounding box center [594, 348] width 11 height 11
checkbox input "true"
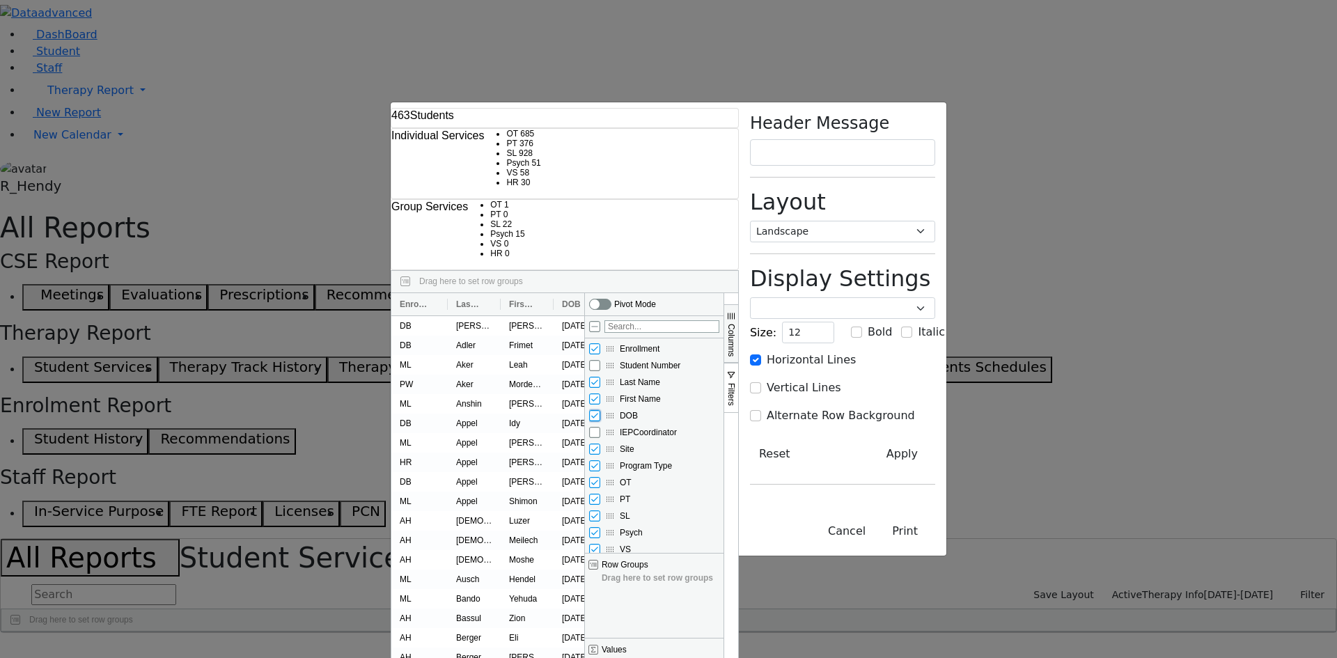
click at [600, 410] on input "DOB column toggle visibility (visible)" at bounding box center [594, 415] width 11 height 11
checkbox input "false"
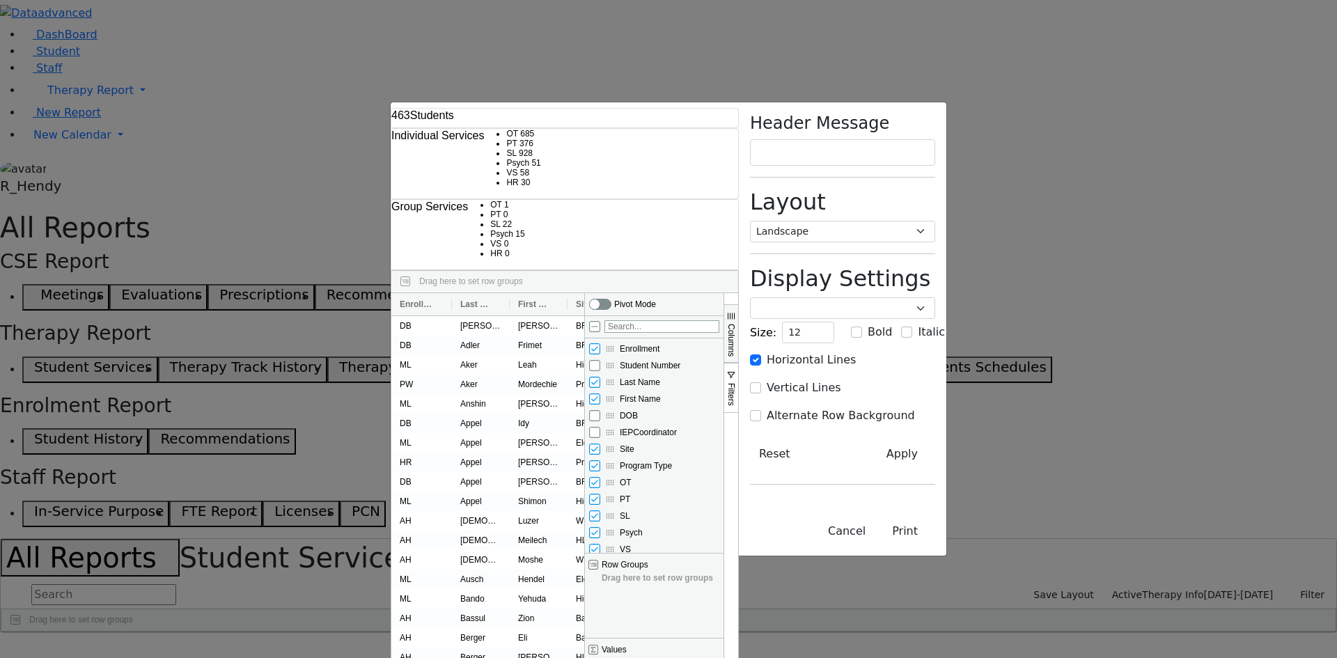
drag, startPoint x: 820, startPoint y: 238, endPoint x: 825, endPoint y: 209, distance: 29.8
click at [719, 441] on div "Site" at bounding box center [654, 449] width 130 height 17
click at [600, 444] on input "Site column toggle visibility (visible)" at bounding box center [594, 449] width 11 height 11
checkbox input "false"
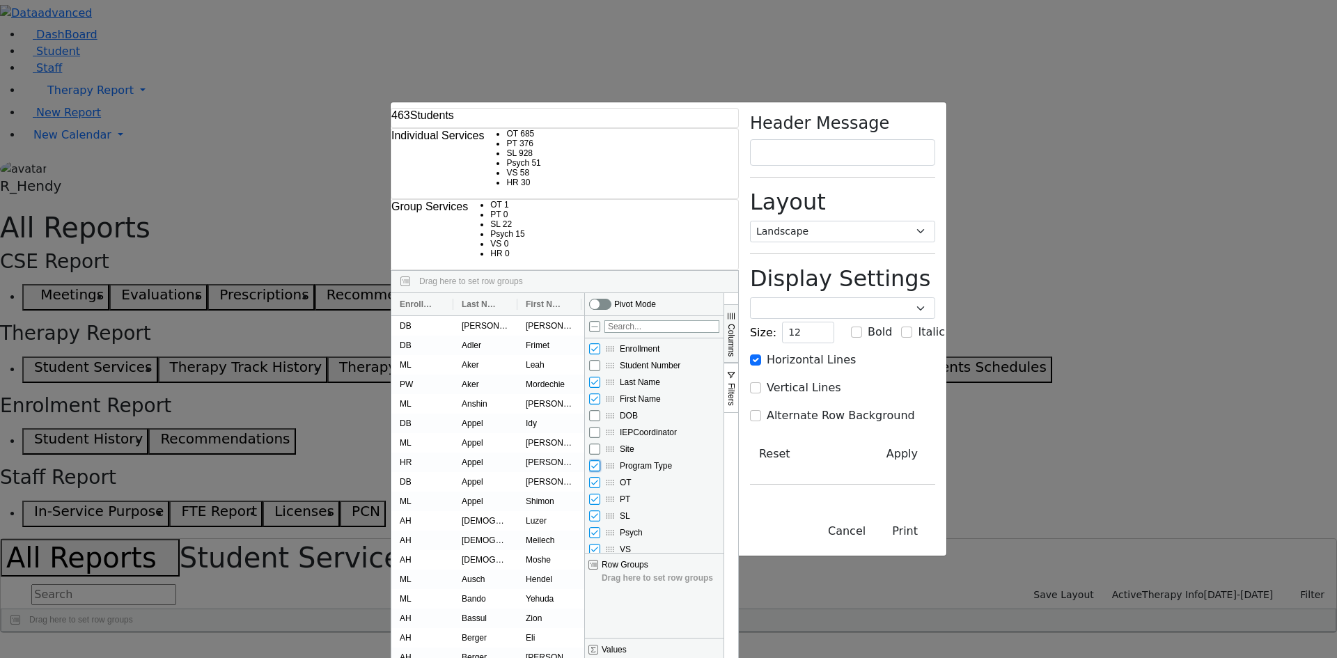
click at [600, 460] on input "Program Type column toggle visibility (visible)" at bounding box center [594, 465] width 11 height 11
checkbox input "false"
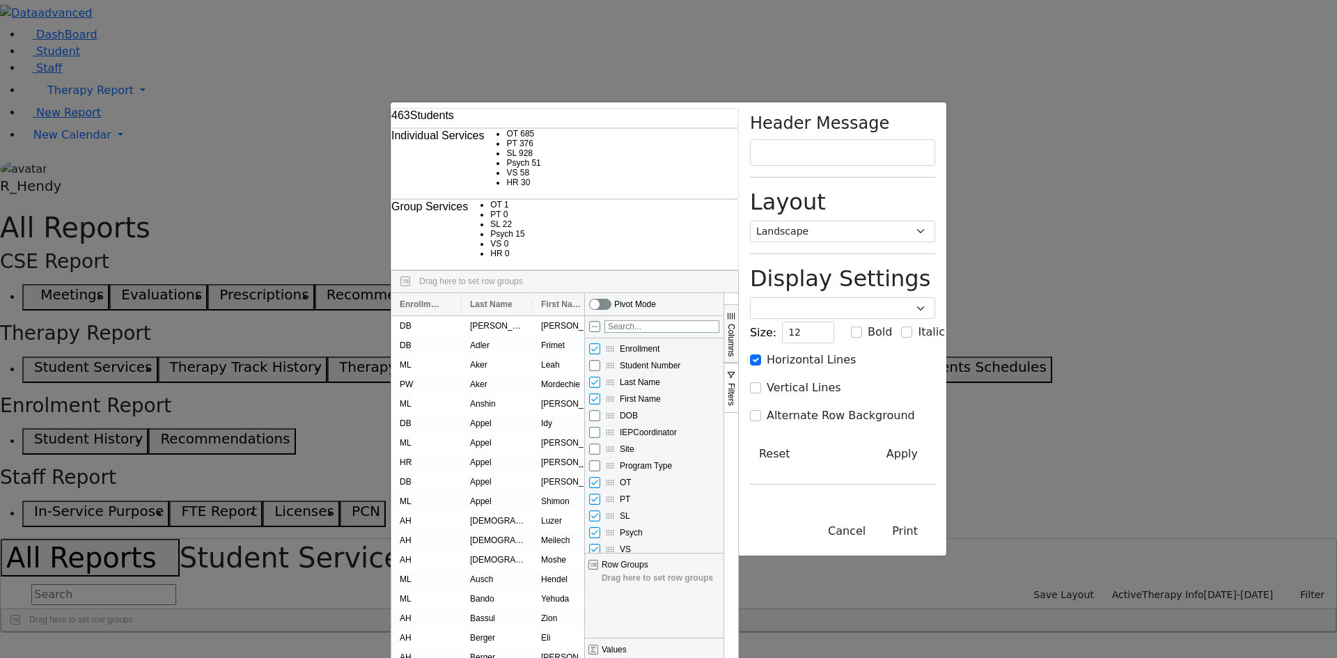
click at [600, 561] on input "HR column toggle visibility (visible)" at bounding box center [594, 566] width 11 height 11
checkbox input "false"
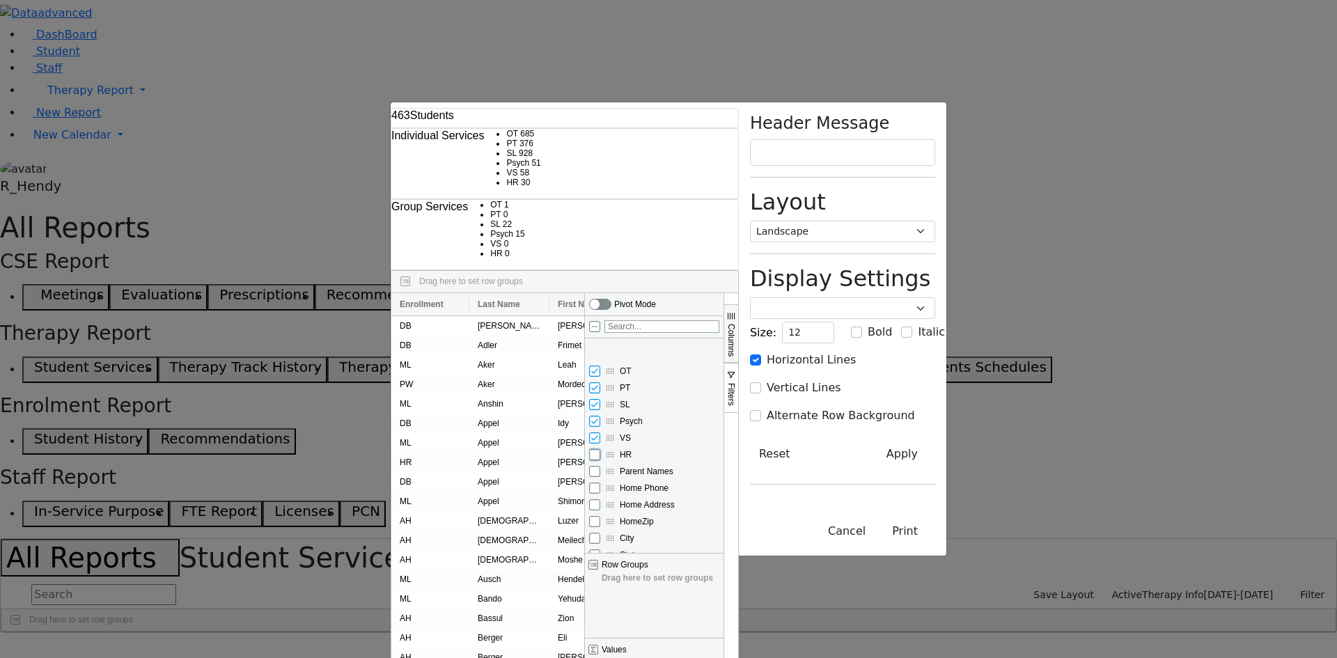
scroll to position [134, 0]
click at [736, 324] on span "Columns" at bounding box center [731, 340] width 10 height 33
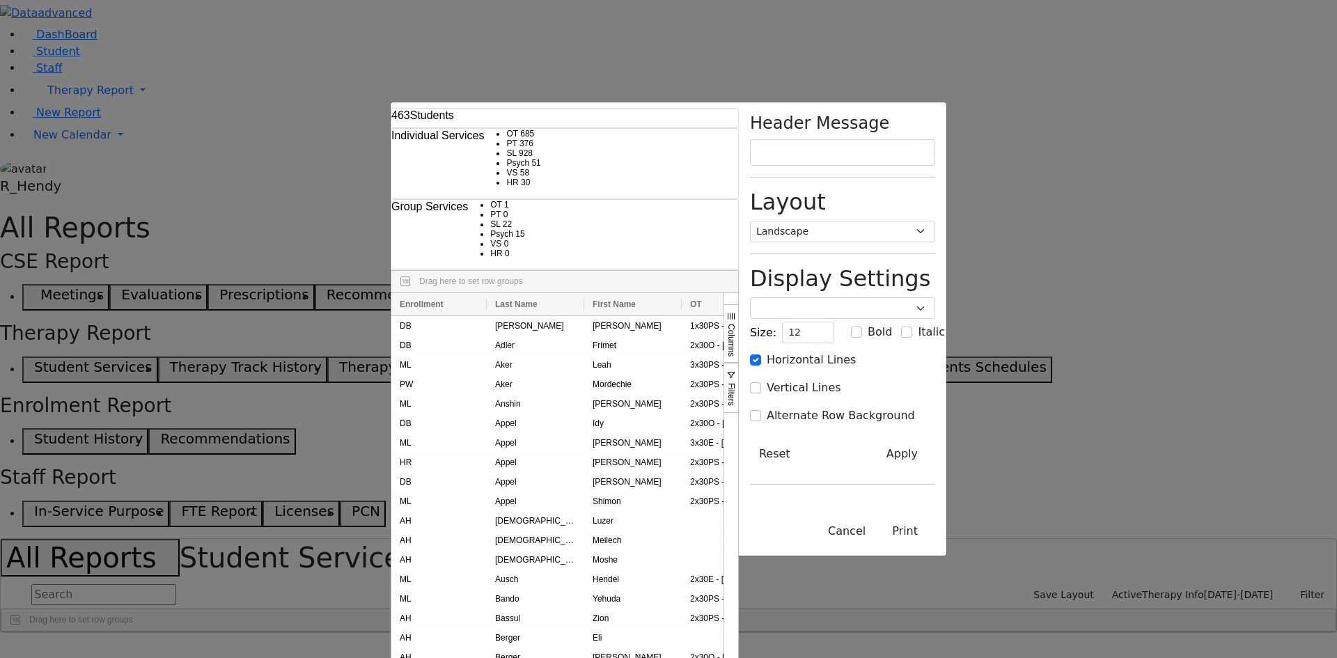
click at [736, 383] on span "Filters" at bounding box center [731, 394] width 10 height 23
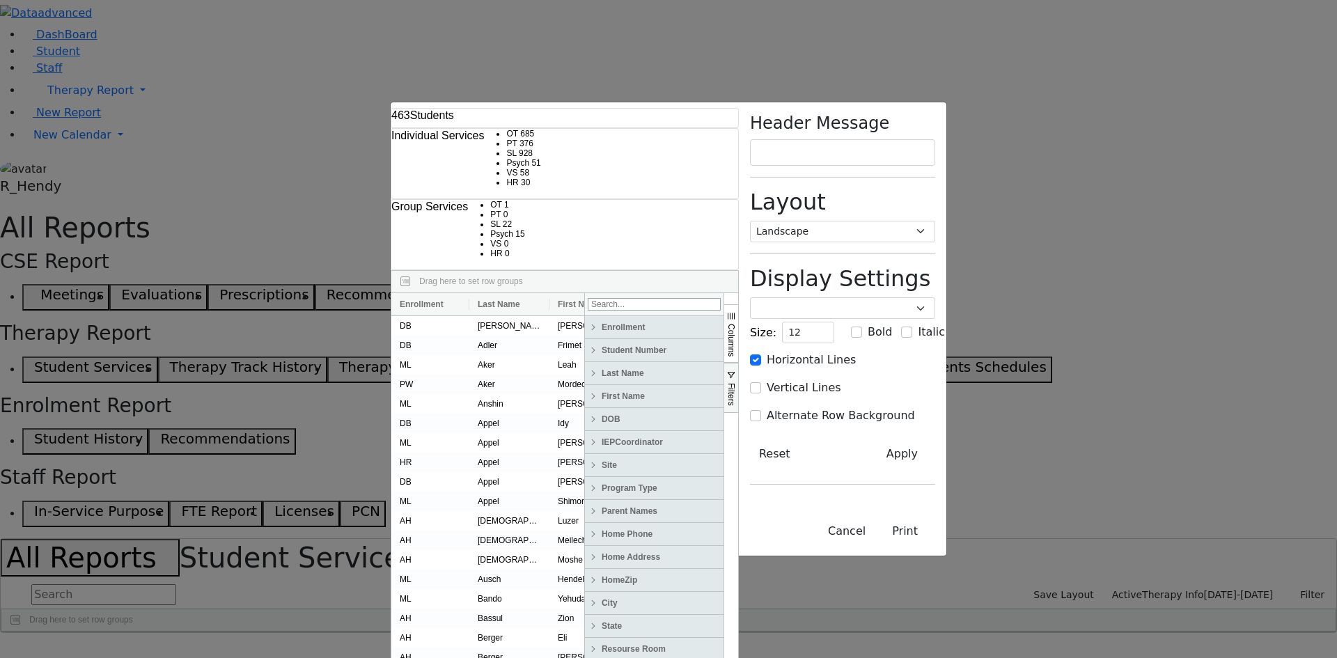
click at [599, 322] on span at bounding box center [593, 327] width 11 height 11
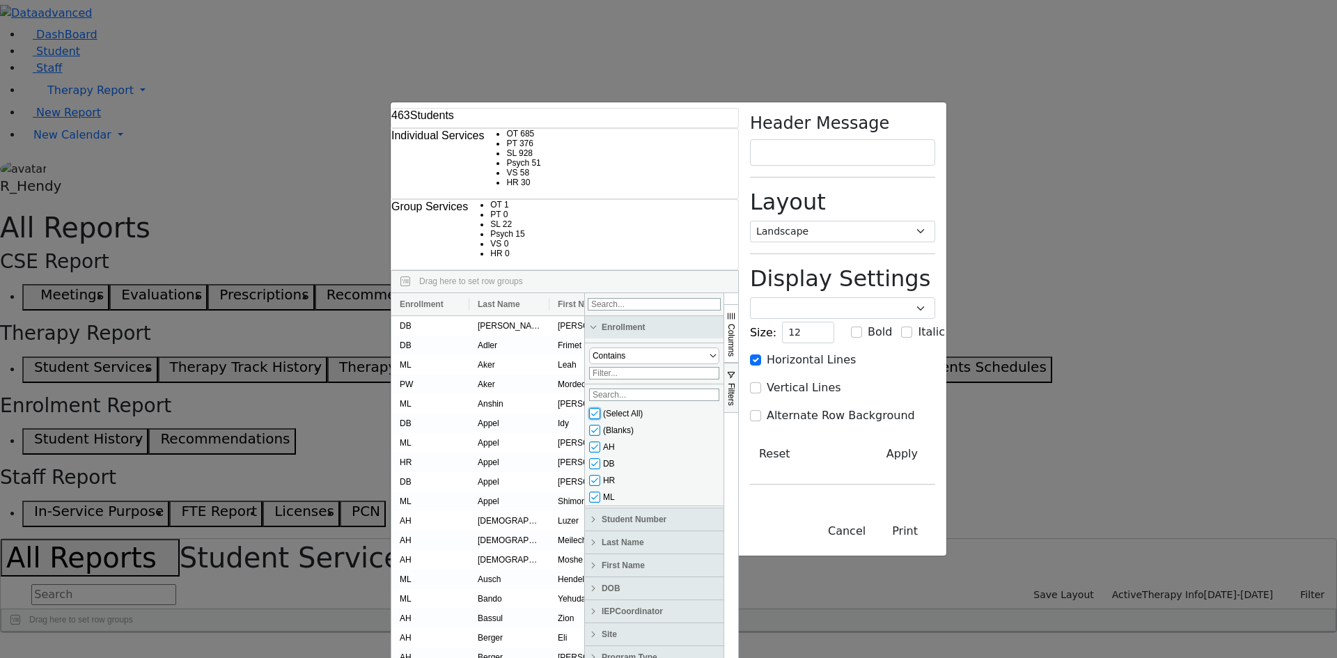
click at [600, 408] on input "checkbox" at bounding box center [594, 413] width 11 height 11
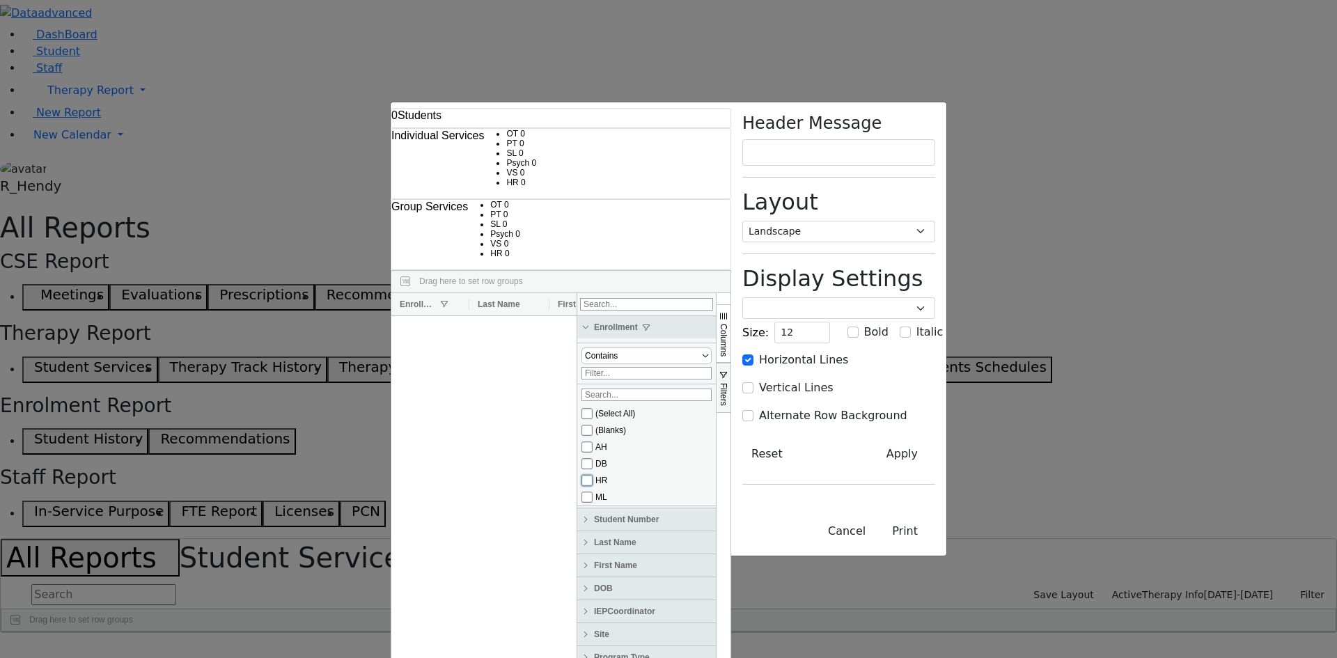
click at [593, 475] on input "checkbox" at bounding box center [586, 480] width 11 height 11
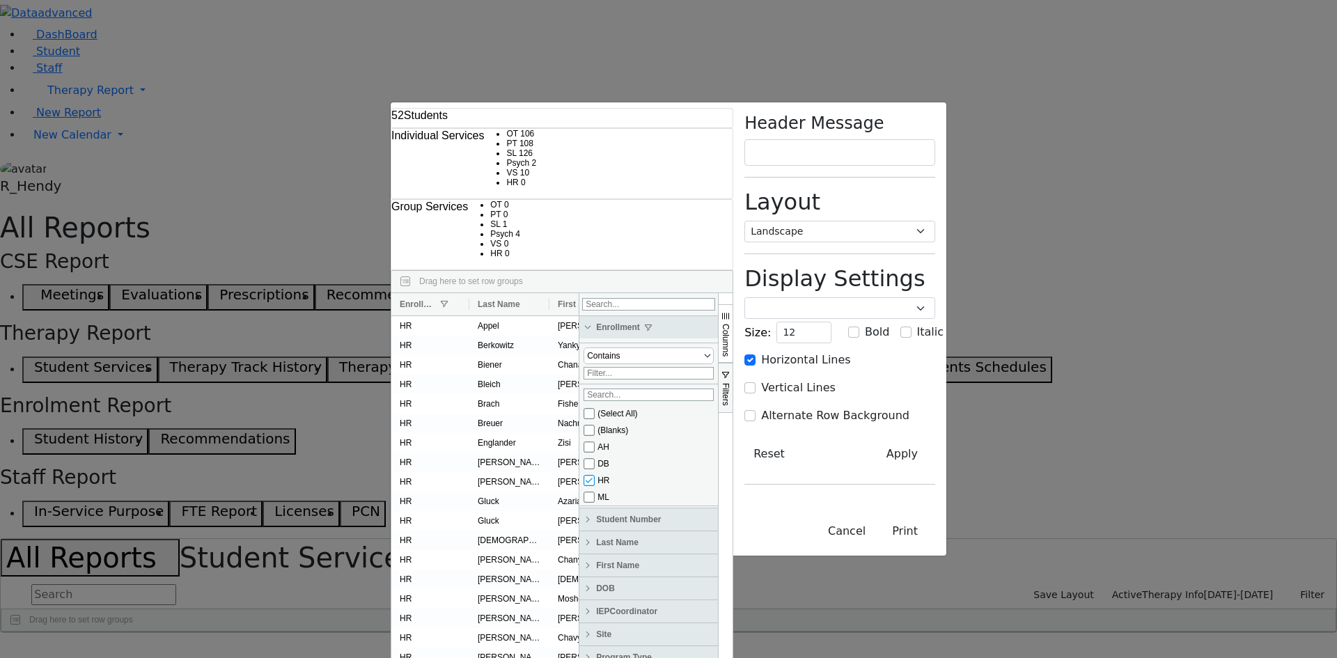
click at [732, 363] on button "Filters" at bounding box center [725, 388] width 15 height 50
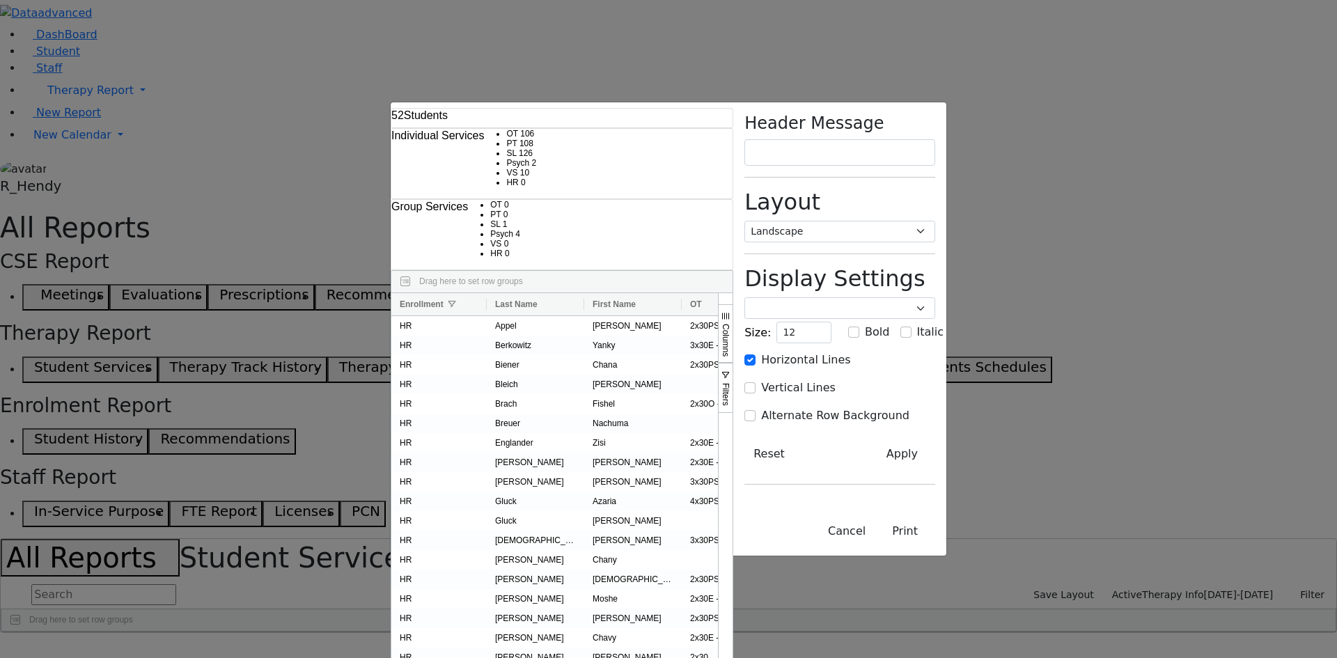
click at [935, 352] on div "Horizontal Lines Vertical Lines Alternate Row Background Autosize All Columns" at bounding box center [839, 394] width 191 height 84
click at [755, 382] on input "Vertical Lines" at bounding box center [749, 387] width 11 height 11
checkbox input "true"
click at [831, 322] on input "13" at bounding box center [803, 333] width 55 height 22
click at [831, 322] on input "14" at bounding box center [803, 333] width 55 height 22
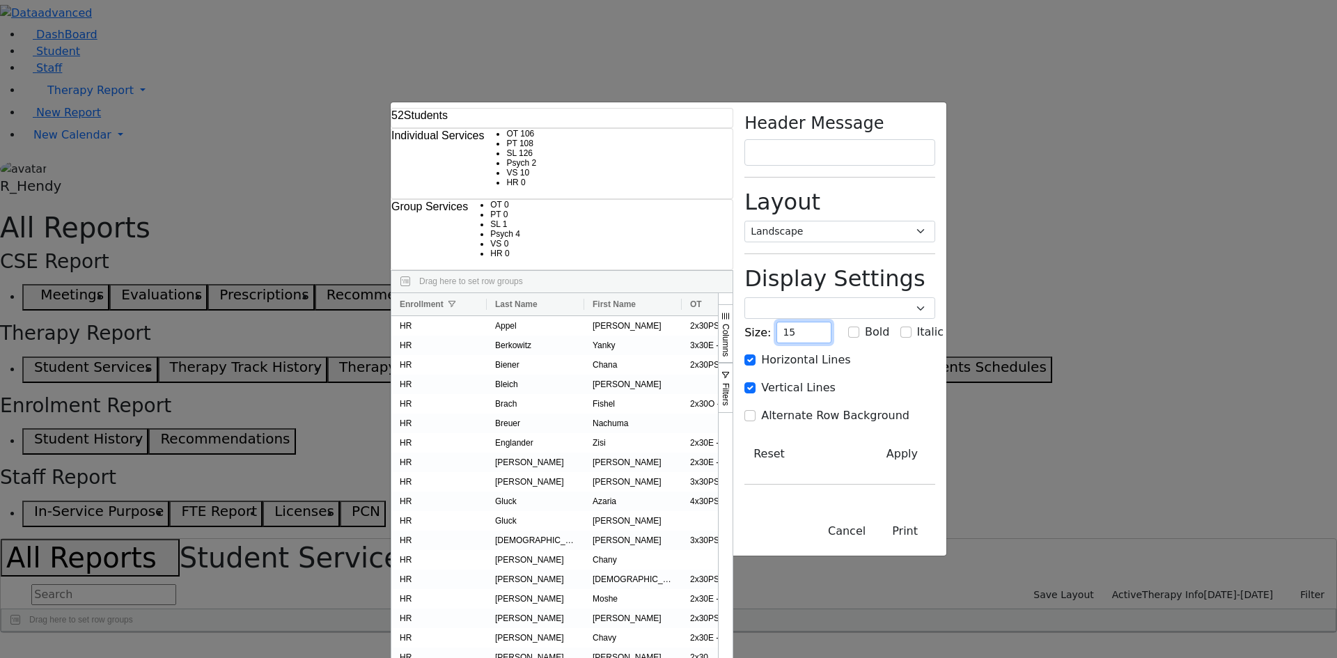
click at [831, 322] on input "15" at bounding box center [803, 333] width 55 height 22
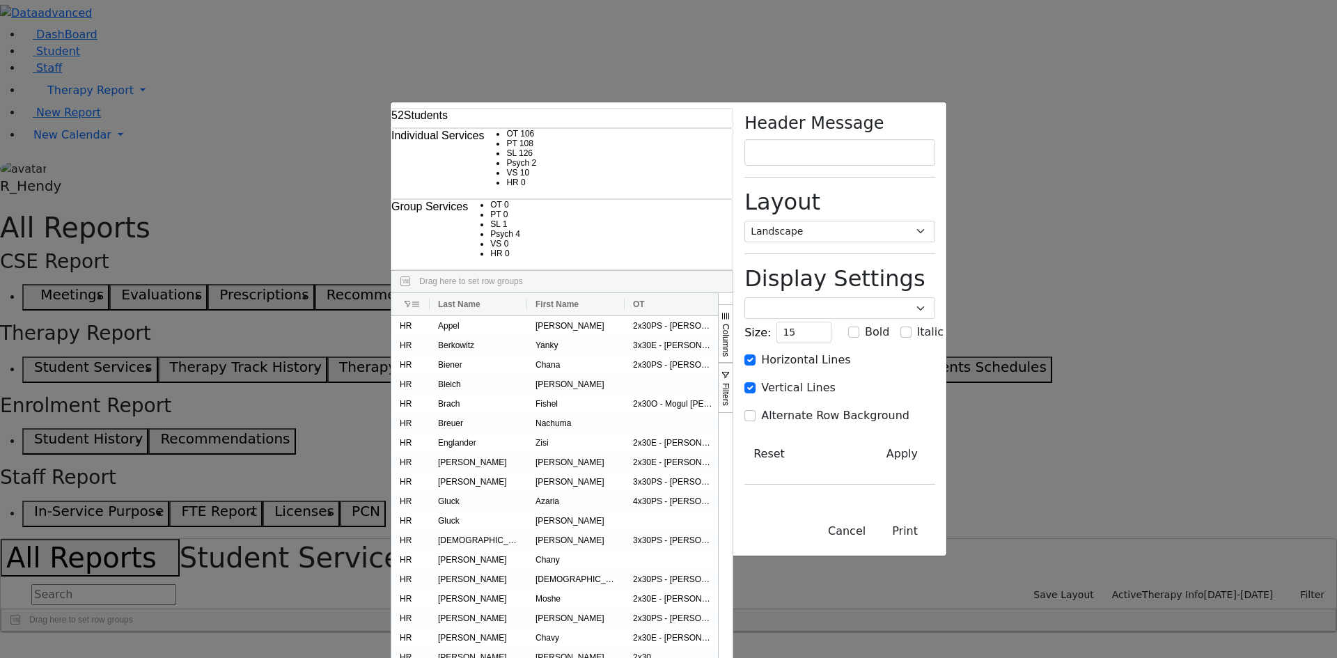
drag, startPoint x: 253, startPoint y: 83, endPoint x: 196, endPoint y: 91, distance: 57.6
click at [427, 293] on div at bounding box center [430, 304] width 6 height 22
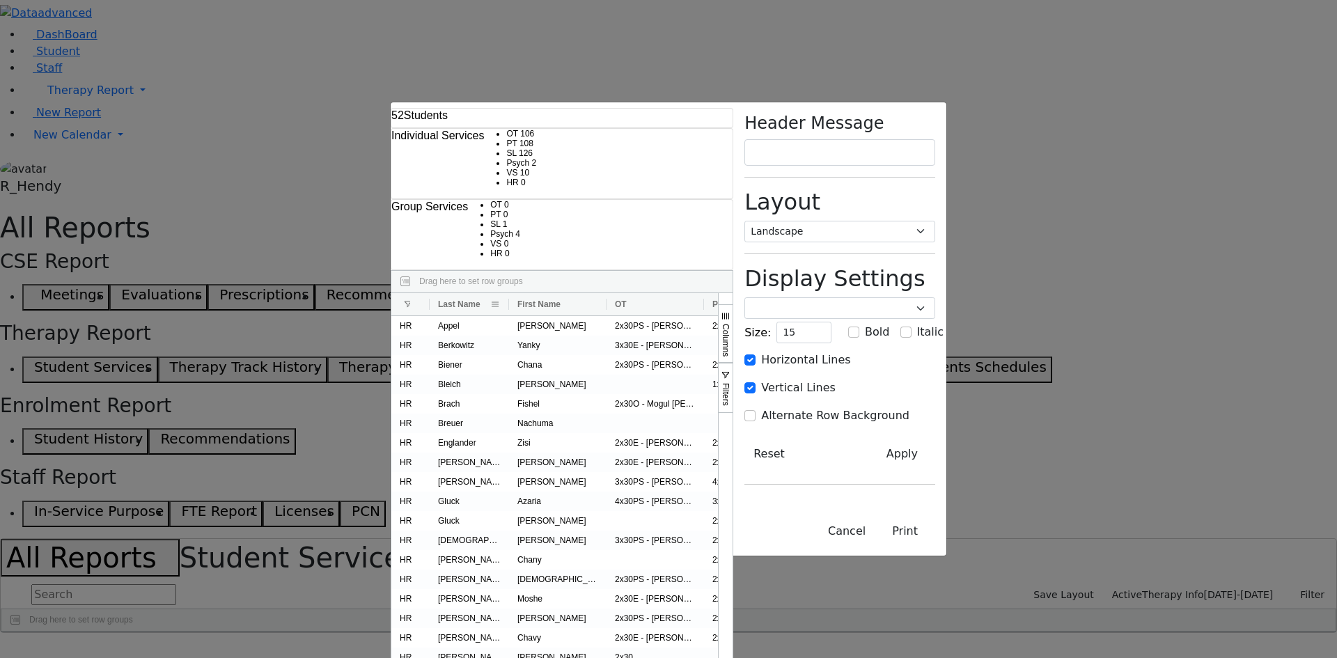
drag, startPoint x: 295, startPoint y: 86, endPoint x: 280, endPoint y: 86, distance: 14.6
click at [506, 293] on div at bounding box center [509, 304] width 6 height 22
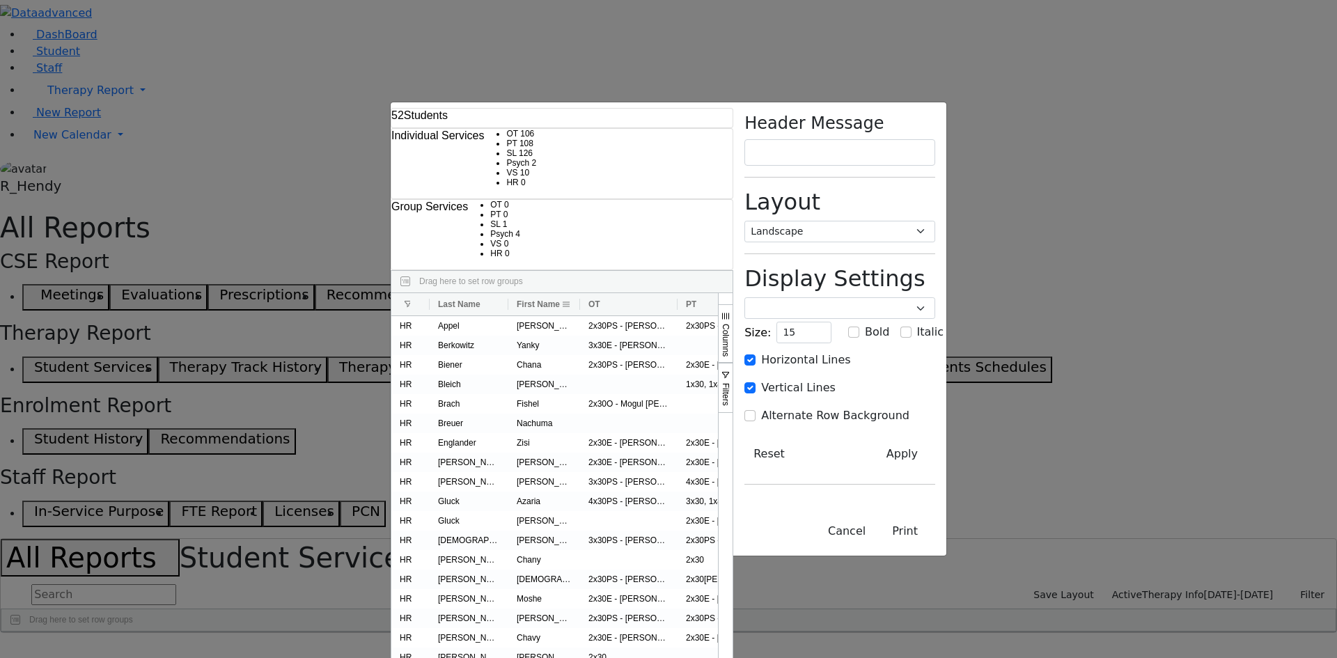
drag, startPoint x: 373, startPoint y: 81, endPoint x: 345, endPoint y: 81, distance: 28.5
click at [577, 293] on div at bounding box center [580, 304] width 6 height 22
drag, startPoint x: 733, startPoint y: 83, endPoint x: 823, endPoint y: 81, distance: 89.8
click at [1054, 293] on div at bounding box center [1057, 304] width 6 height 22
drag, startPoint x: 824, startPoint y: 82, endPoint x: 735, endPoint y: 79, distance: 89.2
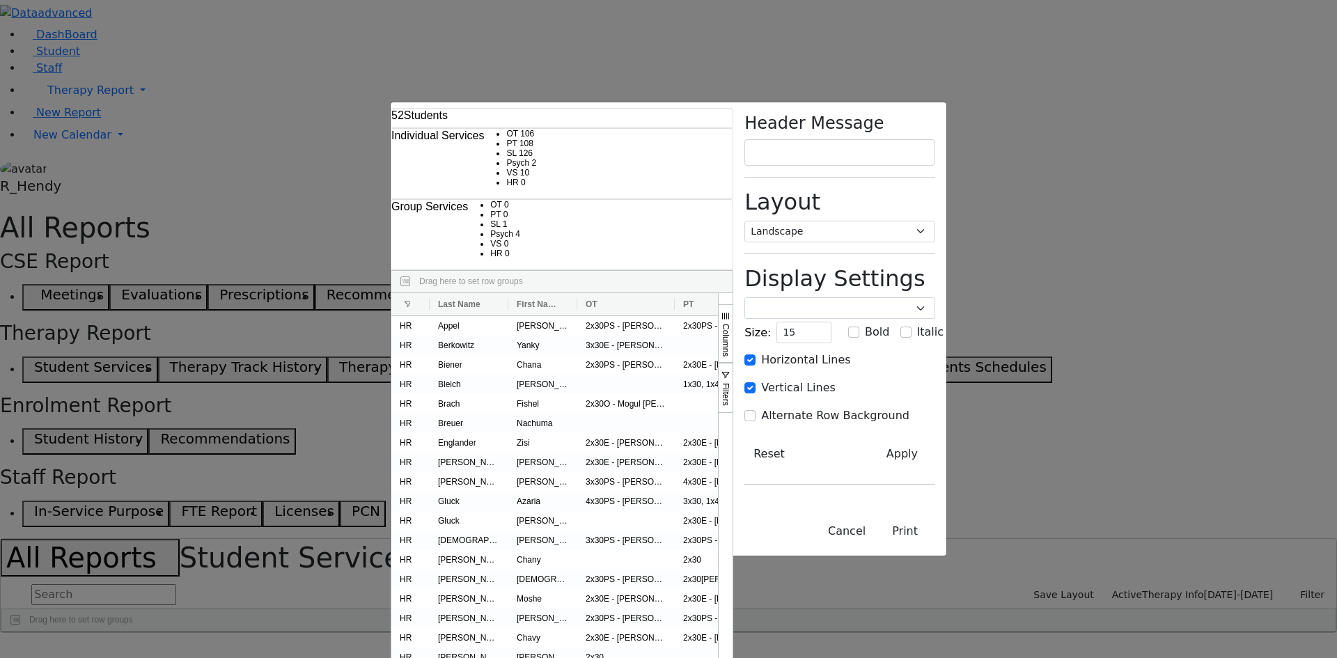
click at [966, 293] on div at bounding box center [969, 304] width 6 height 22
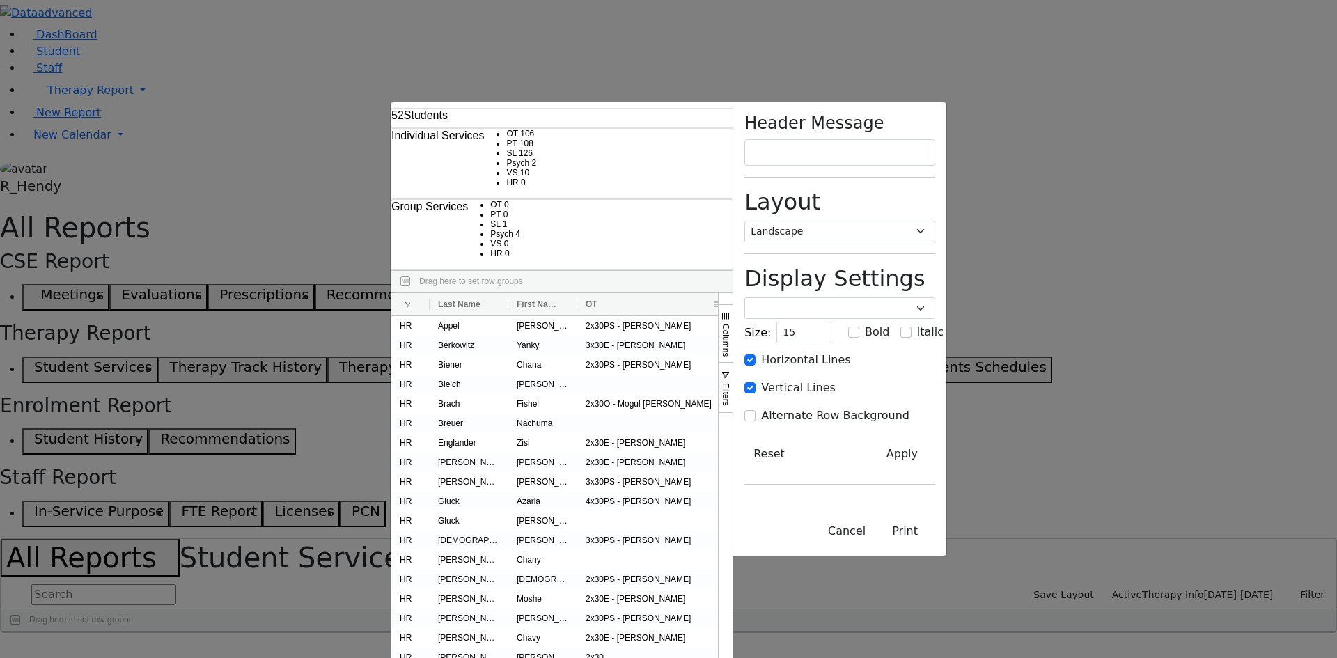
drag, startPoint x: 442, startPoint y: 85, endPoint x: 499, endPoint y: 81, distance: 56.5
click at [728, 293] on div at bounding box center [731, 304] width 6 height 22
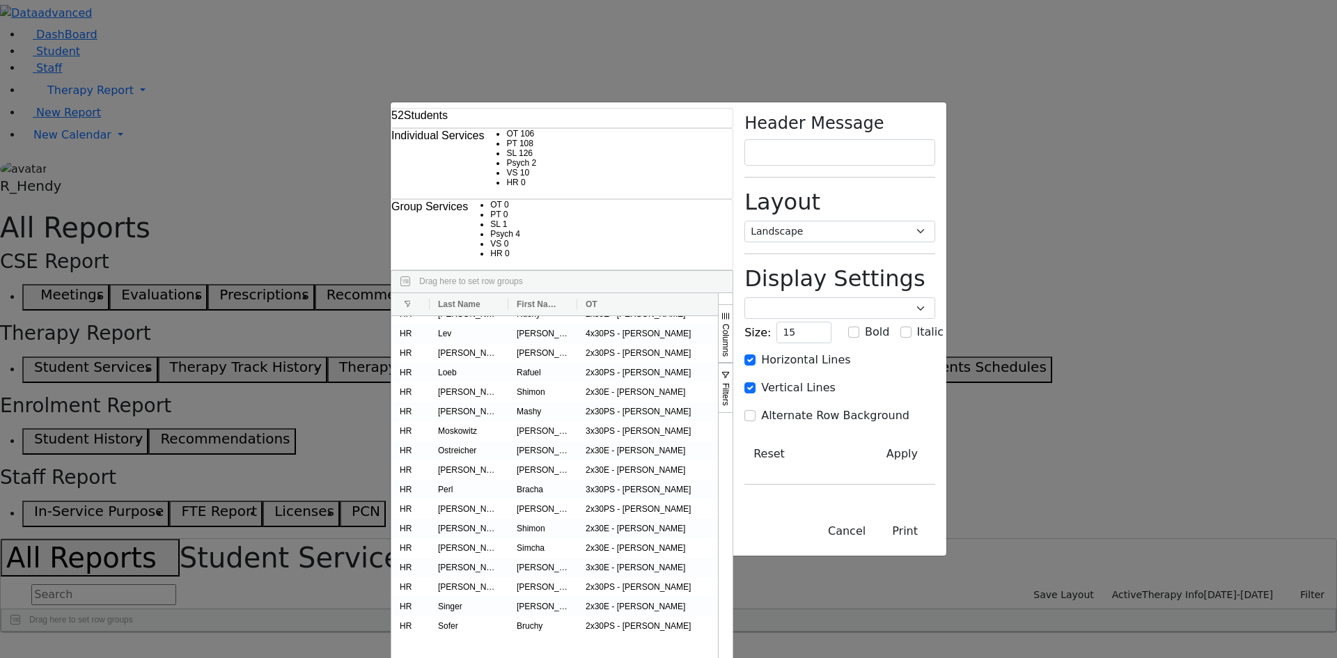
scroll to position [0, 0]
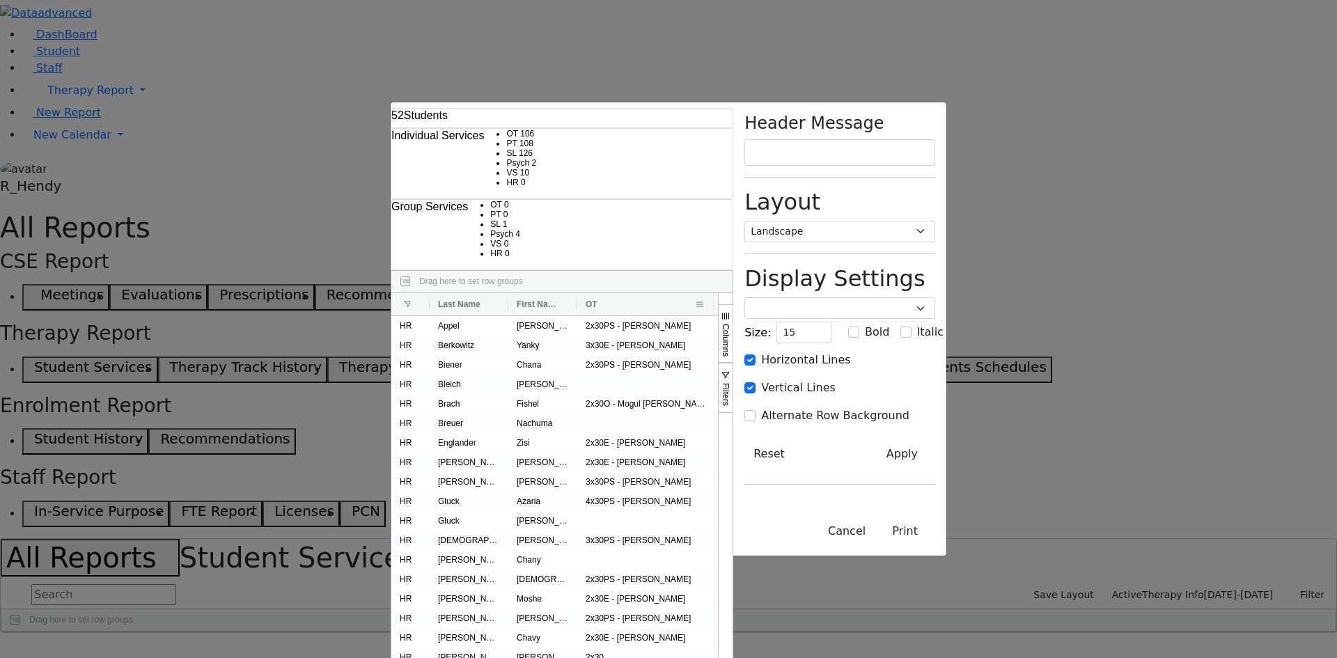
drag, startPoint x: 498, startPoint y: 84, endPoint x: 480, endPoint y: 83, distance: 17.5
click at [711, 293] on div at bounding box center [714, 304] width 6 height 22
drag, startPoint x: 578, startPoint y: 81, endPoint x: 673, endPoint y: 92, distance: 95.3
click at [903, 293] on div at bounding box center [906, 304] width 6 height 22
drag, startPoint x: 769, startPoint y: 86, endPoint x: 897, endPoint y: 88, distance: 127.4
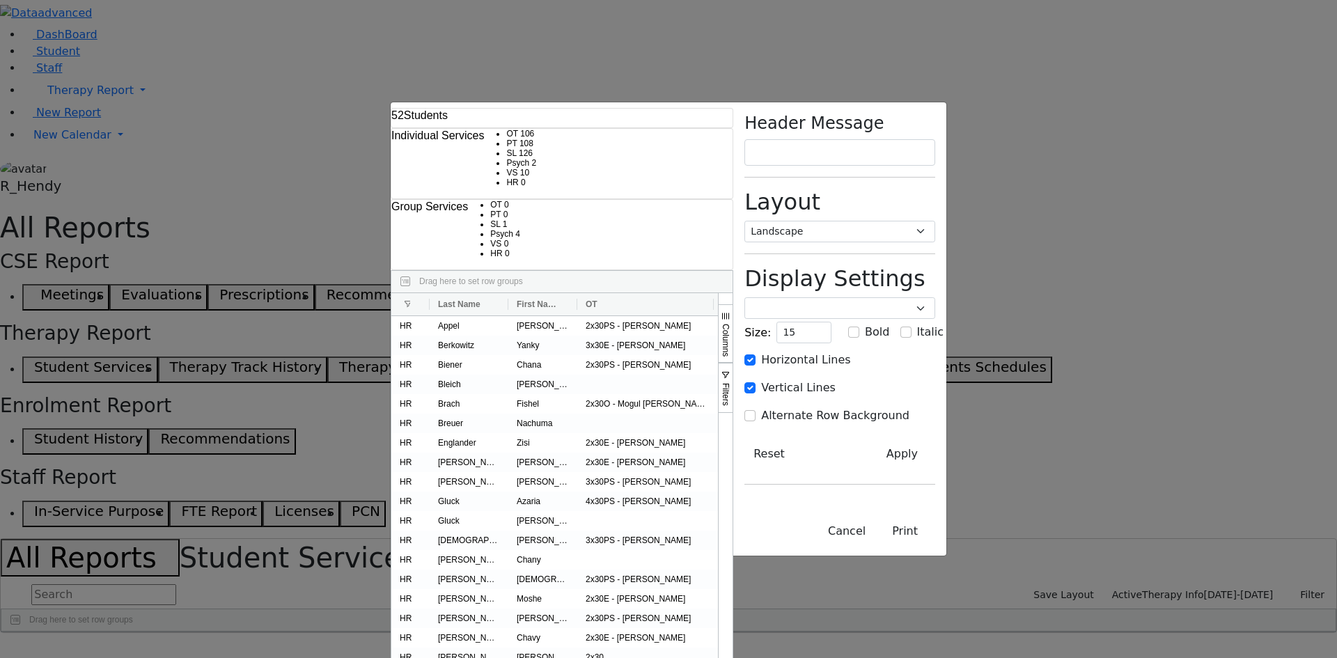
click at [1128, 293] on div at bounding box center [1131, 304] width 6 height 22
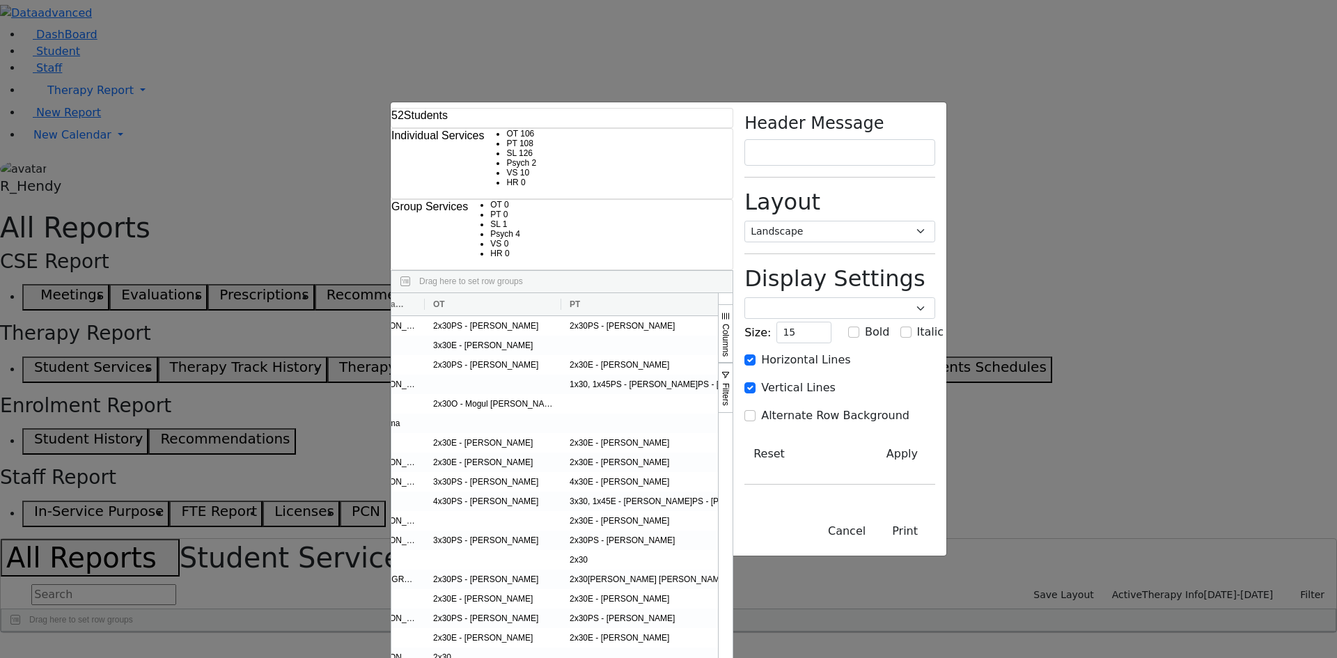
scroll to position [0, 157]
click at [831, 322] on input "15" at bounding box center [803, 333] width 55 height 22
click at [935, 544] on button "Print" at bounding box center [905, 531] width 61 height 26
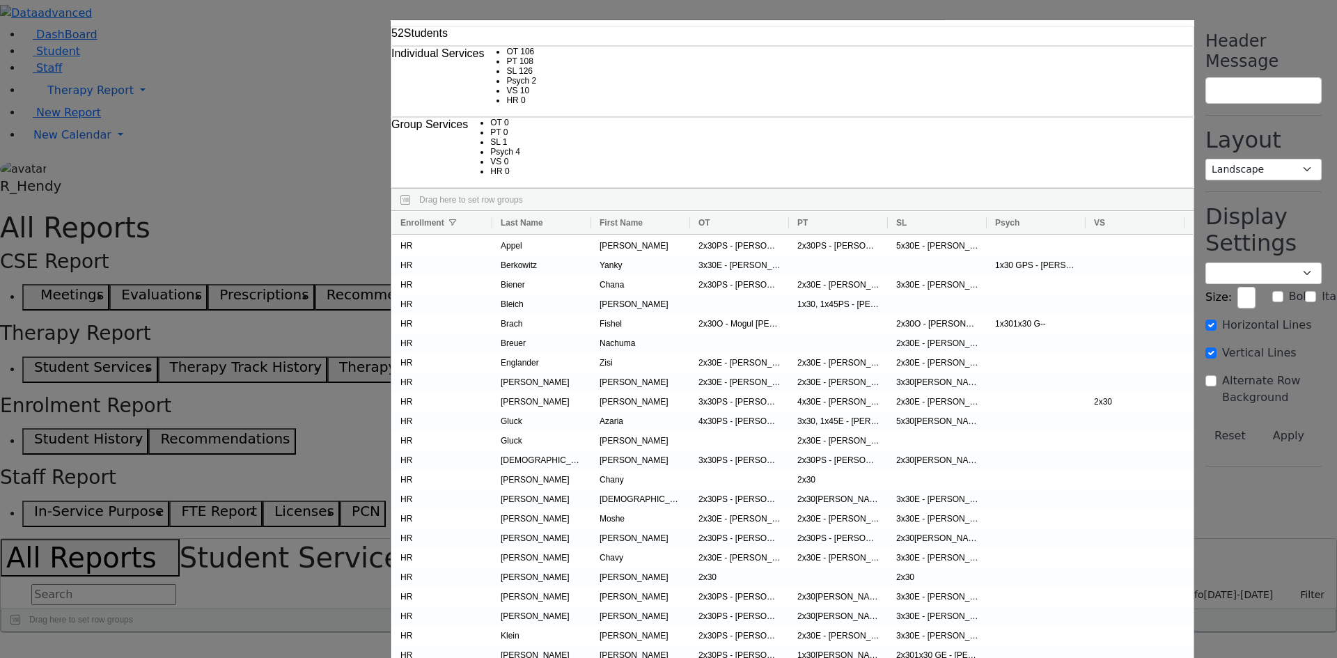
type input "12"
checkbox input "false"
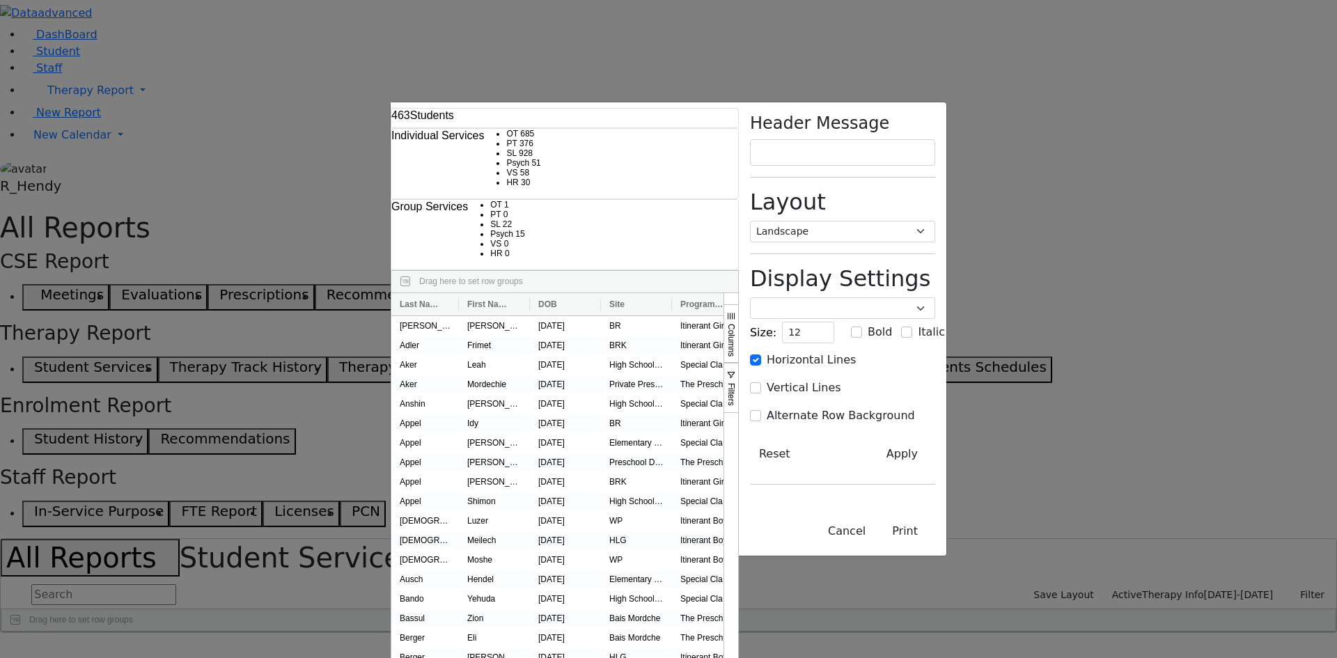
click at [946, 457] on div "Header Message Layout Portrait Landscape Display Settings Poppins Courier New L…" at bounding box center [842, 329] width 207 height 454
click at [1283, 400] on div "463 Students Individual Services OT 685 PT 376 SL 928 Psych 51" at bounding box center [668, 329] width 1337 height 658
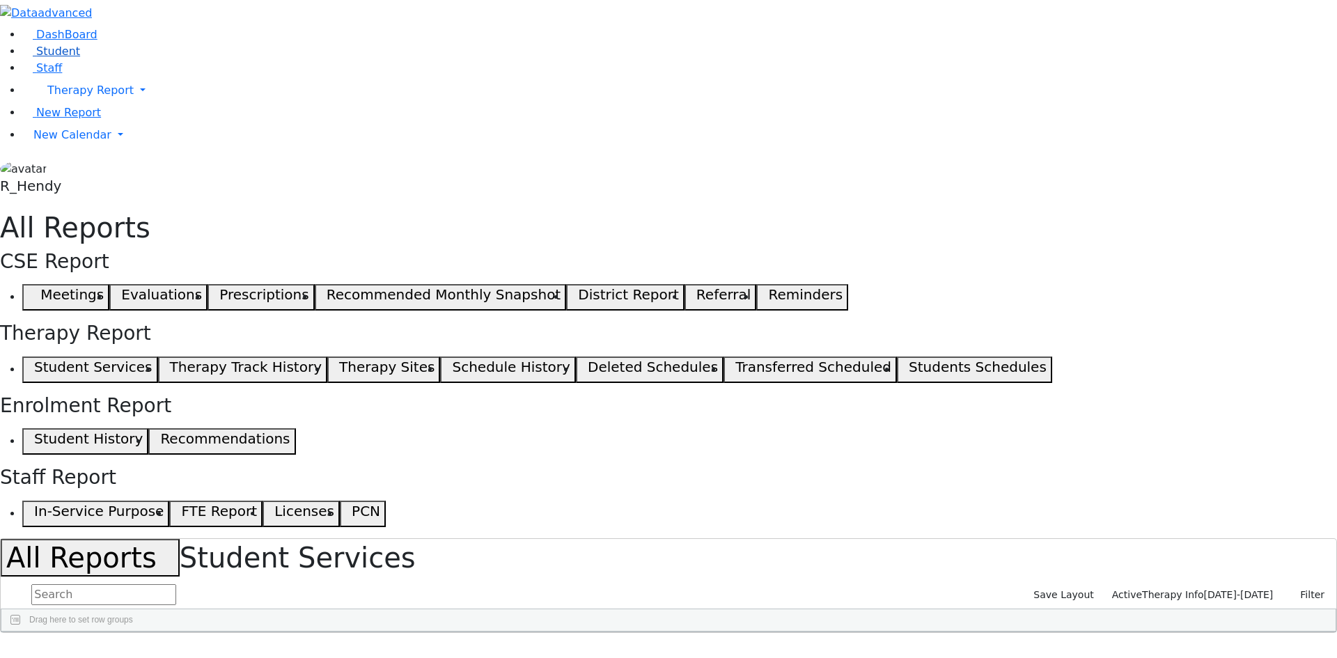
click at [36, 58] on span "Student" at bounding box center [58, 51] width 44 height 13
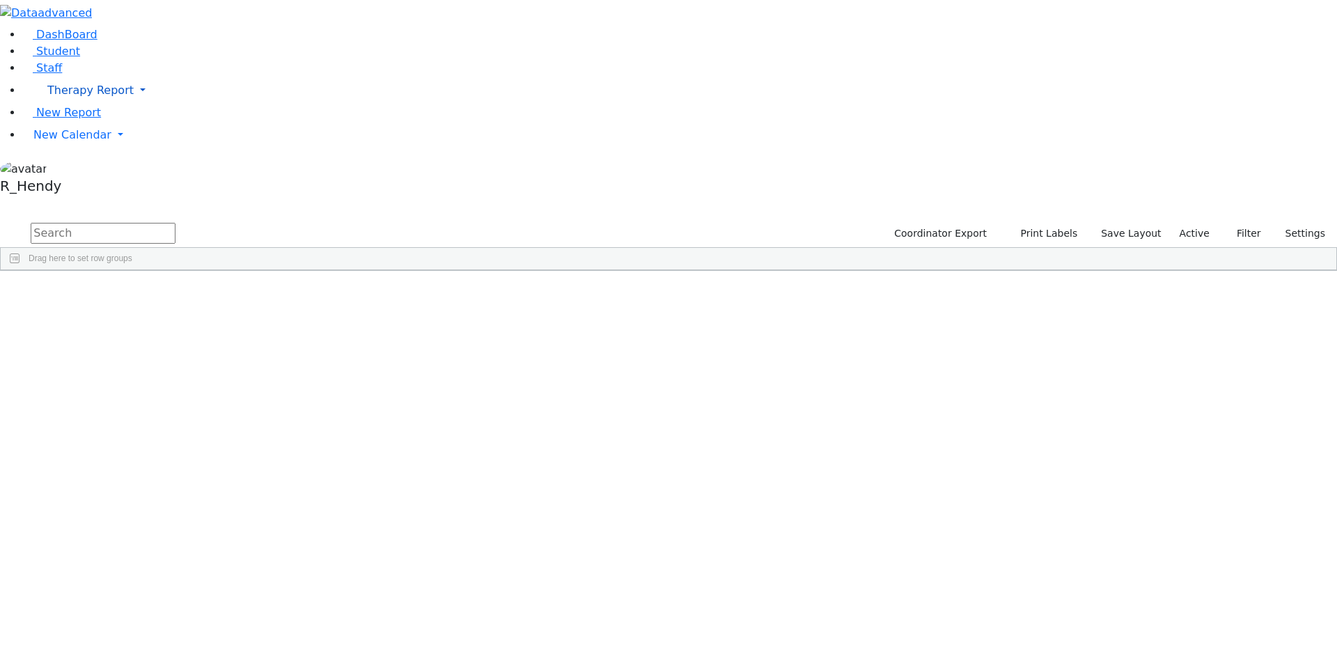
click at [72, 97] on span "Therapy Report" at bounding box center [90, 90] width 86 height 13
click at [70, 119] on link "New Report" at bounding box center [61, 112] width 79 height 13
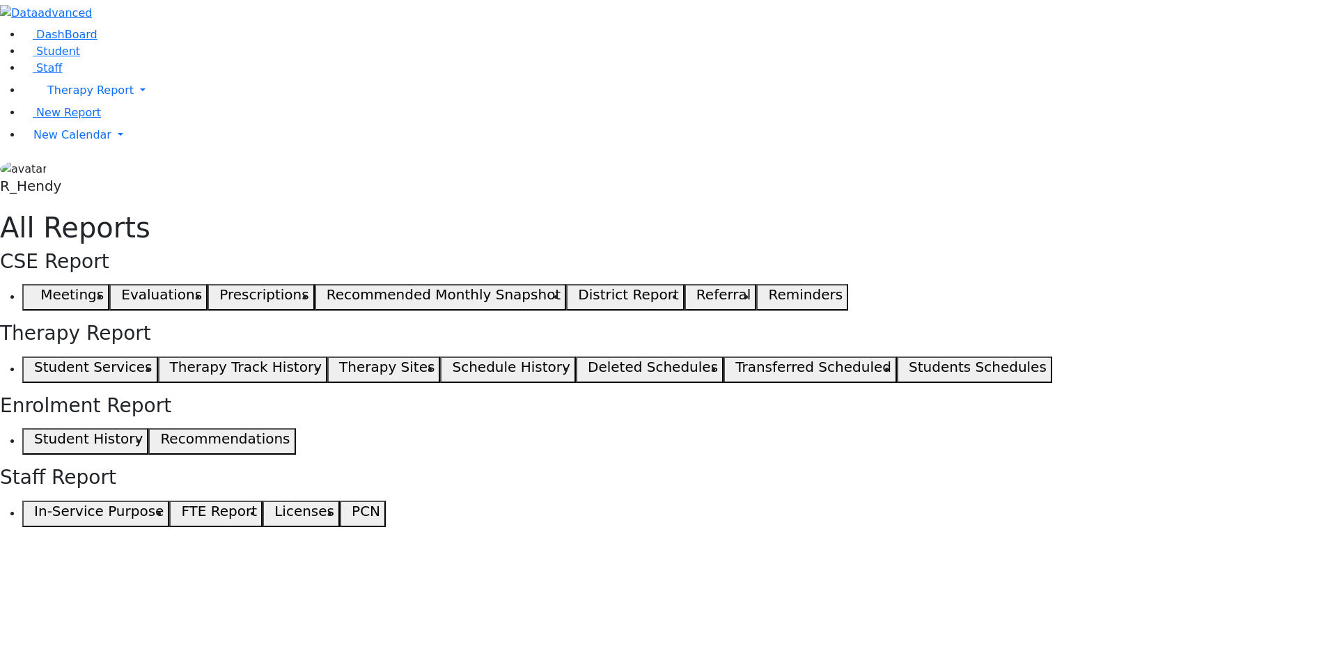
click at [158, 356] on button "Student Services" at bounding box center [90, 369] width 136 height 26
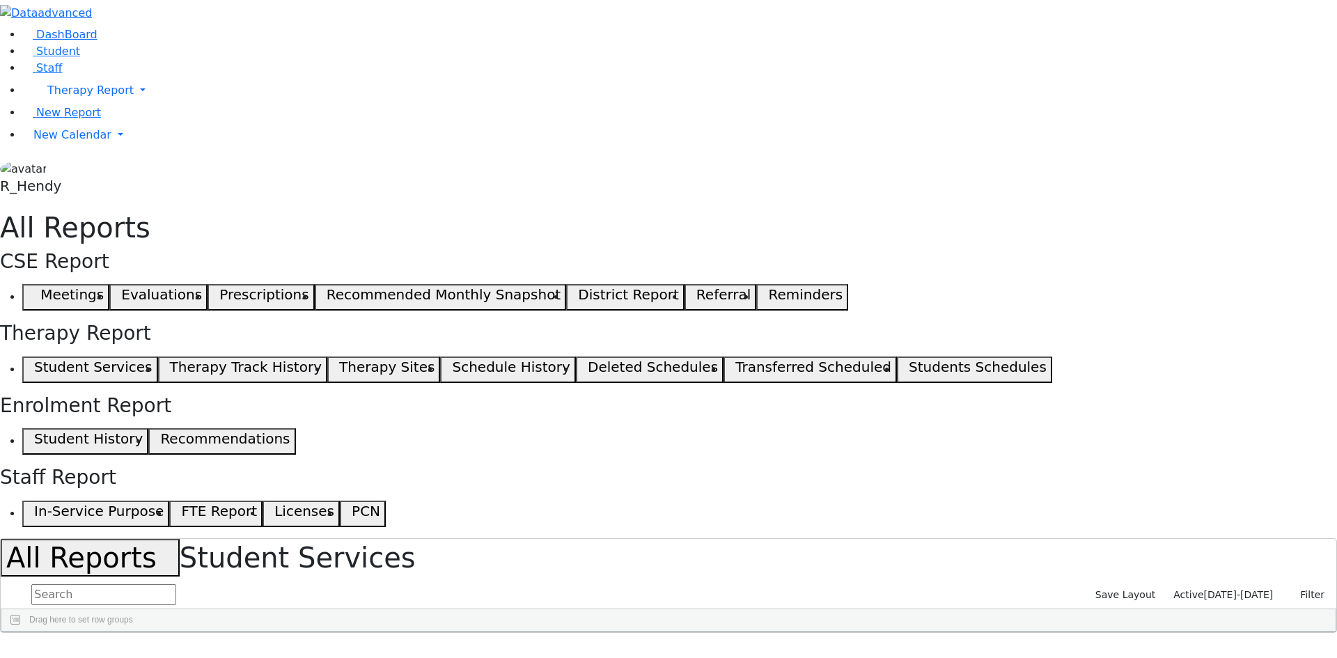
click at [1224, 589] on span "09/02/2025-06/25/2026" at bounding box center [1239, 594] width 70 height 11
drag, startPoint x: 830, startPoint y: 177, endPoint x: 818, endPoint y: 173, distance: 12.3
click at [666, 632] on div at bounding box center [664, 643] width 6 height 22
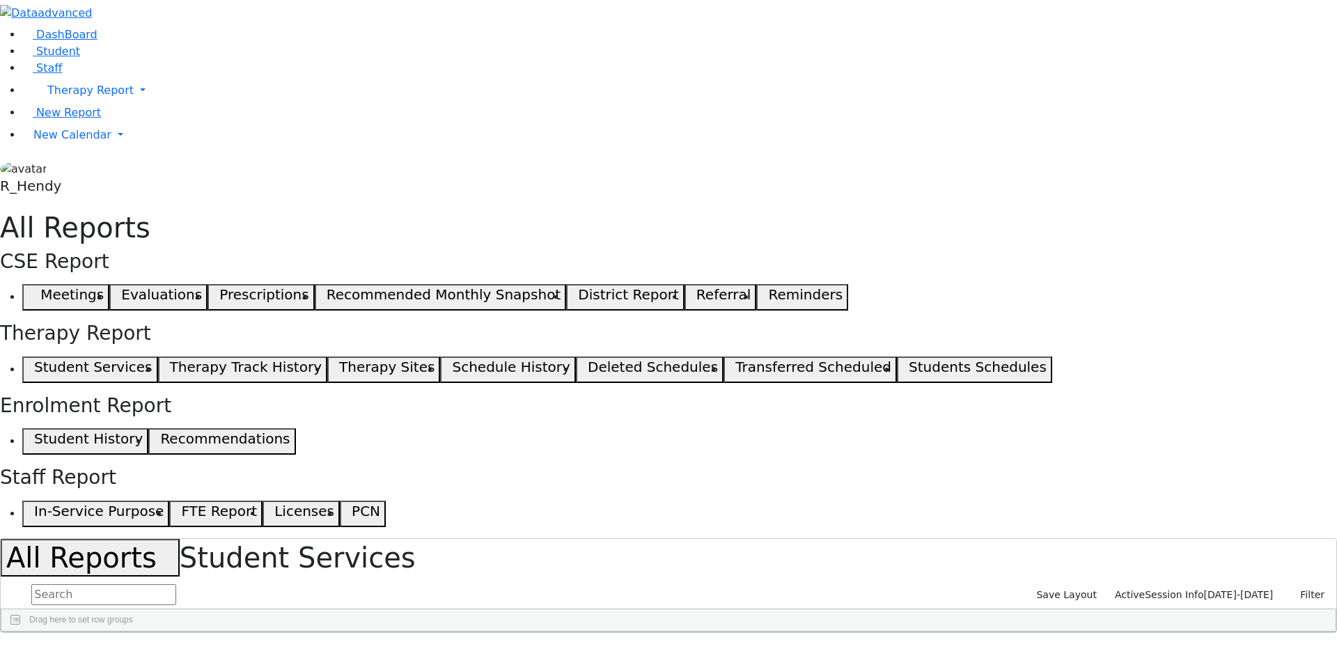
click at [1214, 589] on span "09/02/2025-06/25/2026" at bounding box center [1239, 594] width 70 height 11
checkbox input "true"
click at [1204, 589] on span "Therapy Info" at bounding box center [1173, 594] width 62 height 11
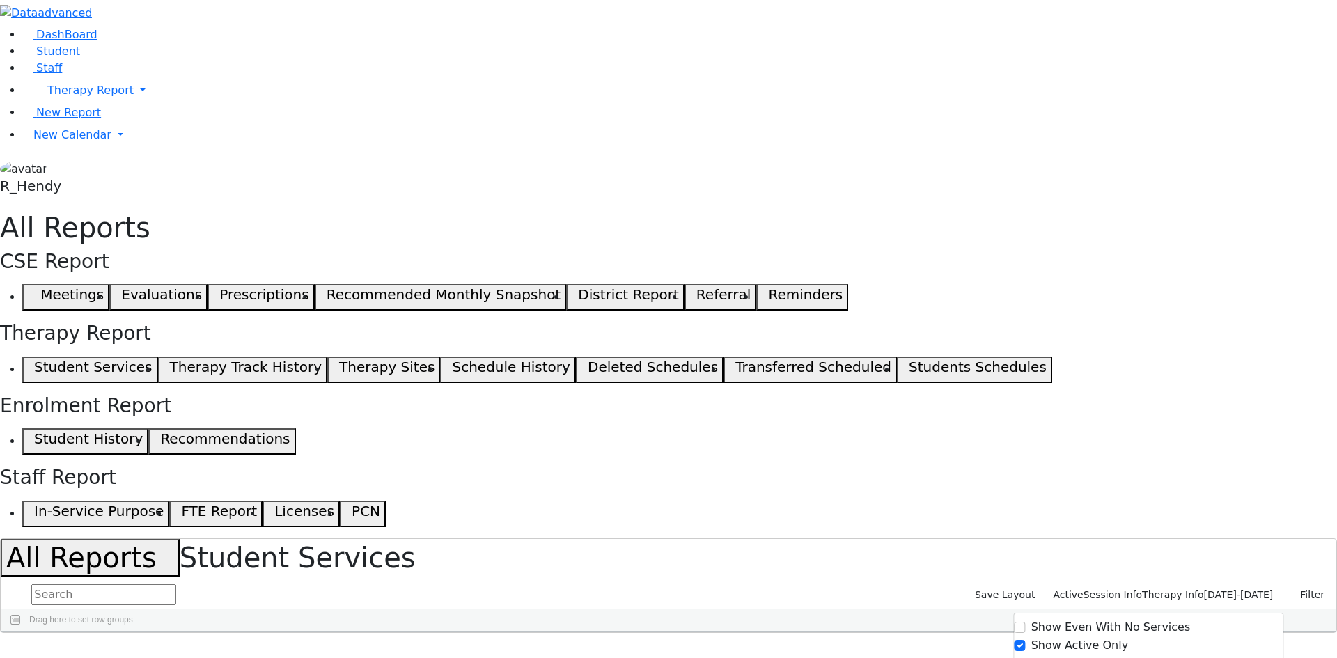
checkbox input "false"
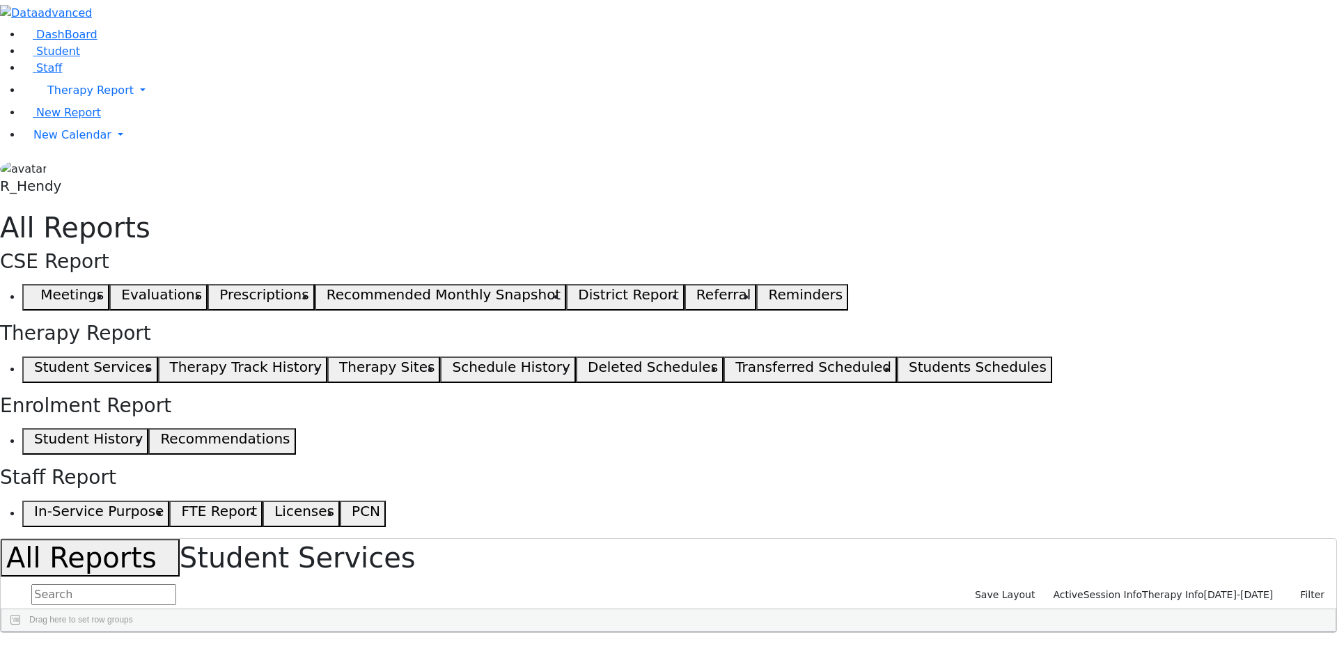
checkbox input "false"
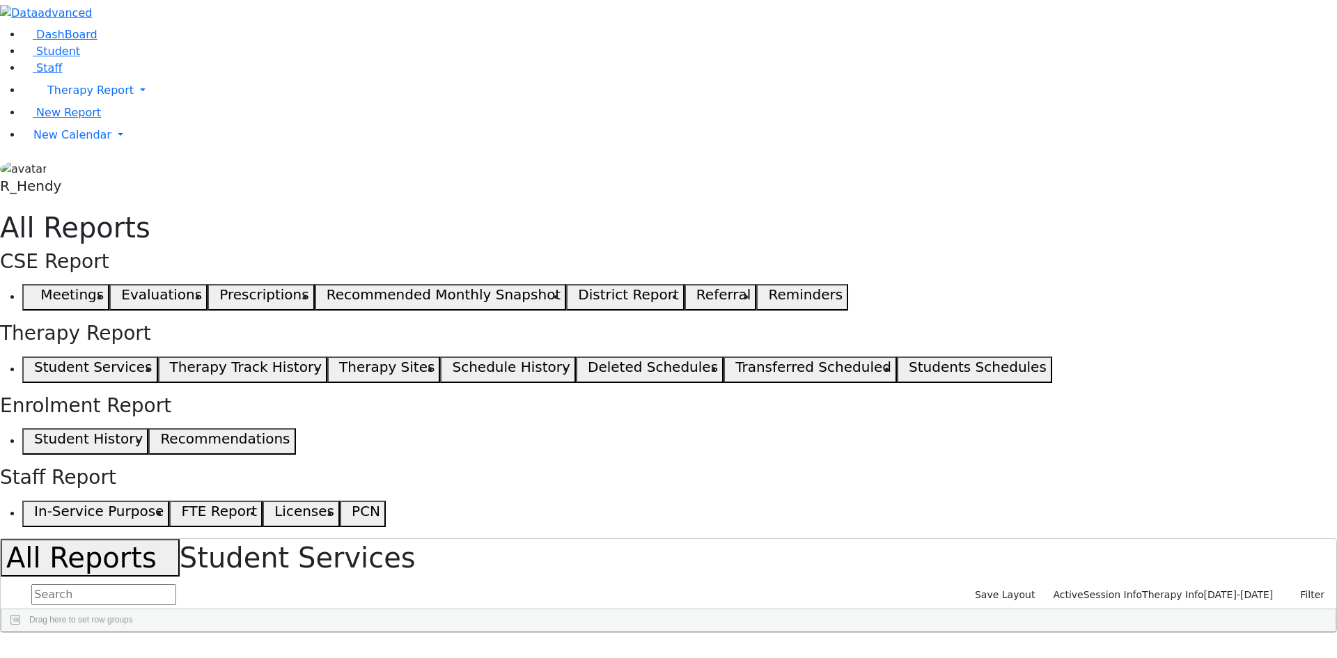
checkbox input "false"
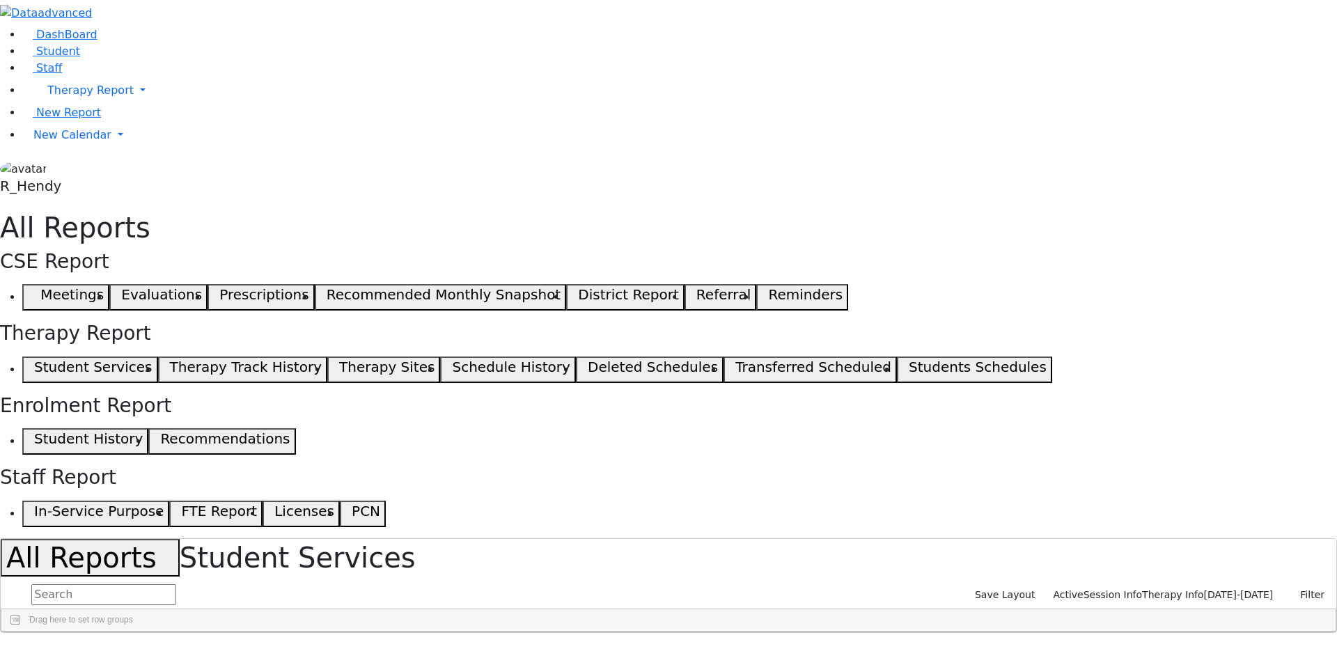
click at [1185, 657] on span at bounding box center [1190, 665] width 11 height 11
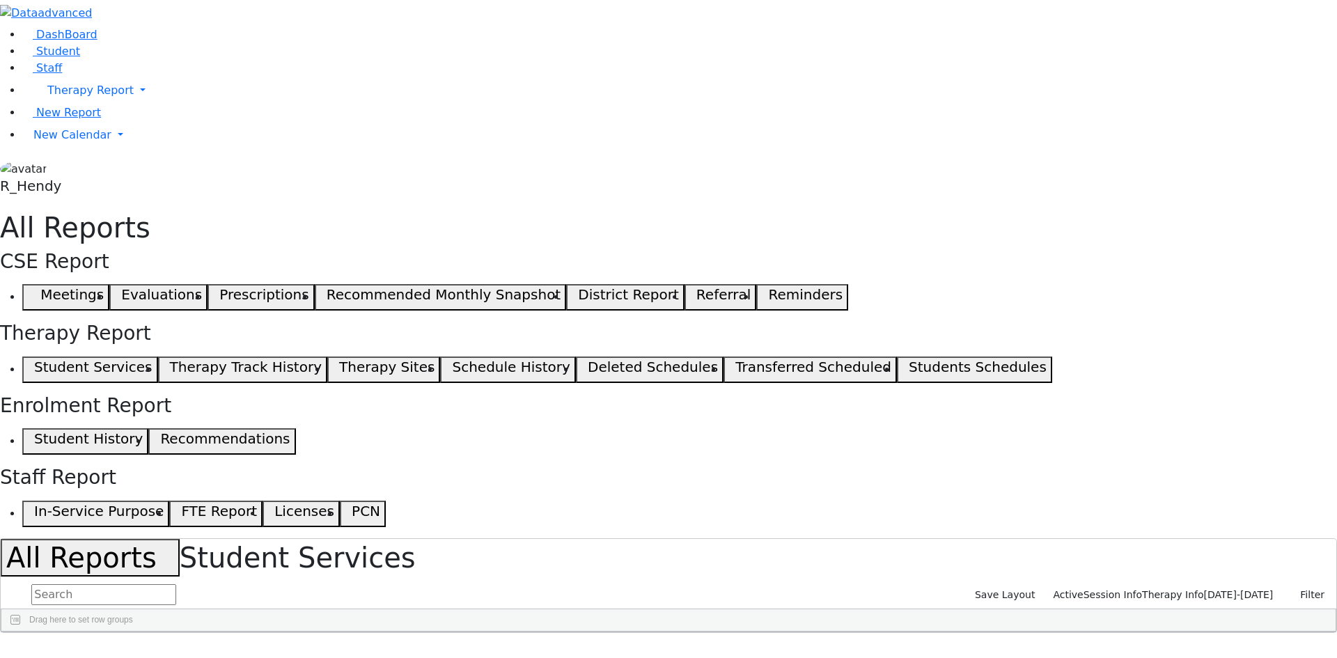
checkbox input "false"
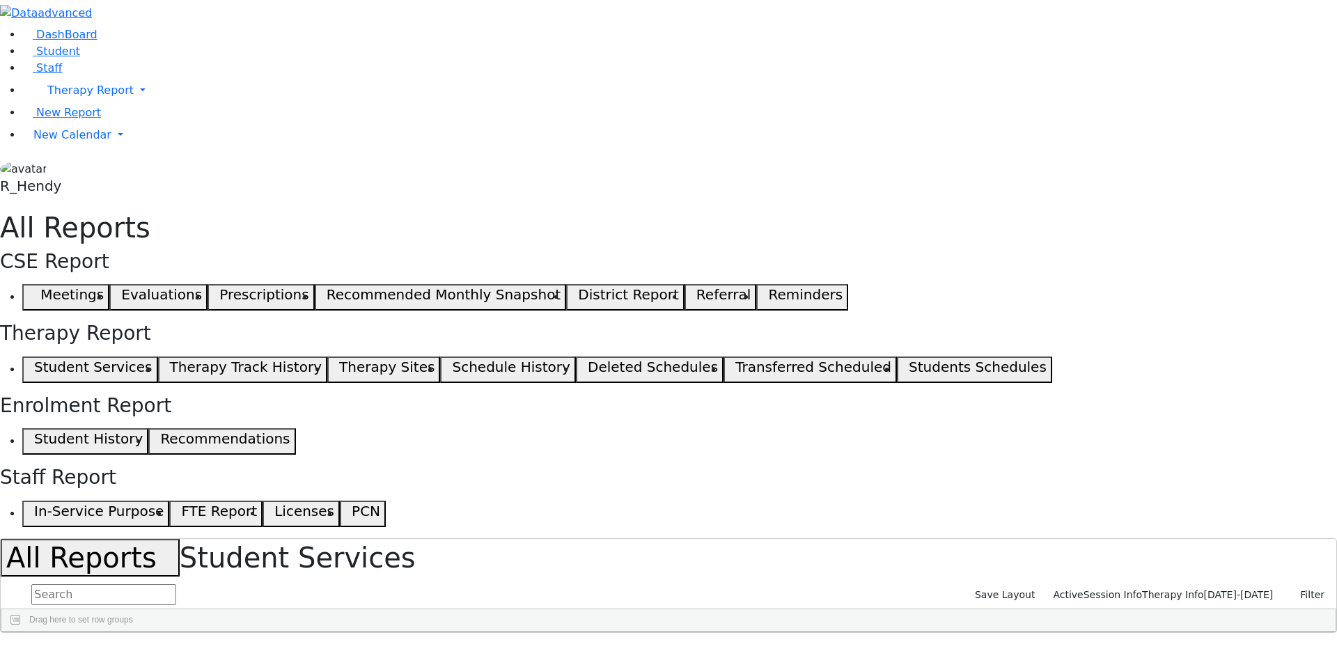
drag, startPoint x: 320, startPoint y: 173, endPoint x: 214, endPoint y: 169, distance: 105.2
click at [63, 632] on div at bounding box center [61, 643] width 6 height 22
drag, startPoint x: 379, startPoint y: 178, endPoint x: 290, endPoint y: 172, distance: 89.3
click at [139, 632] on div at bounding box center [136, 643] width 6 height 22
drag, startPoint x: 618, startPoint y: 177, endPoint x: 664, endPoint y: 176, distance: 46.0
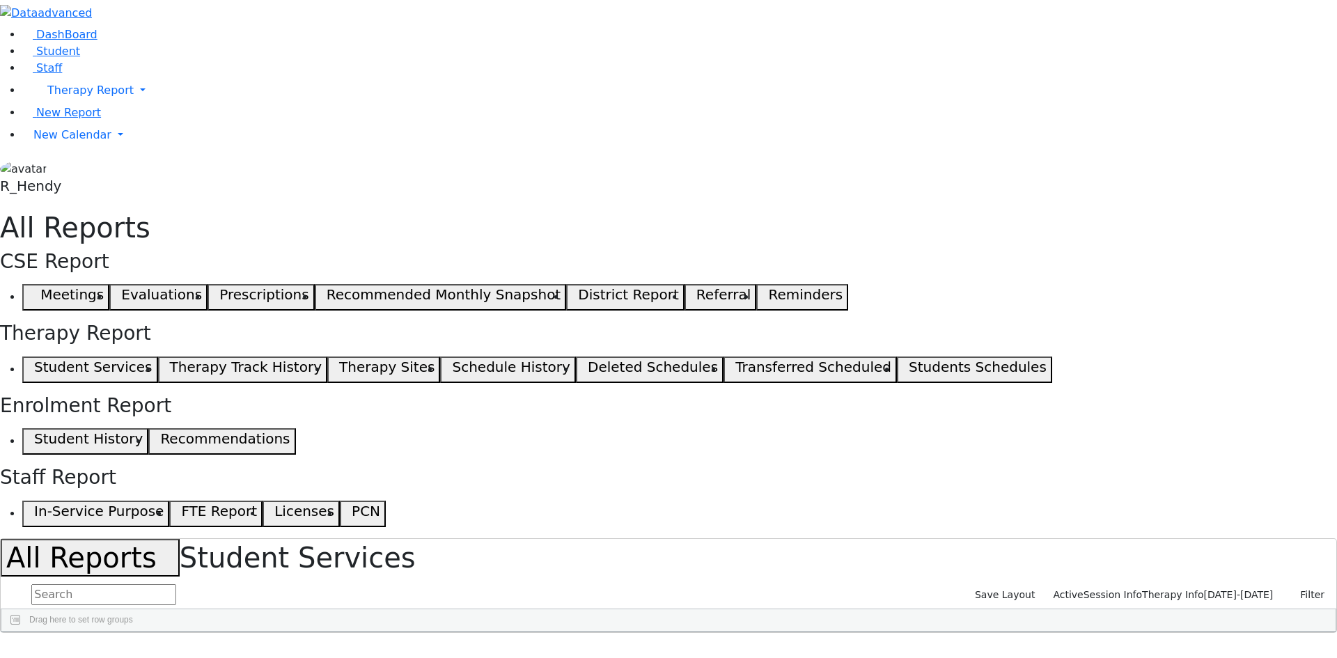
click at [513, 632] on div at bounding box center [511, 643] width 6 height 22
drag, startPoint x: 829, startPoint y: 175, endPoint x: 905, endPoint y: 172, distance: 75.9
click at [756, 632] on div at bounding box center [754, 643] width 6 height 22
select select "landscape"
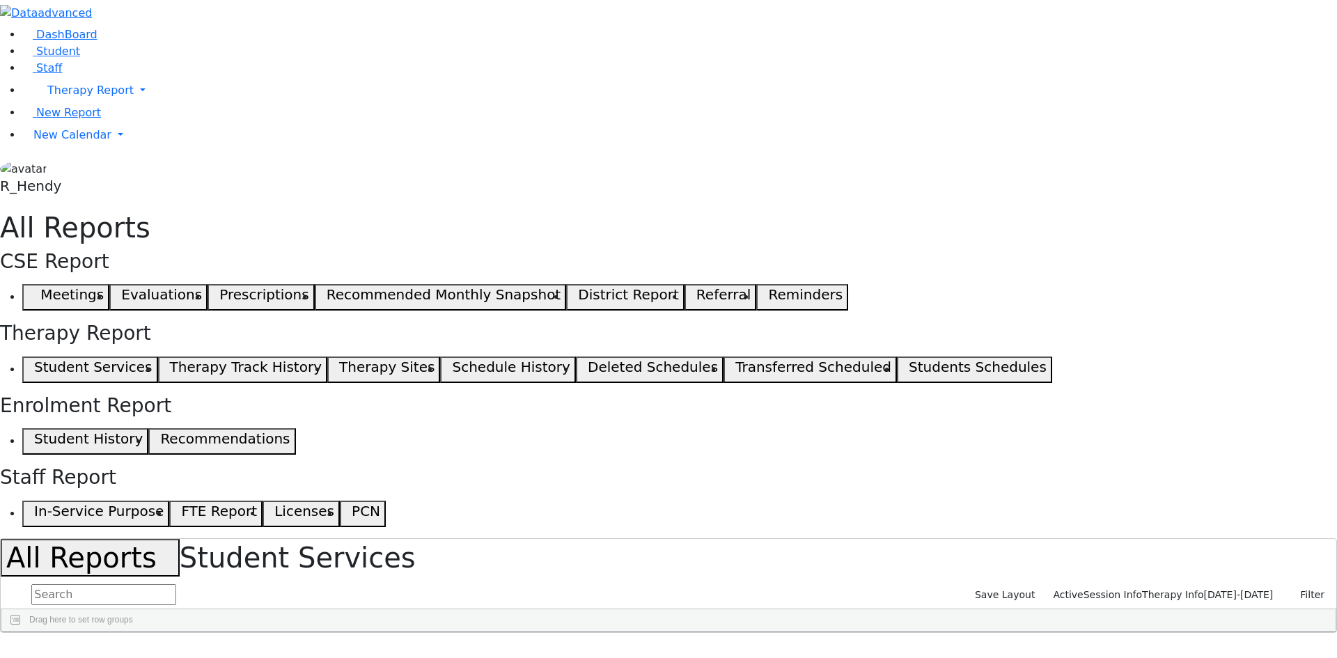
type input "12"
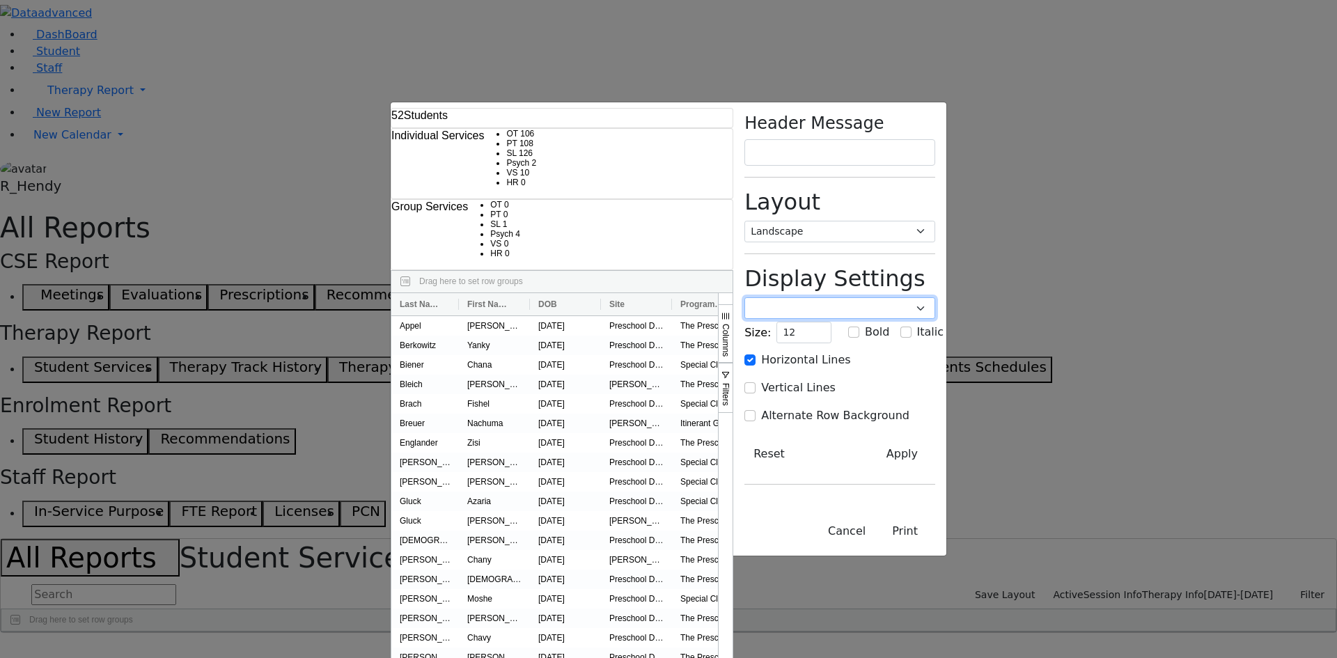
click at [935, 297] on select "Poppins Courier New Lucida Console Monaco Arial Verdana" at bounding box center [839, 308] width 191 height 22
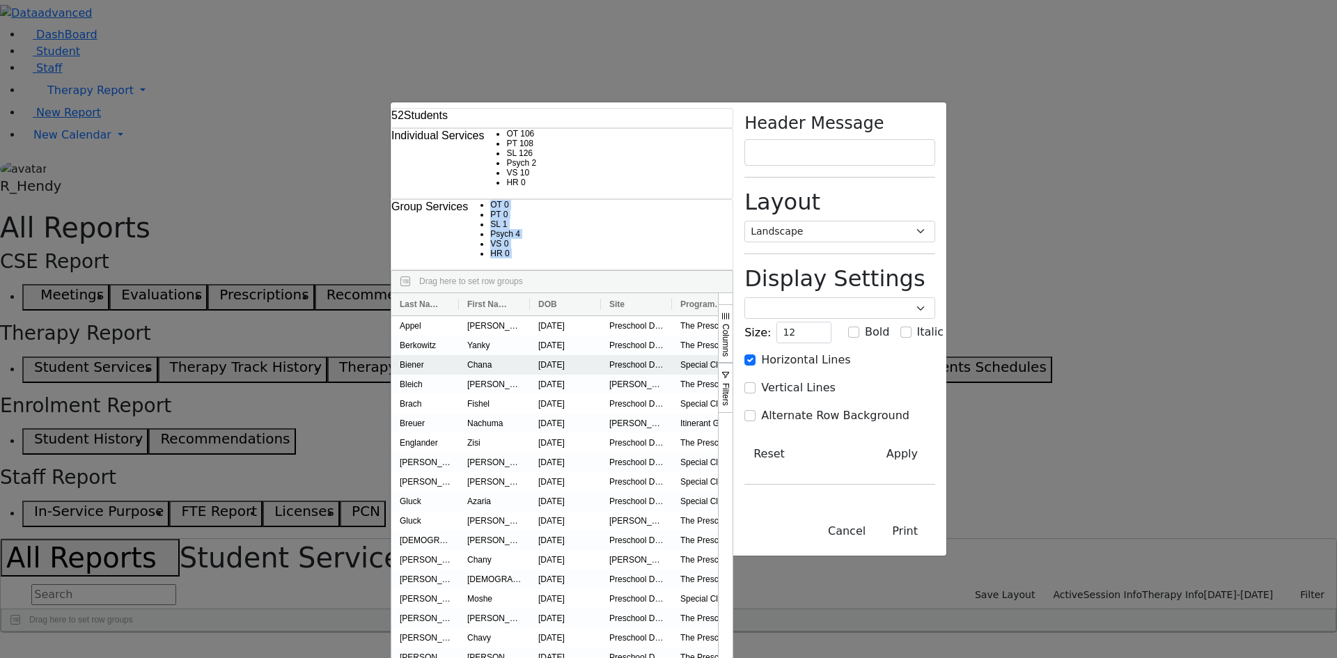
drag, startPoint x: 709, startPoint y: 21, endPoint x: 677, endPoint y: 125, distance: 108.4
click at [676, 140] on div "52 Students Individual Services OT 106 PT 108 SL 126 Psych 2 VS 10 HR" at bounding box center [562, 329] width 343 height 454
click at [730, 324] on span "Columns" at bounding box center [726, 340] width 10 height 33
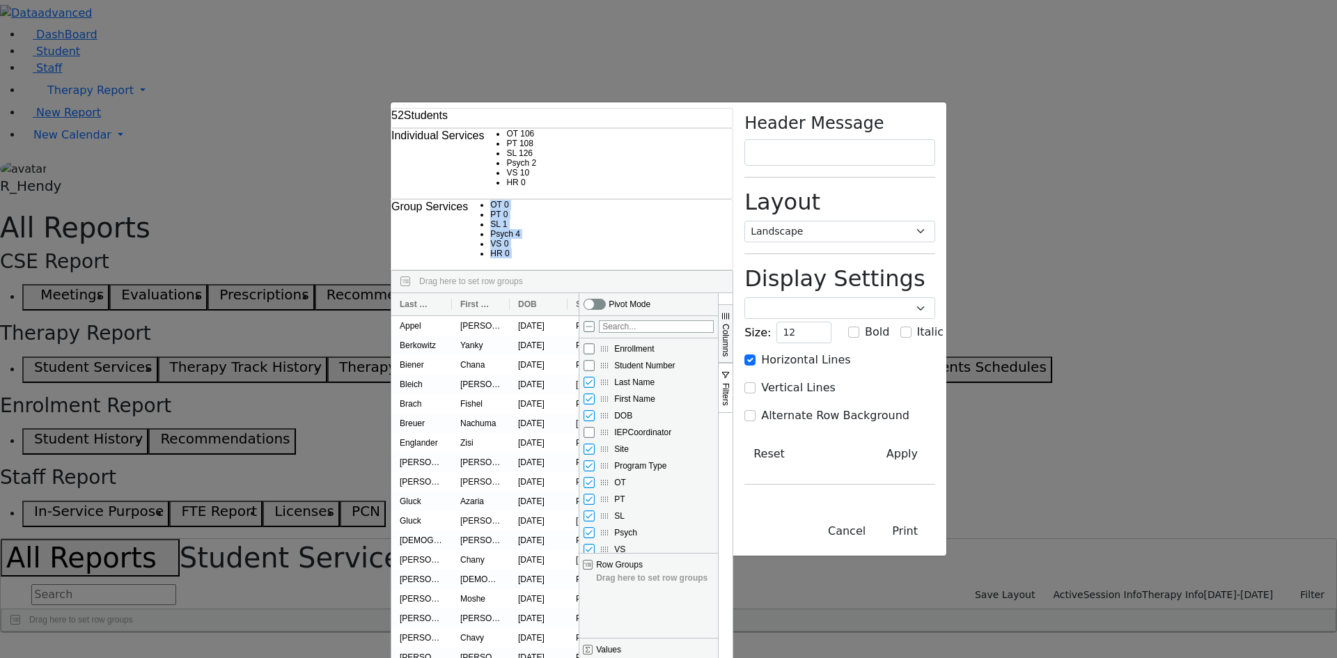
click at [595, 410] on input "DOB column toggle visibility (visible)" at bounding box center [588, 415] width 11 height 11
checkbox input "false"
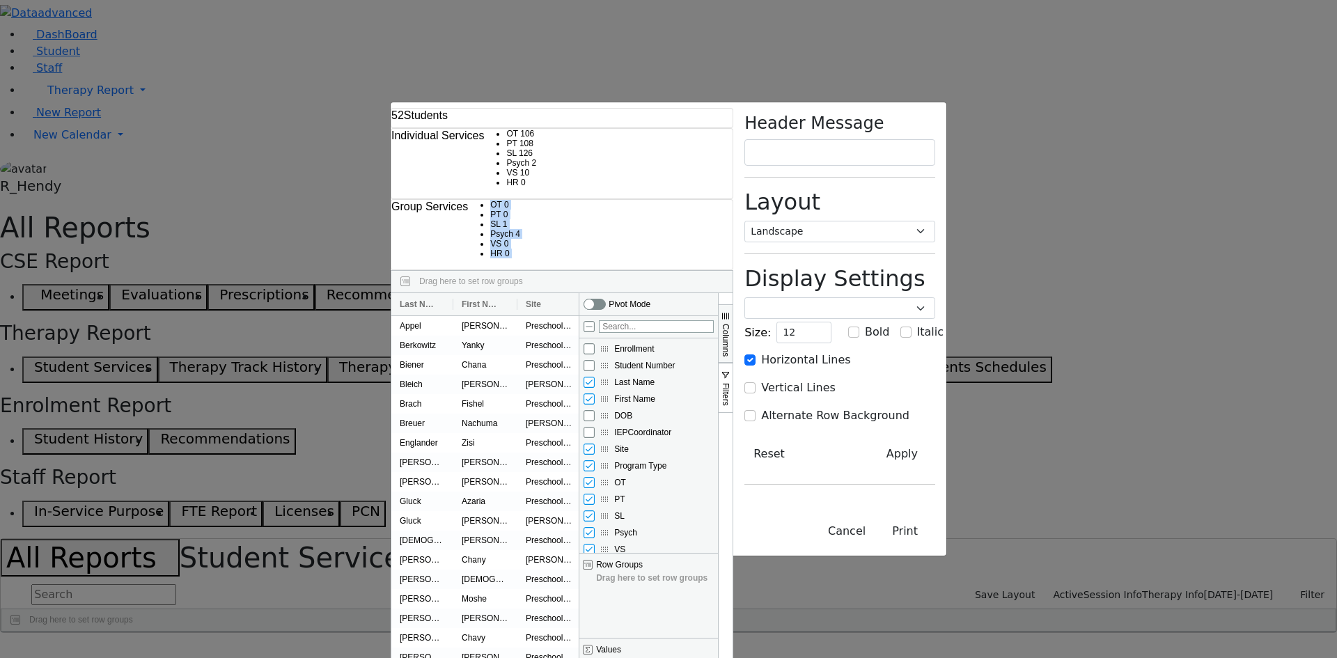
click at [595, 444] on input "Site column toggle visibility (visible)" at bounding box center [588, 449] width 11 height 11
checkbox input "false"
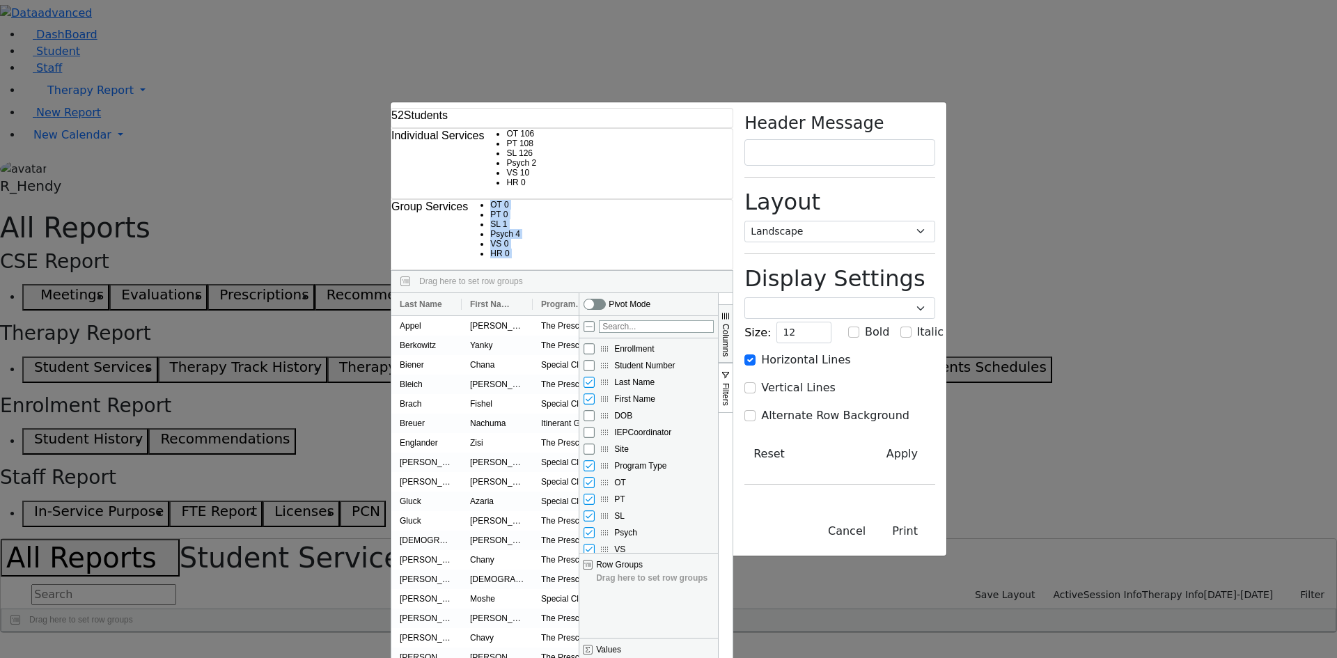
click at [595, 460] on input "Program Type column toggle visibility (visible)" at bounding box center [588, 465] width 11 height 11
checkbox input "false"
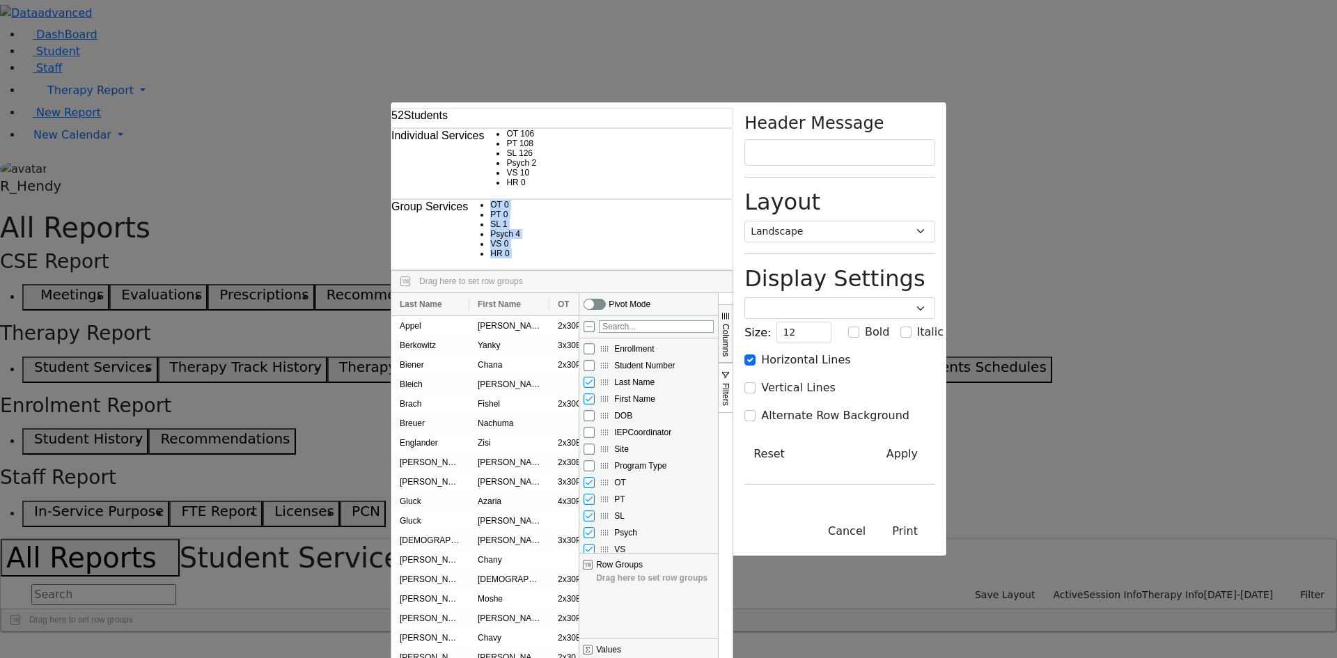
click at [595, 561] on input "HR column toggle visibility (visible)" at bounding box center [588, 566] width 11 height 11
checkbox input "false"
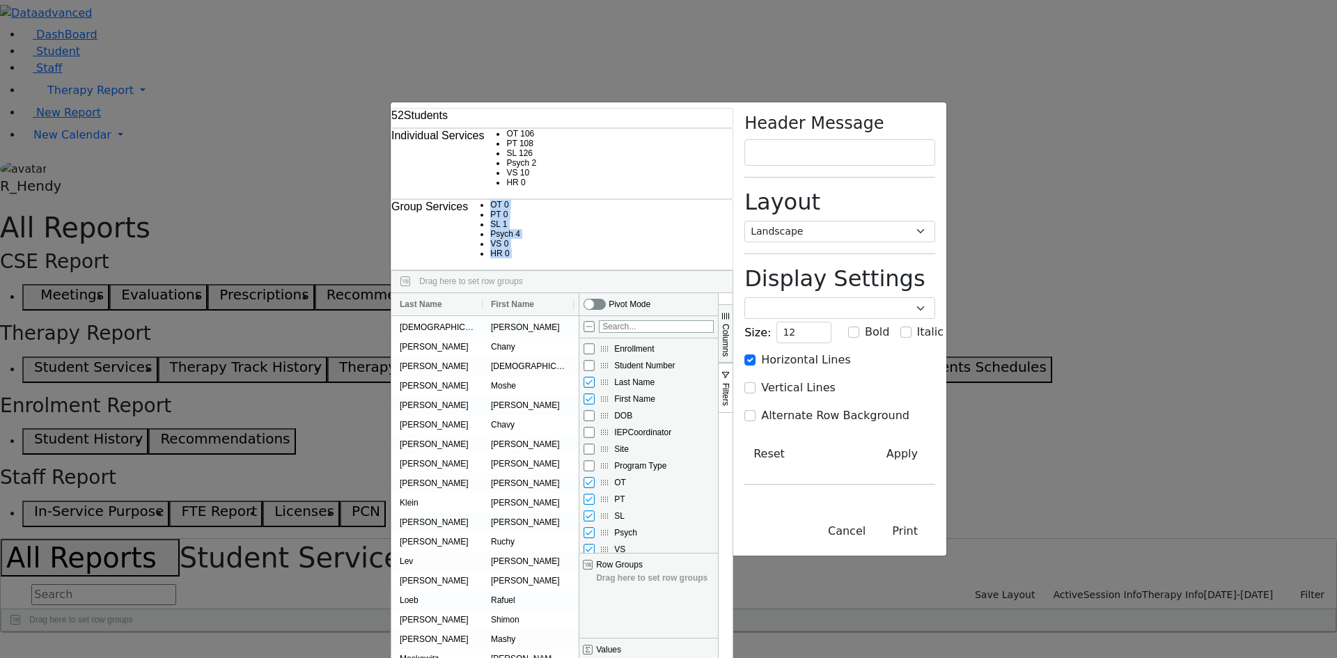
scroll to position [129, 0]
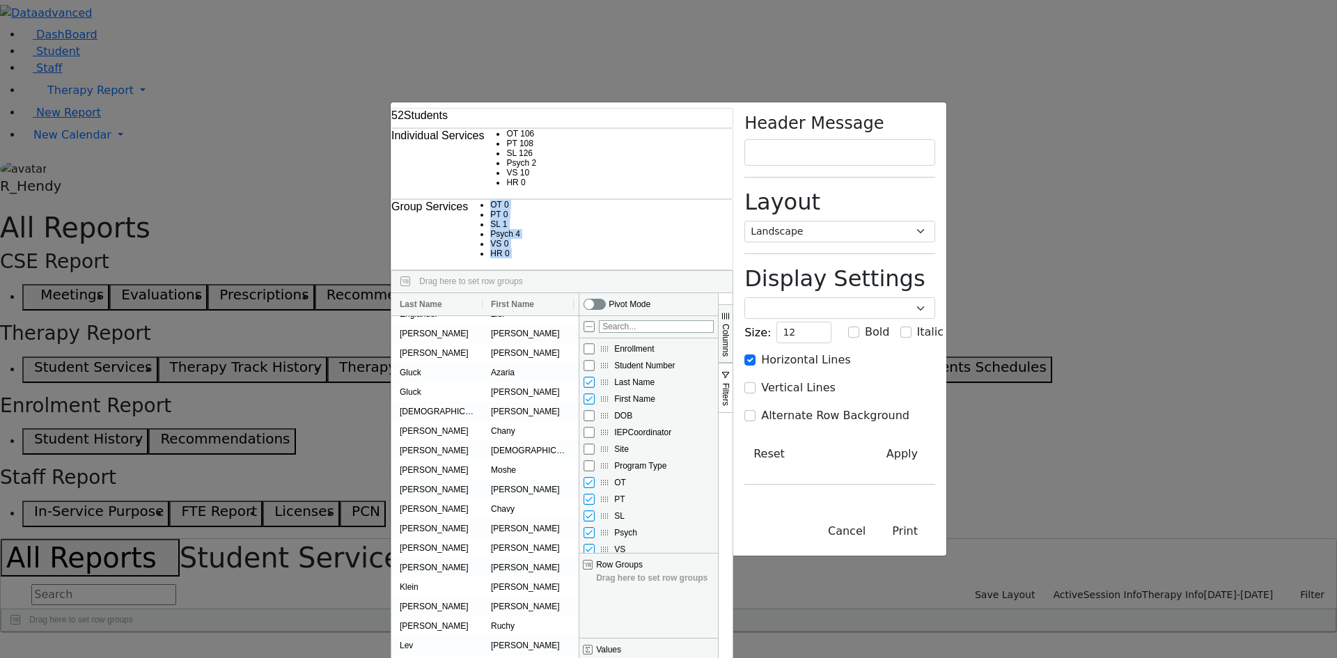
click at [730, 324] on span "Columns" at bounding box center [726, 340] width 10 height 33
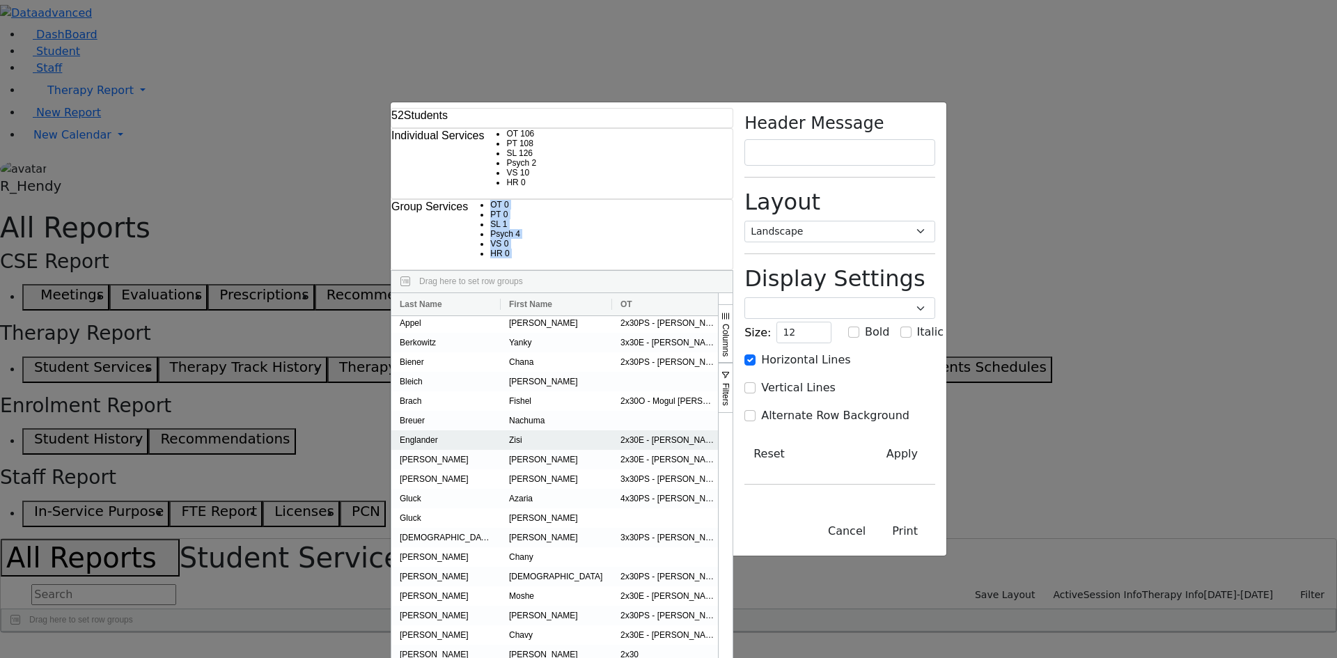
scroll to position [0, 0]
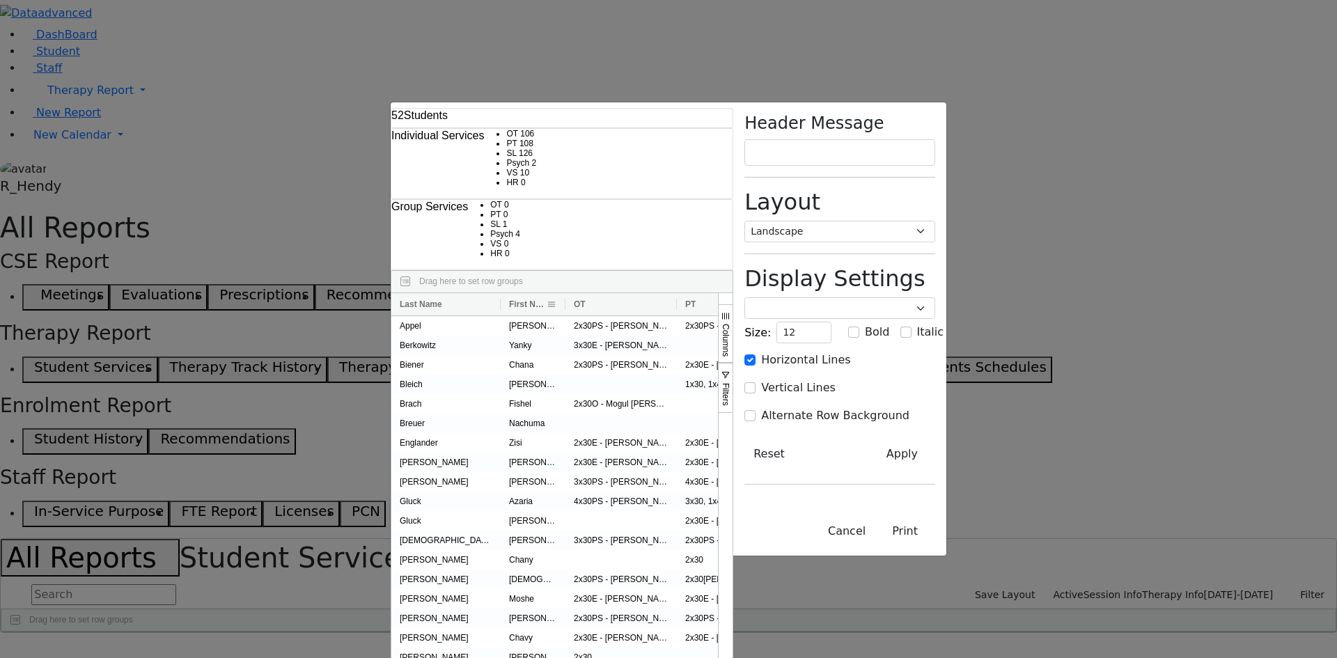
drag, startPoint x: 379, startPoint y: 86, endPoint x: 333, endPoint y: 87, distance: 46.7
click at [563, 293] on div at bounding box center [566, 304] width 6 height 22
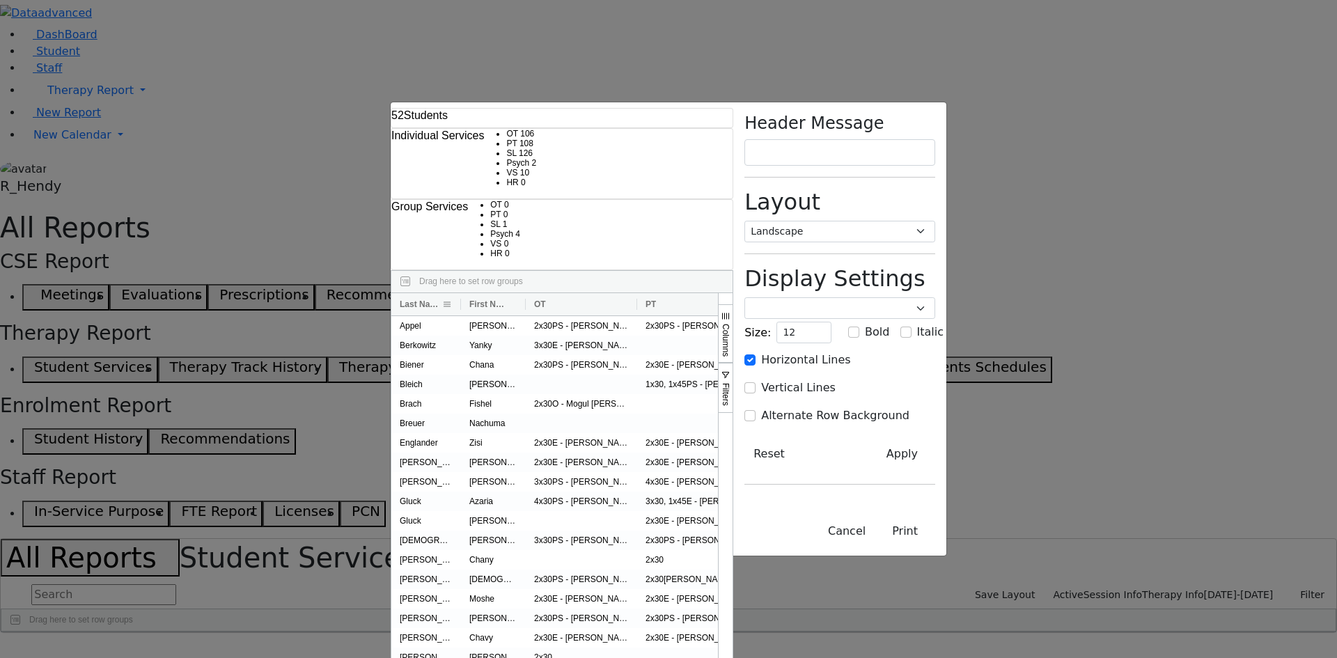
drag, startPoint x: 269, startPoint y: 86, endPoint x: 229, endPoint y: 83, distance: 39.8
click at [458, 293] on div at bounding box center [461, 304] width 6 height 22
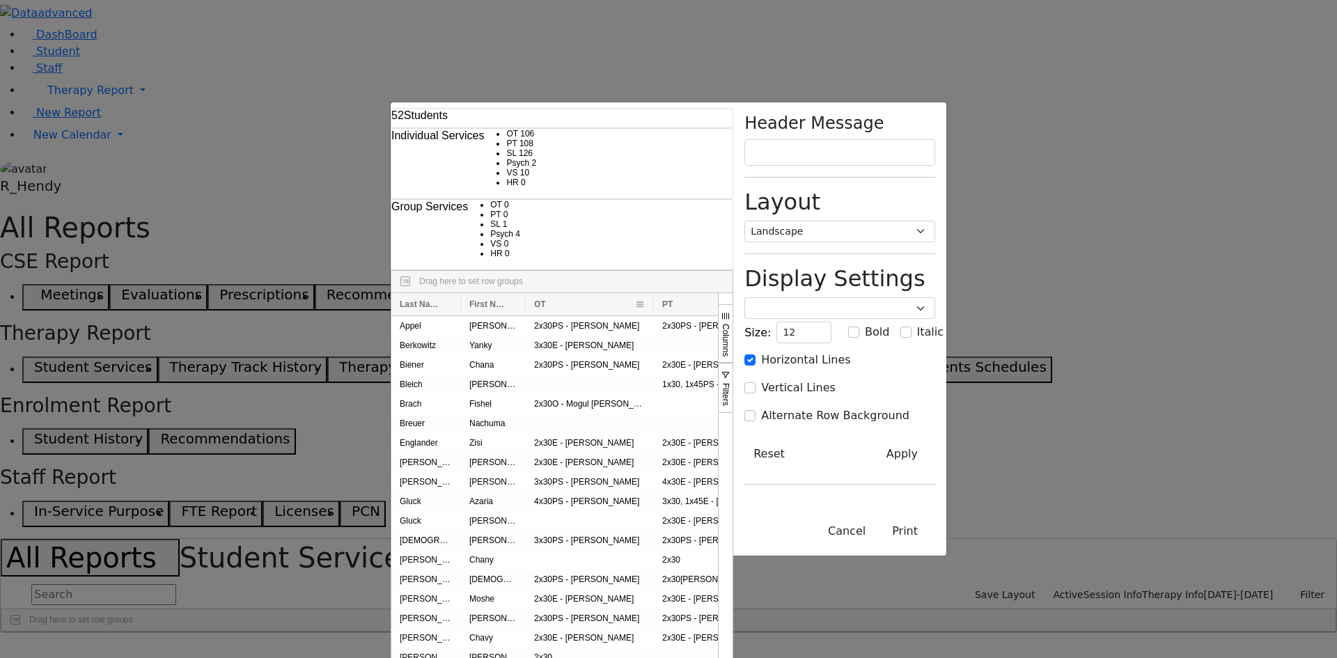
drag, startPoint x: 404, startPoint y: 90, endPoint x: 421, endPoint y: 88, distance: 16.8
click at [651, 293] on div at bounding box center [654, 304] width 6 height 22
drag, startPoint x: 531, startPoint y: 83, endPoint x: 637, endPoint y: 81, distance: 105.9
click at [868, 293] on div at bounding box center [871, 304] width 6 height 22
drag, startPoint x: 750, startPoint y: 86, endPoint x: 817, endPoint y: 104, distance: 69.9
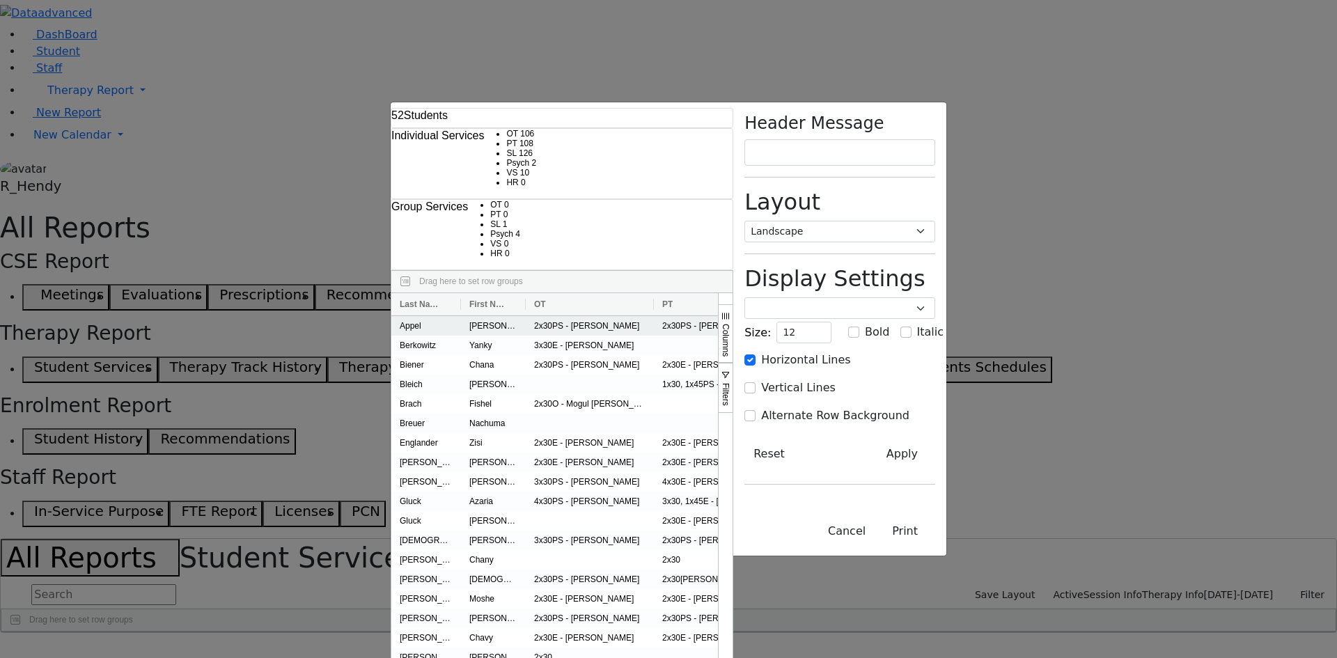
click at [718, 293] on div "Last Name First Name OT PT" at bounding box center [554, 508] width 327 height 430
click at [730, 324] on span "Columns" at bounding box center [726, 340] width 10 height 33
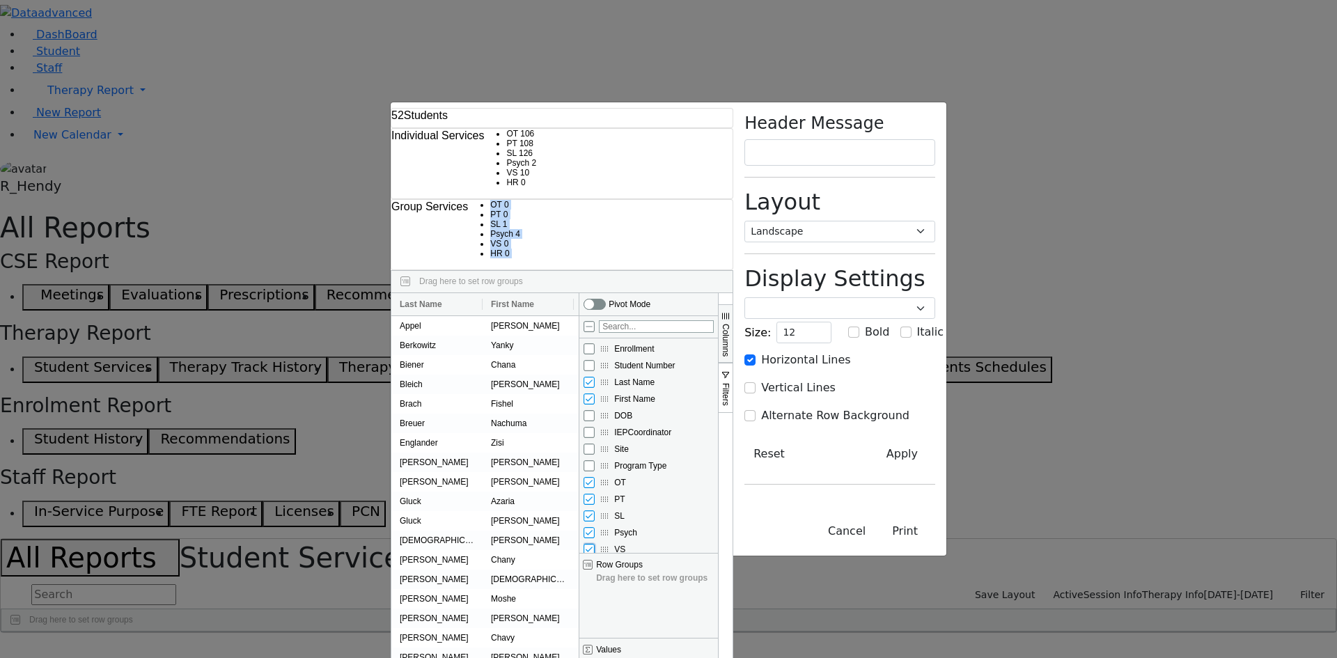
click at [595, 544] on input "VS column toggle visibility (visible)" at bounding box center [588, 549] width 11 height 11
checkbox input "false"
click at [714, 524] on div "Psych" at bounding box center [648, 532] width 130 height 17
click at [595, 527] on input "Psych column toggle visibility (visible)" at bounding box center [588, 532] width 11 height 11
checkbox input "false"
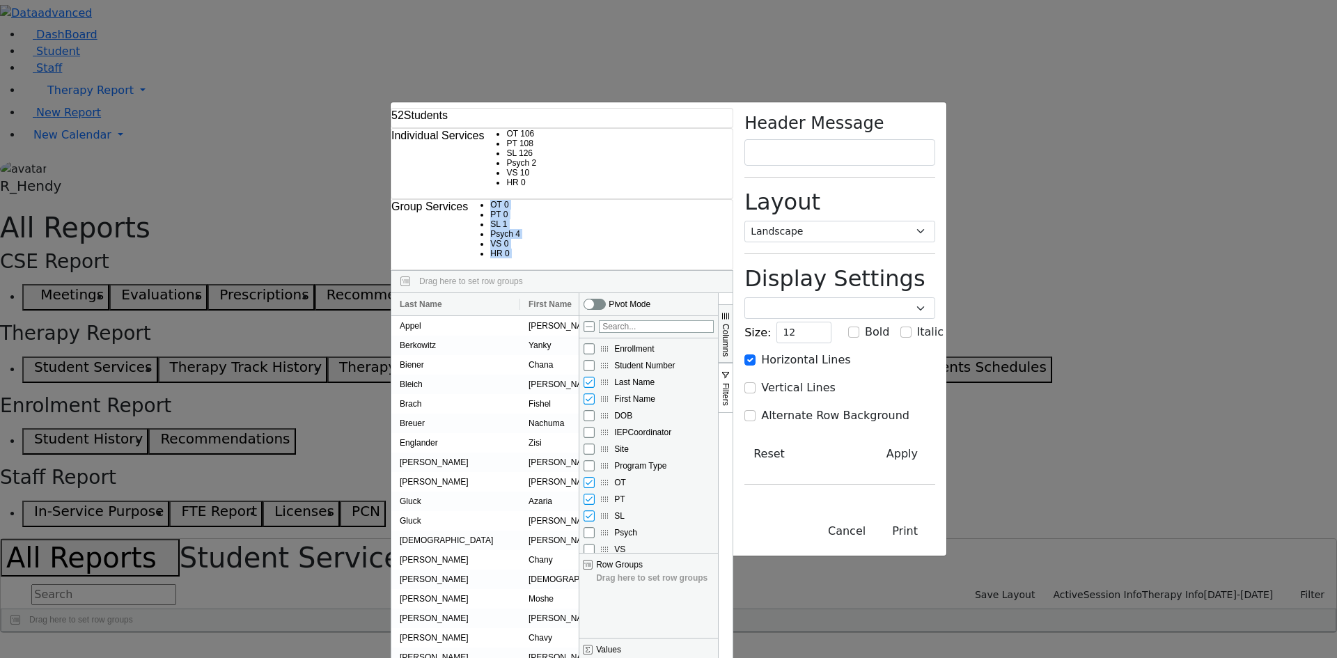
click at [730, 324] on span "Columns" at bounding box center [726, 340] width 10 height 33
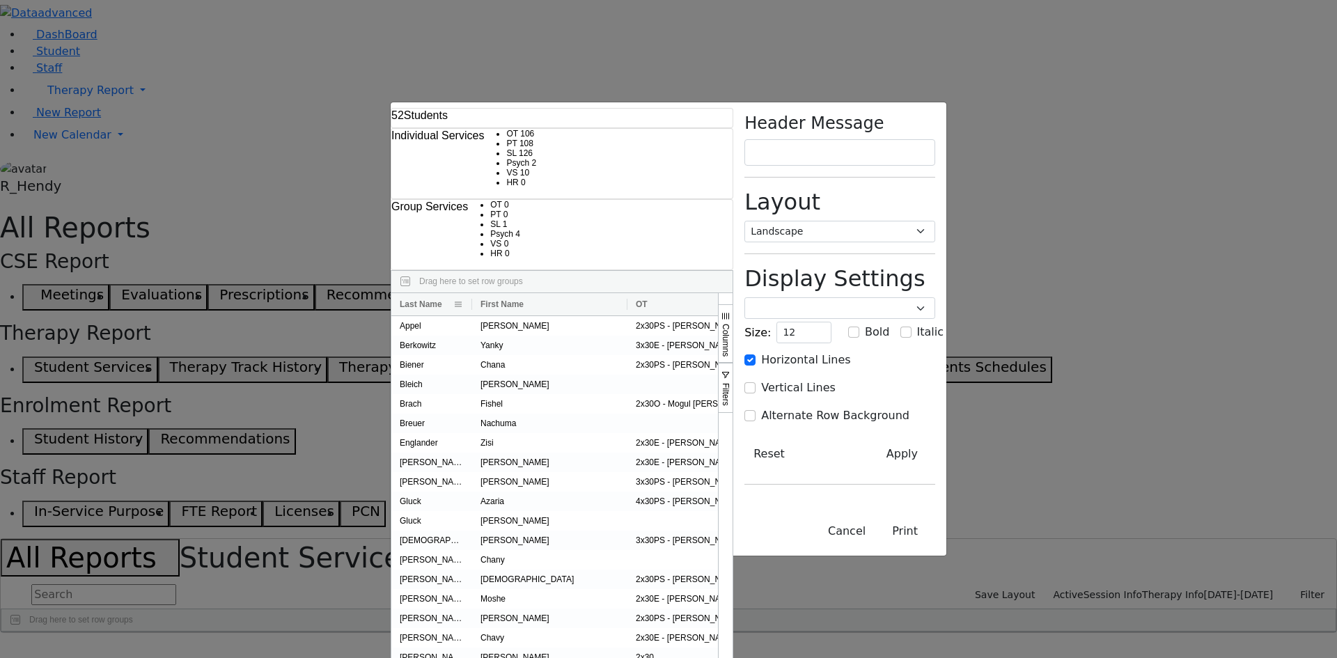
drag, startPoint x: 315, startPoint y: 86, endPoint x: 238, endPoint y: 82, distance: 76.7
click at [469, 293] on div at bounding box center [472, 304] width 6 height 22
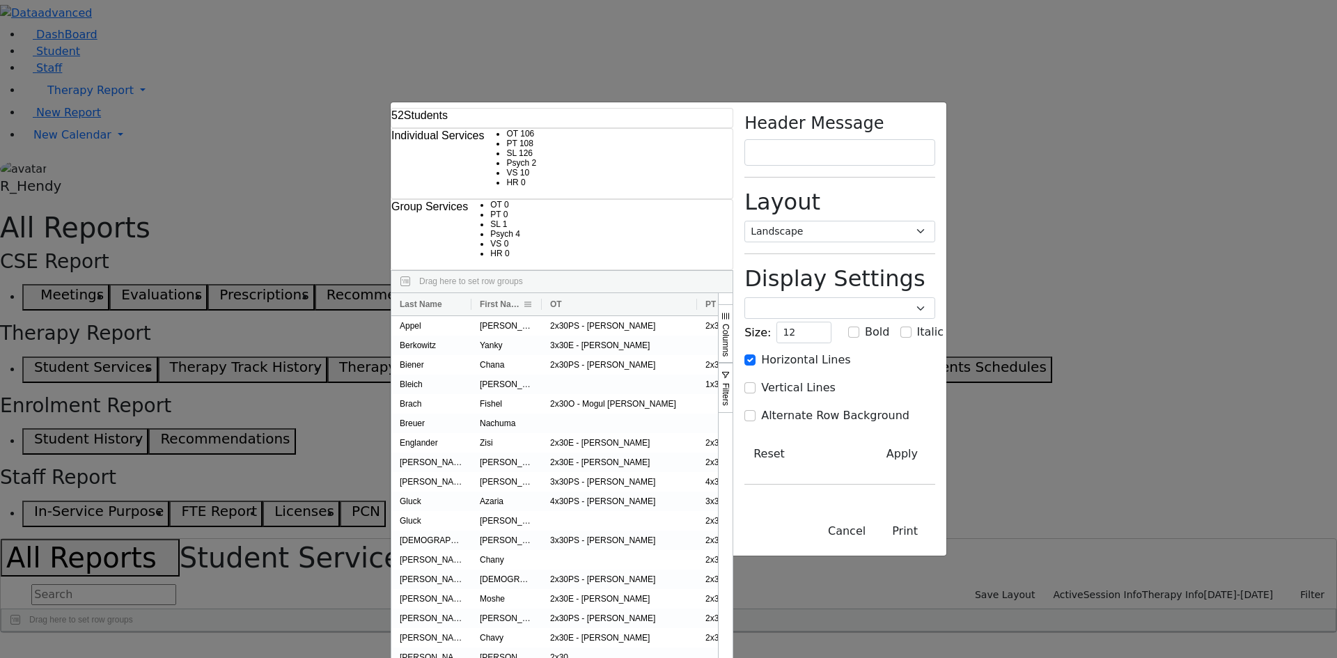
drag, startPoint x: 394, startPoint y: 90, endPoint x: 308, endPoint y: 84, distance: 85.9
click at [539, 293] on div at bounding box center [542, 304] width 6 height 22
drag, startPoint x: 618, startPoint y: 86, endPoint x: 669, endPoint y: 86, distance: 50.8
click at [900, 293] on div at bounding box center [903, 304] width 6 height 22
drag, startPoint x: 825, startPoint y: 90, endPoint x: 907, endPoint y: 87, distance: 82.2
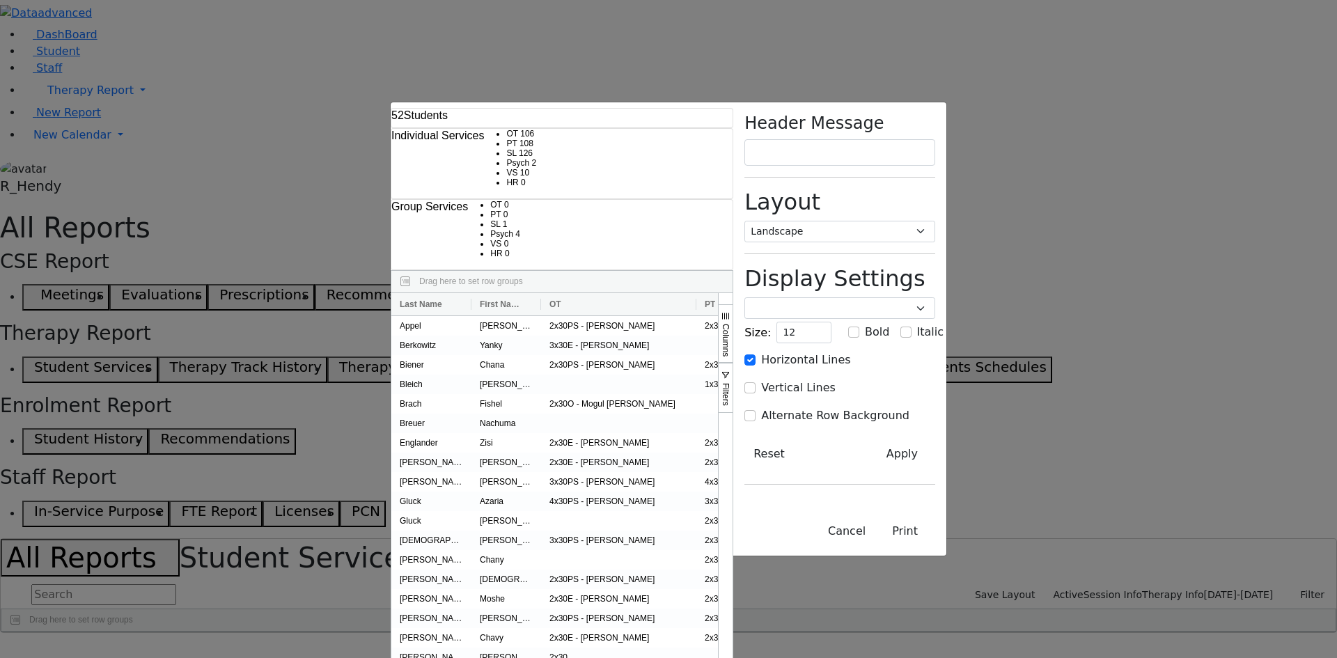
click at [1137, 293] on div at bounding box center [1140, 304] width 6 height 22
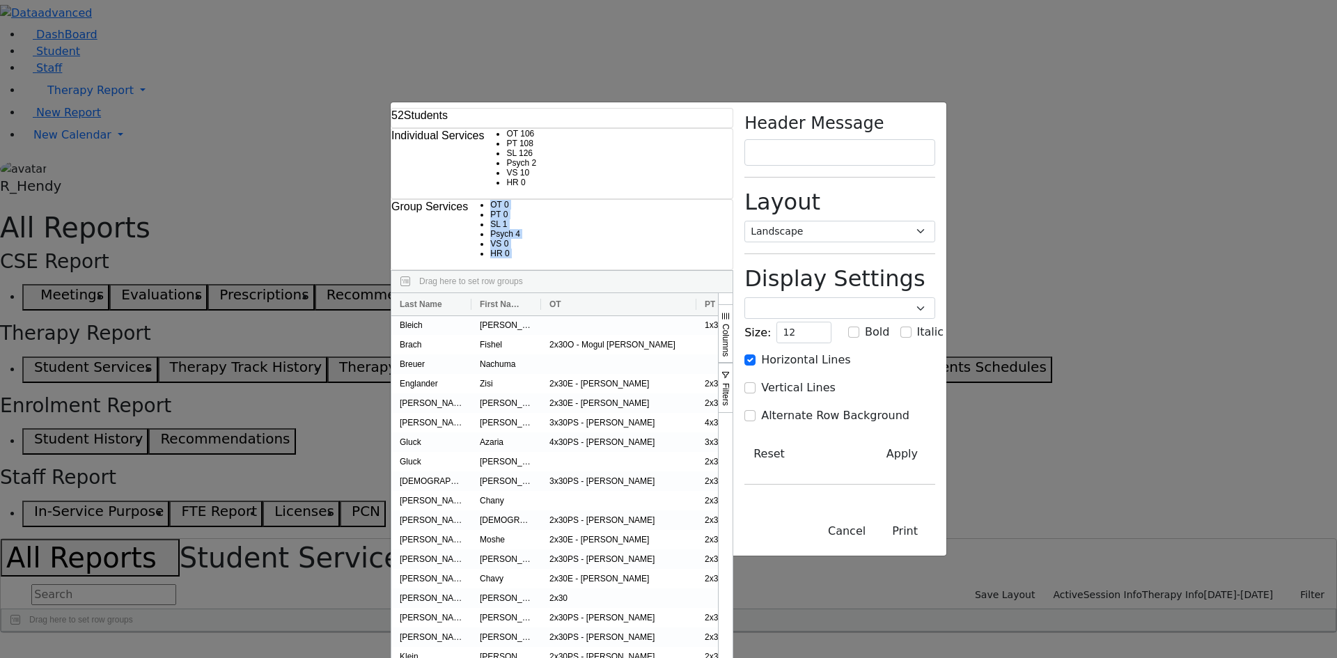
scroll to position [209, 0]
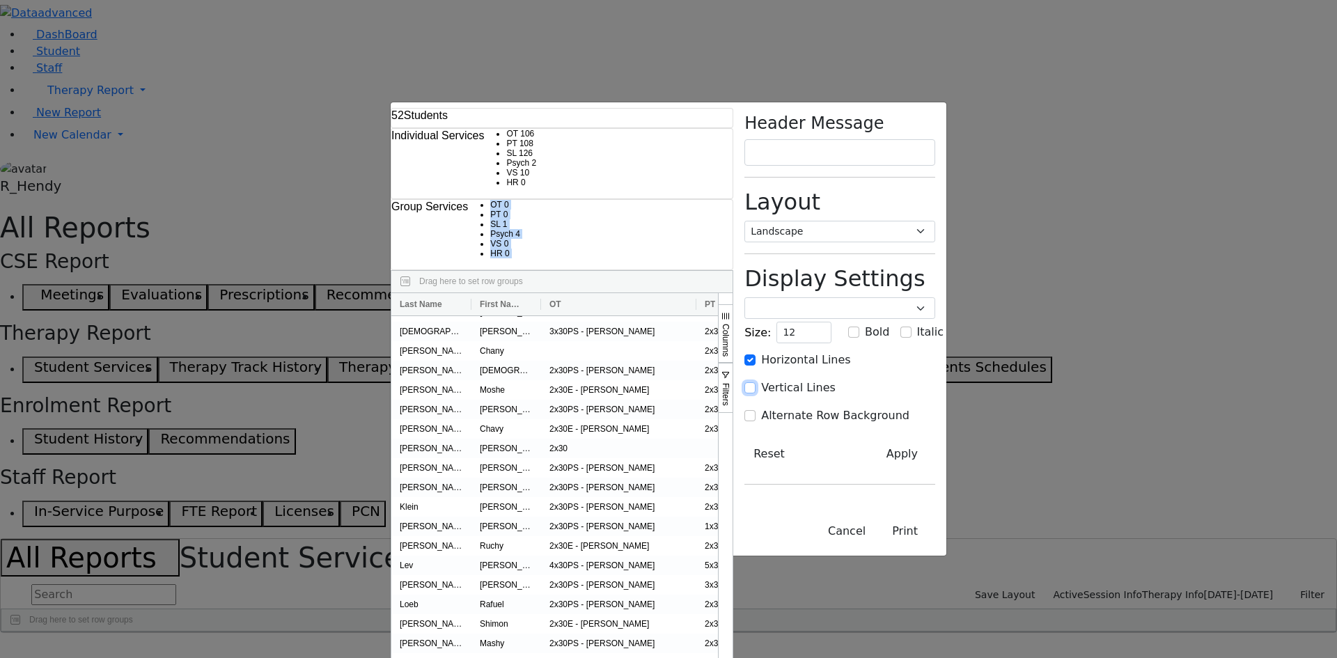
click at [755, 382] on input "Vertical Lines" at bounding box center [749, 387] width 11 height 11
click at [935, 544] on button "Print" at bounding box center [905, 531] width 61 height 26
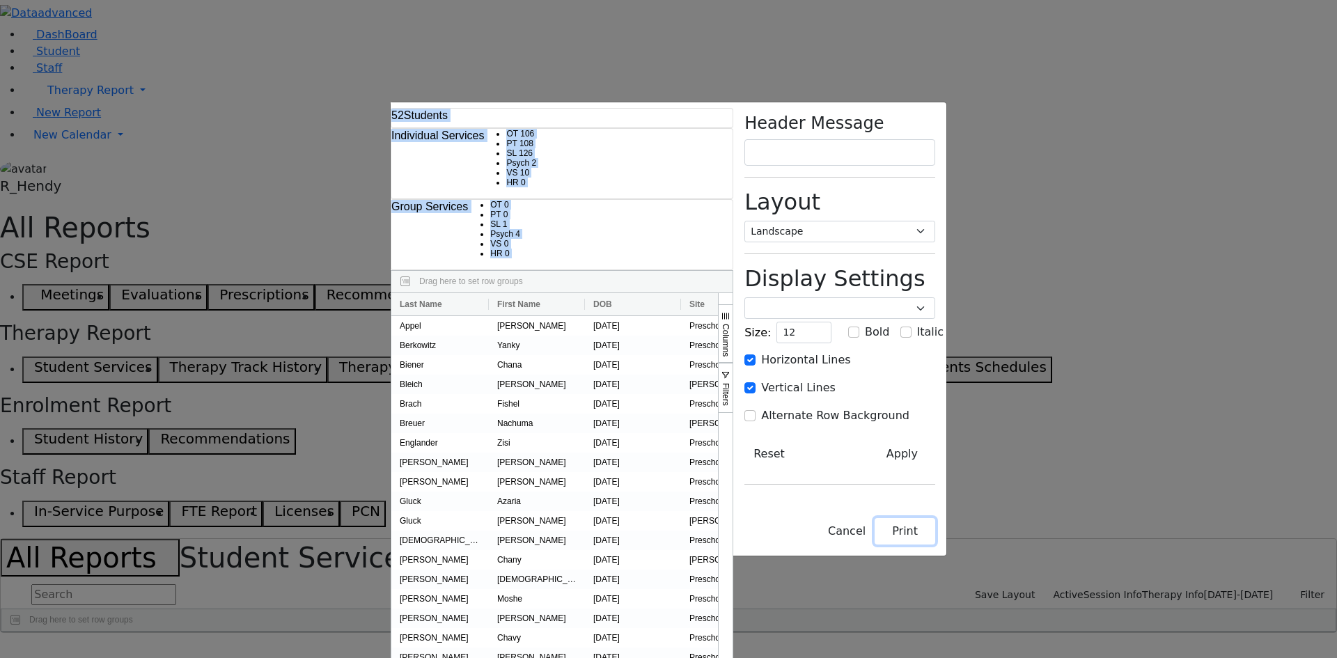
checkbox input "false"
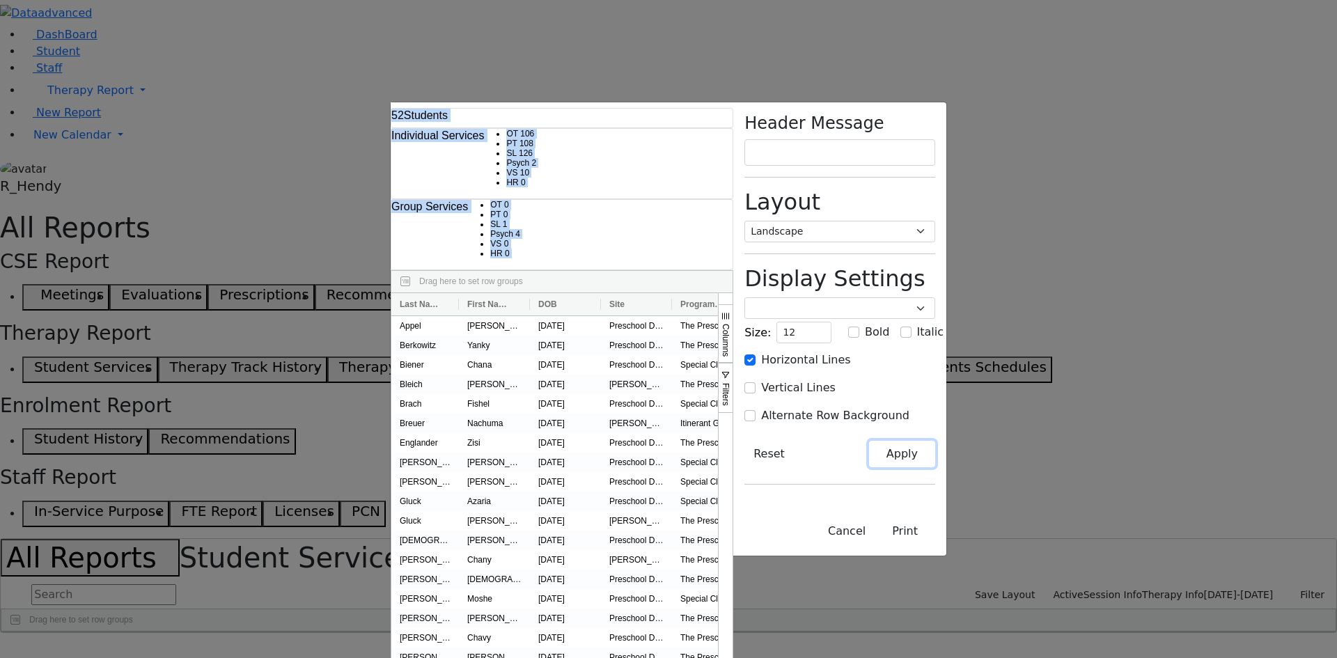
click at [935, 441] on button "Apply" at bounding box center [902, 454] width 66 height 26
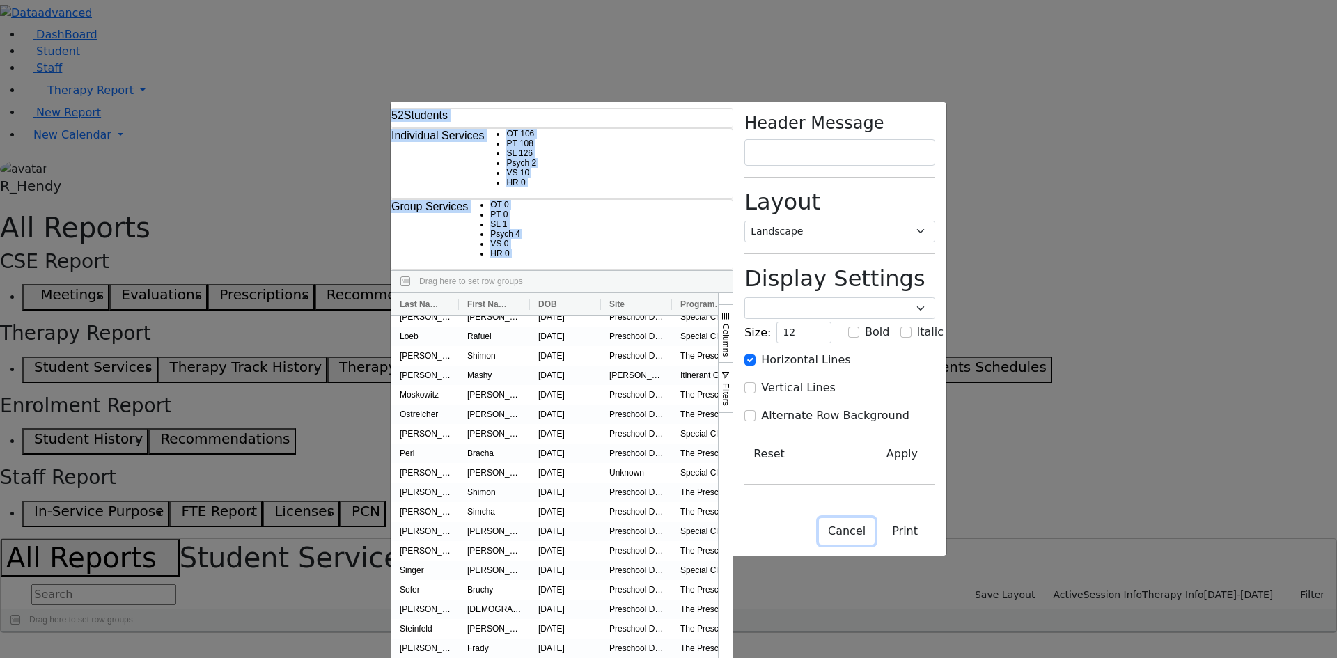
click at [875, 544] on button "Cancel" at bounding box center [847, 531] width 56 height 26
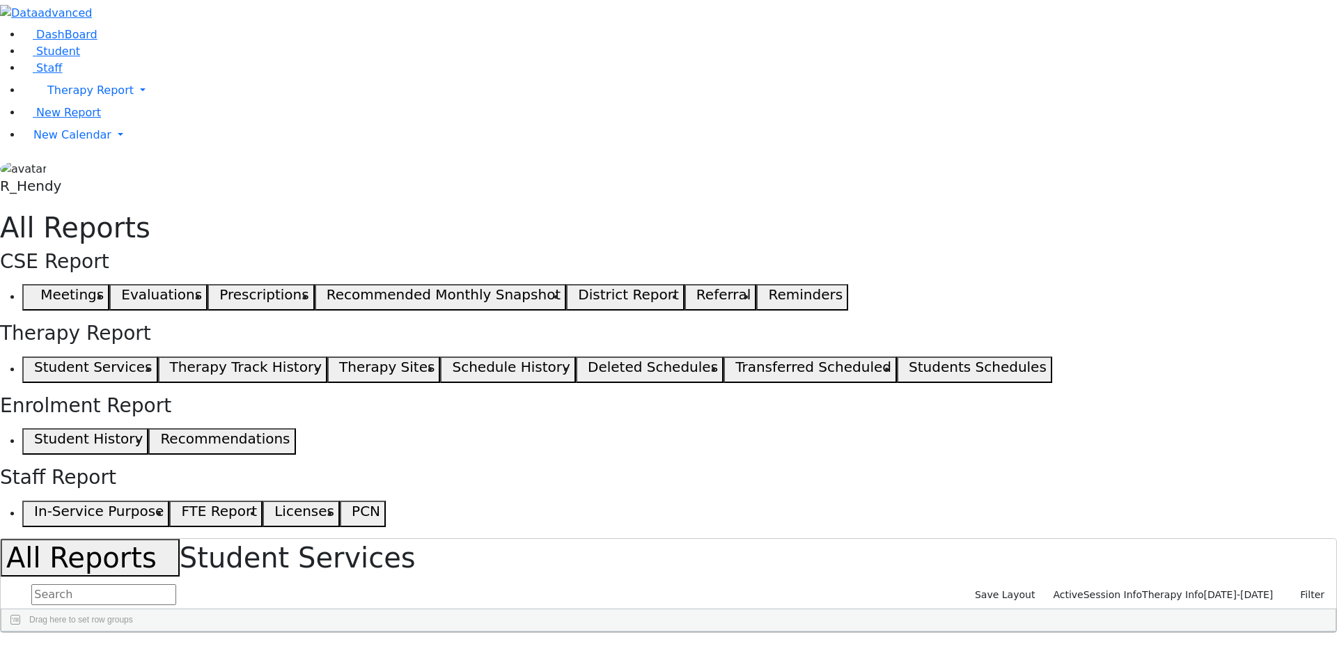
click at [43, 58] on span "Student" at bounding box center [58, 51] width 44 height 13
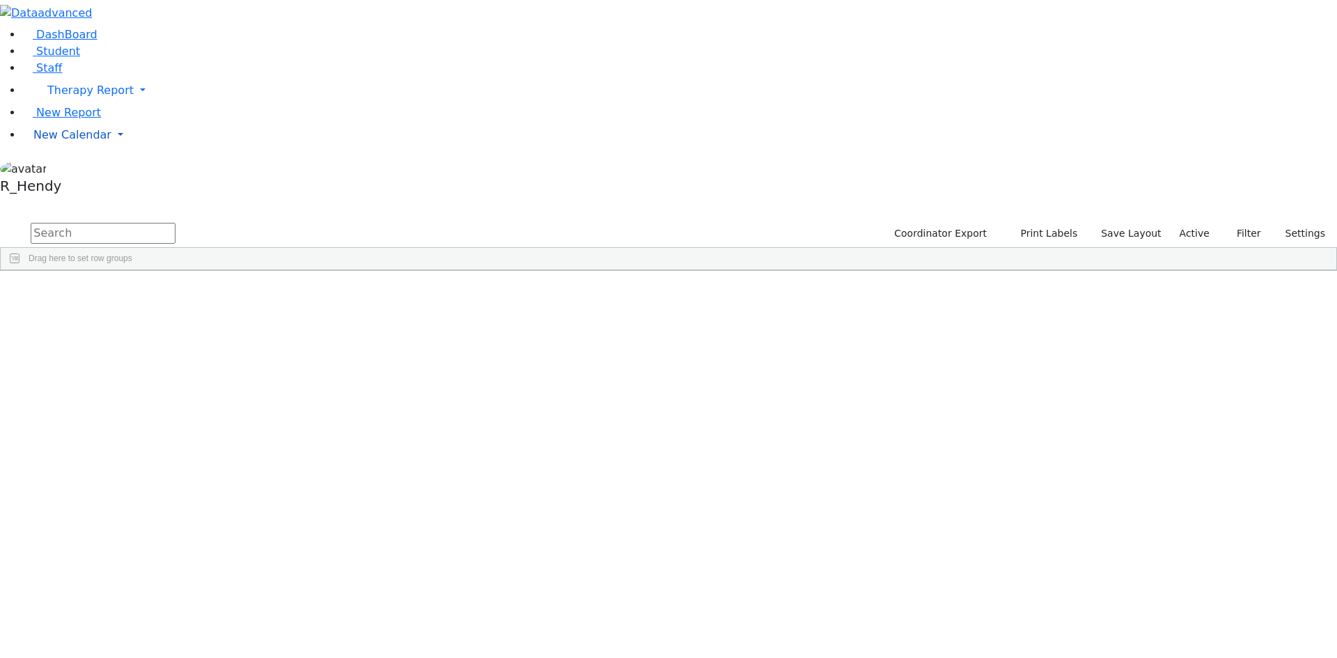
click at [38, 141] on span "New Calendar" at bounding box center [72, 134] width 78 height 13
click at [65, 141] on span "New Calendar" at bounding box center [72, 134] width 78 height 13
click at [175, 223] on input "text" at bounding box center [103, 233] width 145 height 21
type input "rivk"
click at [441, 527] on div "Unknown" at bounding box center [397, 536] width 88 height 19
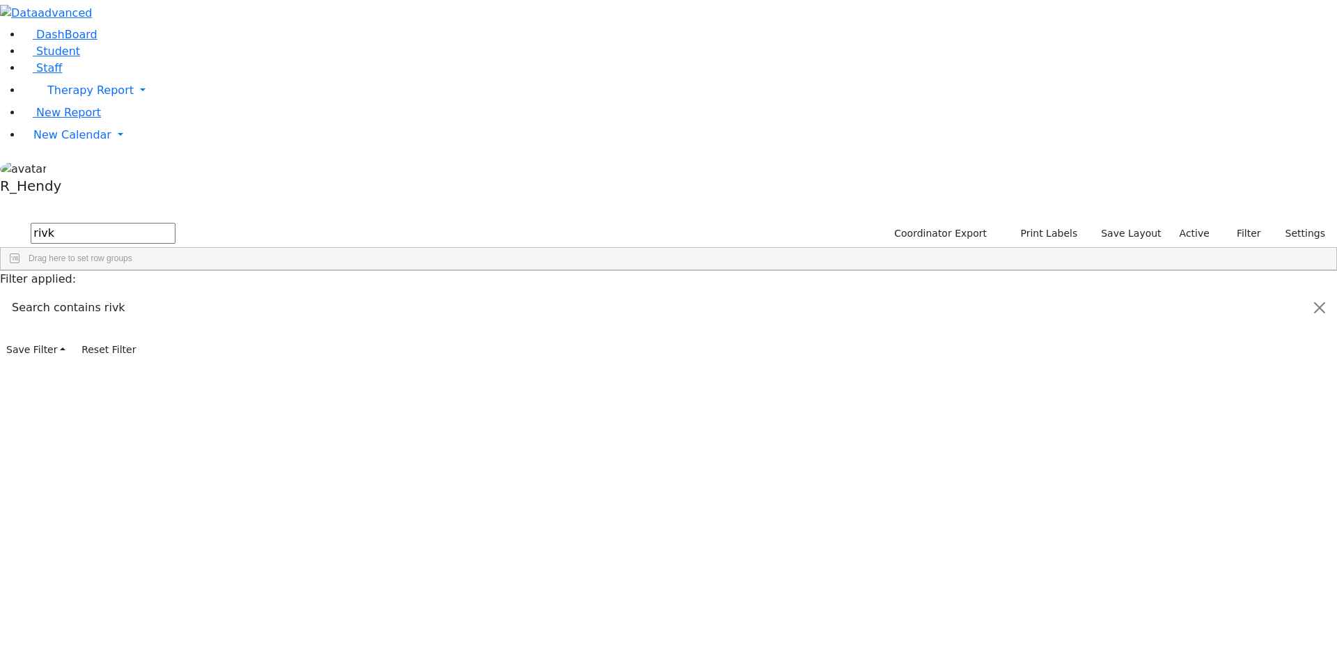
click at [441, 527] on div "Unknown" at bounding box center [397, 536] width 88 height 19
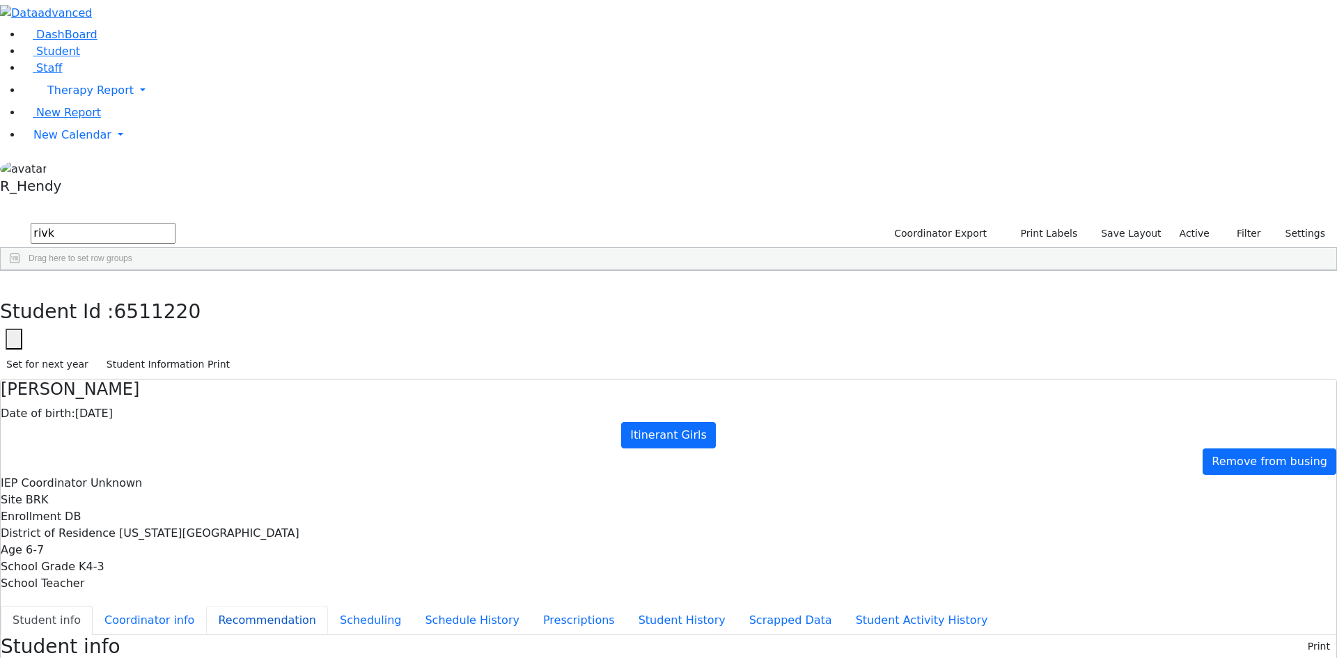
click at [321, 606] on button "Recommendation" at bounding box center [267, 620] width 122 height 29
checkbox input "true"
click at [336, 606] on button "Scheduling" at bounding box center [370, 620] width 85 height 29
click at [192, 635] on select "Select School YR Summer YR 25 School YR 25-26 Summer YR 25 School YR 24-25 Summ…" at bounding box center [135, 646] width 113 height 22
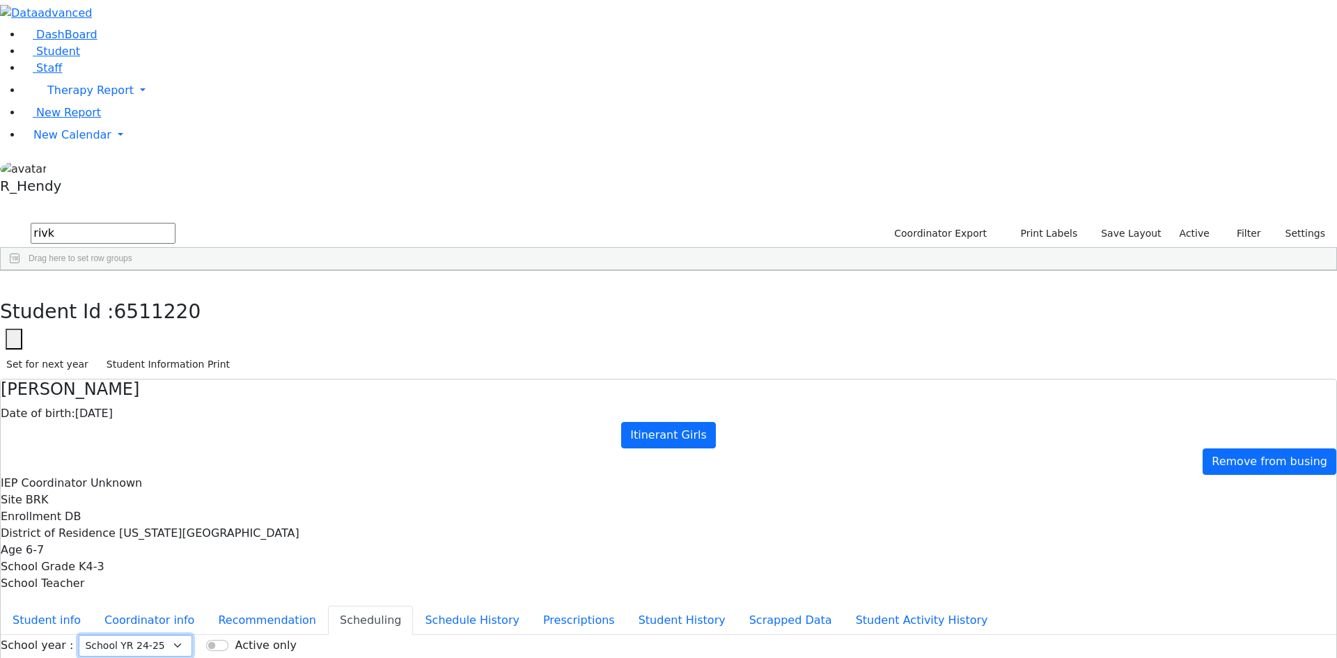
click at [192, 635] on select "Select School YR Summer YR 25 School YR 25-26 Summer YR 25 School YR 24-25 Summ…" at bounding box center [135, 646] width 113 height 22
select select "212"
click at [192, 635] on select "Select School YR Summer YR 25 School YR 25-26 Summer YR 25 School YR 24-25 Summ…" at bounding box center [135, 646] width 113 height 22
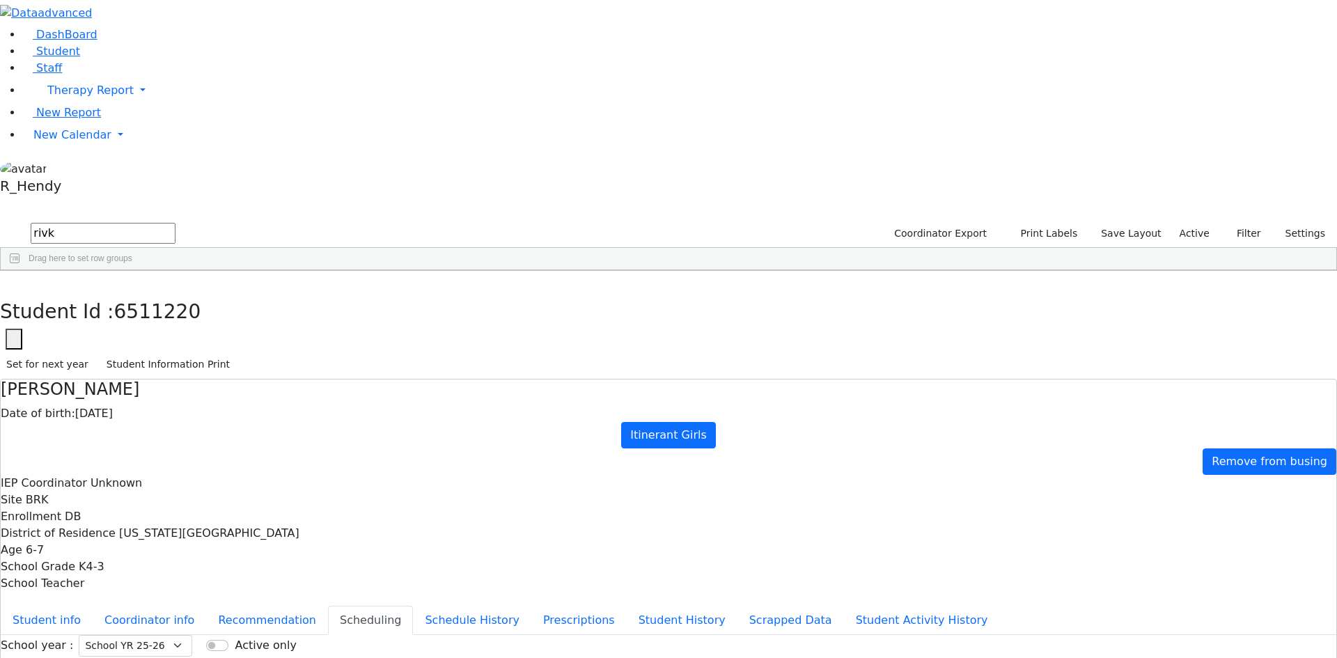
click at [192, 635] on select "Select School YR Summer YR 25 School YR 25-26 Summer YR 25 School YR 24-25 Summ…" at bounding box center [135, 646] width 113 height 22
click at [14, 281] on icon "button" at bounding box center [10, 285] width 8 height 8
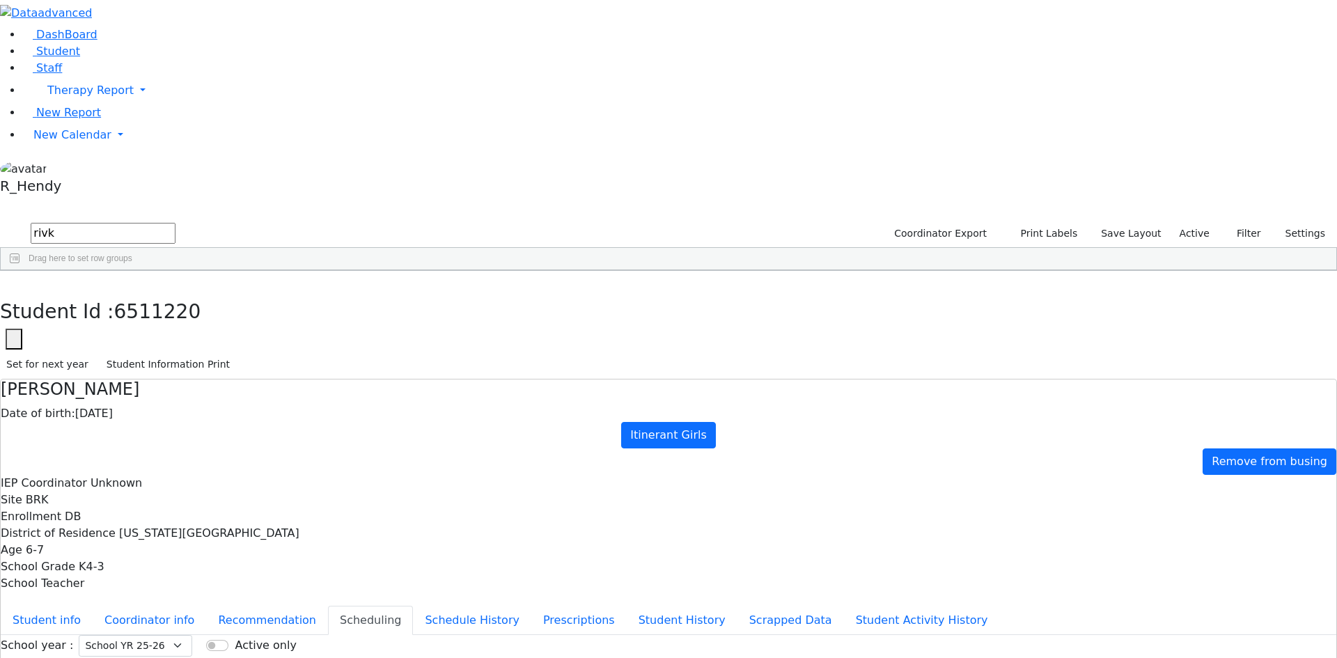
click at [265, 527] on div "[PERSON_NAME]" at bounding box center [222, 536] width 88 height 19
click at [353, 527] on div "[DATE]" at bounding box center [309, 536] width 88 height 19
click at [91, 200] on aside "DashBoard Student Staff Therapy Report Student Old Calendar" at bounding box center [668, 100] width 1337 height 200
click at [63, 141] on span "New Calendar" at bounding box center [72, 134] width 78 height 13
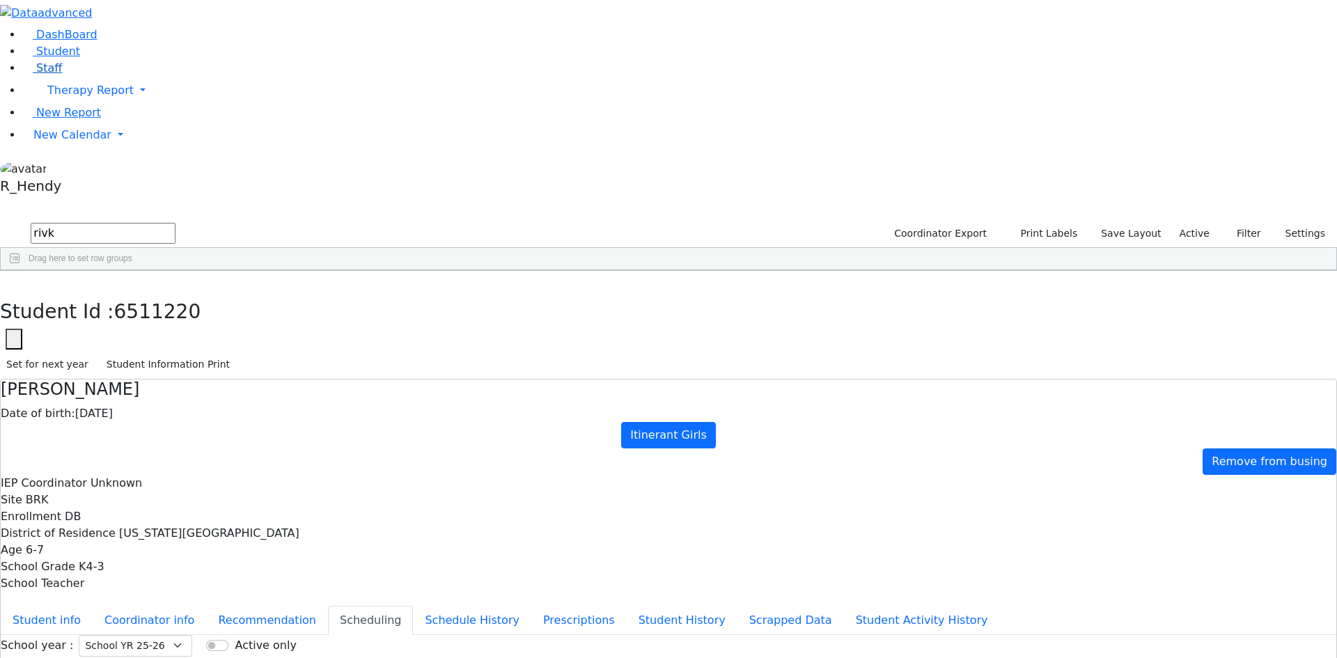
click at [50, 75] on span "Staff" at bounding box center [49, 67] width 26 height 13
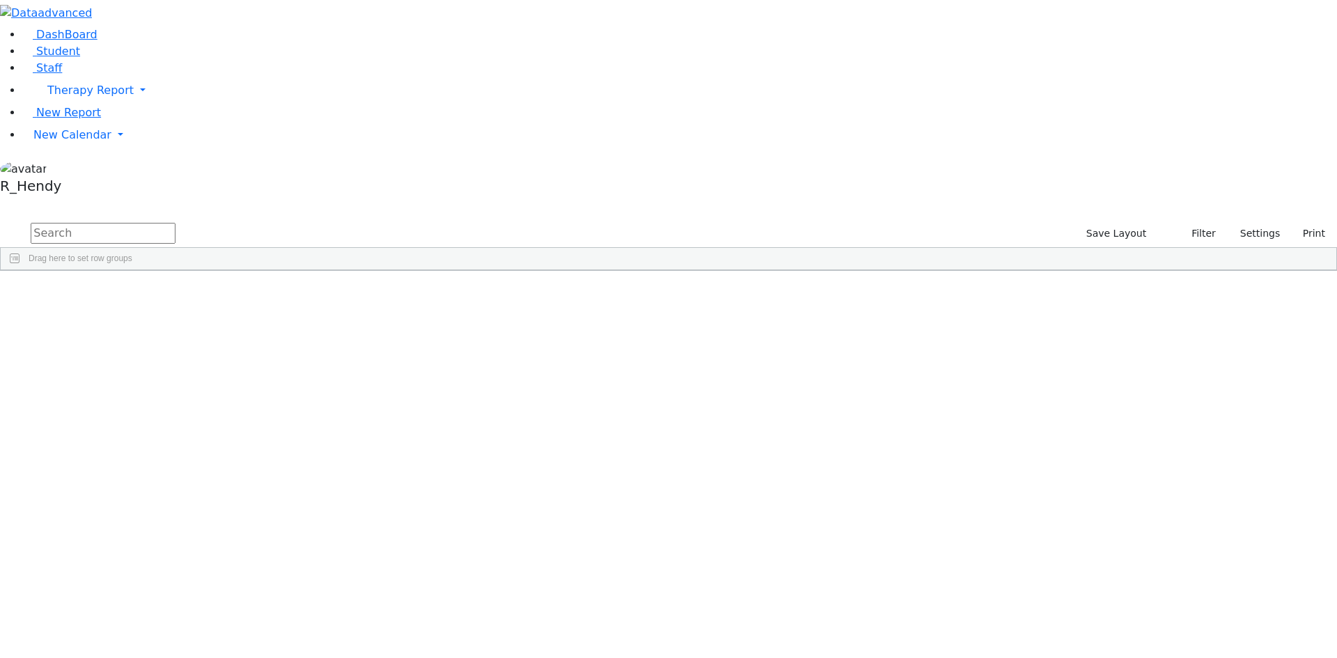
click at [175, 223] on input "text" at bounding box center [103, 233] width 145 height 21
type input "mashy"
click at [80, 58] on link "Student" at bounding box center [51, 51] width 58 height 13
click at [175, 223] on input "text" at bounding box center [103, 233] width 145 height 21
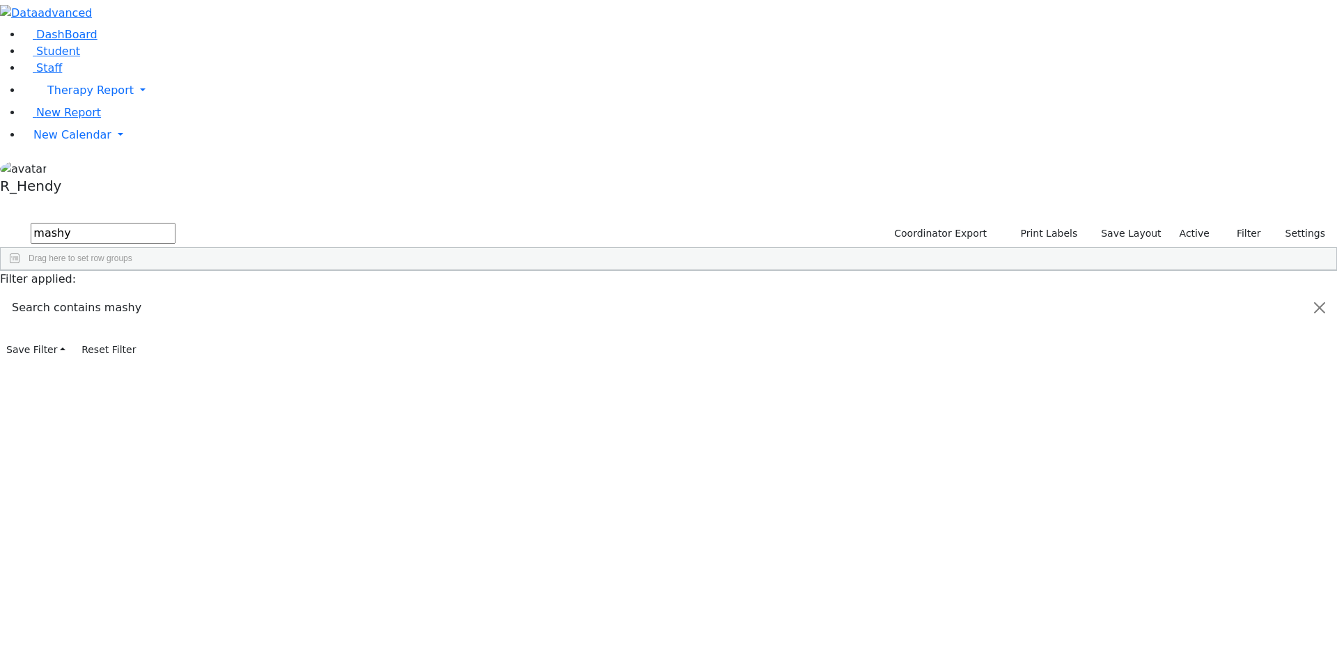
type input "mashy"
click at [265, 293] on div "Mashy" at bounding box center [222, 302] width 88 height 19
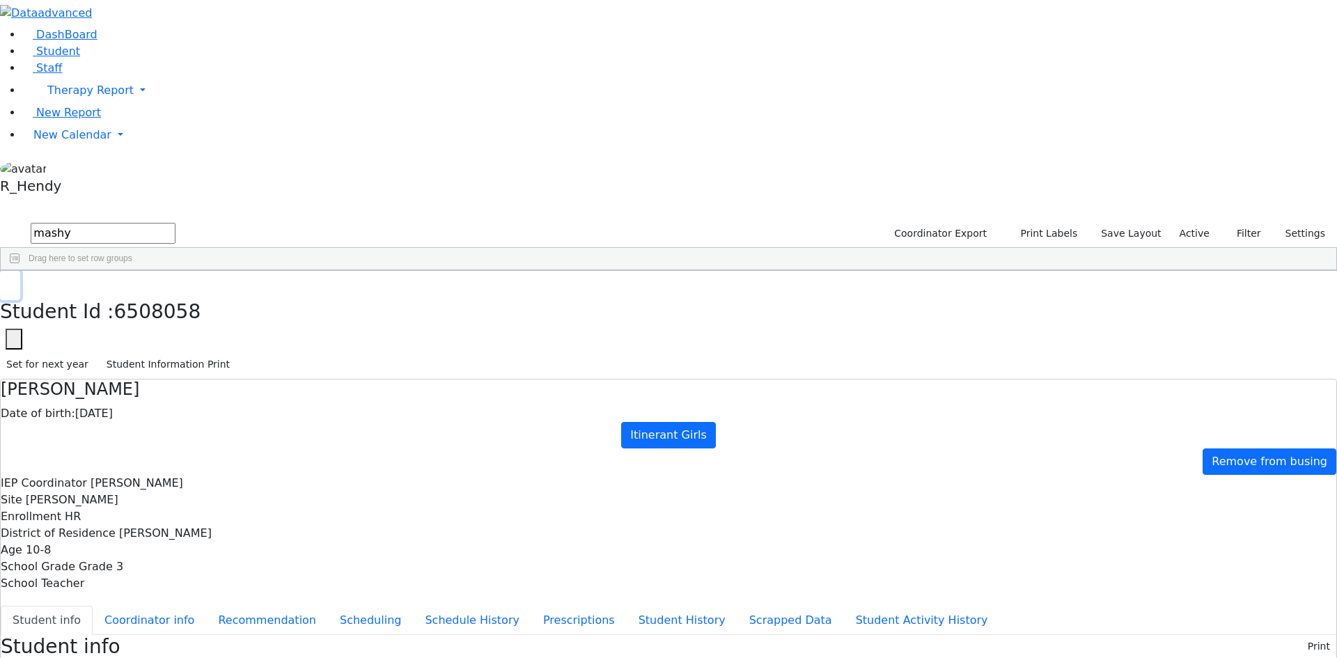
click at [20, 271] on button "button" at bounding box center [10, 285] width 20 height 29
click at [41, 75] on span "Staff" at bounding box center [49, 67] width 26 height 13
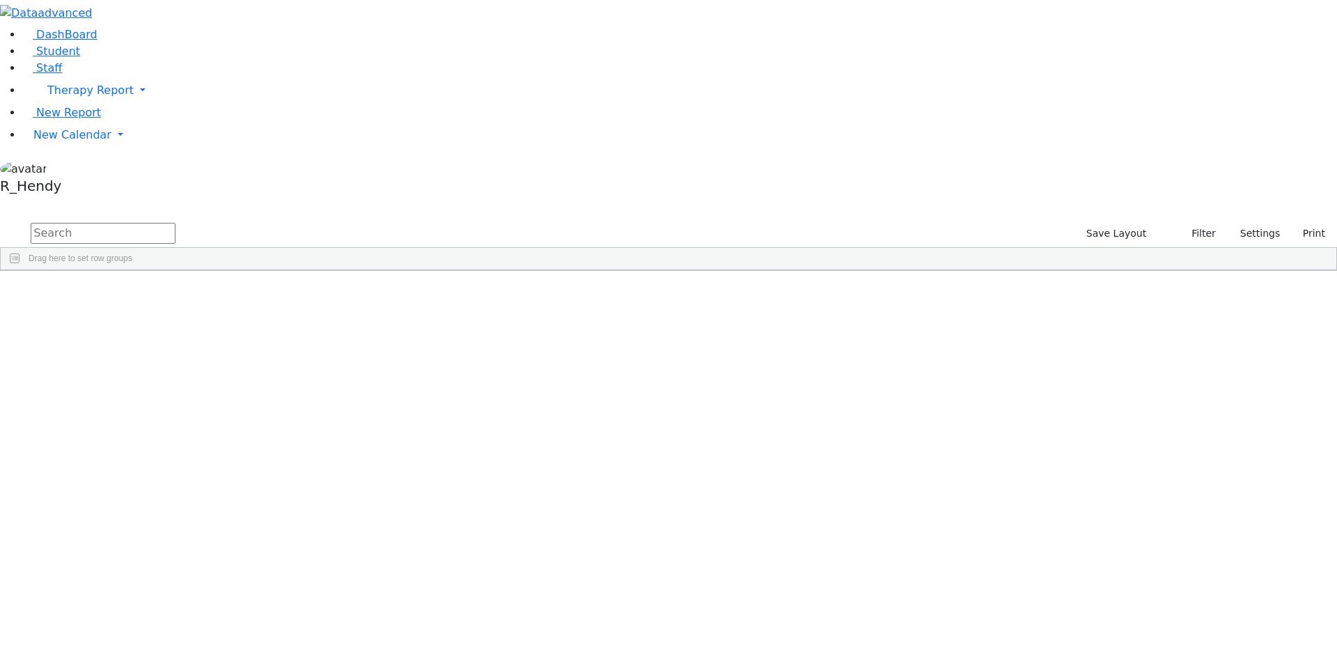
click at [175, 223] on input "text" at bounding box center [103, 233] width 145 height 21
type input "schwa"
drag, startPoint x: 224, startPoint y: 58, endPoint x: 150, endPoint y: 58, distance: 73.8
click at [157, 58] on div "DashBoard Student Staff Therapy Report Student Old Calendar Report" at bounding box center [668, 180] width 1337 height 361
click at [63, 58] on span "Student" at bounding box center [58, 51] width 44 height 13
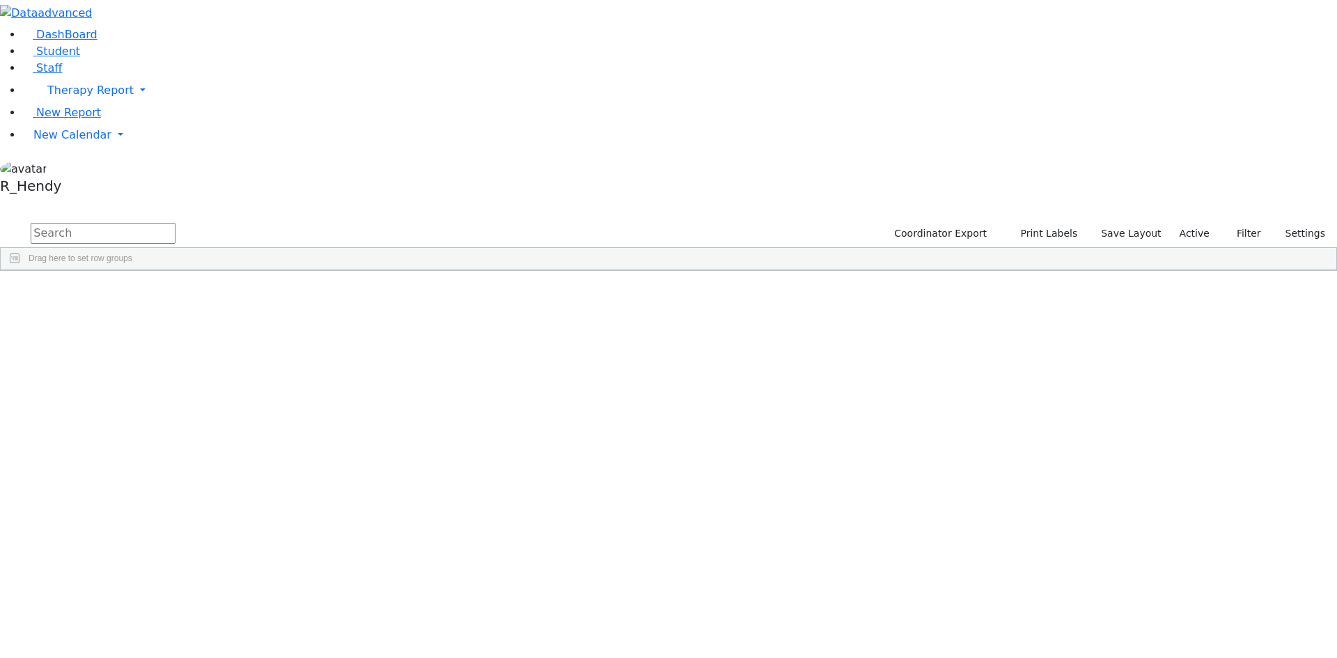
click at [175, 223] on input "text" at bounding box center [103, 233] width 145 height 21
type input "mash"
click at [265, 293] on div "Mashy" at bounding box center [222, 302] width 88 height 19
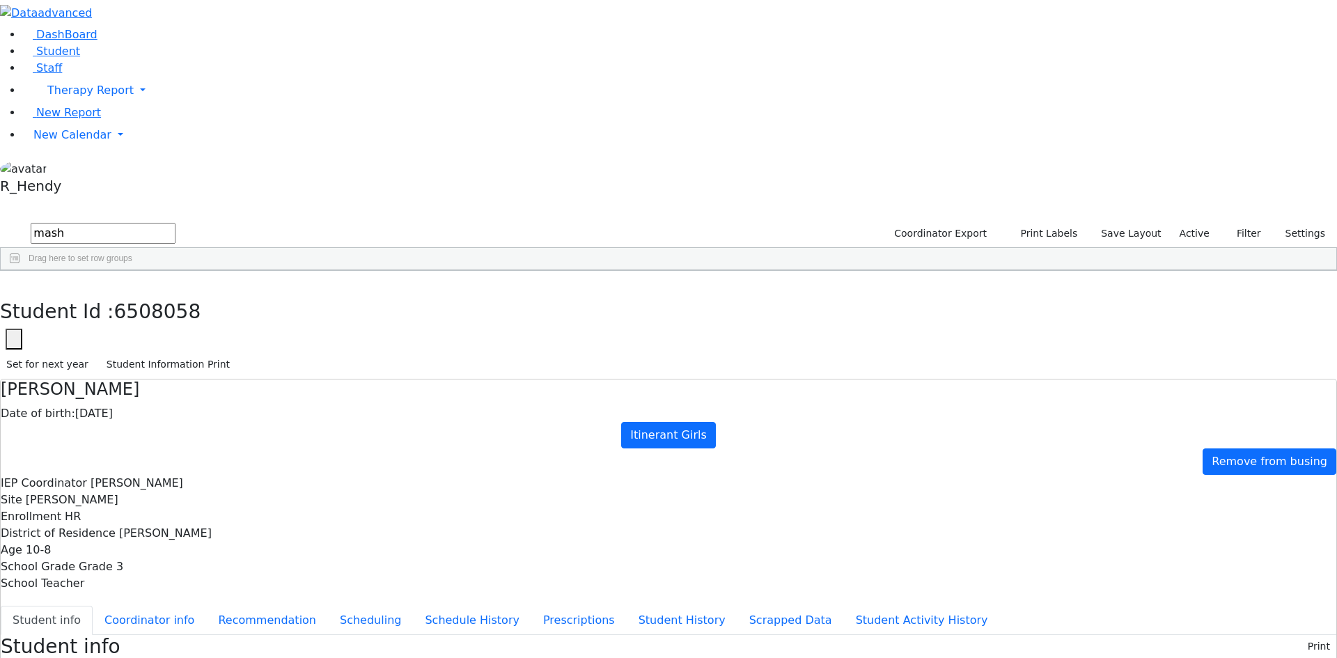
click at [221, 313] on div "6508058 [PERSON_NAME] [DATE] [PERSON_NAME] HR Itinerant Girls [PERSON_NAME] Vay…" at bounding box center [661, 302] width 1321 height 19
click at [20, 271] on button "button" at bounding box center [10, 285] width 20 height 29
drag, startPoint x: 54, startPoint y: 95, endPoint x: 61, endPoint y: 96, distance: 7.1
click at [56, 58] on span "Student" at bounding box center [58, 51] width 44 height 13
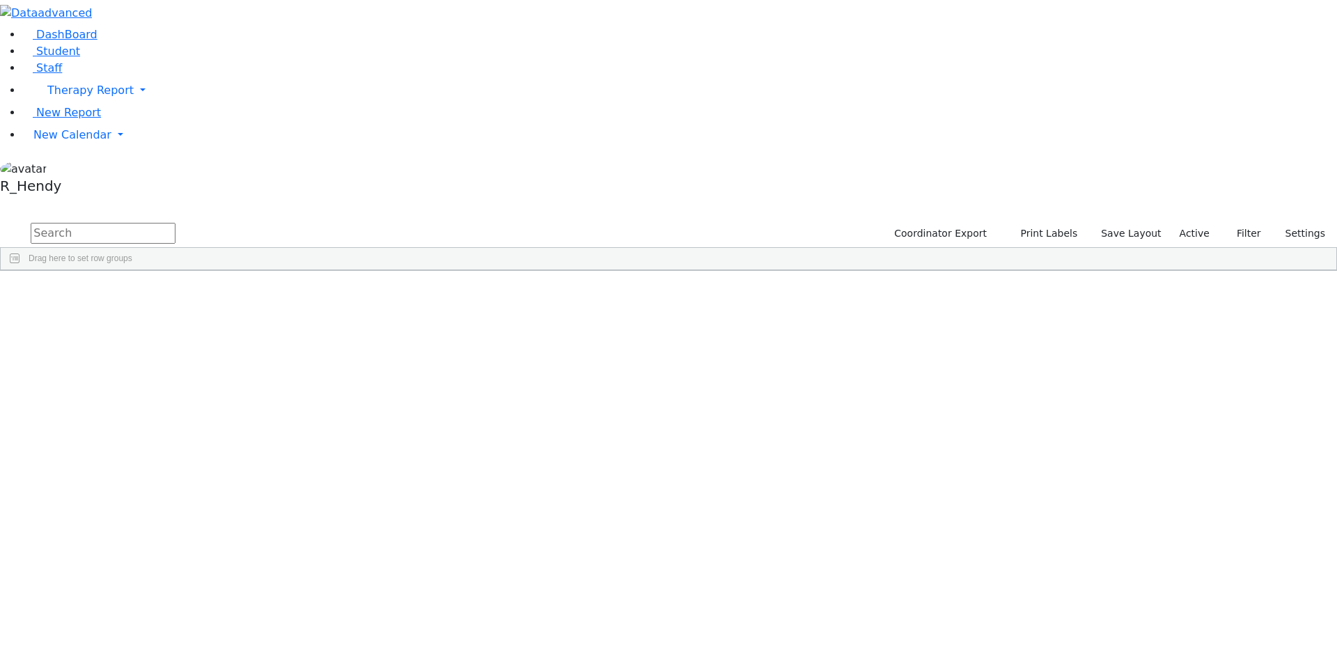
click at [175, 223] on input "text" at bounding box center [103, 233] width 145 height 21
click at [1324, 360] on span "Filters" at bounding box center [1329, 371] width 10 height 23
click at [1186, 386] on span at bounding box center [1191, 391] width 11 height 11
click at [1187, 470] on div "(Select All)" at bounding box center [1252, 478] width 130 height 17
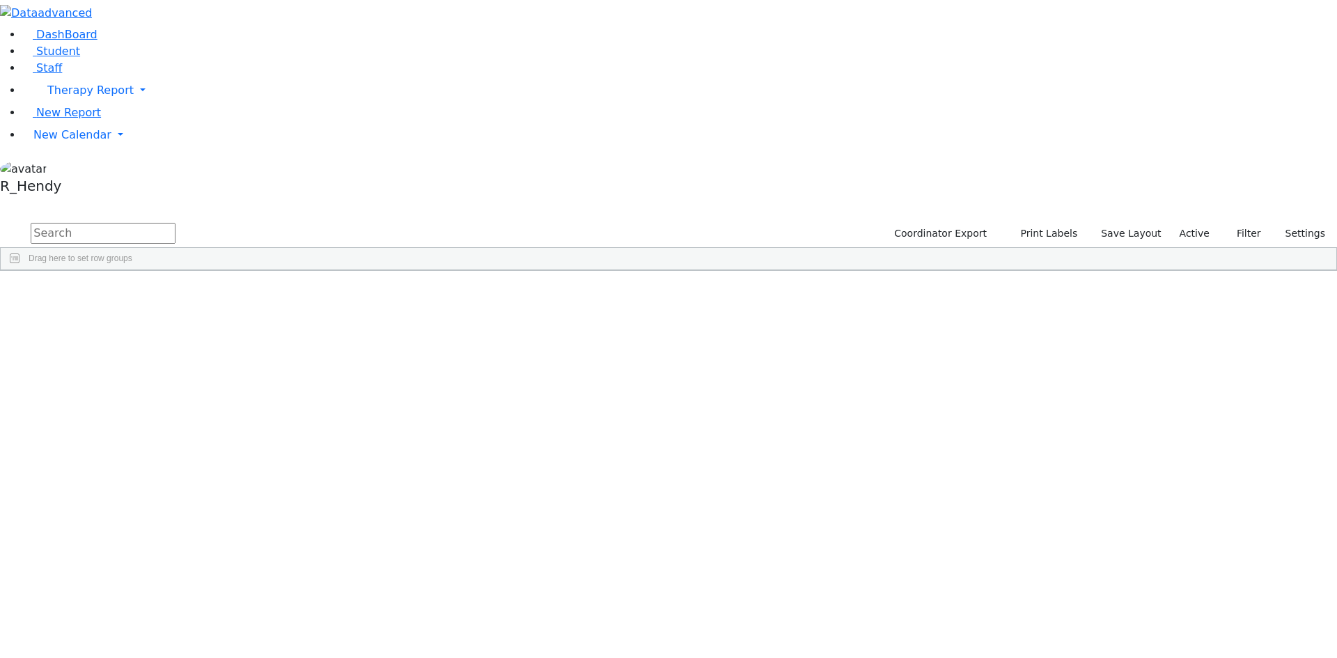
click at [1187, 473] on input "checkbox" at bounding box center [1192, 478] width 11 height 11
click at [1187, 540] on input "checkbox" at bounding box center [1192, 545] width 11 height 11
click at [175, 223] on input "text" at bounding box center [103, 233] width 145 height 21
click at [153, 469] on div "Gluck" at bounding box center [114, 478] width 77 height 19
click at [230, 469] on div "Azaria" at bounding box center [191, 478] width 77 height 19
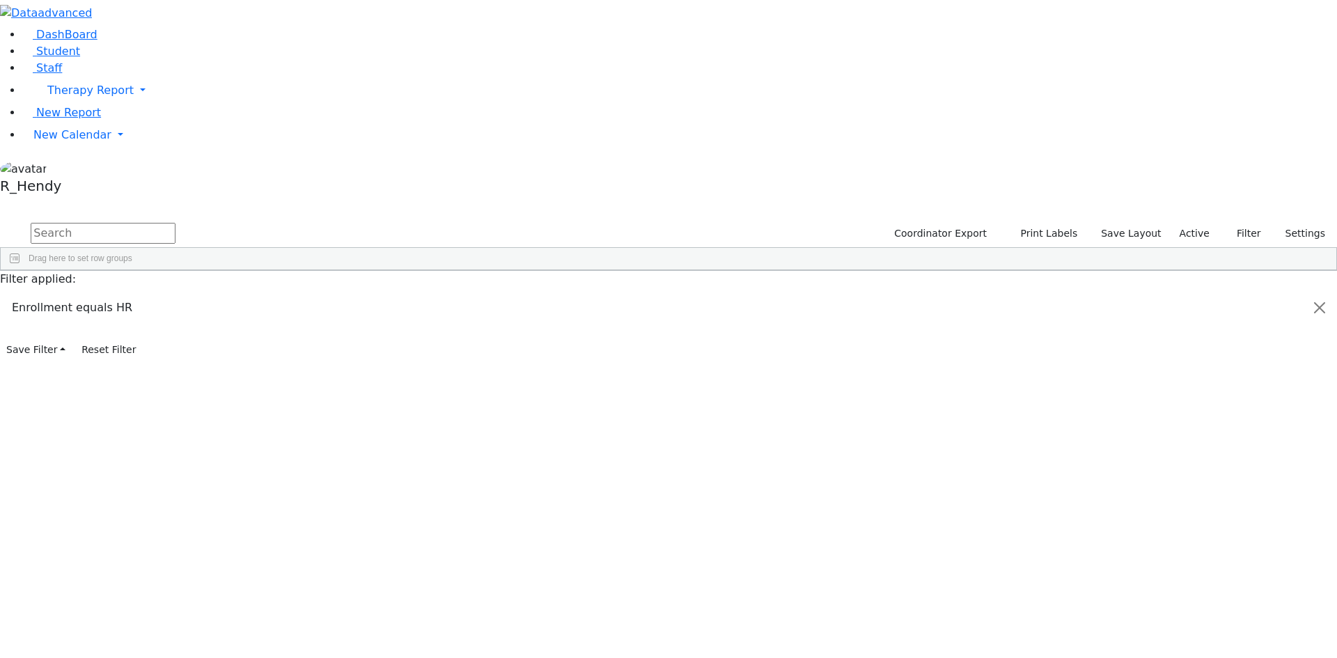
click at [230, 469] on div "Azaria" at bounding box center [191, 478] width 77 height 19
click at [1311, 270] on div "Student Id Enabled Student Id Last Name Enabled Last Name Enabled" at bounding box center [1252, 270] width 139 height 0
click at [1324, 347] on span "button" at bounding box center [1329, 352] width 11 height 11
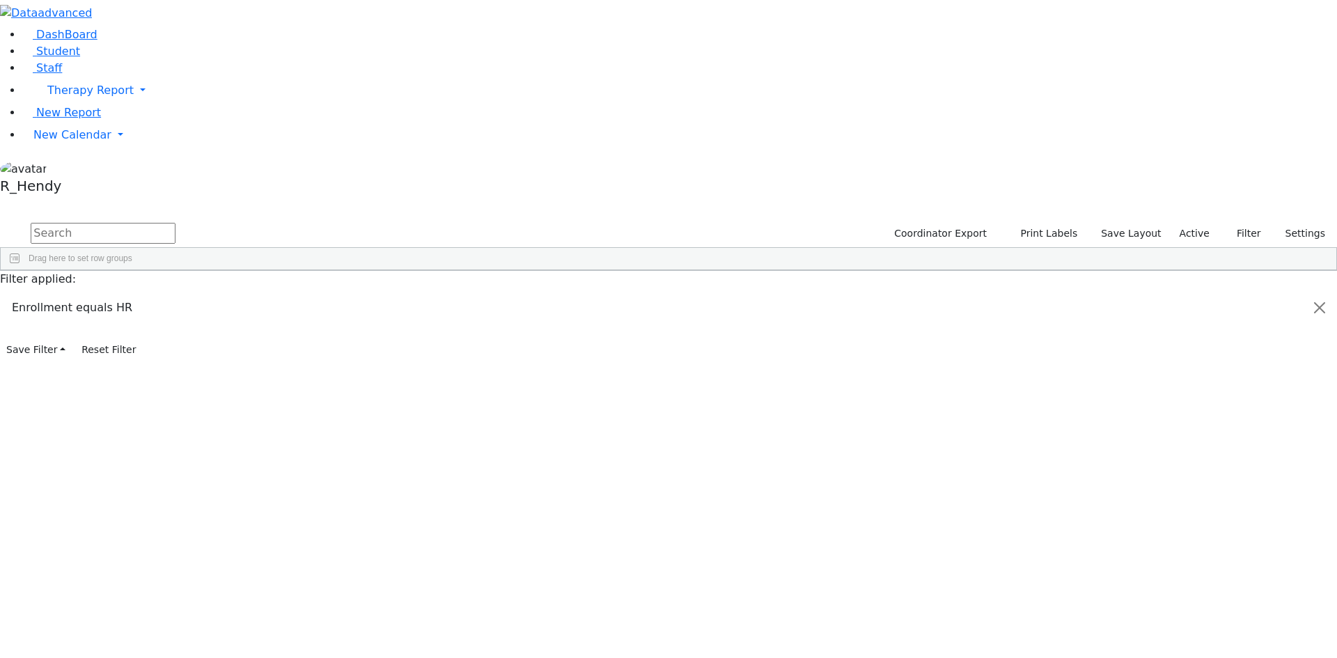
click at [265, 469] on div "Azaria" at bounding box center [222, 478] width 88 height 19
click at [80, 58] on link "Student" at bounding box center [51, 51] width 58 height 13
click at [175, 223] on input "text" at bounding box center [103, 233] width 145 height 21
type input "[PERSON_NAME]"
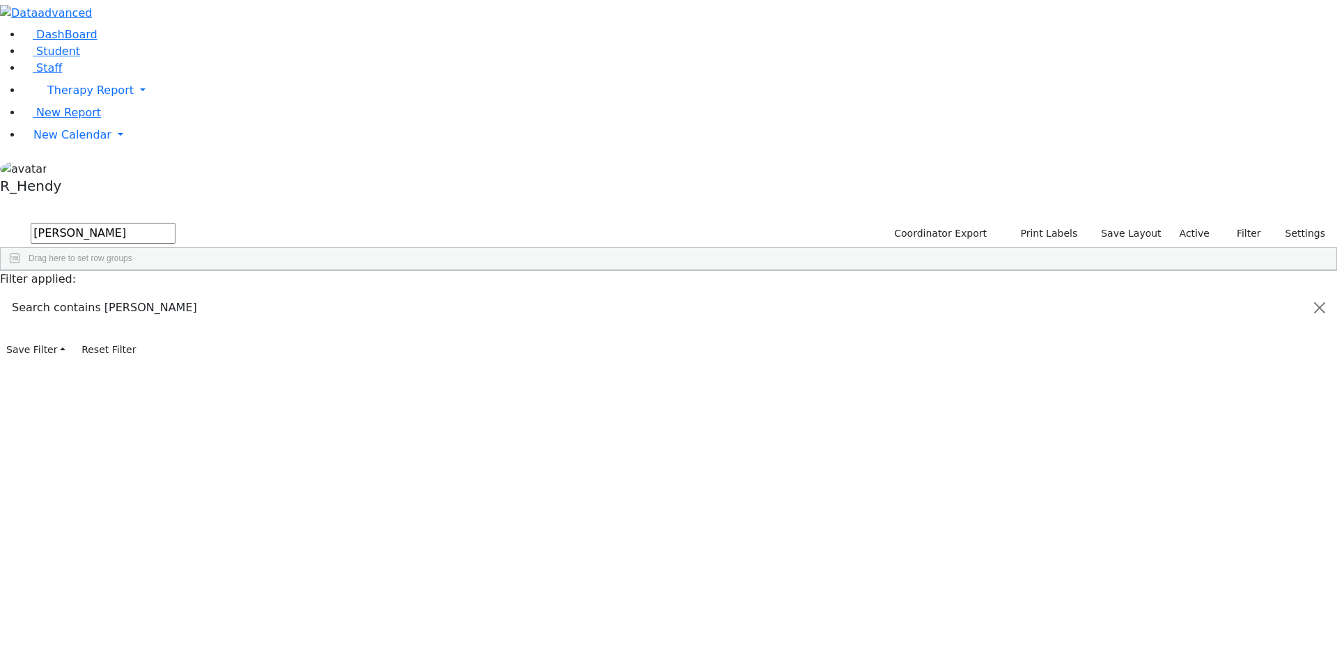
click at [265, 293] on div "Azaria" at bounding box center [222, 302] width 88 height 19
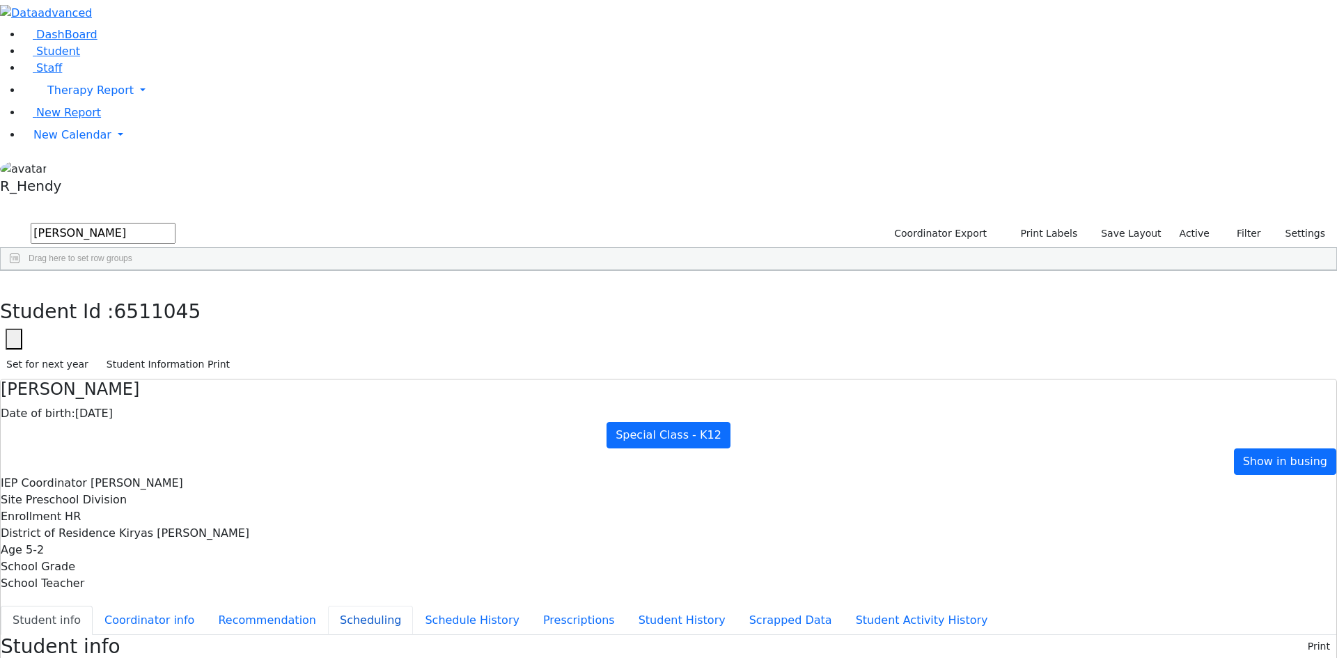
click at [328, 606] on button "Scheduling" at bounding box center [370, 620] width 85 height 29
